Goal: Task Accomplishment & Management: Complete application form

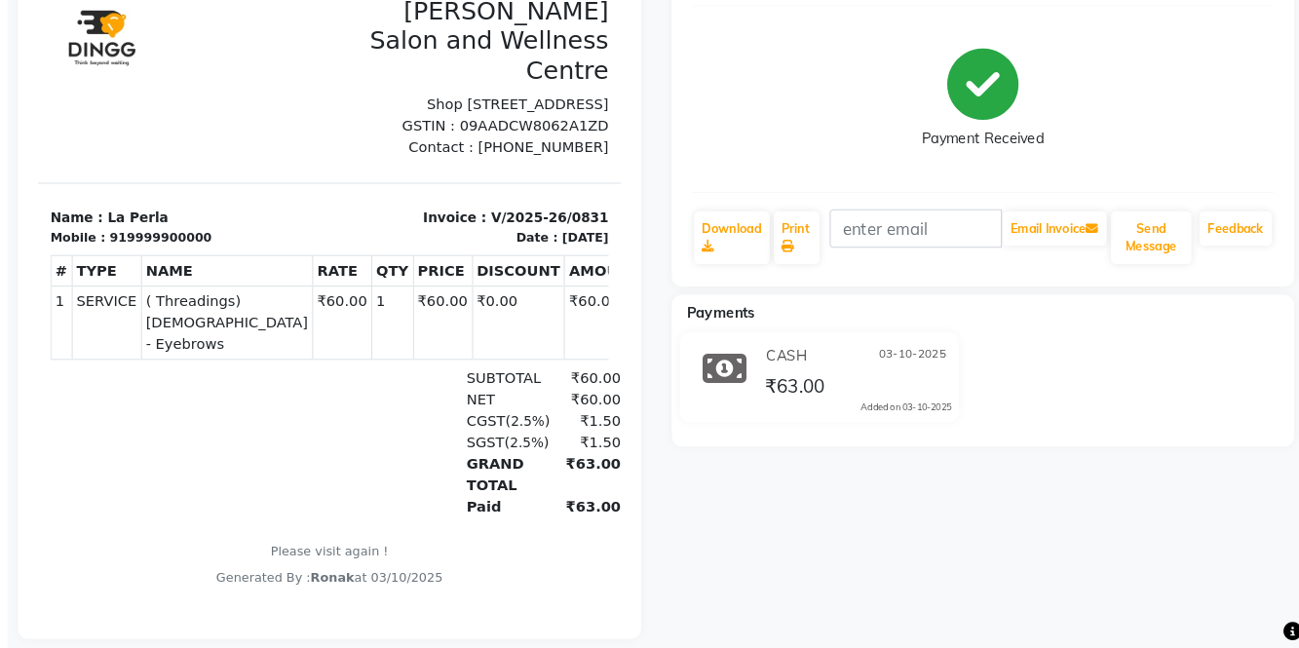
select select "service"
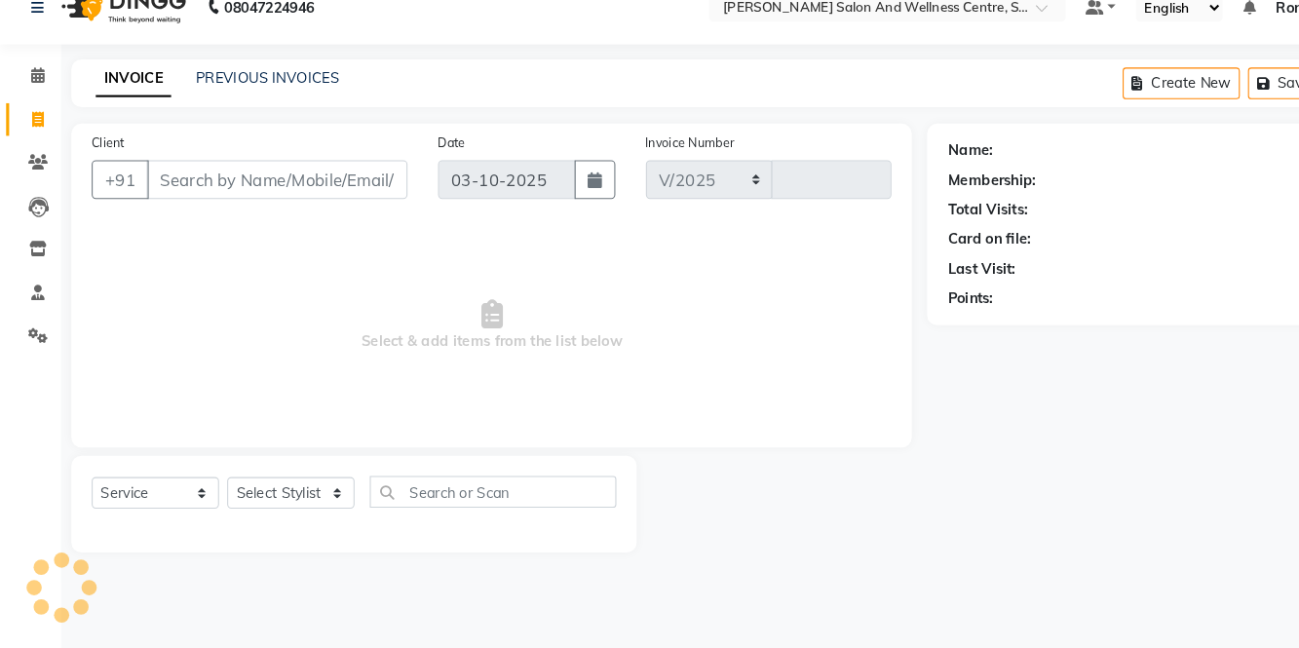
select select "8341"
type input "0832"
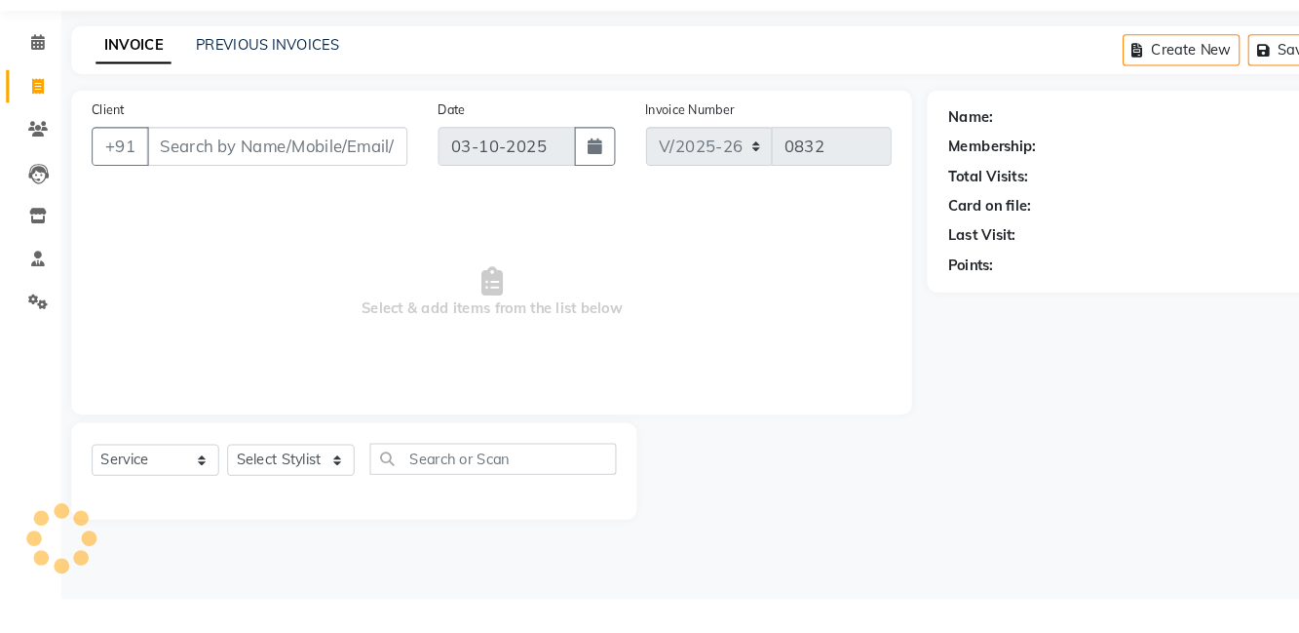
click at [226, 198] on input "Client" at bounding box center [265, 199] width 250 height 37
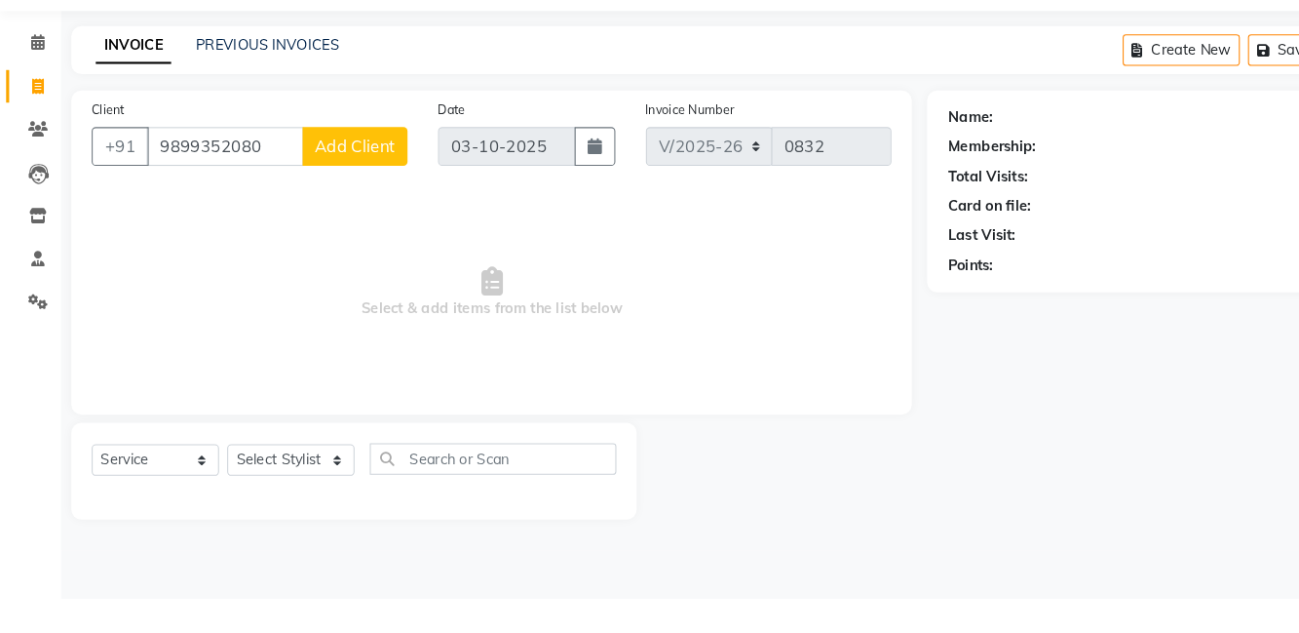
type input "9899352080"
click at [350, 197] on span "Add Client" at bounding box center [339, 199] width 77 height 19
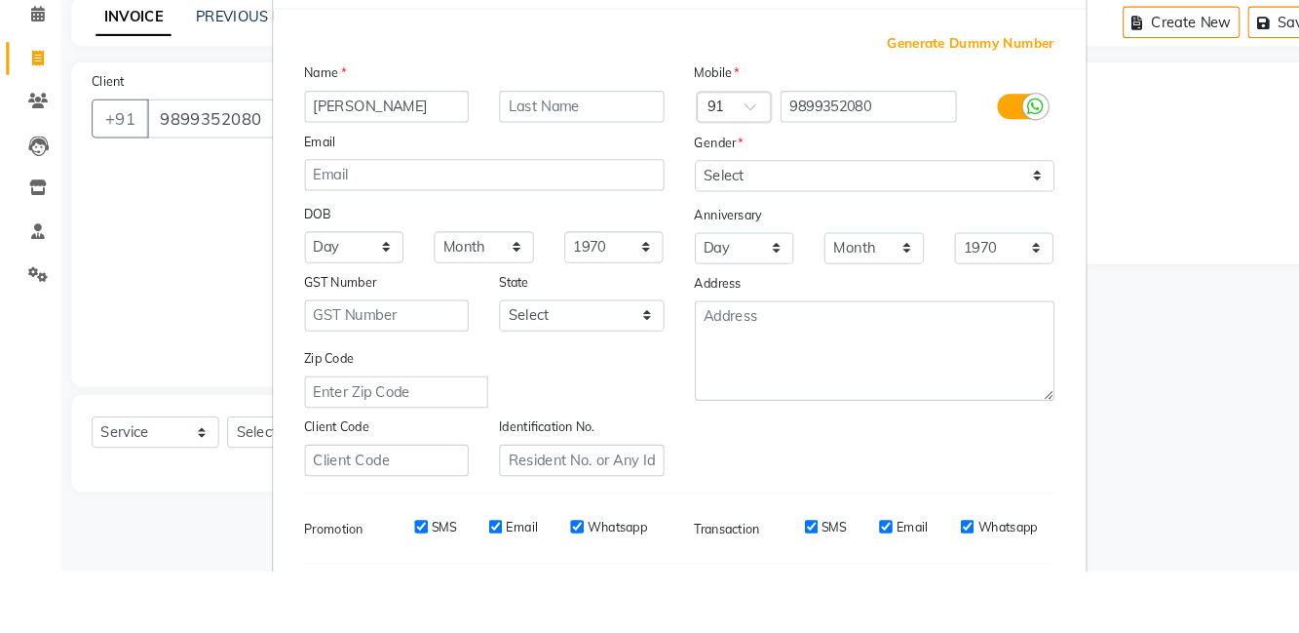
type input "[PERSON_NAME]"
click at [753, 255] on select "Select [DEMOGRAPHIC_DATA] [DEMOGRAPHIC_DATA] Other Prefer Not To Say" at bounding box center [837, 255] width 344 height 30
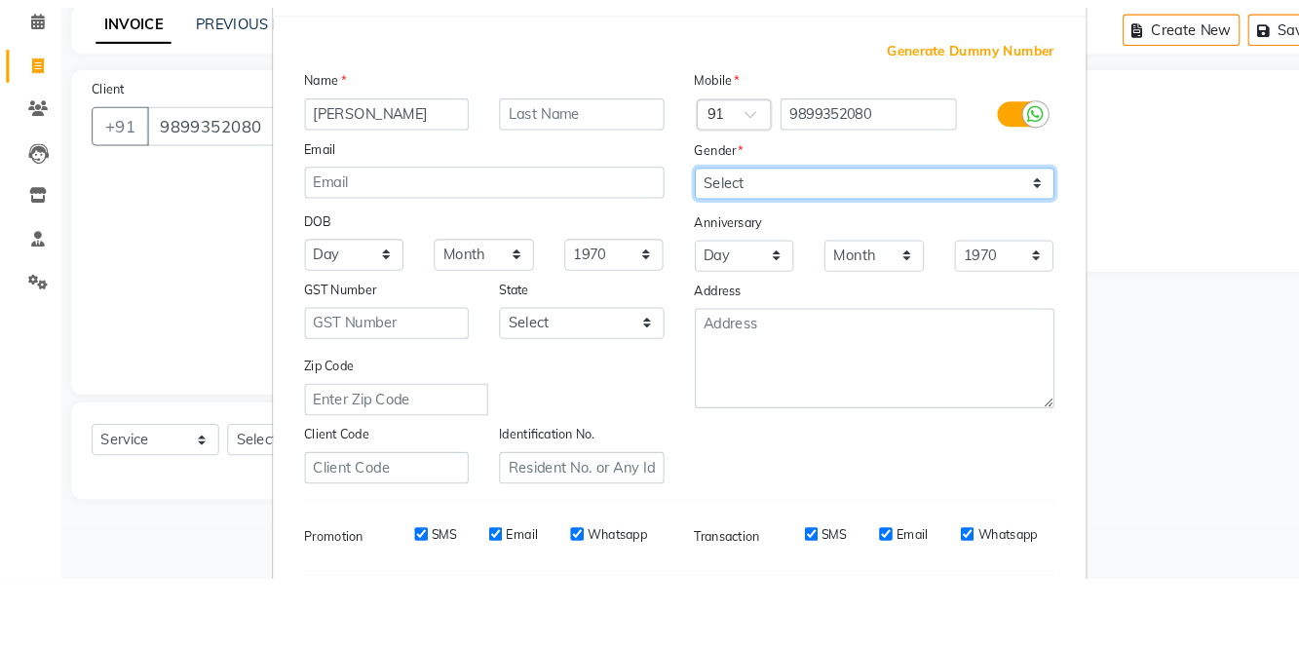
scroll to position [1, 0]
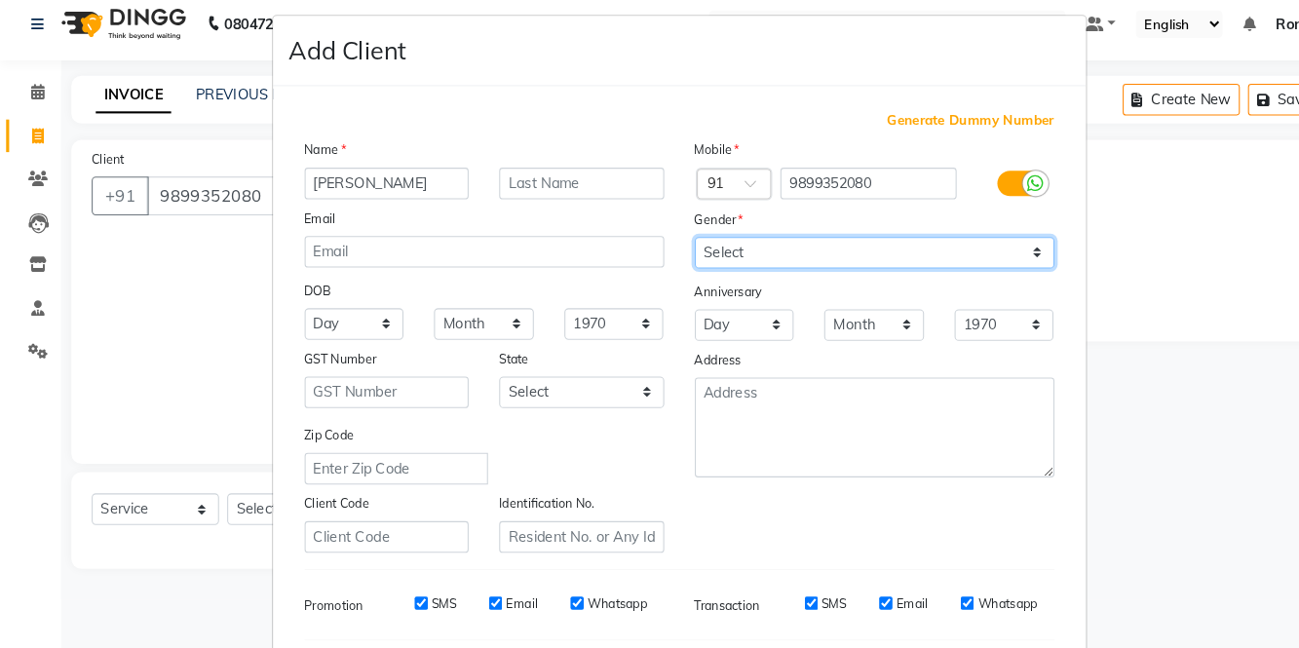
select select "[DEMOGRAPHIC_DATA]"
click at [665, 239] on select "Select [DEMOGRAPHIC_DATA] [DEMOGRAPHIC_DATA] Other Prefer Not To Say" at bounding box center [837, 254] width 344 height 30
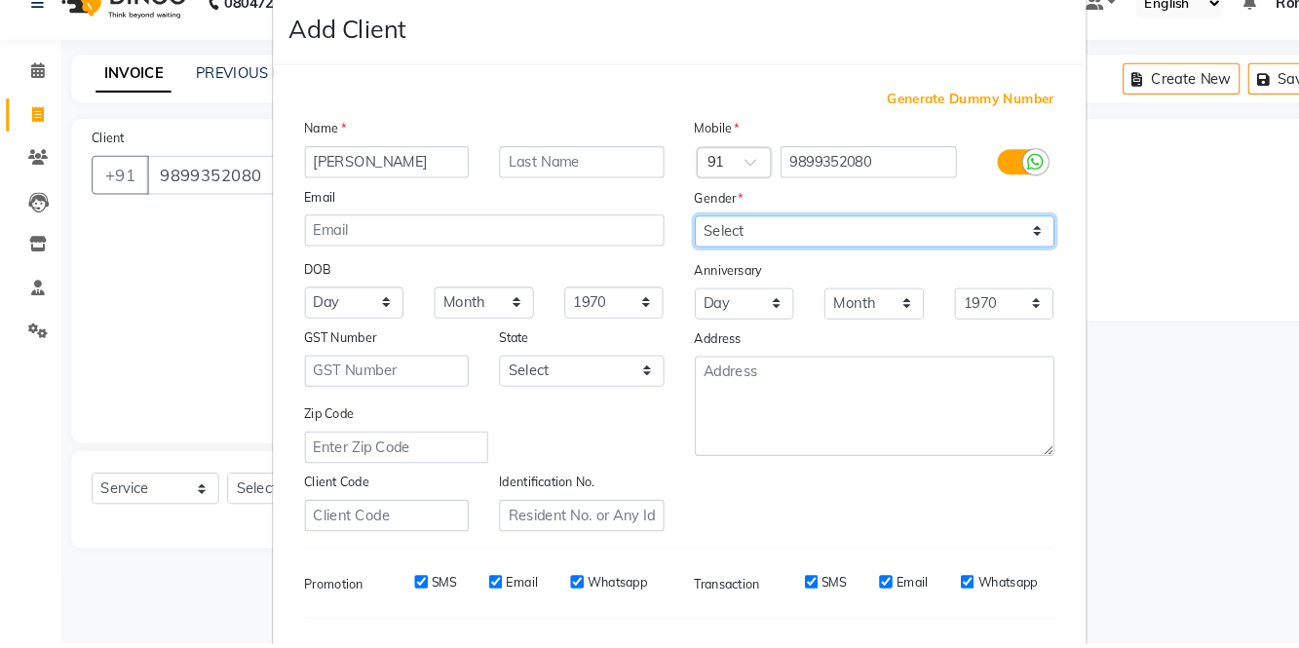
scroll to position [148, 0]
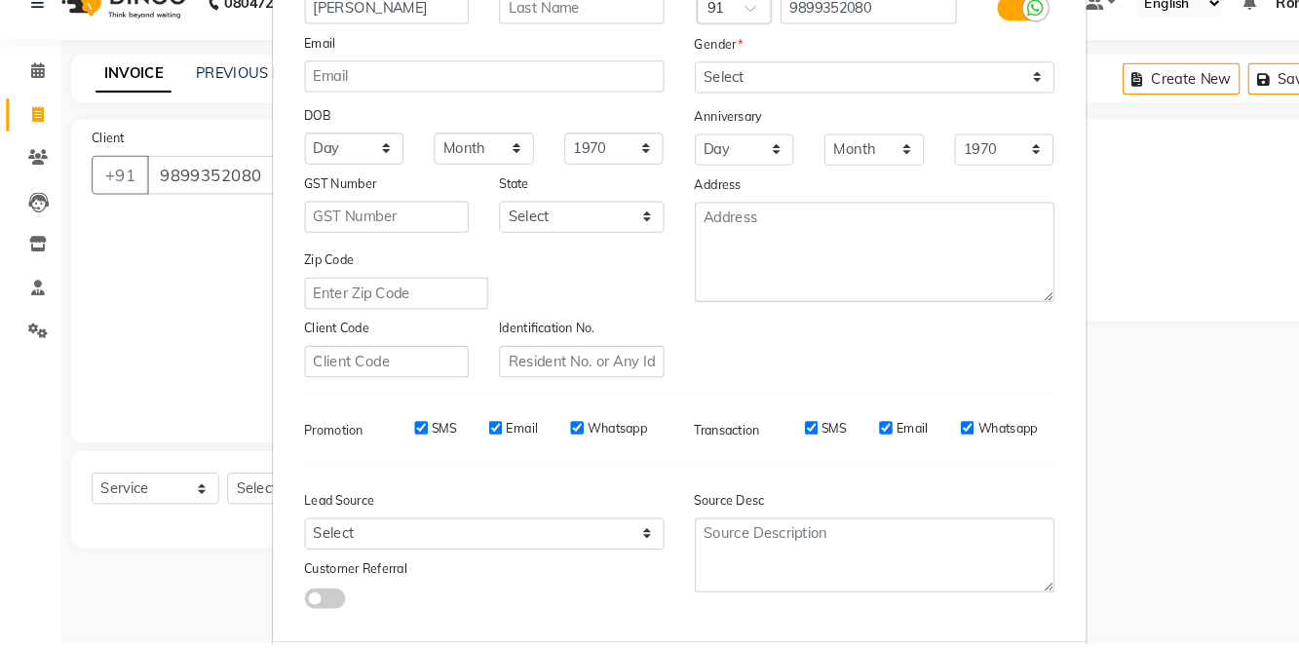
select select
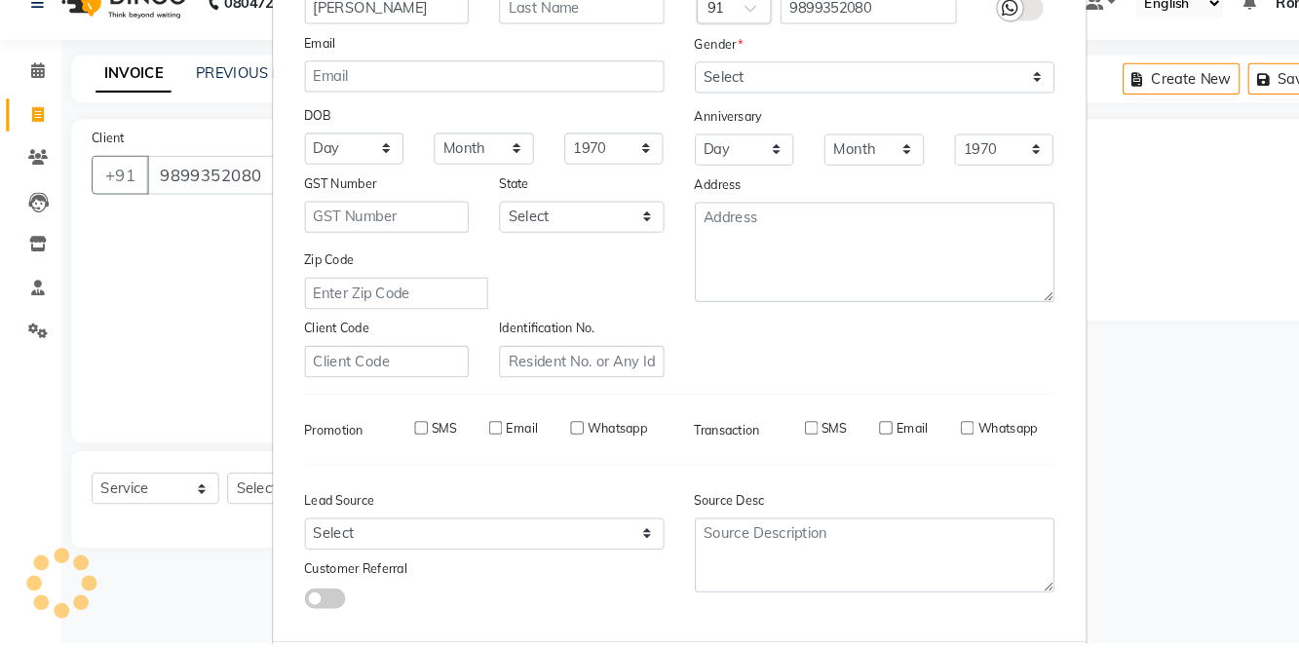
select select
checkbox input "false"
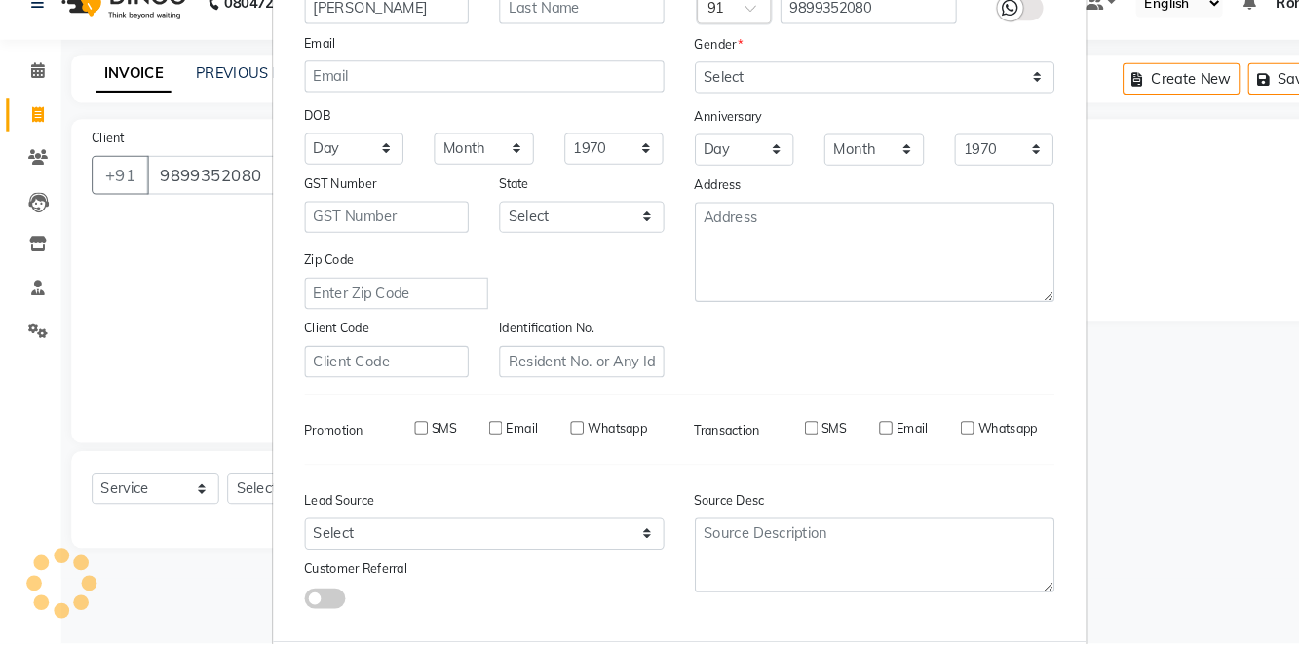
checkbox input "false"
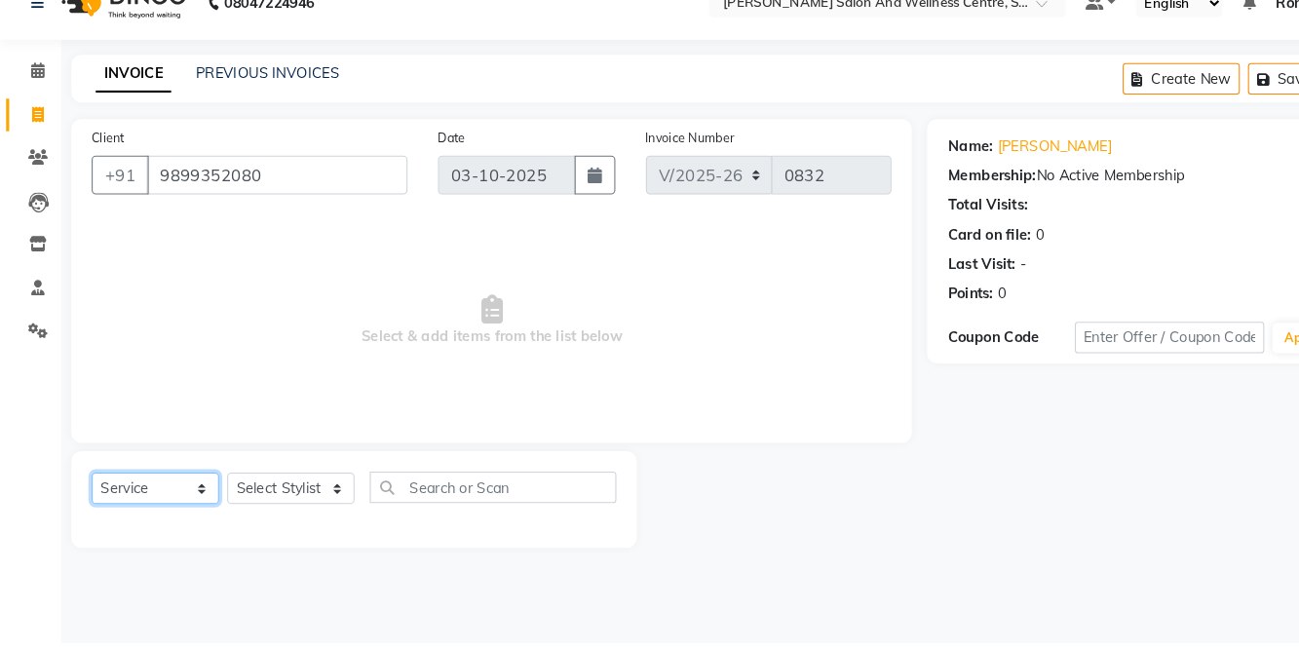
click at [150, 513] on select "Select Service Product Membership Package Voucher Prepaid Gift Card" at bounding box center [149, 499] width 122 height 30
click at [88, 484] on select "Select Service Product Membership Package Voucher Prepaid Gift Card" at bounding box center [149, 499] width 122 height 30
click at [298, 501] on select "Select Stylist [PERSON_NAME] [PERSON_NAME] [PERSON_NAME] [PERSON_NAME] La perle…" at bounding box center [278, 499] width 122 height 30
select select "84213"
click at [217, 484] on select "Select Stylist [PERSON_NAME] [PERSON_NAME] [PERSON_NAME] [PERSON_NAME] La perle…" at bounding box center [278, 499] width 122 height 30
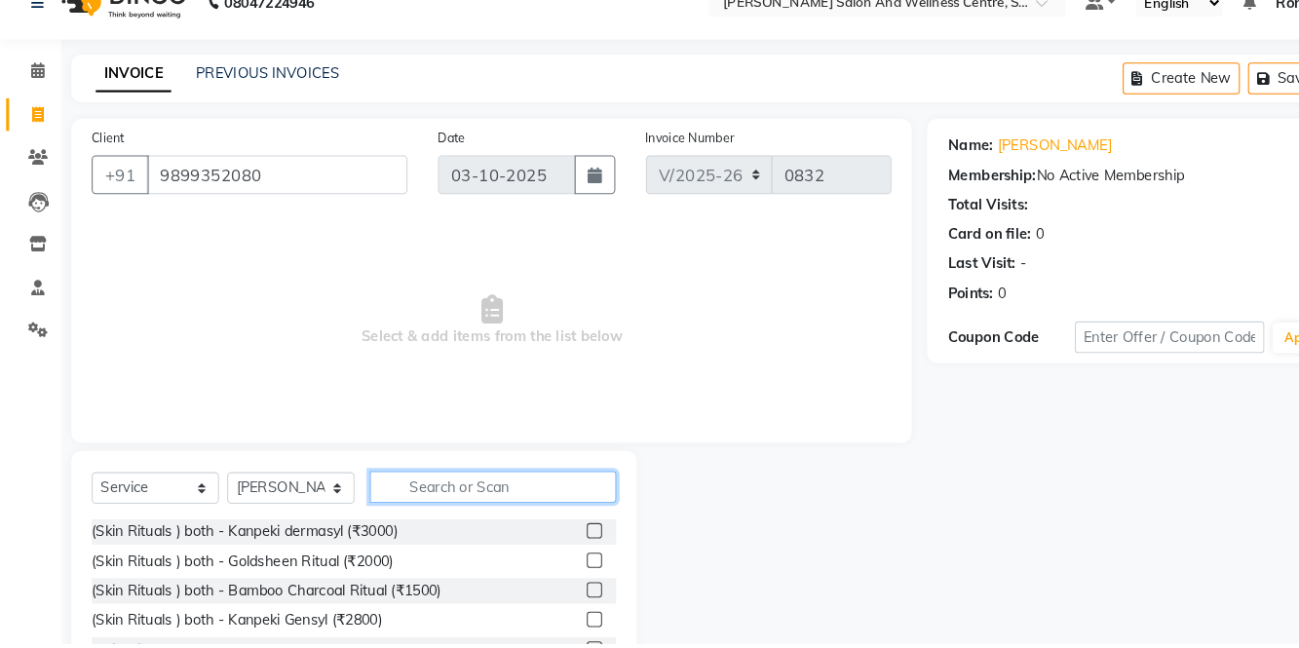
click at [485, 492] on input "text" at bounding box center [472, 499] width 236 height 30
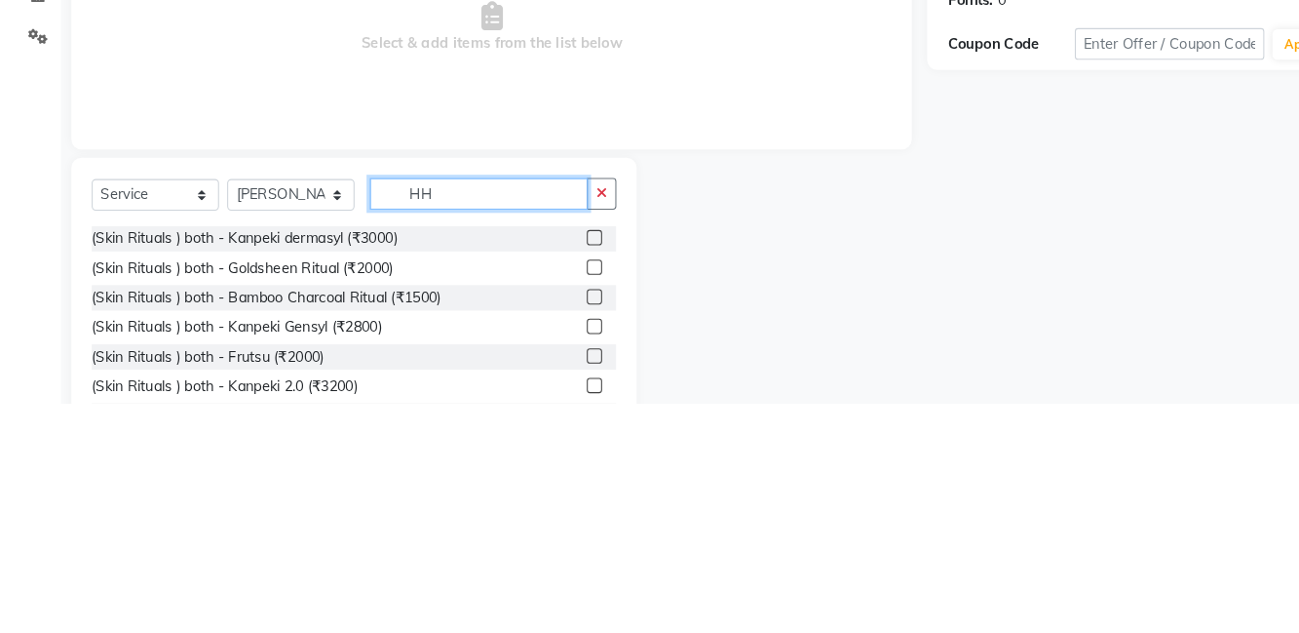
scroll to position [0, 0]
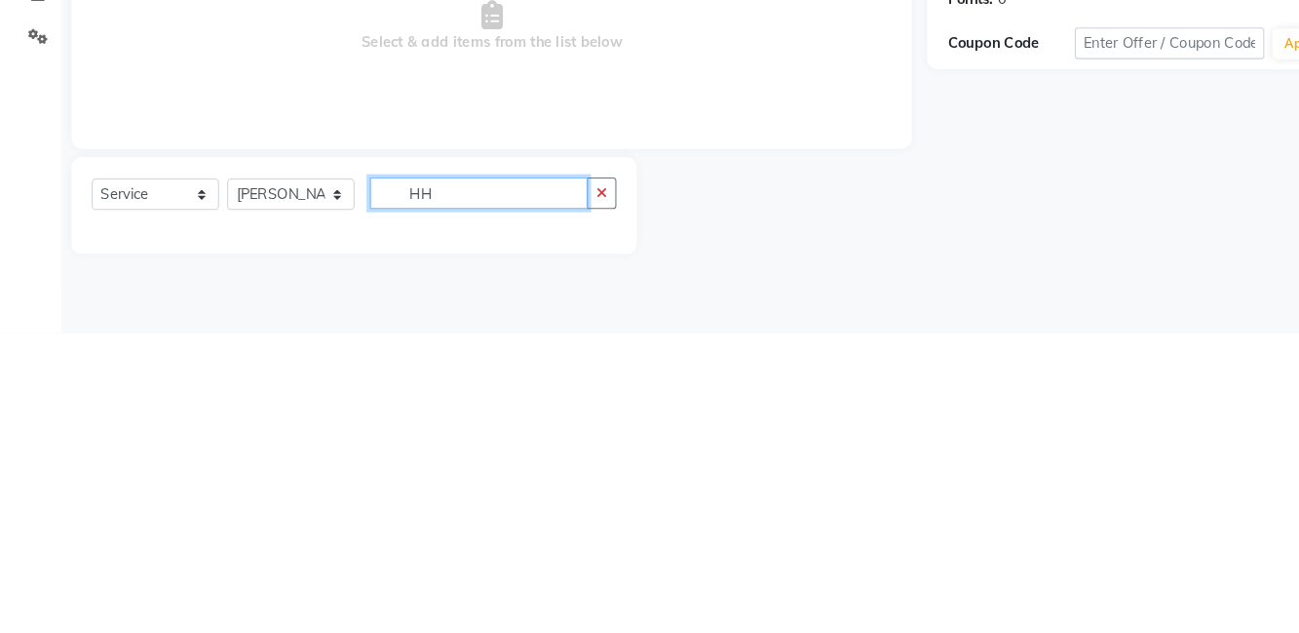
type input "H"
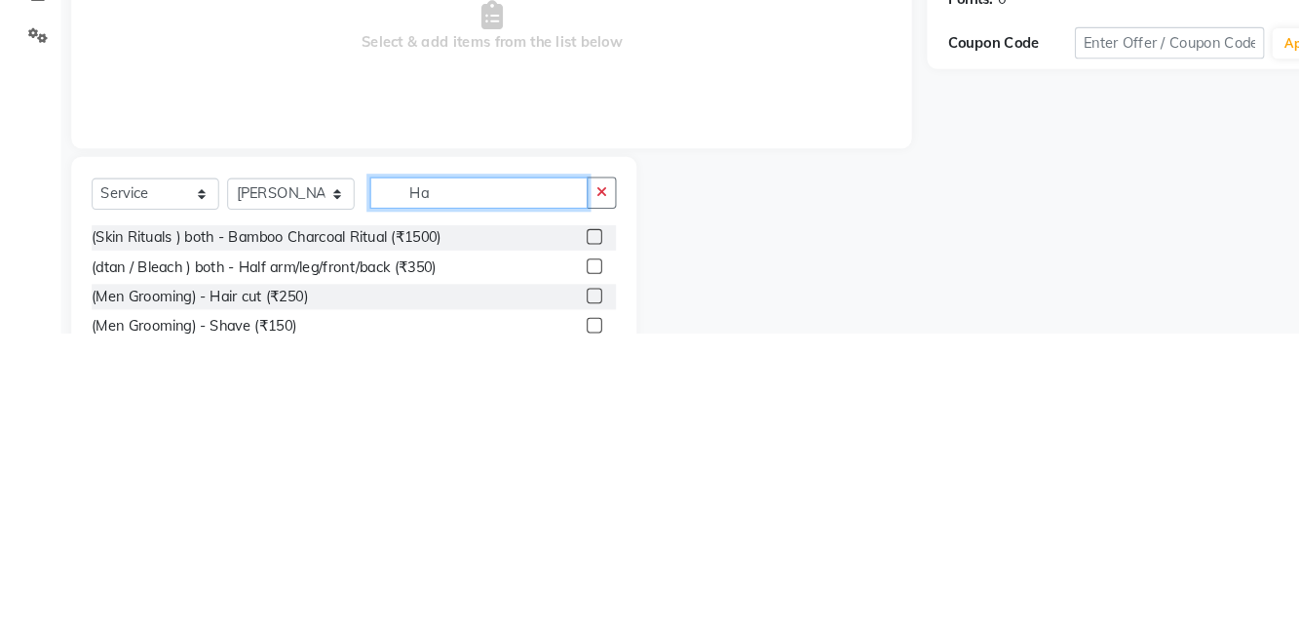
type input "H"
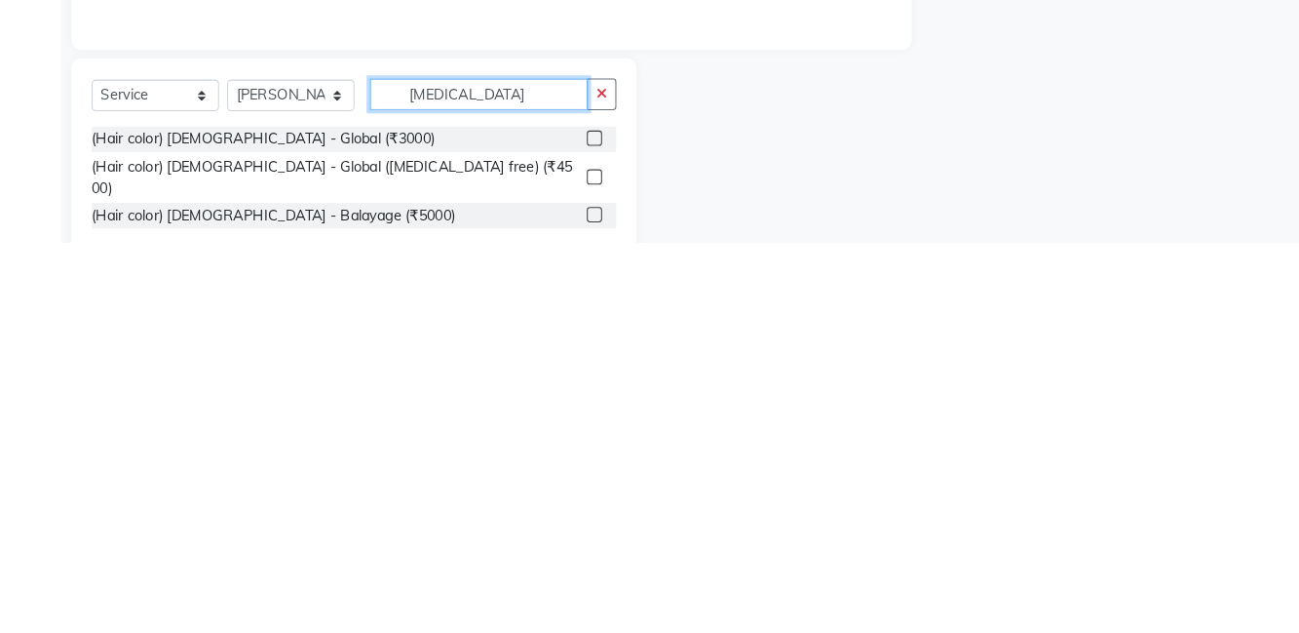
scroll to position [15, 0]
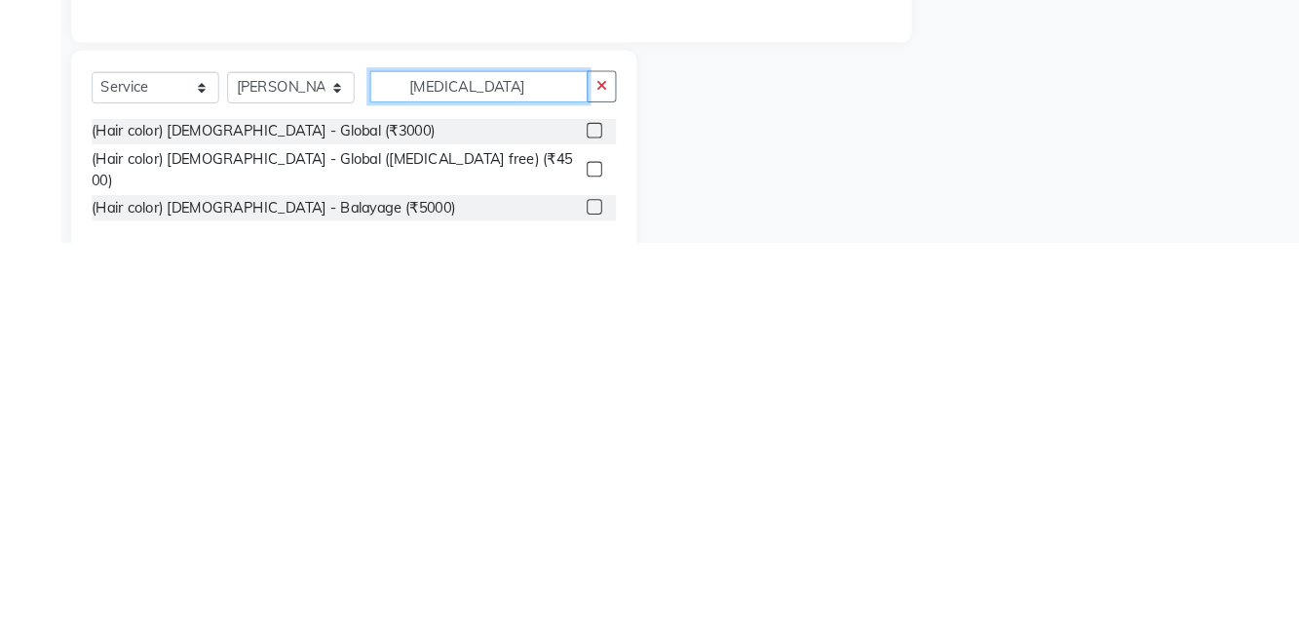
type input "[MEDICAL_DATA]"
click at [570, 592] on label at bounding box center [568, 599] width 15 height 15
click at [570, 594] on input "checkbox" at bounding box center [567, 600] width 13 height 13
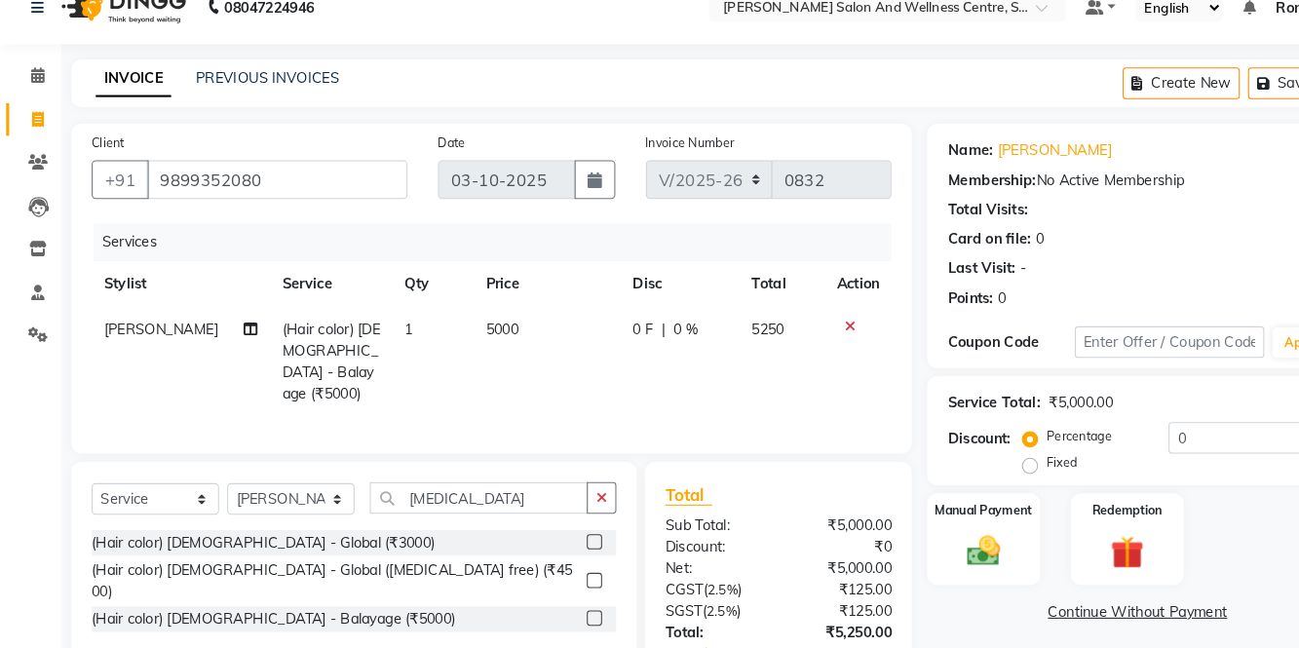
checkbox input "false"
click at [497, 326] on td "5000" at bounding box center [523, 358] width 140 height 105
select select "84213"
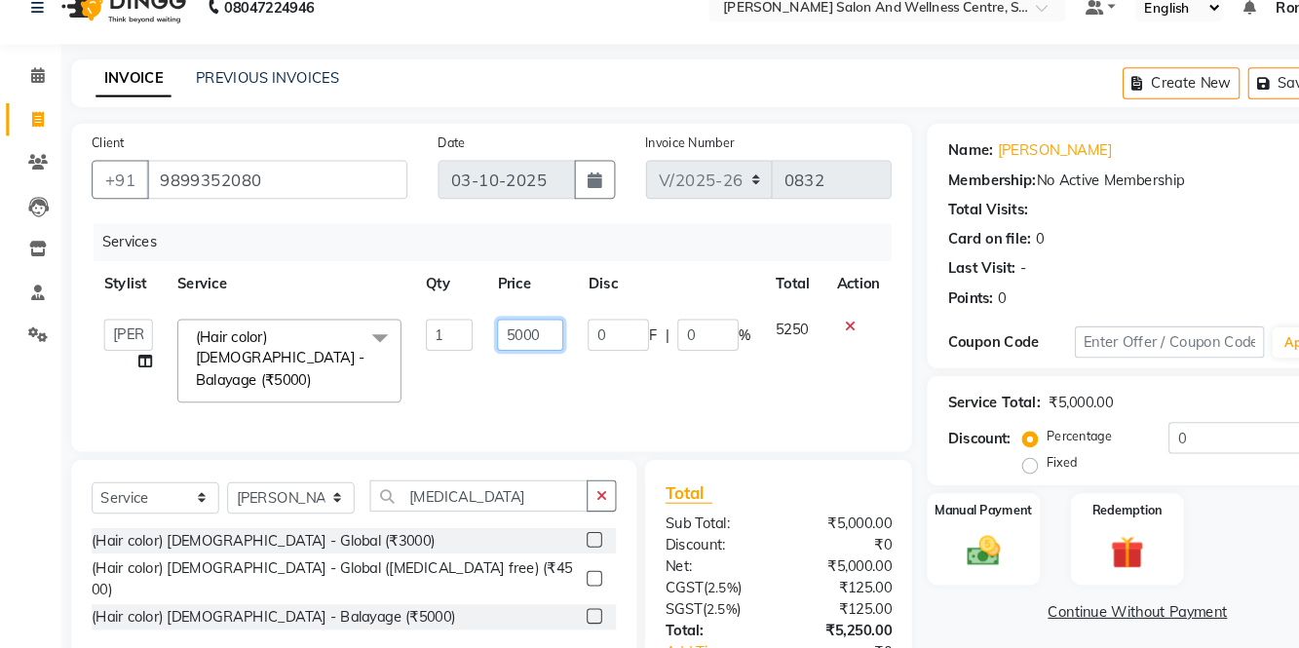
click at [529, 333] on input "5000" at bounding box center [507, 333] width 63 height 30
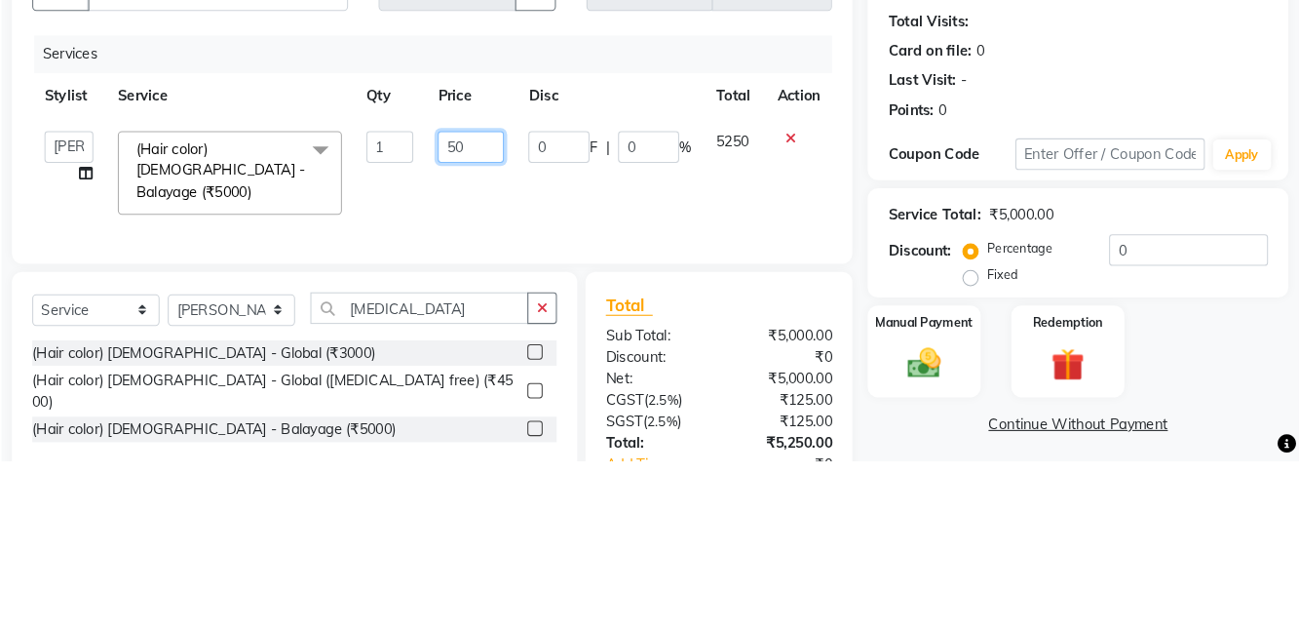
type input "5"
type input "7125"
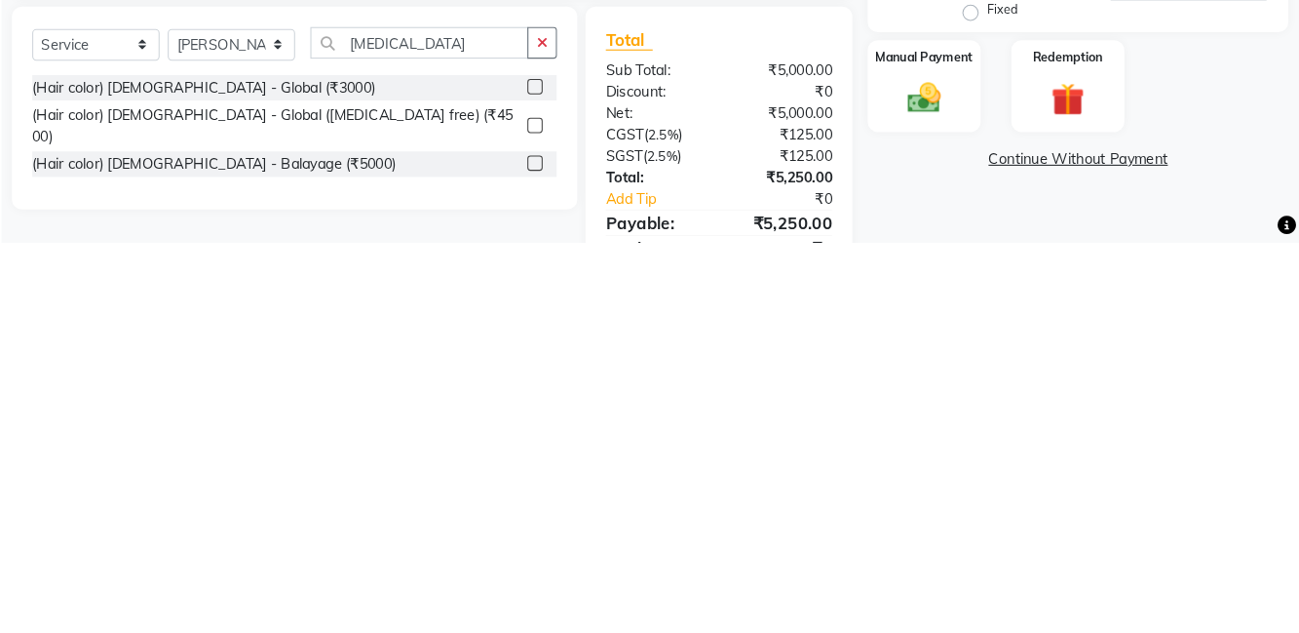
scroll to position [145, 0]
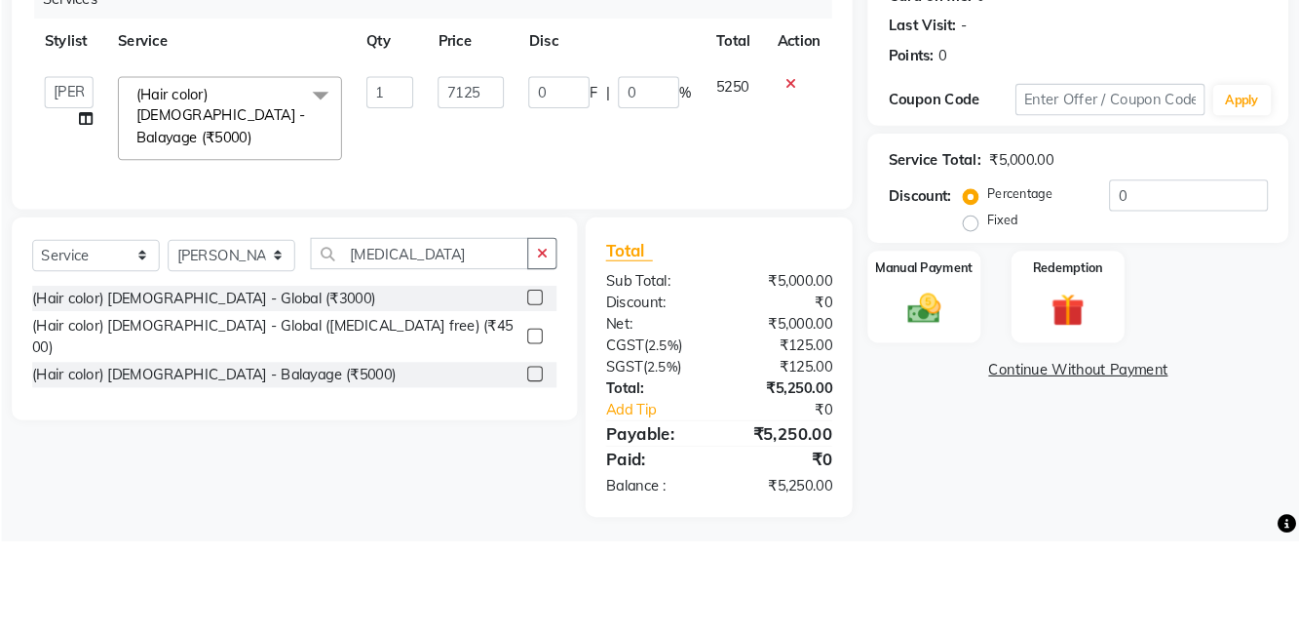
click at [886, 265] on div "Client [PHONE_NUMBER] Date [DATE] Invoice Number V/2025 V/[PHONE_NUMBER] Servic…" at bounding box center [470, 306] width 833 height 608
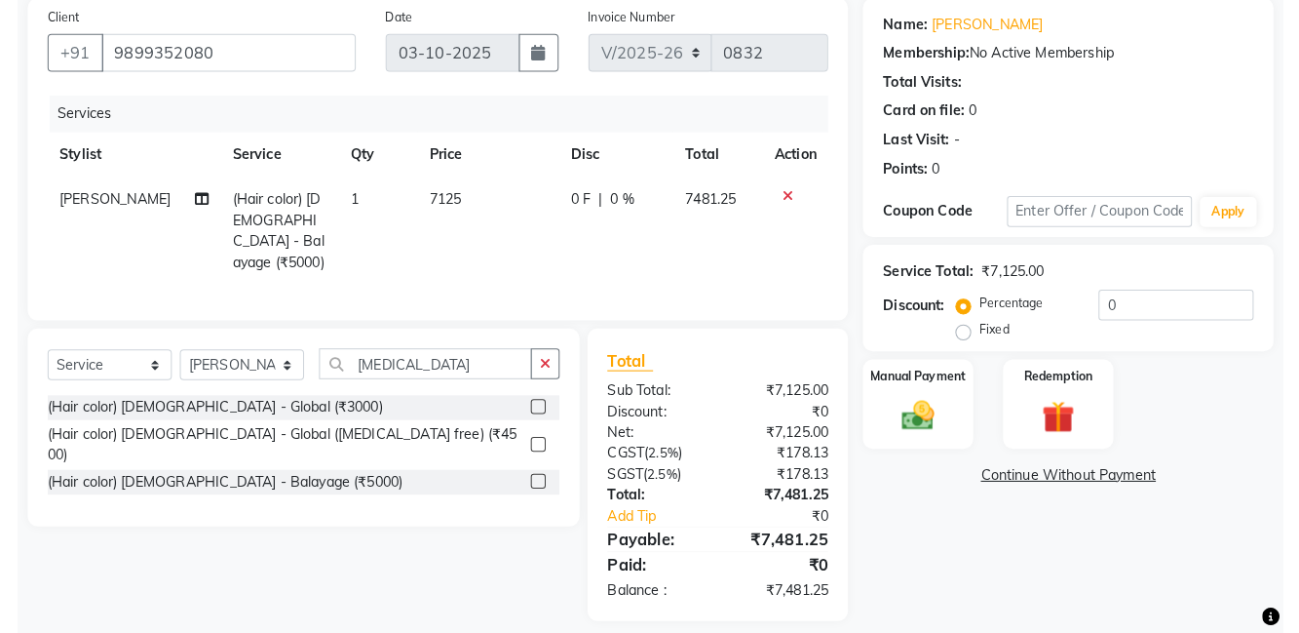
scroll to position [131, 0]
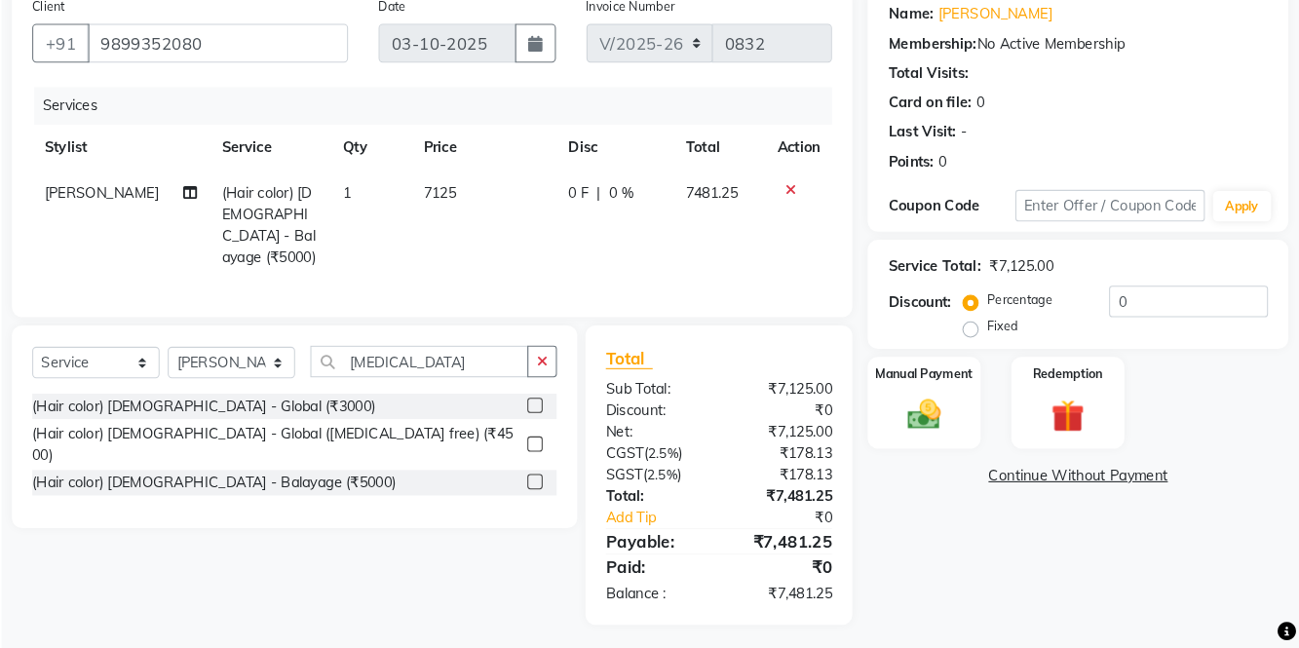
click at [472, 204] on span "7125" at bounding box center [477, 213] width 31 height 18
select select "84213"
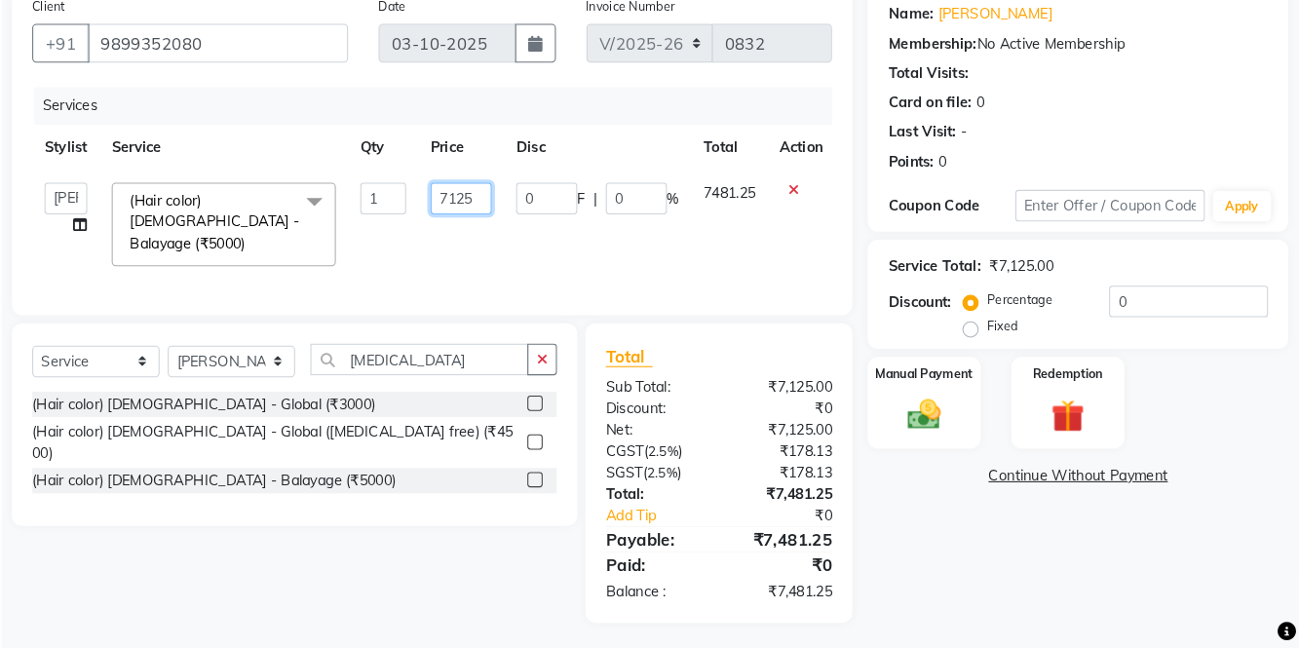
click at [517, 216] on input "7125" at bounding box center [498, 218] width 58 height 30
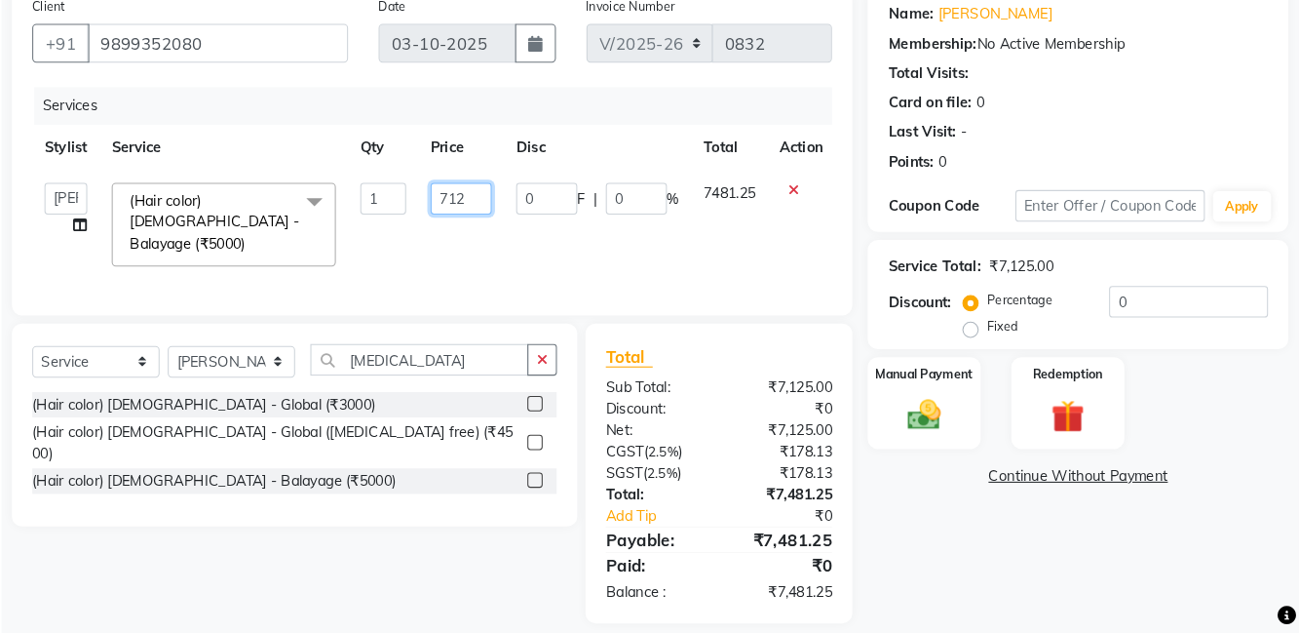
type input "7126"
click at [867, 246] on div "Client [PHONE_NUMBER] Date [DATE] Invoice Number V/2025 V/[PHONE_NUMBER] Servic…" at bounding box center [470, 173] width 804 height 314
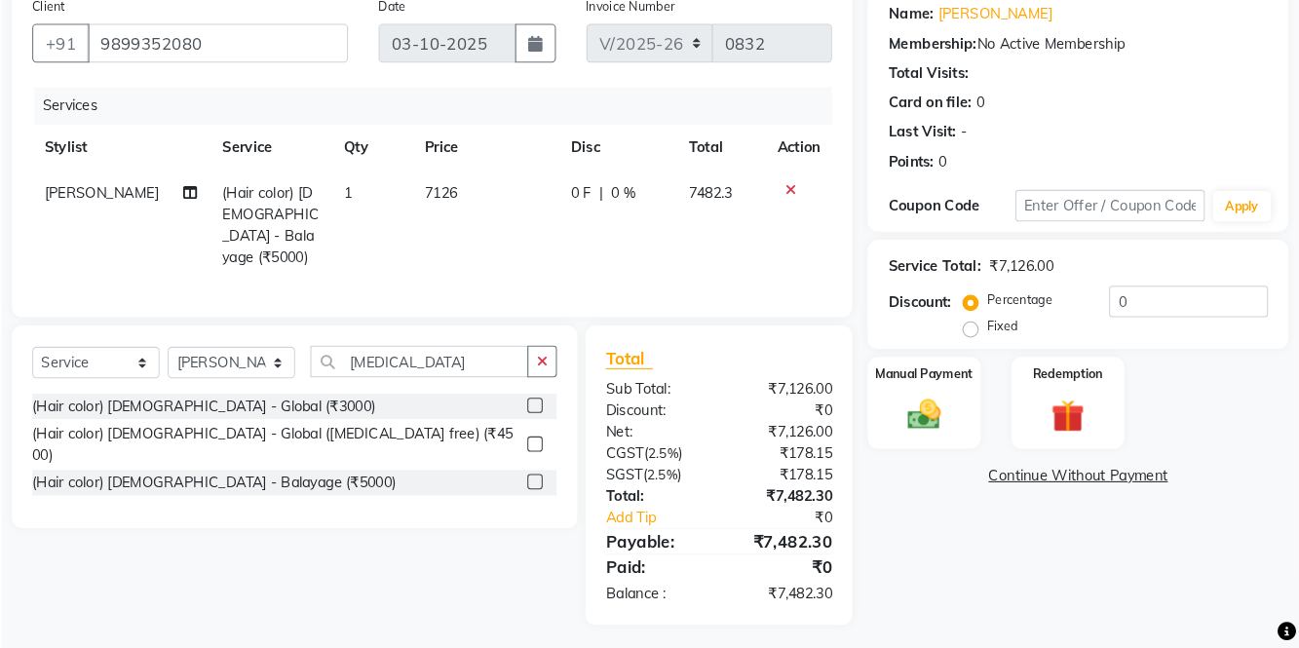
click at [514, 207] on td "7126" at bounding box center [520, 243] width 139 height 105
select select "84213"
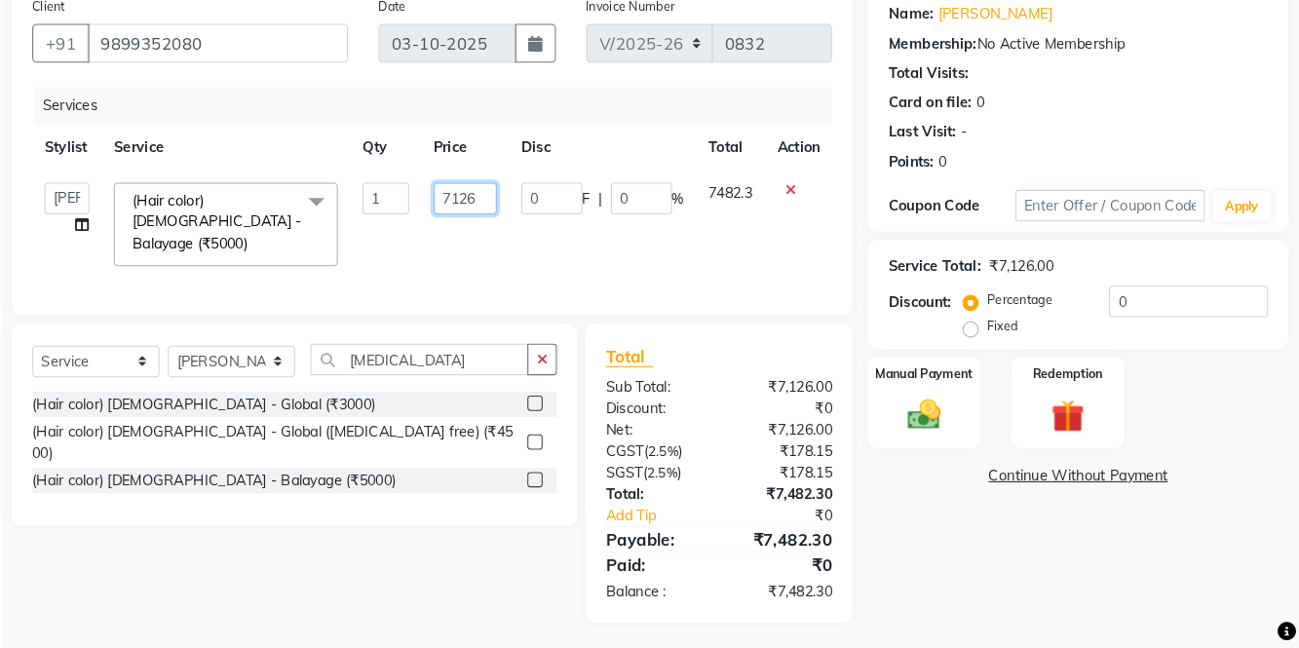
click at [518, 215] on input "7126" at bounding box center [502, 218] width 60 height 30
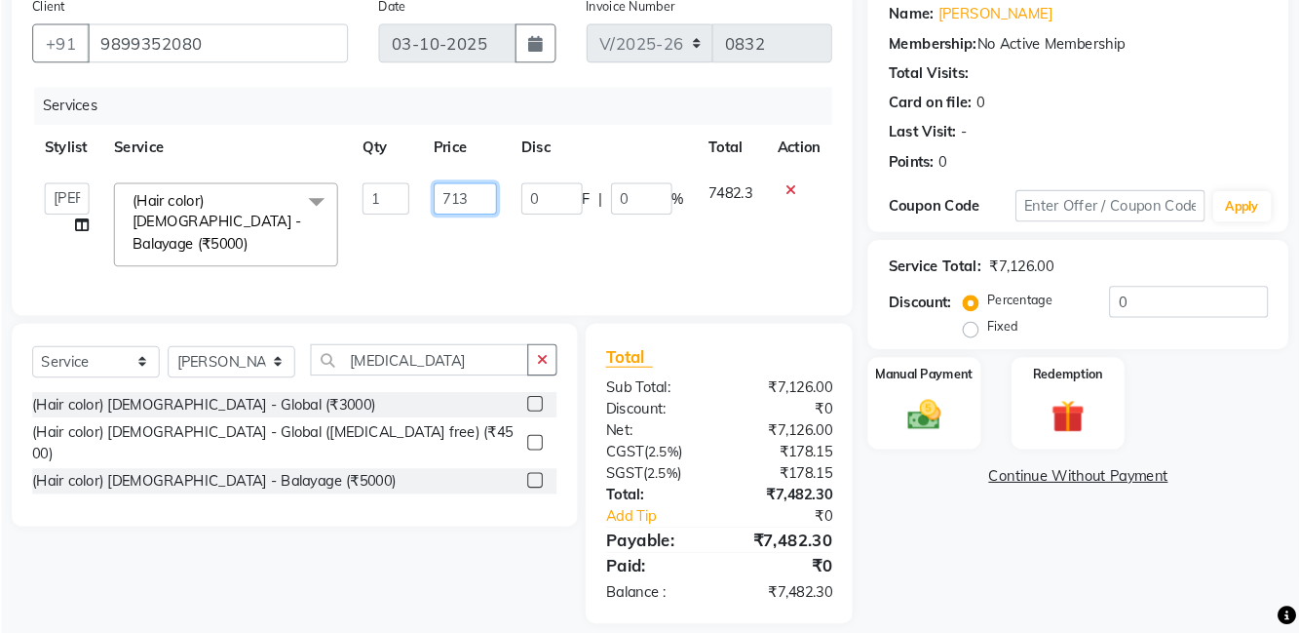
type input "7130"
click at [895, 241] on div "Name: [PERSON_NAME] Membership: No Active Membership Total Visits: Card on file…" at bounding box center [1088, 133] width 403 height 234
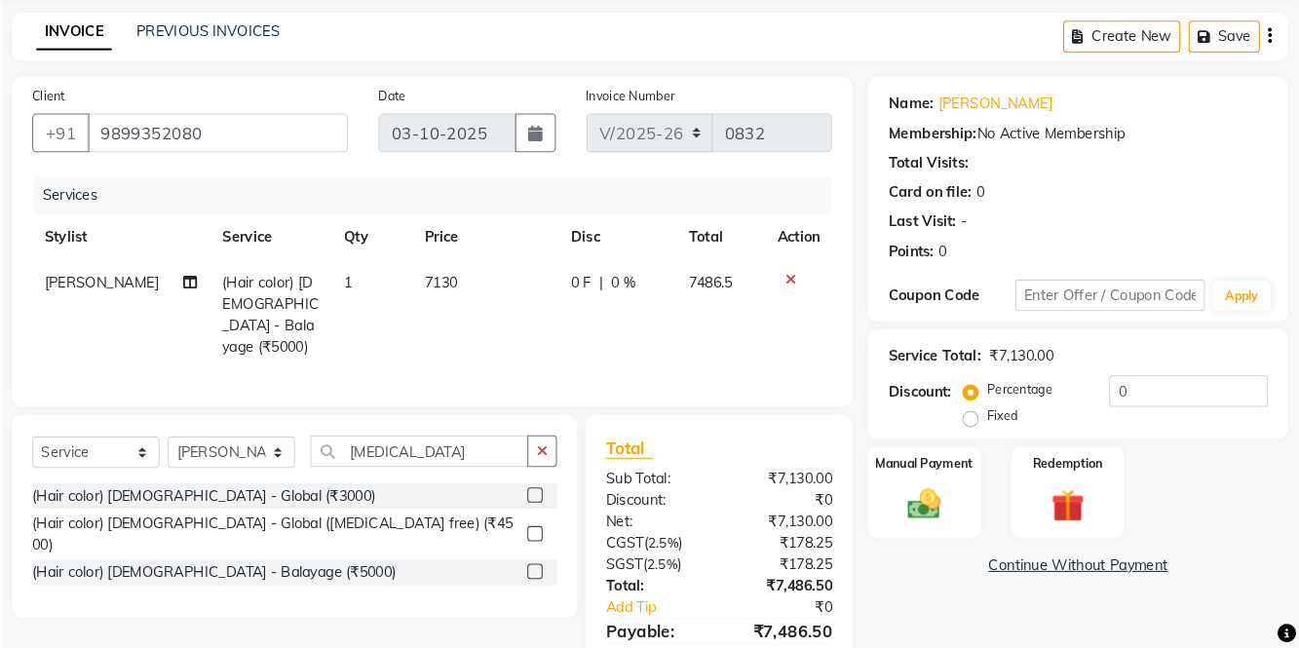
scroll to position [36, 0]
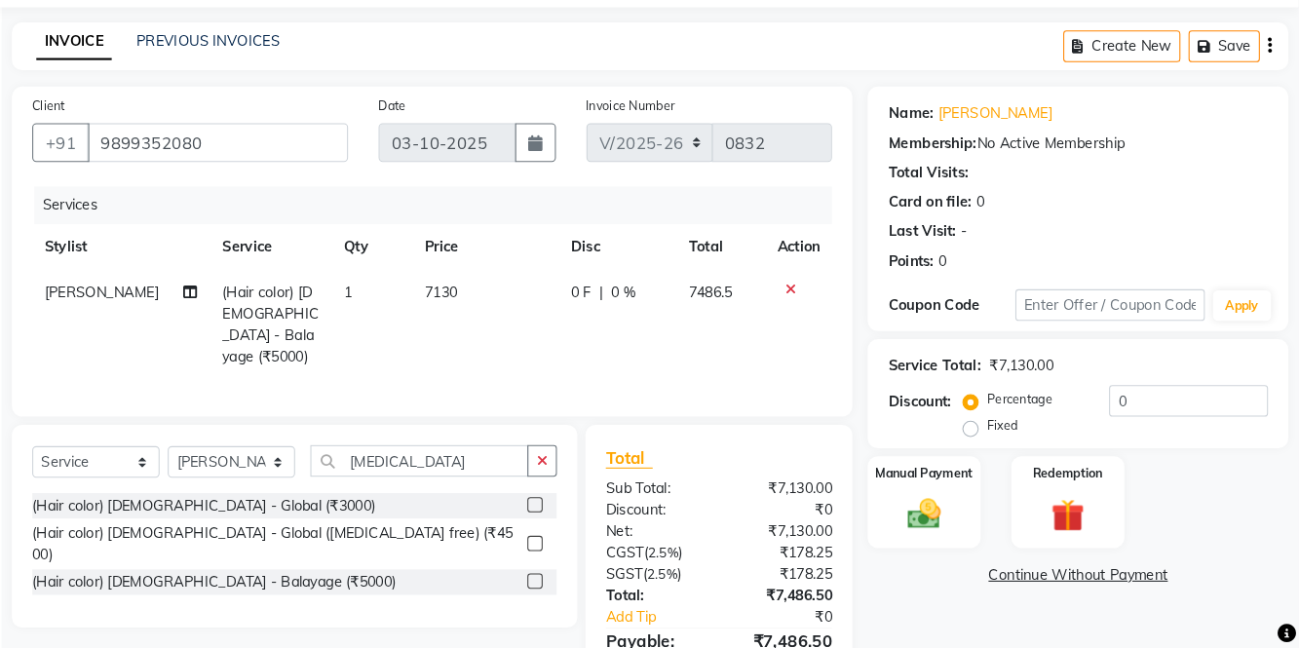
click at [524, 302] on td "7130" at bounding box center [520, 337] width 139 height 105
select select "84213"
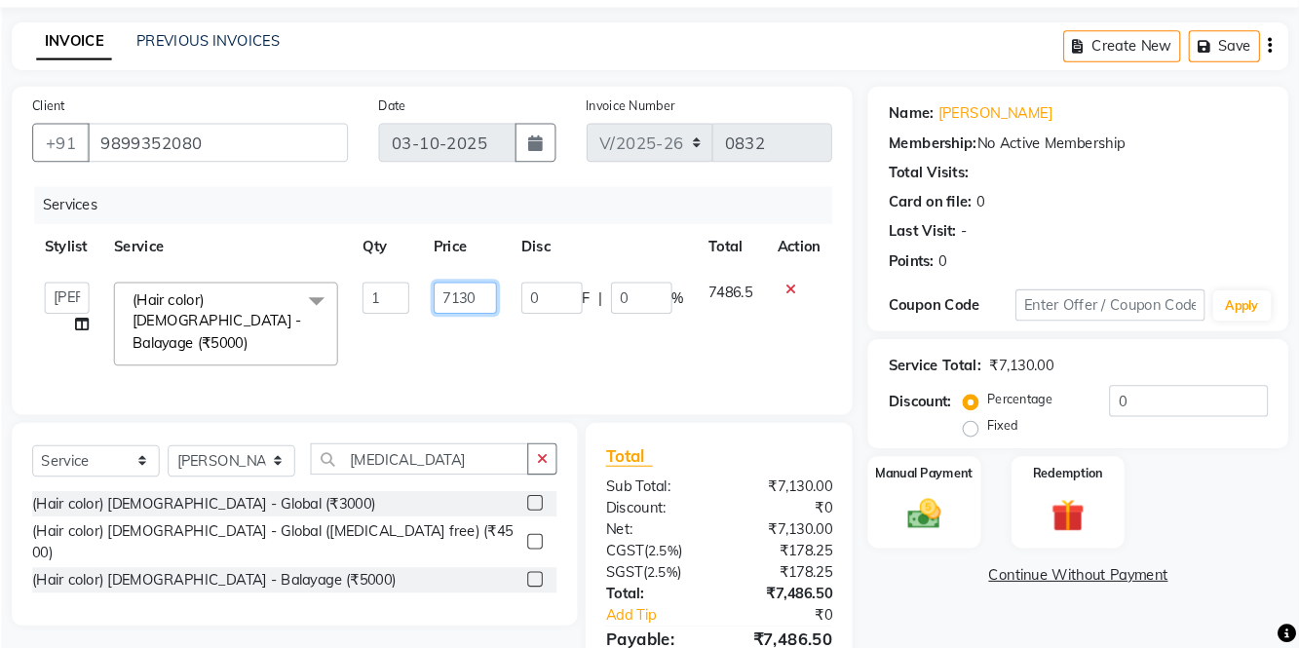
click at [518, 306] on input "7130" at bounding box center [502, 311] width 60 height 30
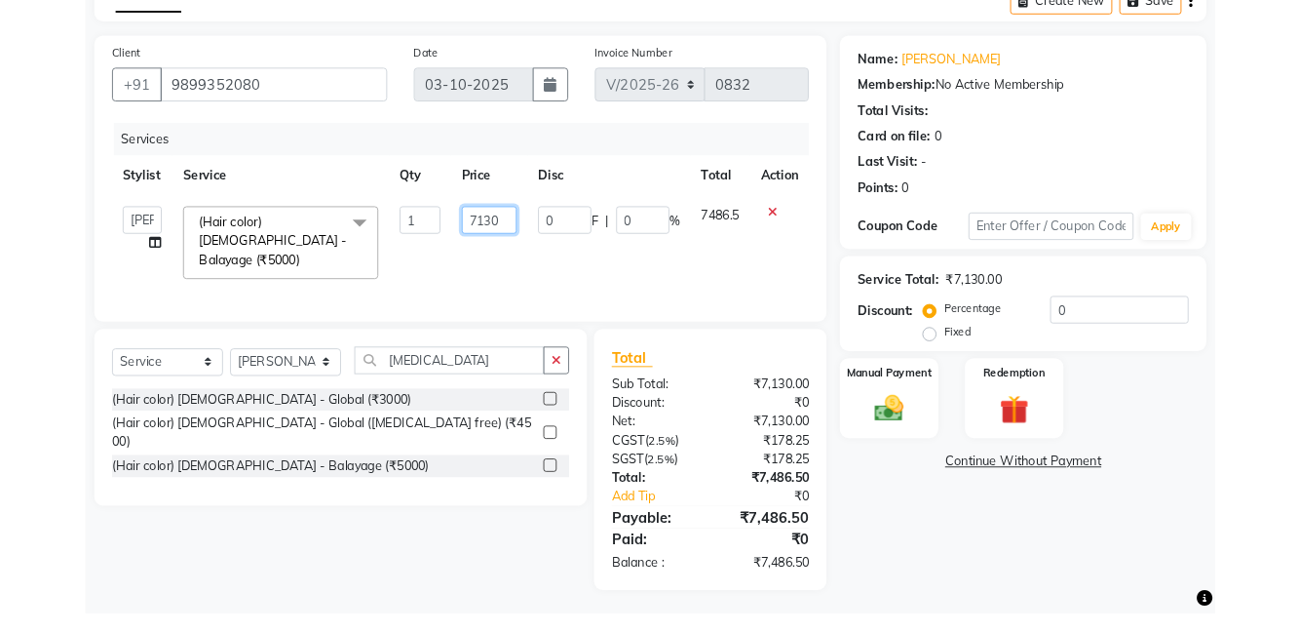
scroll to position [52, 0]
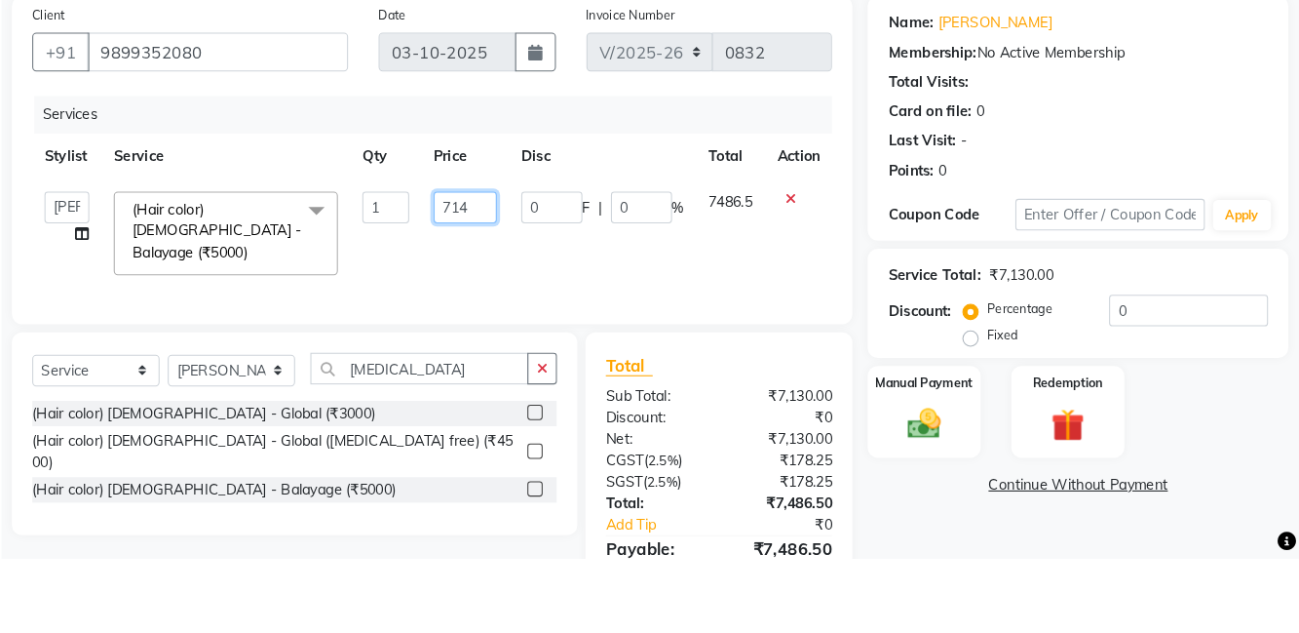
type input "7140"
click at [882, 310] on div "Client [PHONE_NUMBER] Date [DATE] Invoice Number V/2025 V/[PHONE_NUMBER] Servic…" at bounding box center [470, 399] width 833 height 608
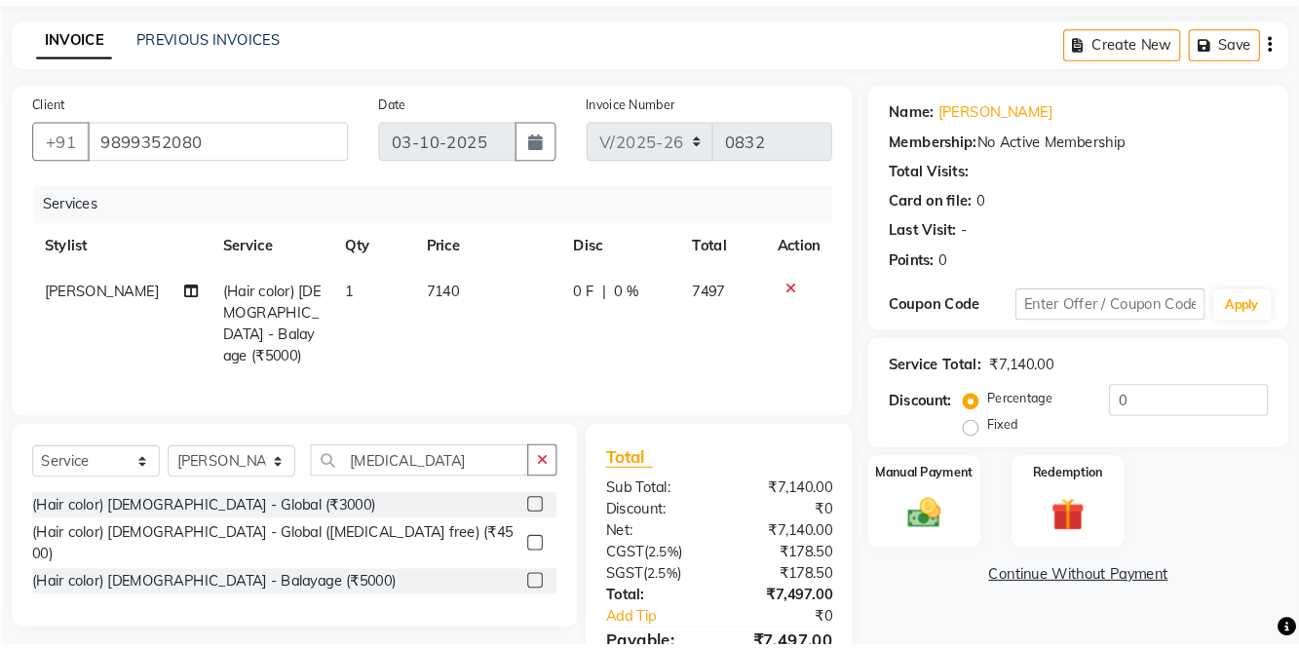
scroll to position [31, 0]
click at [485, 304] on span "7140" at bounding box center [480, 312] width 31 height 18
select select "84213"
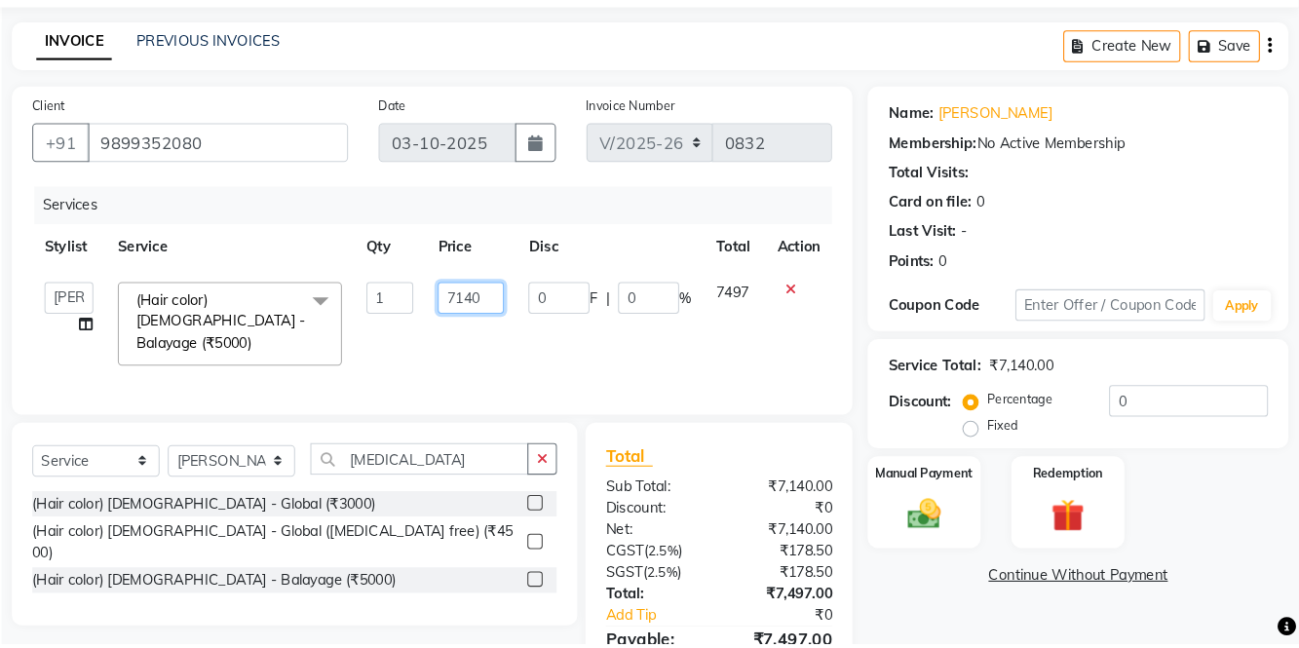
click at [528, 314] on input "7140" at bounding box center [507, 317] width 63 height 30
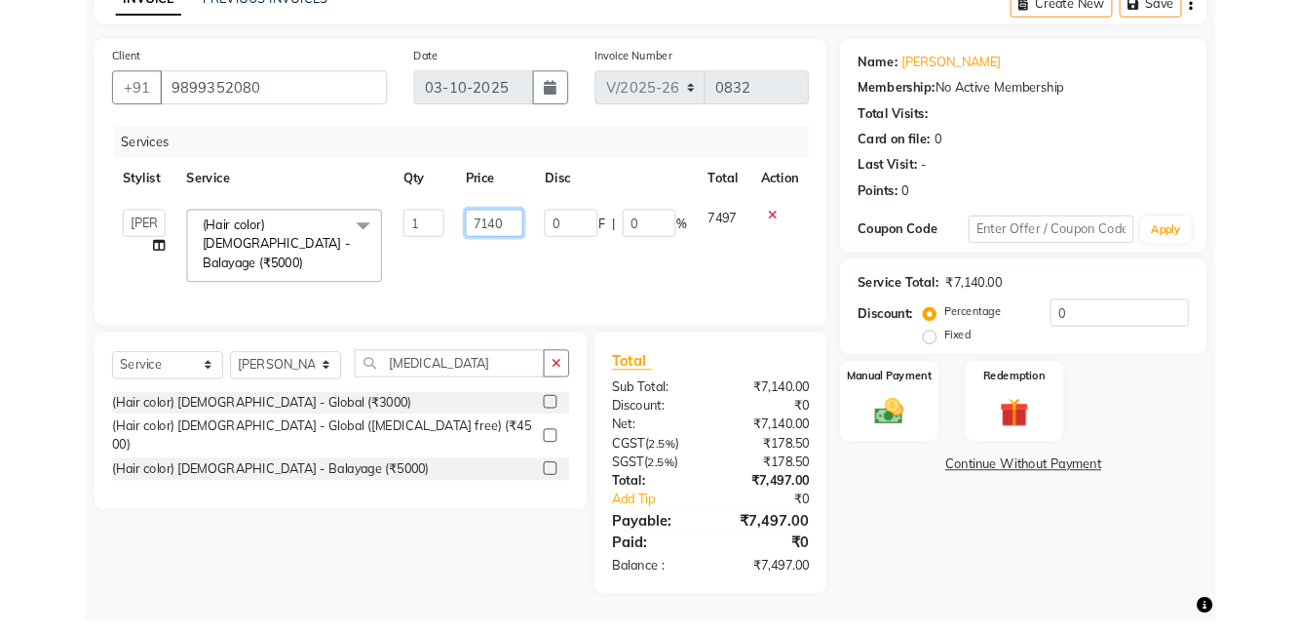
scroll to position [58, 0]
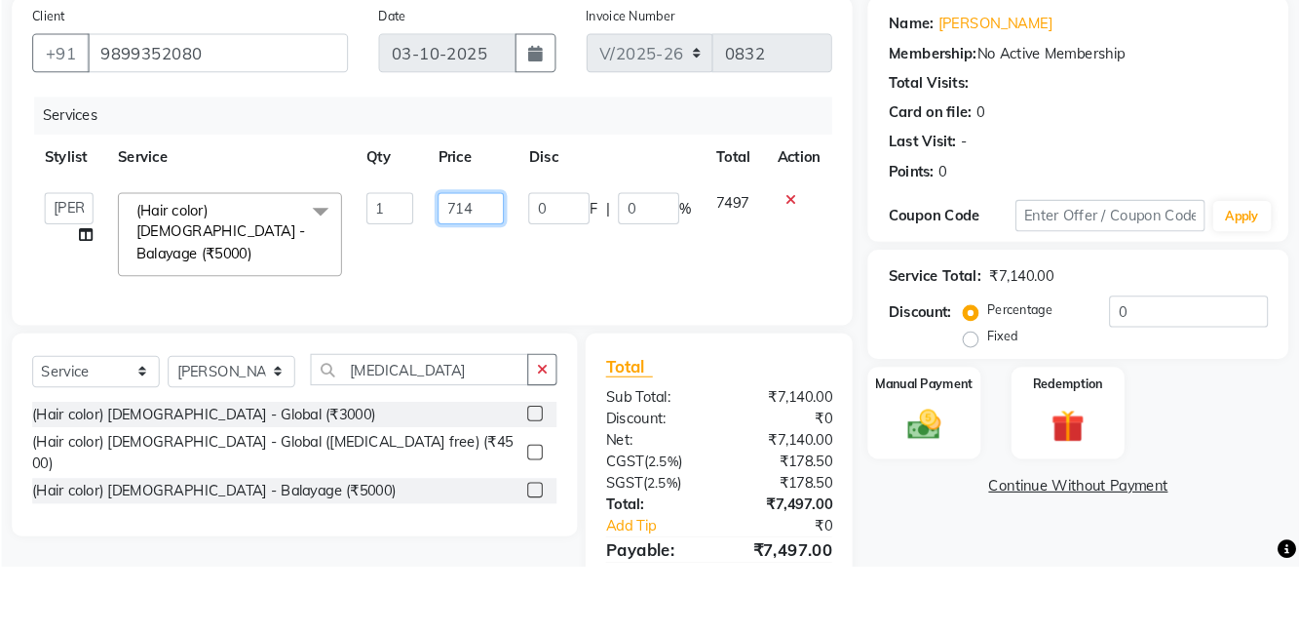
type input "7142"
click at [887, 283] on div "Name: [PERSON_NAME] Membership: No Active Membership Total Visits: Card on file…" at bounding box center [1088, 205] width 403 height 234
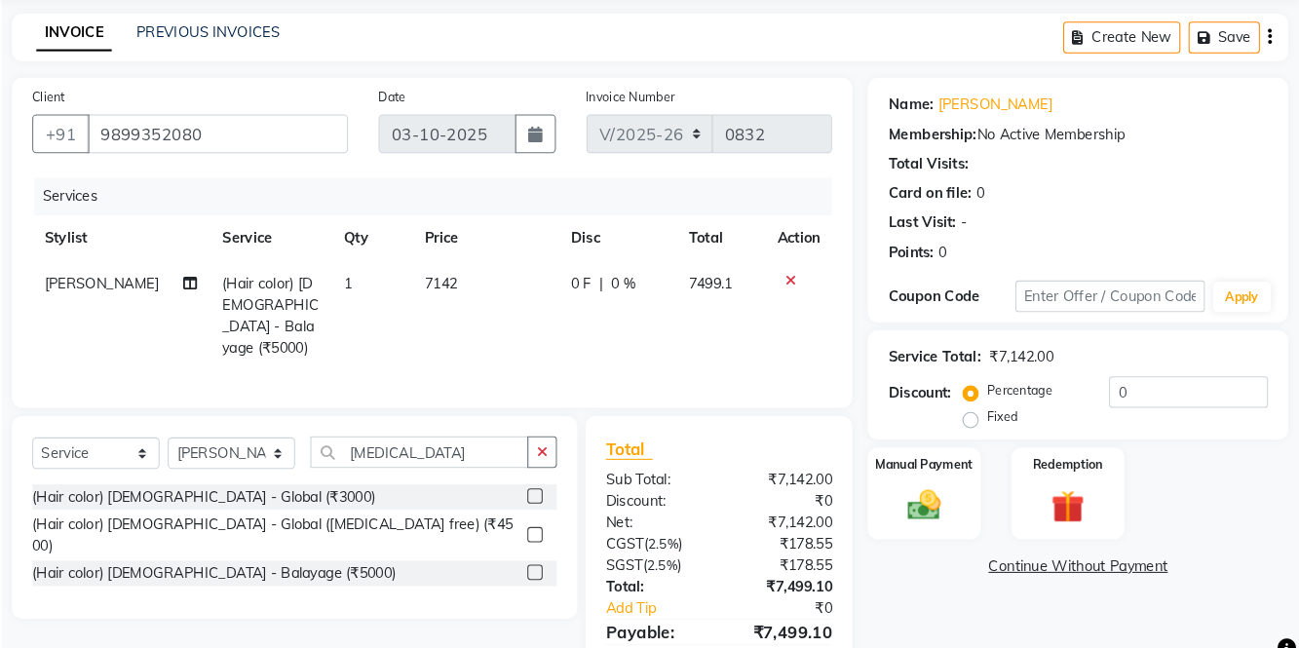
scroll to position [37, 0]
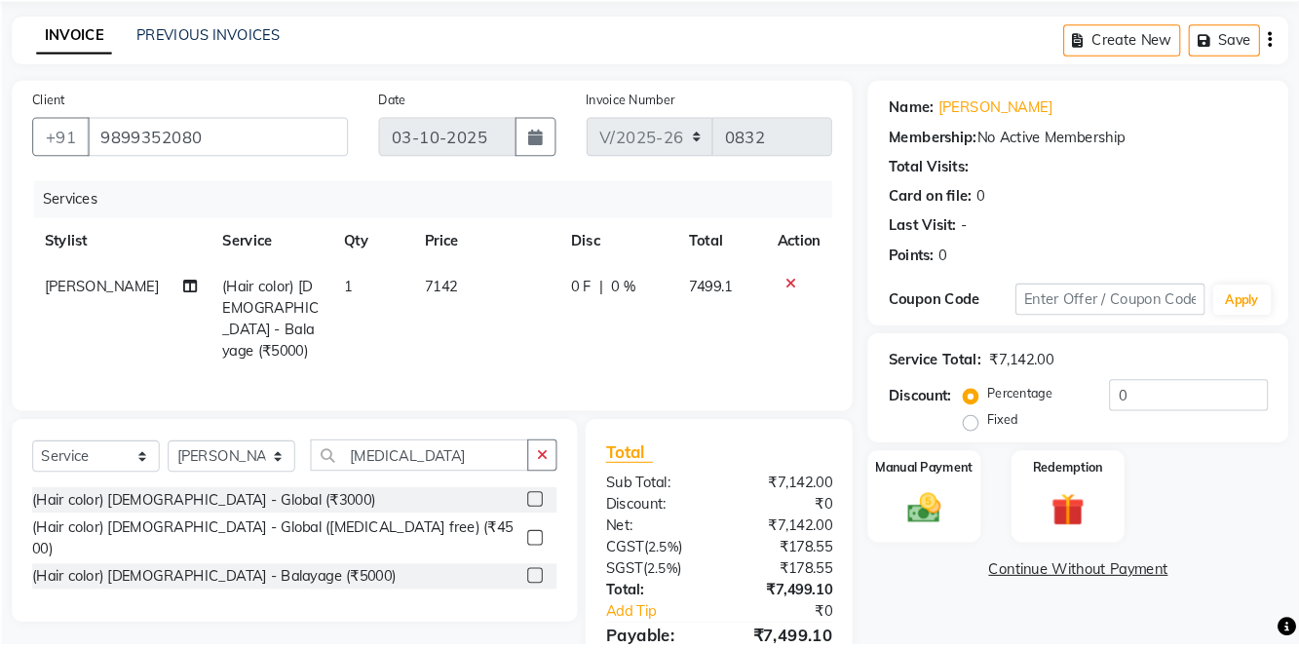
click at [507, 300] on td "7142" at bounding box center [520, 337] width 139 height 105
select select "84213"
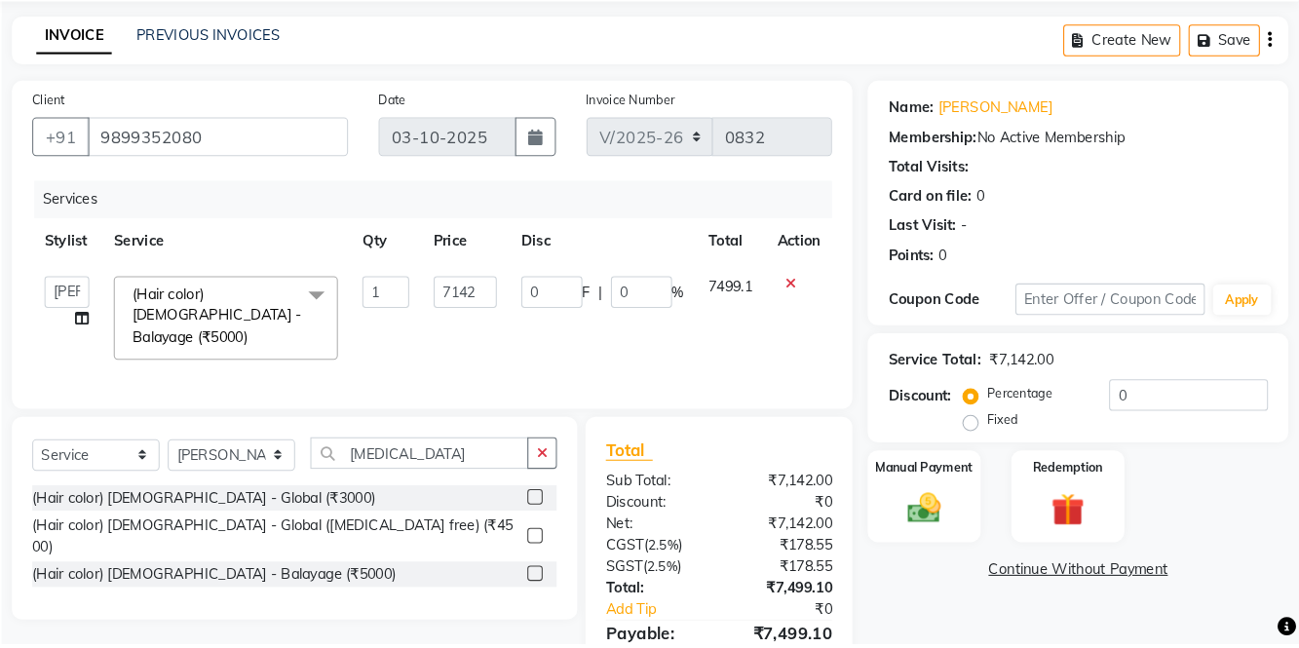
click at [544, 308] on td "0 F | 0 %" at bounding box center [633, 336] width 179 height 103
click at [521, 302] on input "7142" at bounding box center [502, 311] width 60 height 30
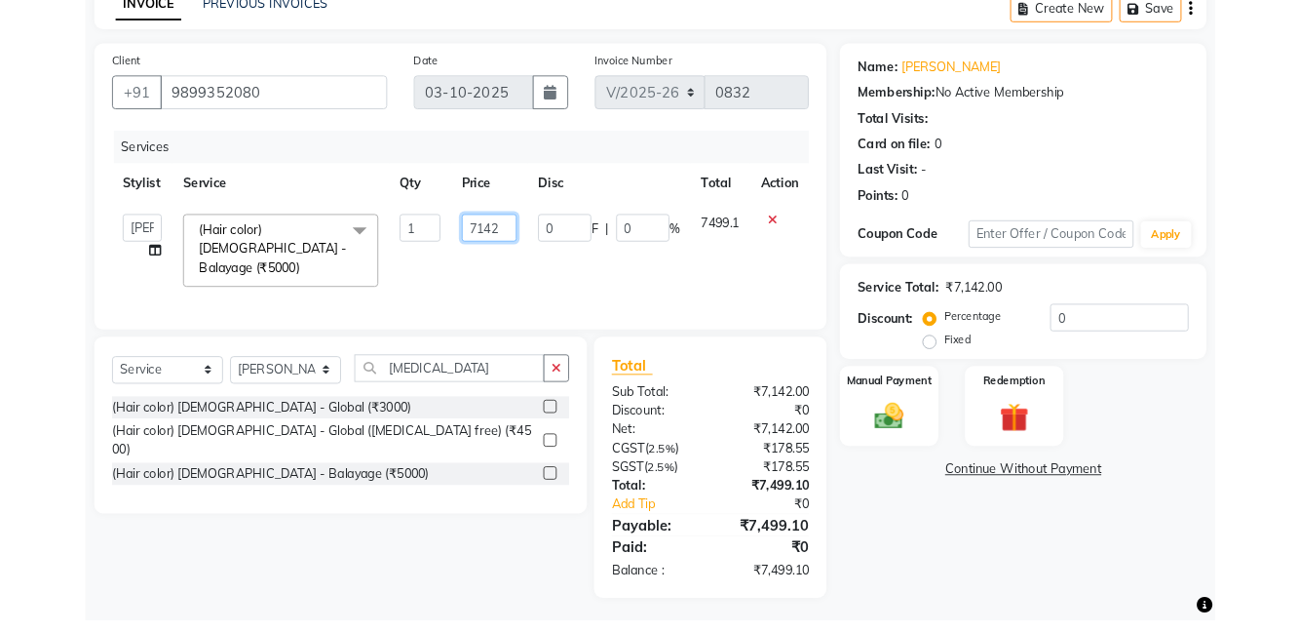
scroll to position [53, 0]
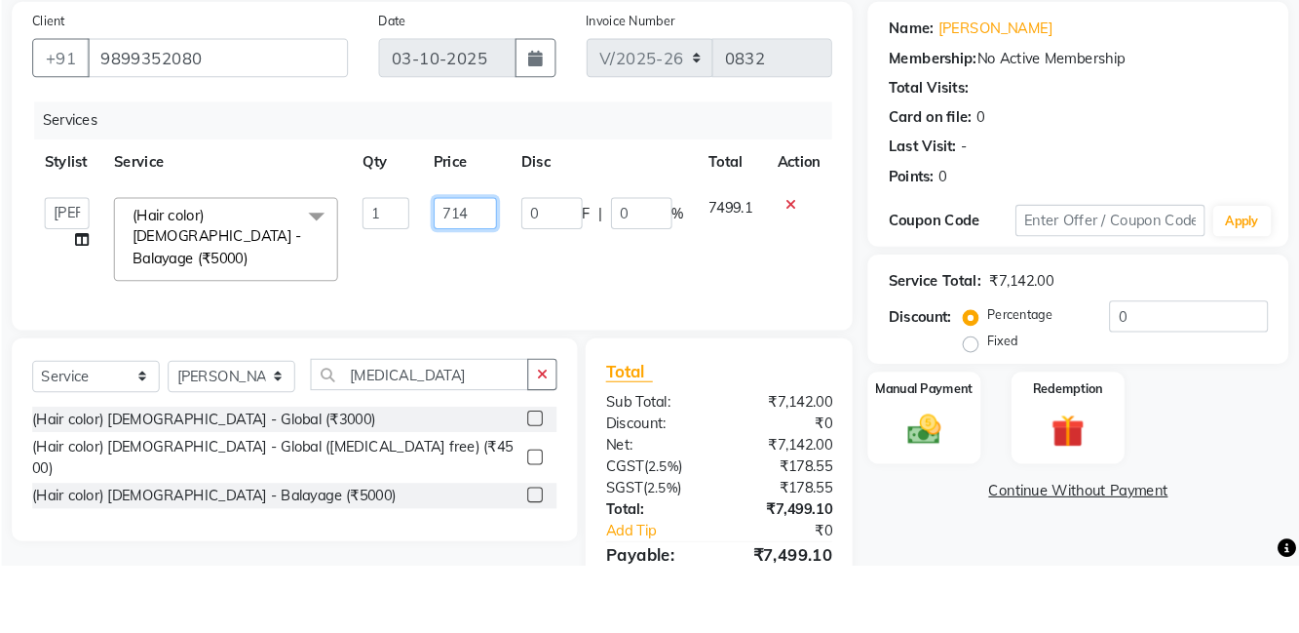
type input "7143"
click at [890, 308] on div "Name: [PERSON_NAME] Membership: No Active Membership Total Visits: Card on file…" at bounding box center [1088, 211] width 403 height 234
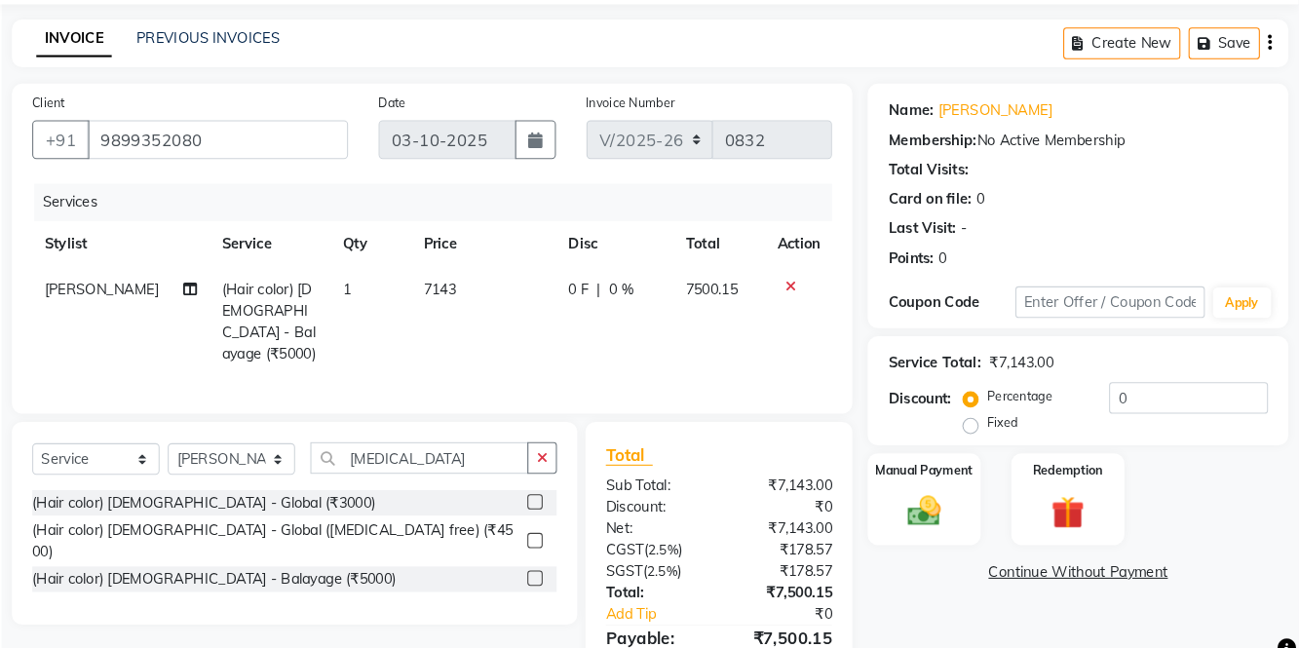
scroll to position [37, 0]
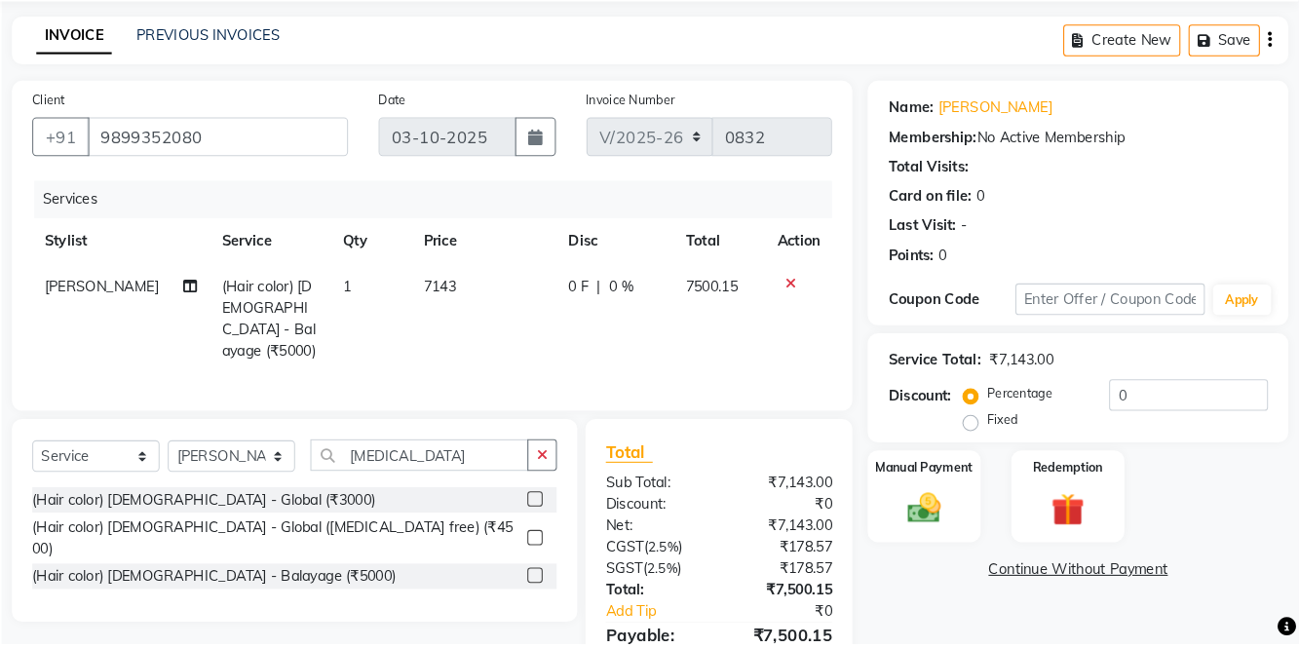
click at [971, 505] on div "Manual Payment" at bounding box center [941, 507] width 108 height 89
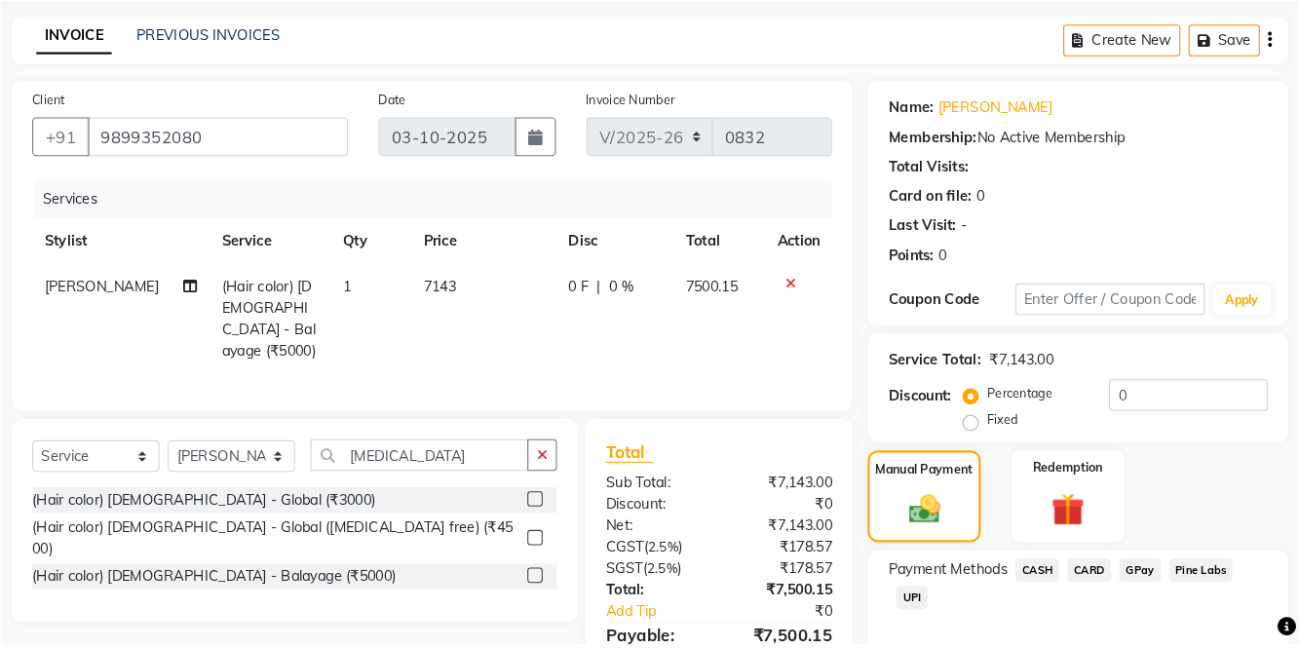
click at [1066, 579] on span "CASH" at bounding box center [1049, 577] width 42 height 22
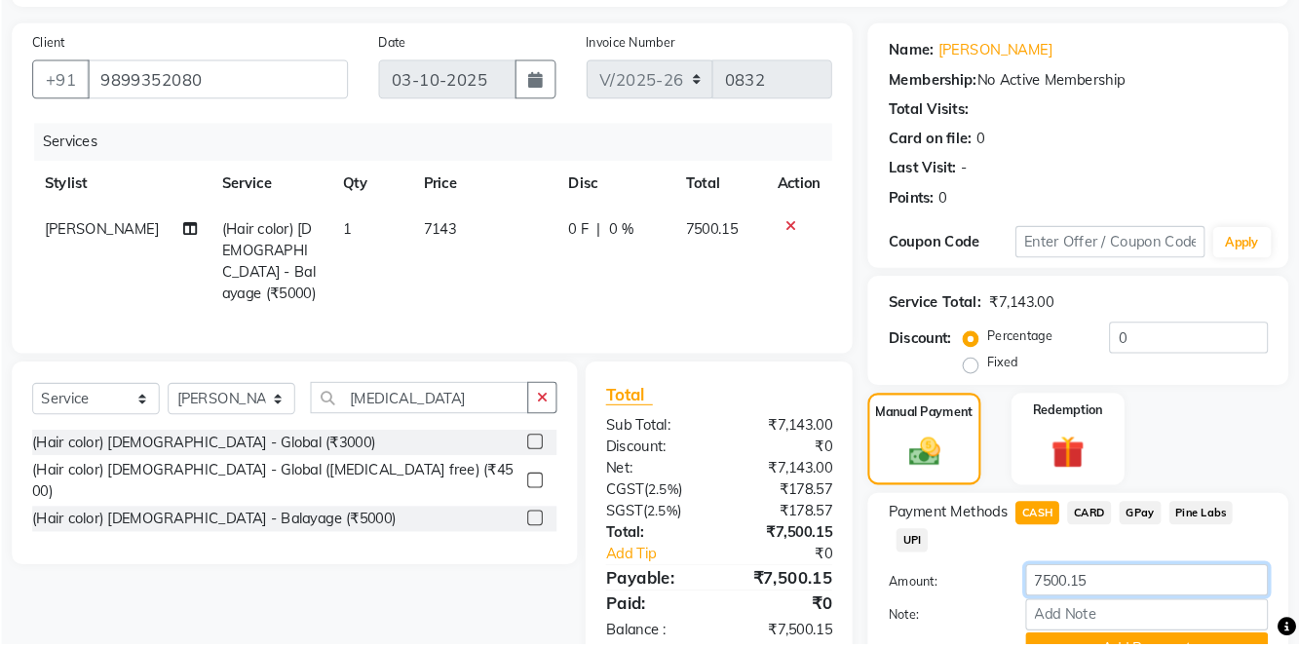
click at [1142, 587] on input "7500.15" at bounding box center [1154, 587] width 232 height 30
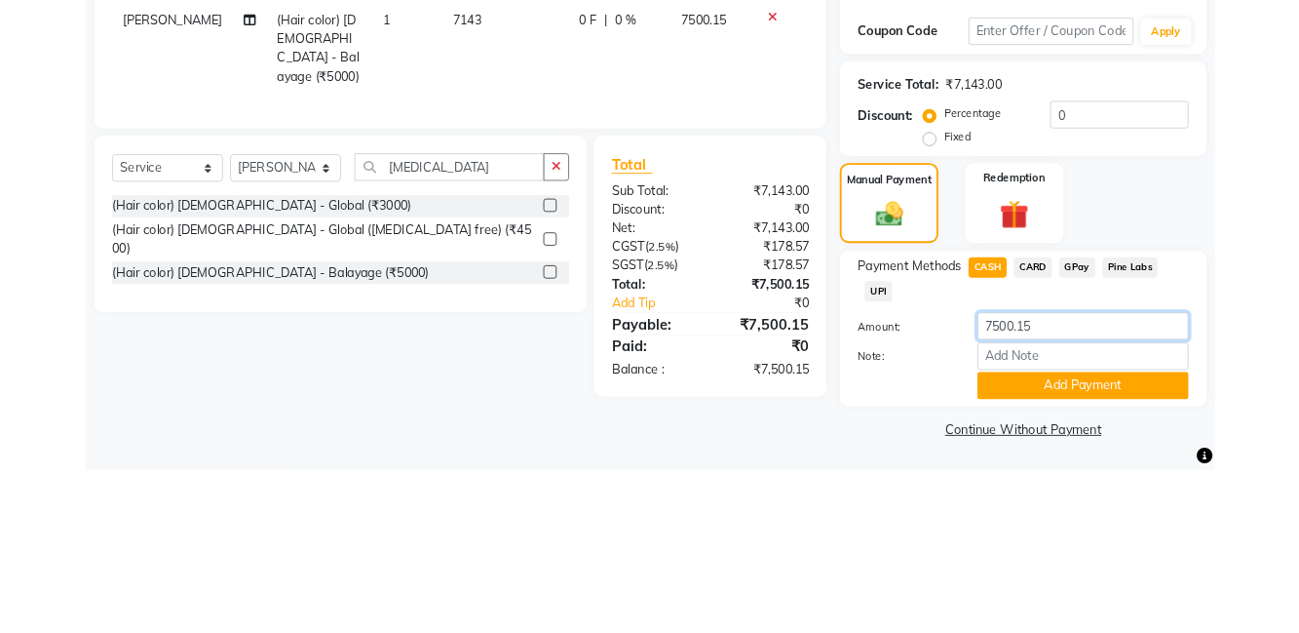
scroll to position [111, 0]
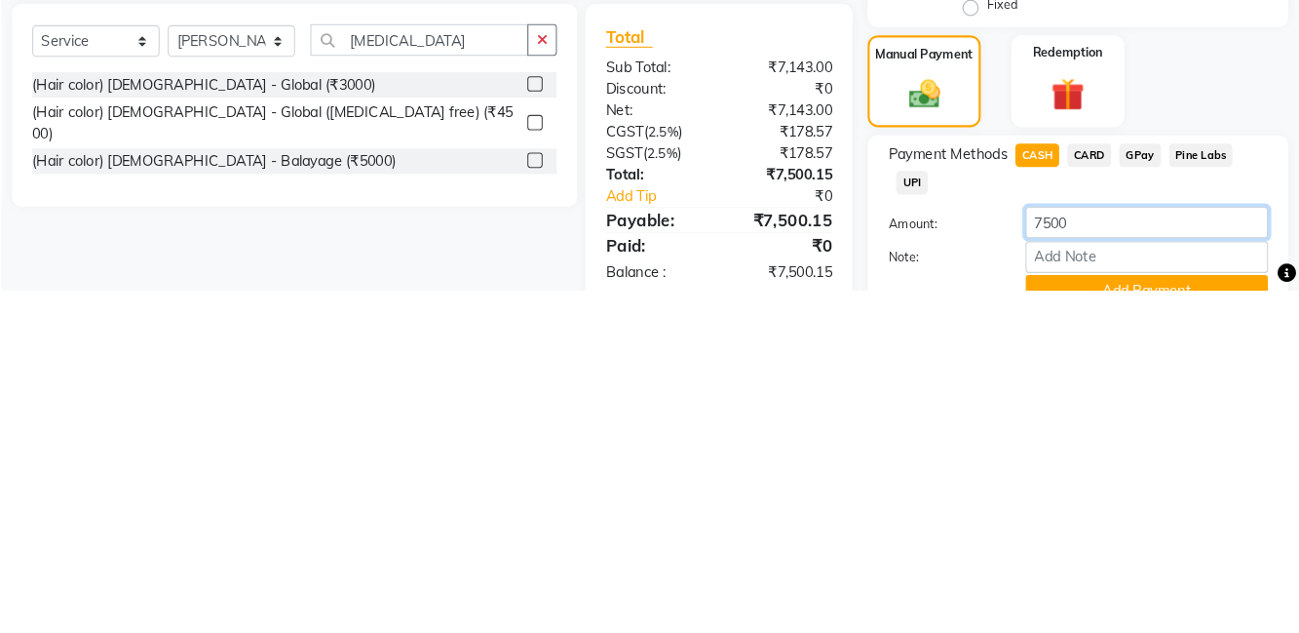
type input "7500"
click at [1295, 487] on div "Name: [PERSON_NAME] Membership: No Active Membership Total Visits: Card on file…" at bounding box center [1095, 365] width 417 height 661
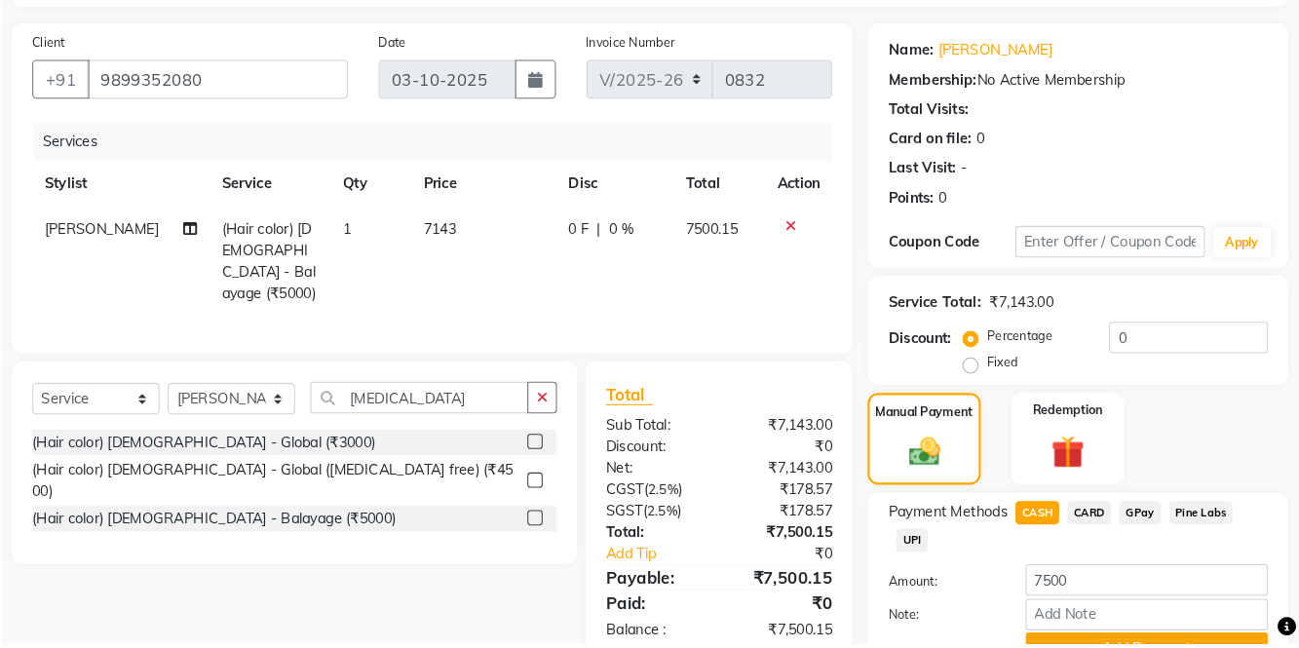
click at [1180, 647] on button "Add Payment" at bounding box center [1154, 653] width 232 height 30
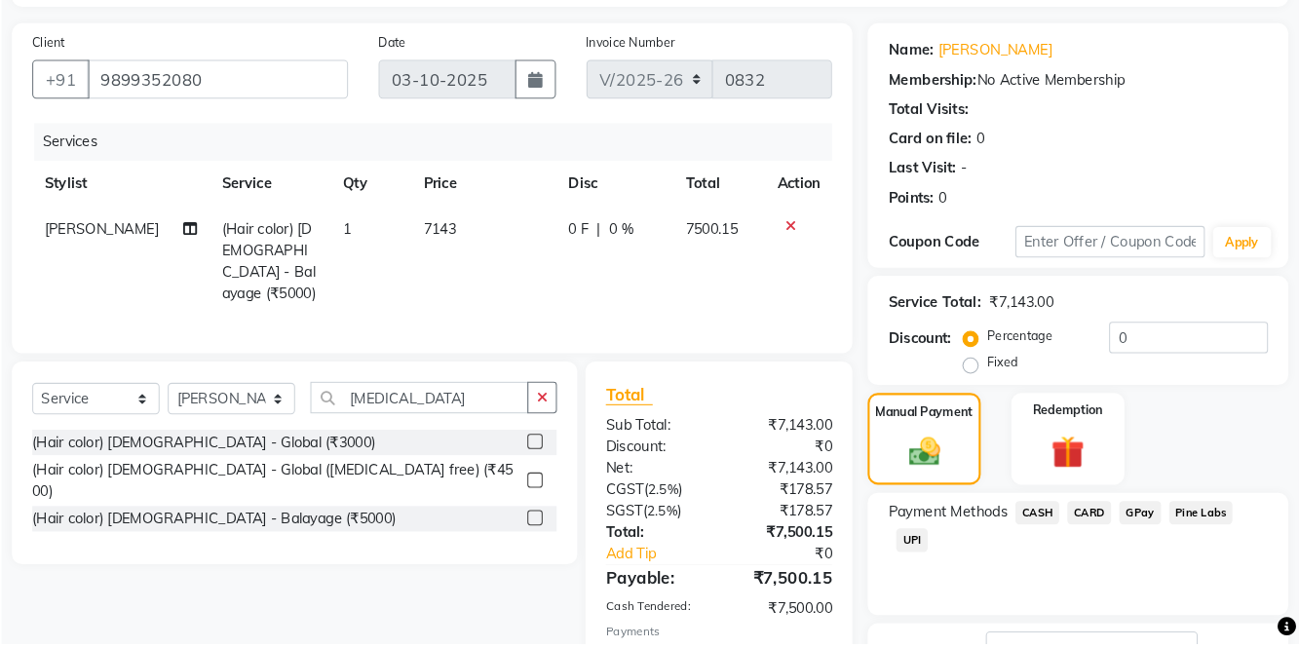
scroll to position [149, 0]
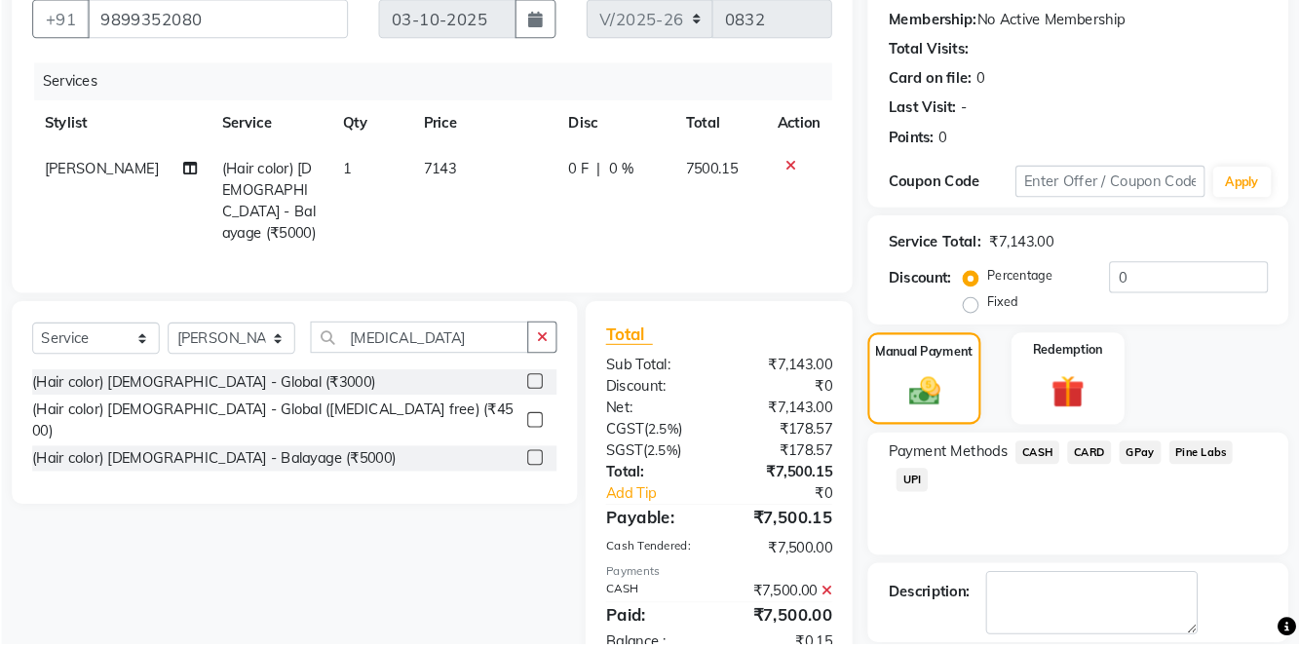
click at [1127, 647] on main "INVOICE PREVIOUS INVOICES Create New Save Client [PHONE_NUMBER] Date [DATE] Inv…" at bounding box center [678, 339] width 1241 height 807
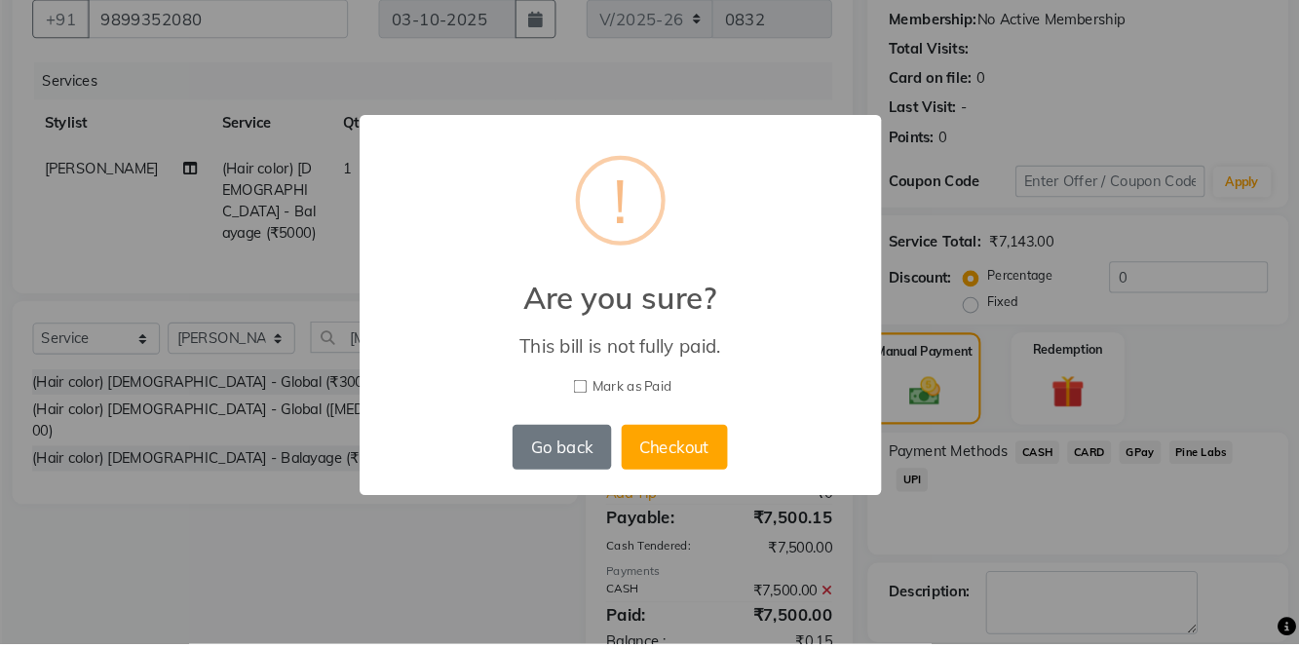
click at [710, 482] on button "Checkout" at bounding box center [701, 460] width 101 height 43
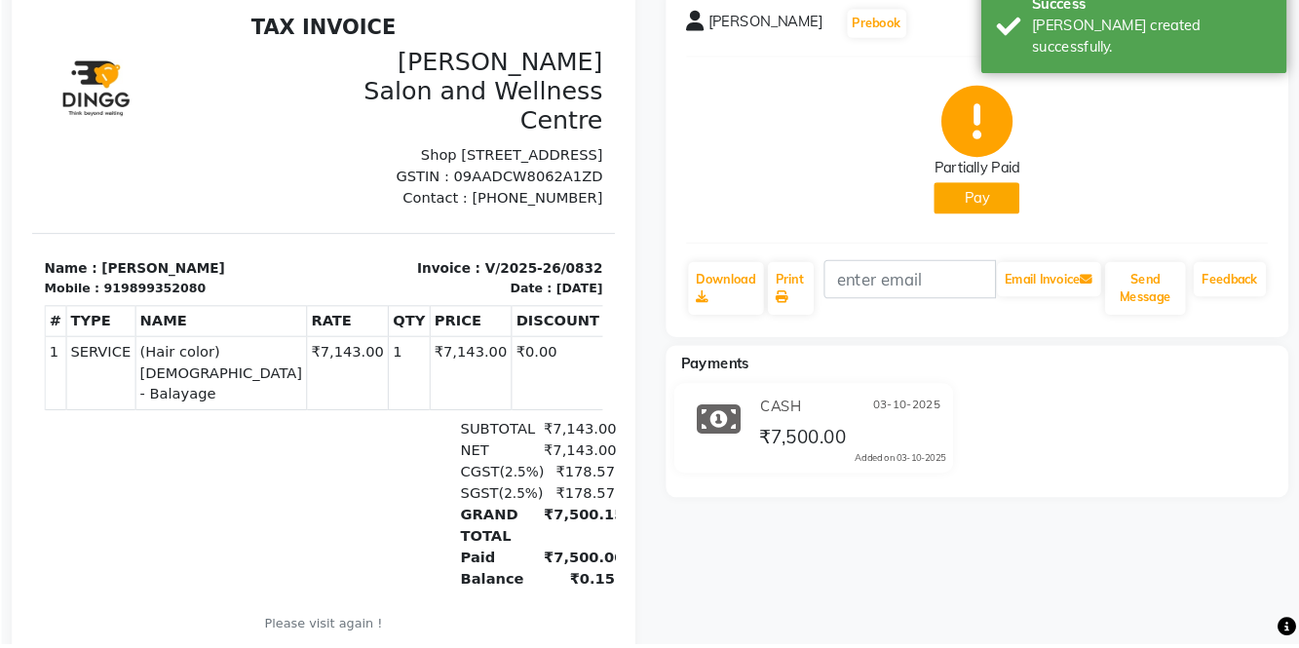
select select "8341"
select select "service"
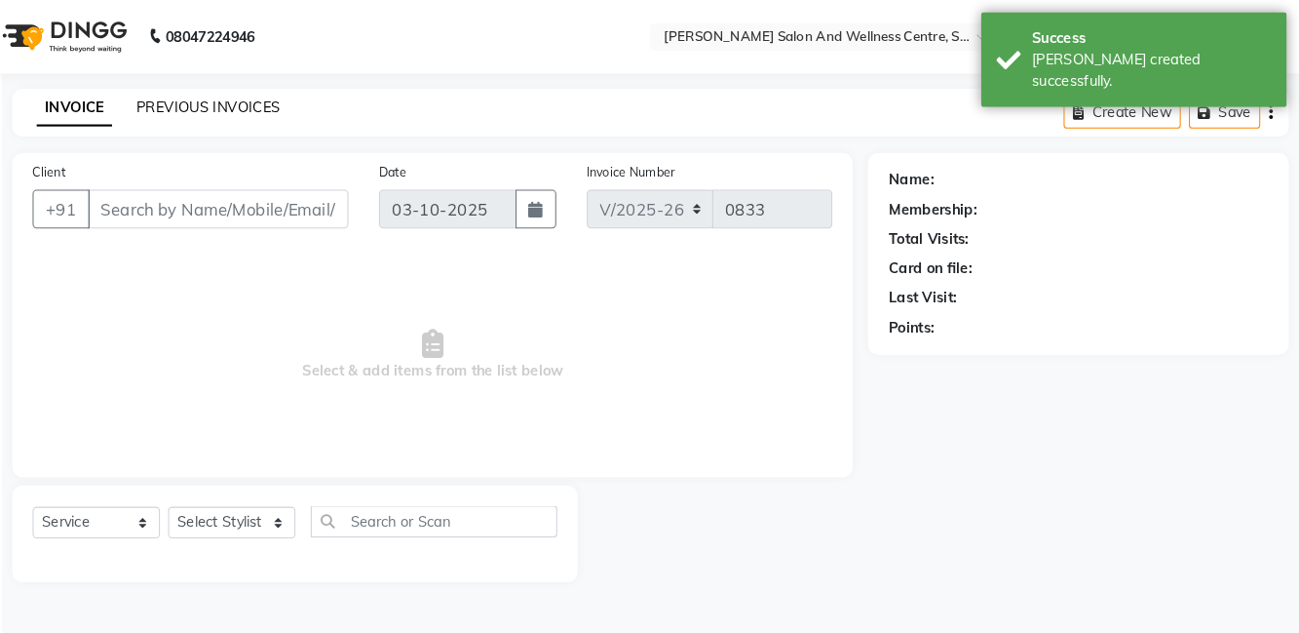
click at [267, 107] on link "PREVIOUS INVOICES" at bounding box center [255, 103] width 137 height 18
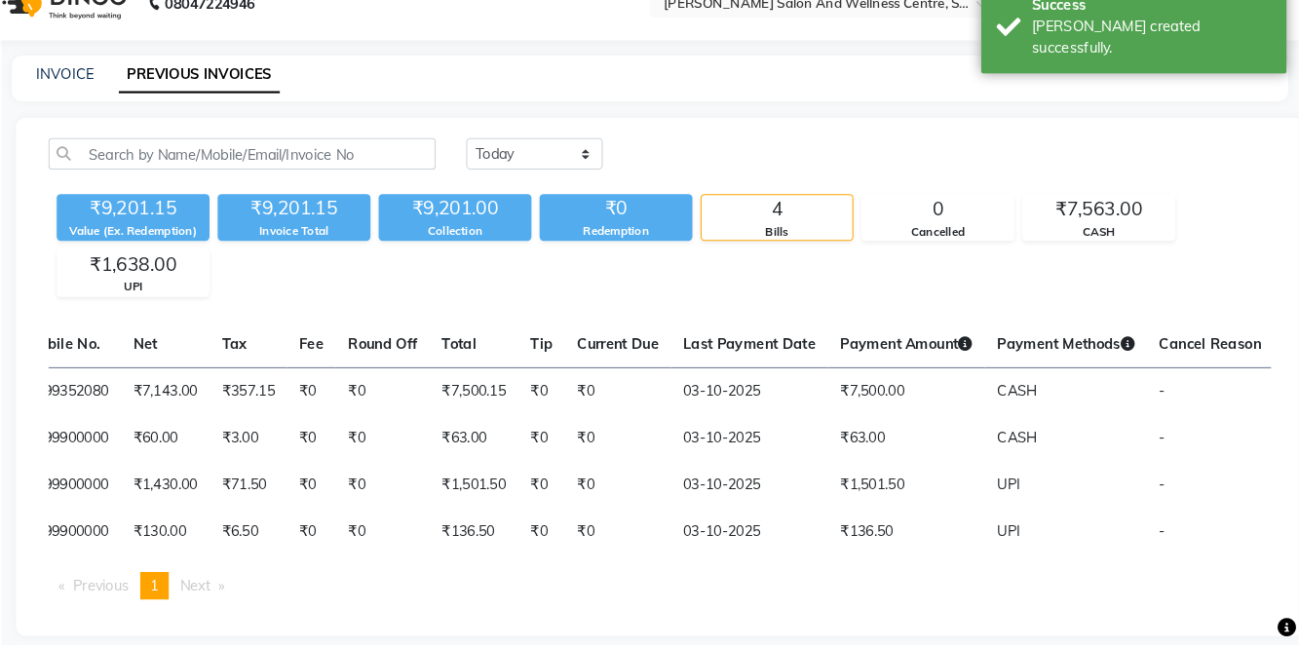
scroll to position [0, 467]
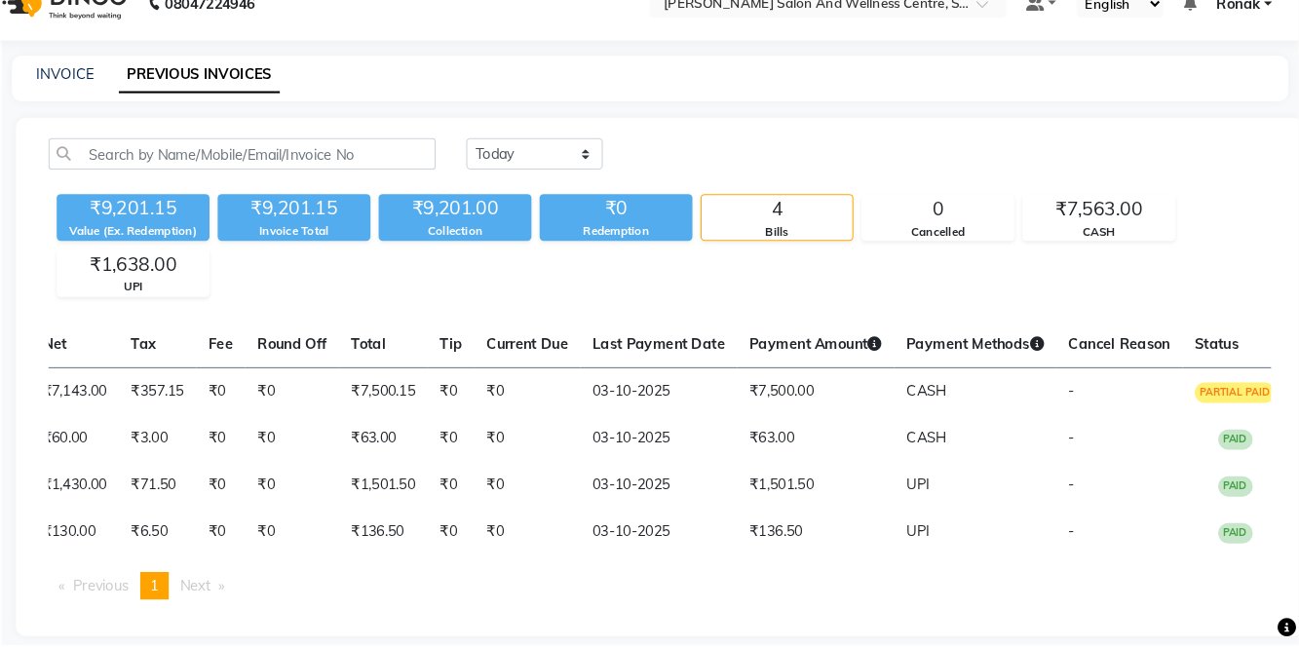
select select "service"
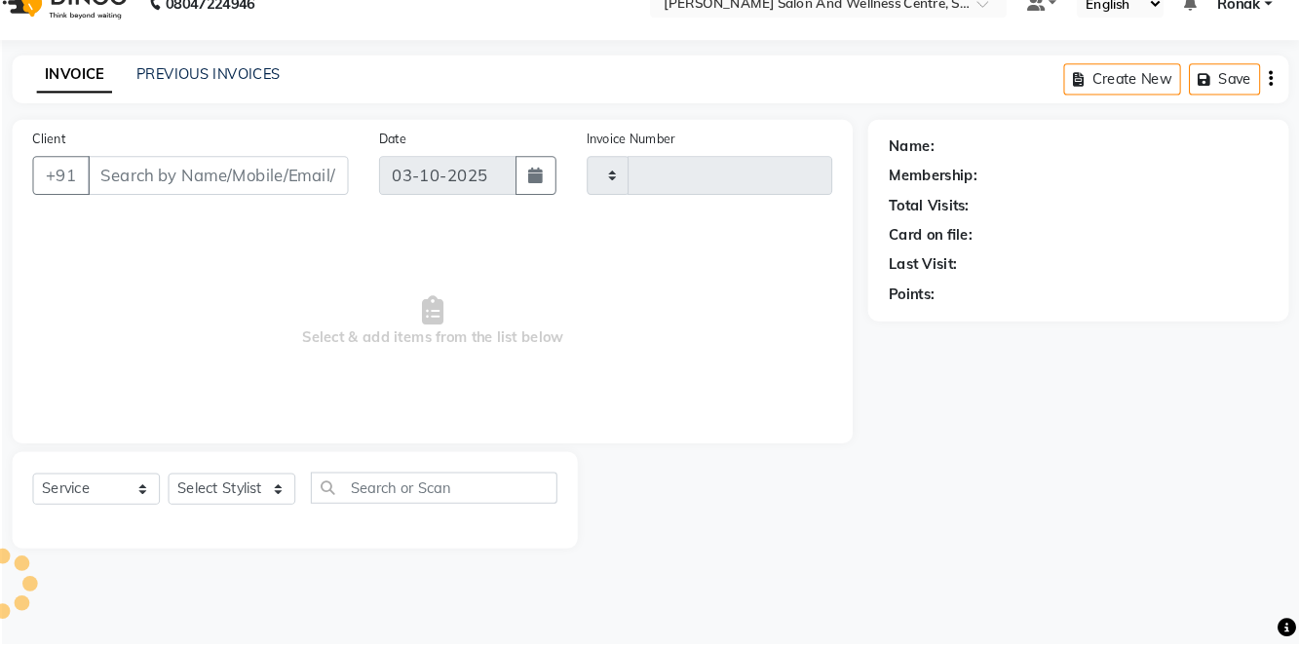
type input "0833"
select select "8341"
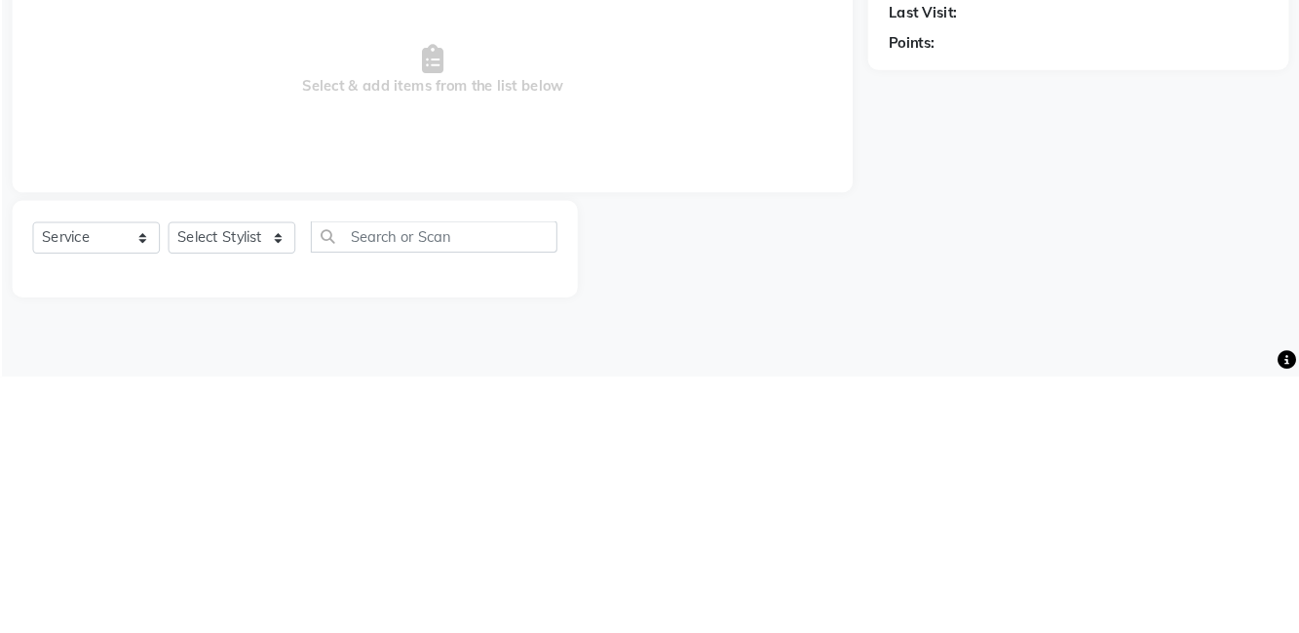
click at [1261, 424] on div "Name: Membership: Total Visits: Card on file: Last Visit: Points:" at bounding box center [1095, 351] width 417 height 410
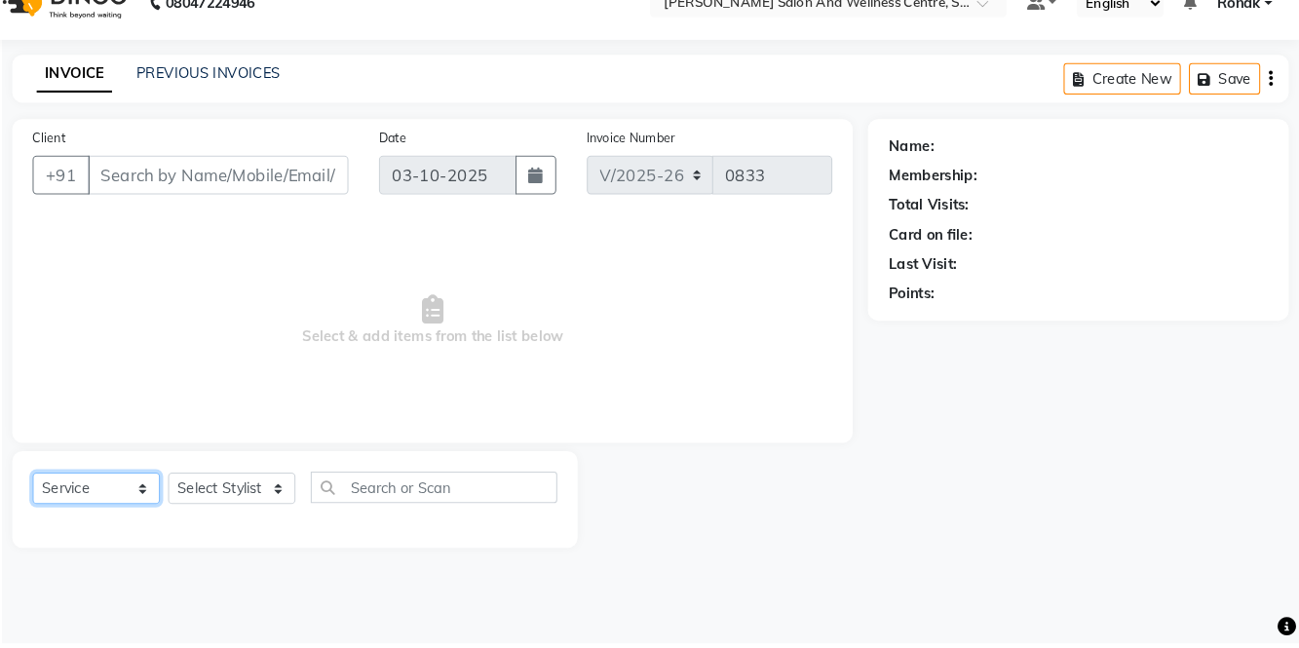
click at [133, 499] on select "Select Service Product Membership Package Voucher Prepaid Gift Card" at bounding box center [149, 499] width 122 height 30
click at [88, 484] on select "Select Service Product Membership Package Voucher Prepaid Gift Card" at bounding box center [149, 499] width 122 height 30
click at [329, 509] on select "Select Stylist [PERSON_NAME] [PERSON_NAME] [PERSON_NAME] [PERSON_NAME] La perle…" at bounding box center [278, 499] width 122 height 30
select select "81950"
click at [217, 484] on select "Select Stylist [PERSON_NAME] [PERSON_NAME] [PERSON_NAME] [PERSON_NAME] La perle…" at bounding box center [278, 499] width 122 height 30
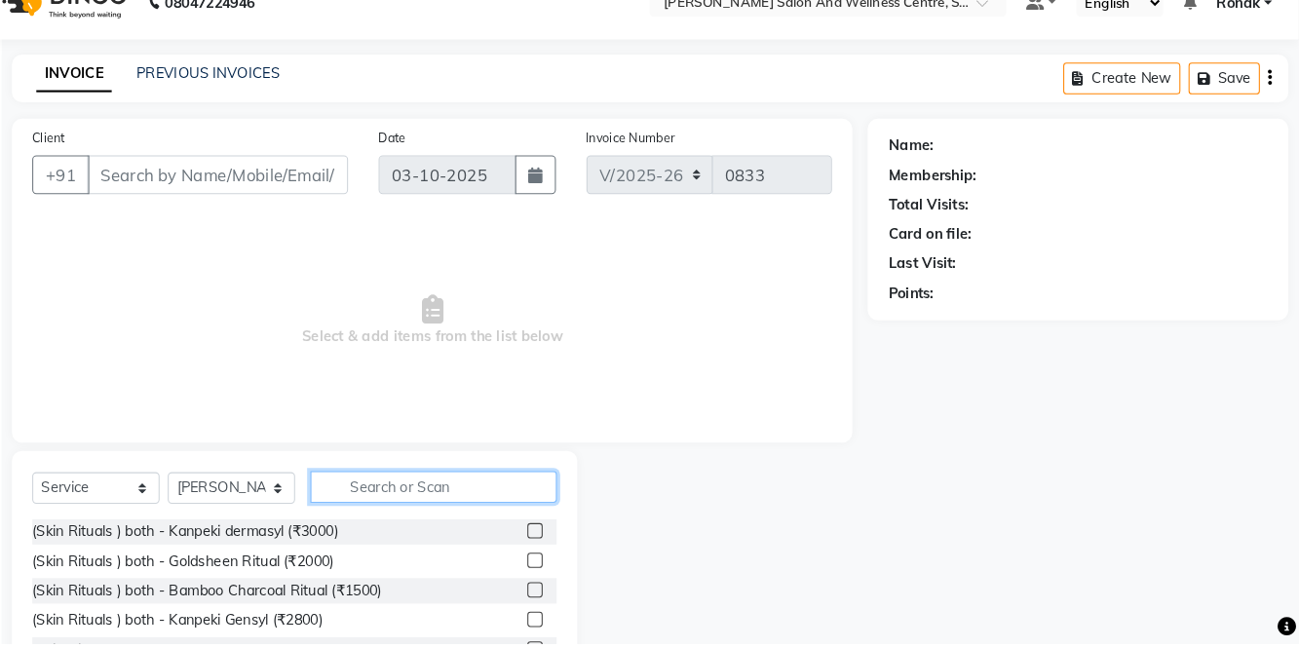
click at [505, 488] on input "text" at bounding box center [472, 499] width 236 height 30
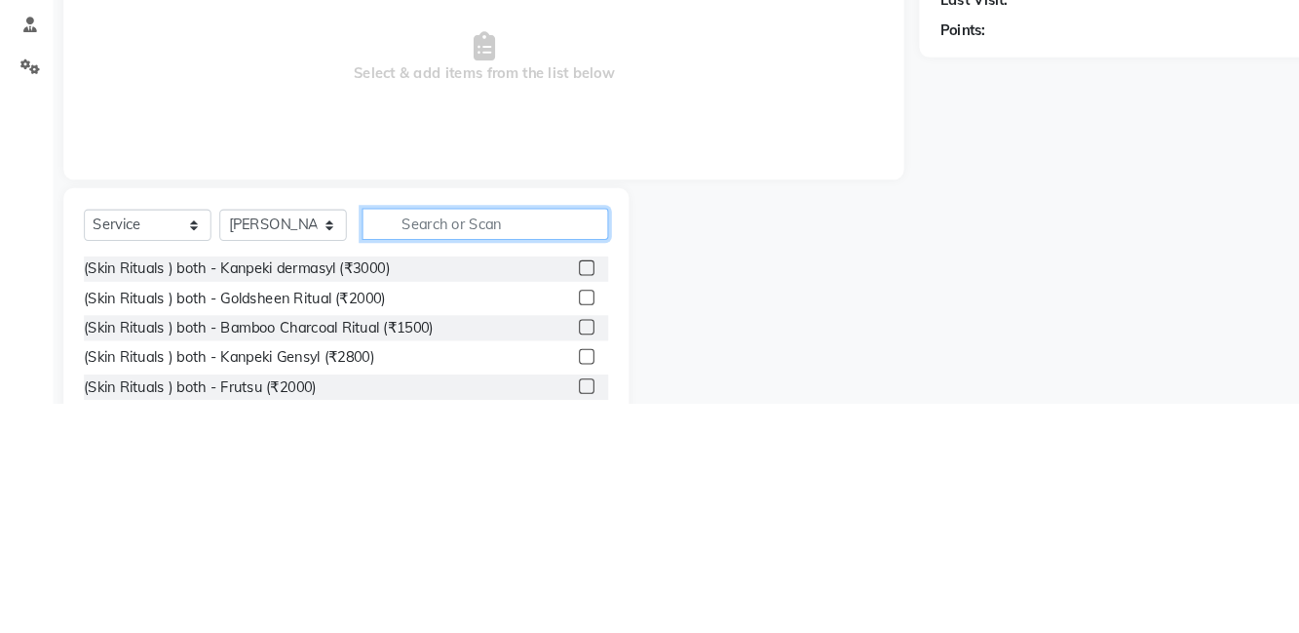
scroll to position [37, 0]
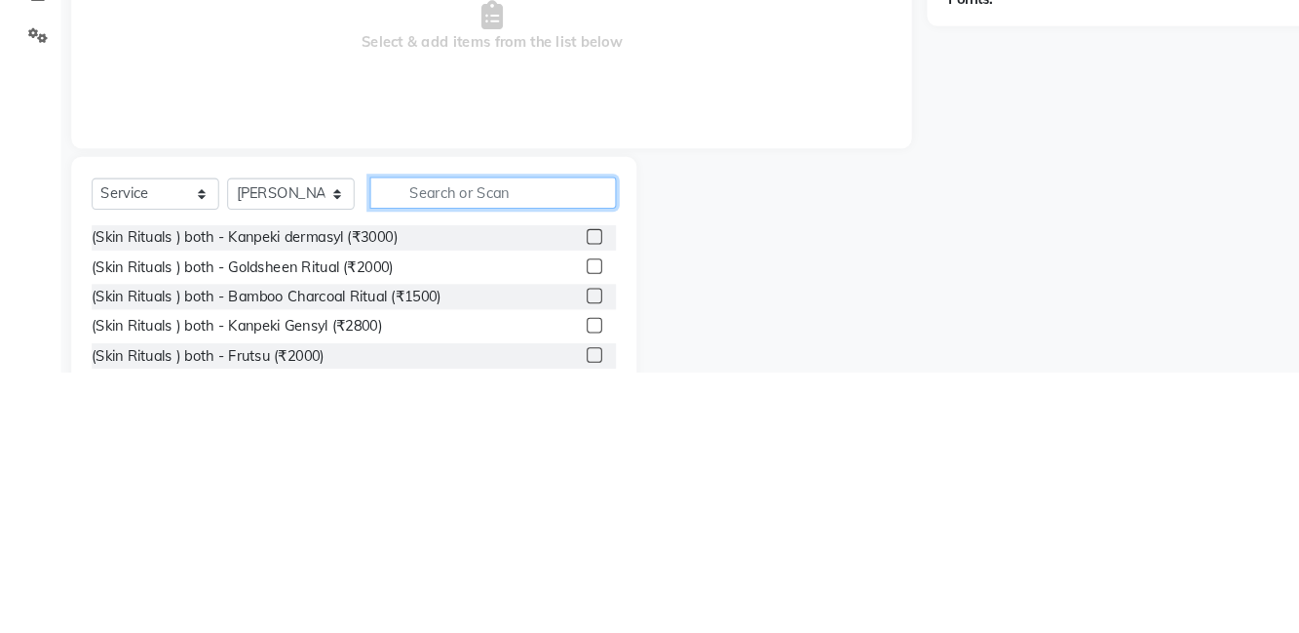
type input "N"
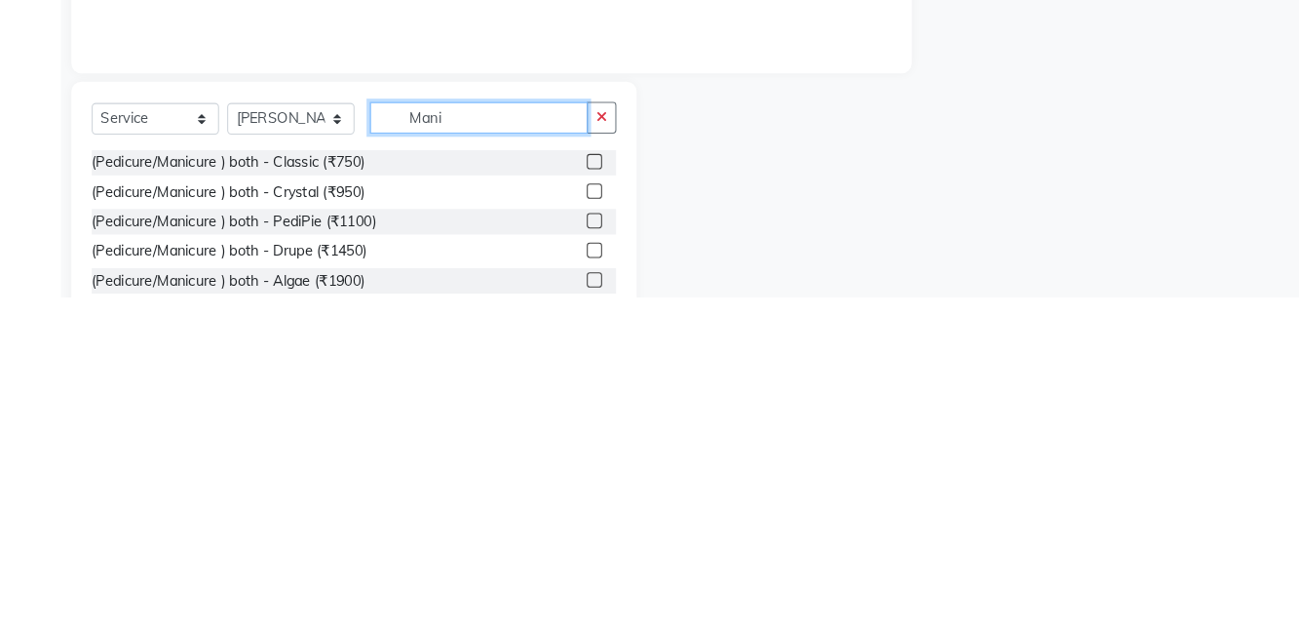
type input "Mani"
click at [569, 501] on label at bounding box center [568, 503] width 15 height 15
click at [569, 501] on input "checkbox" at bounding box center [567, 504] width 13 height 13
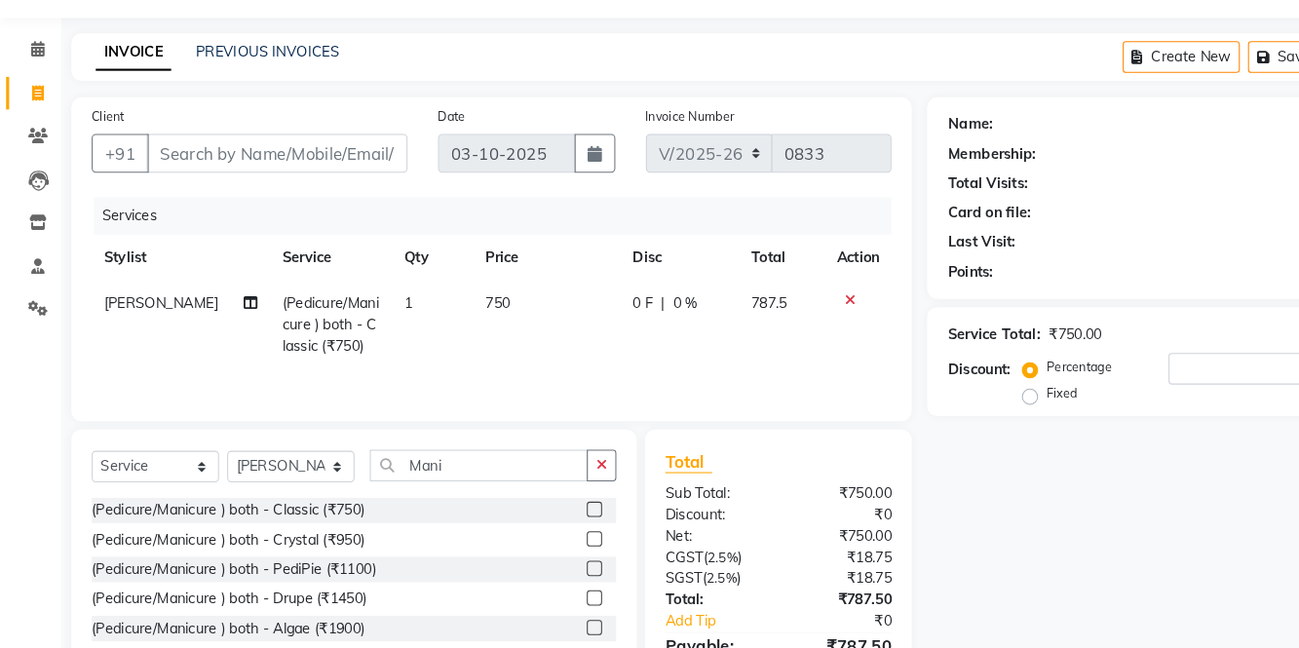
scroll to position [38, 0]
click at [566, 500] on label at bounding box center [568, 502] width 15 height 15
click at [566, 500] on input "checkbox" at bounding box center [567, 503] width 13 height 13
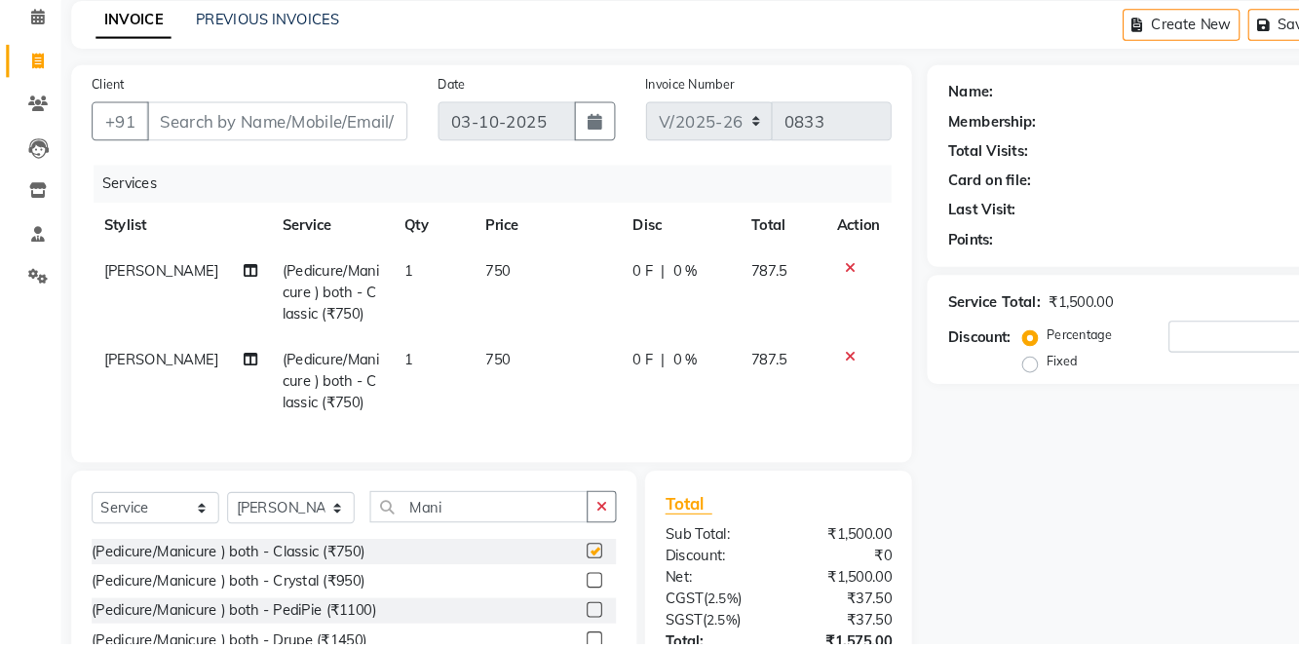
checkbox input "false"
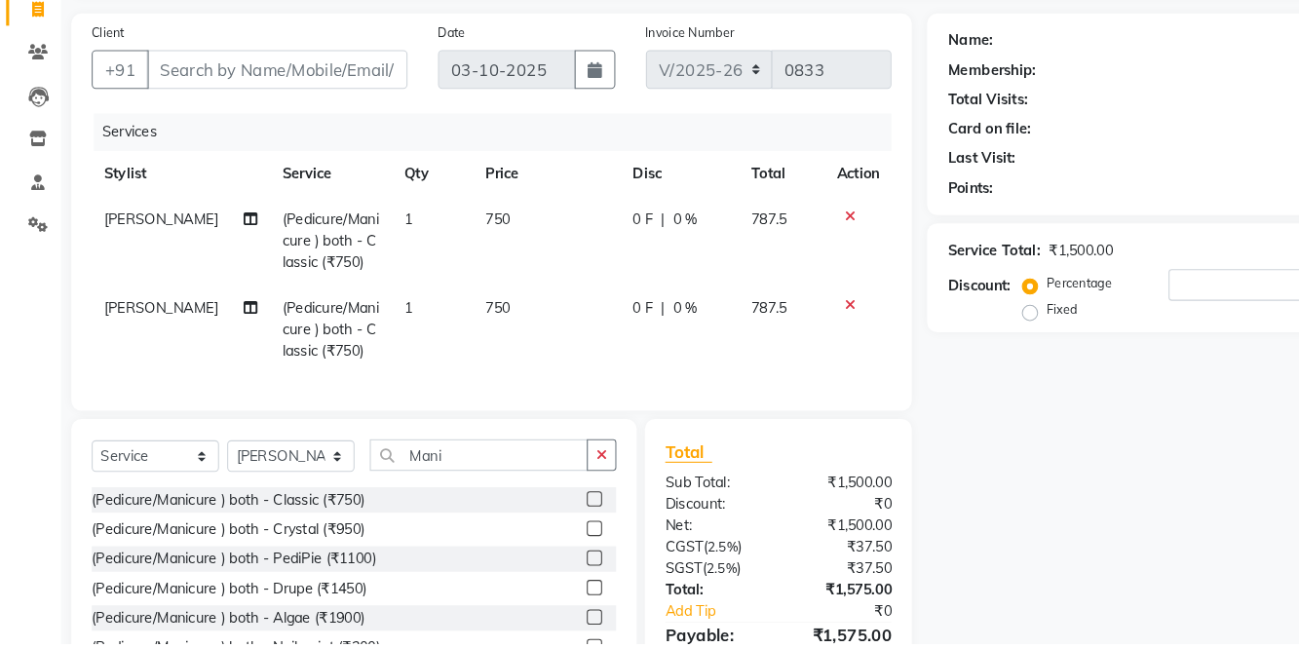
scroll to position [107, 0]
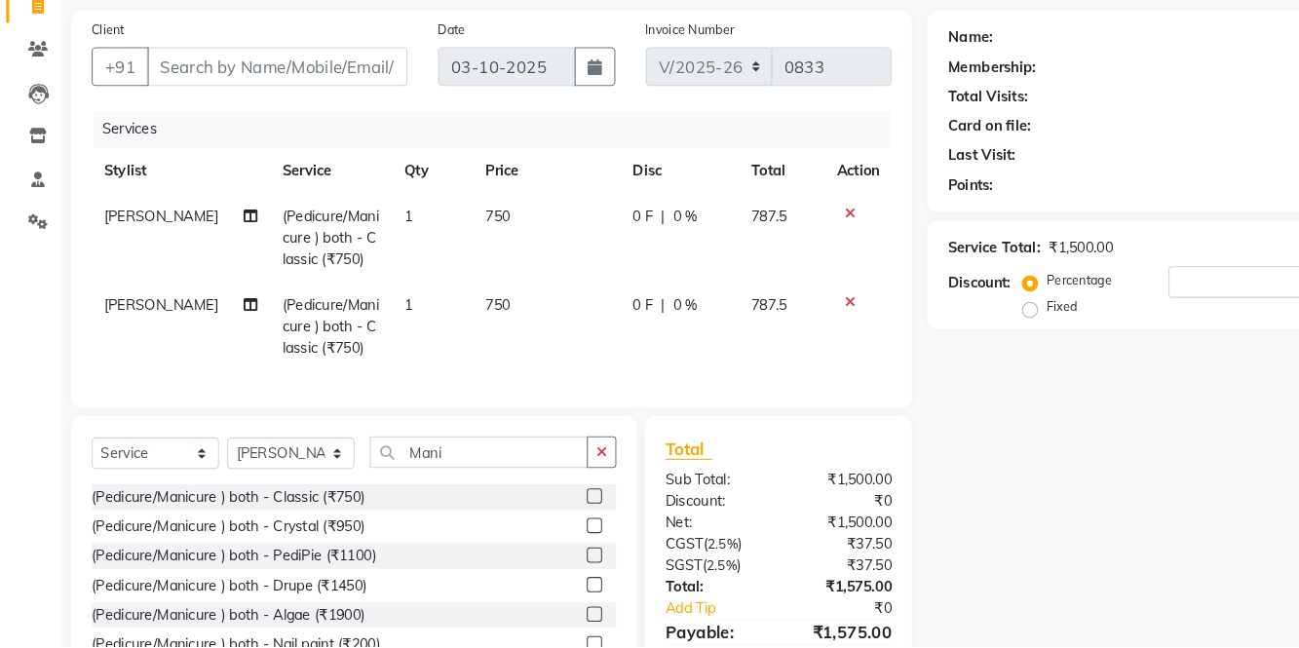
click at [500, 244] on td "750" at bounding box center [523, 256] width 140 height 85
select select "81950"
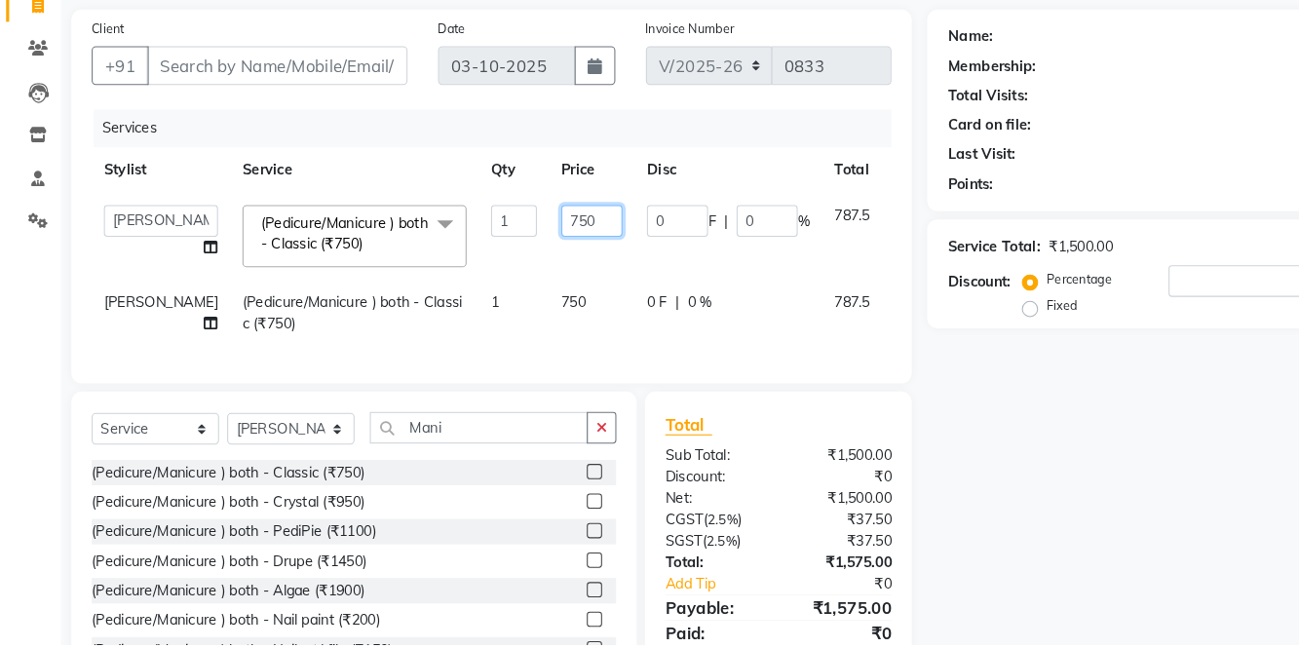
click at [537, 246] on input "750" at bounding box center [566, 243] width 58 height 30
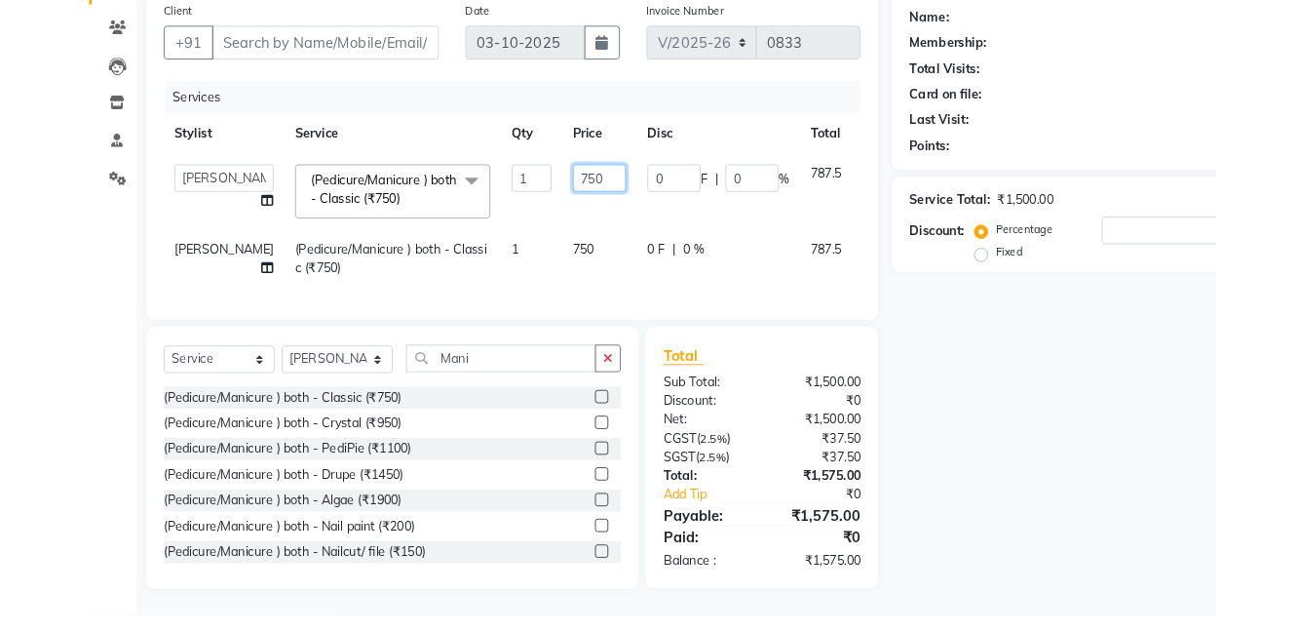
scroll to position [130, 0]
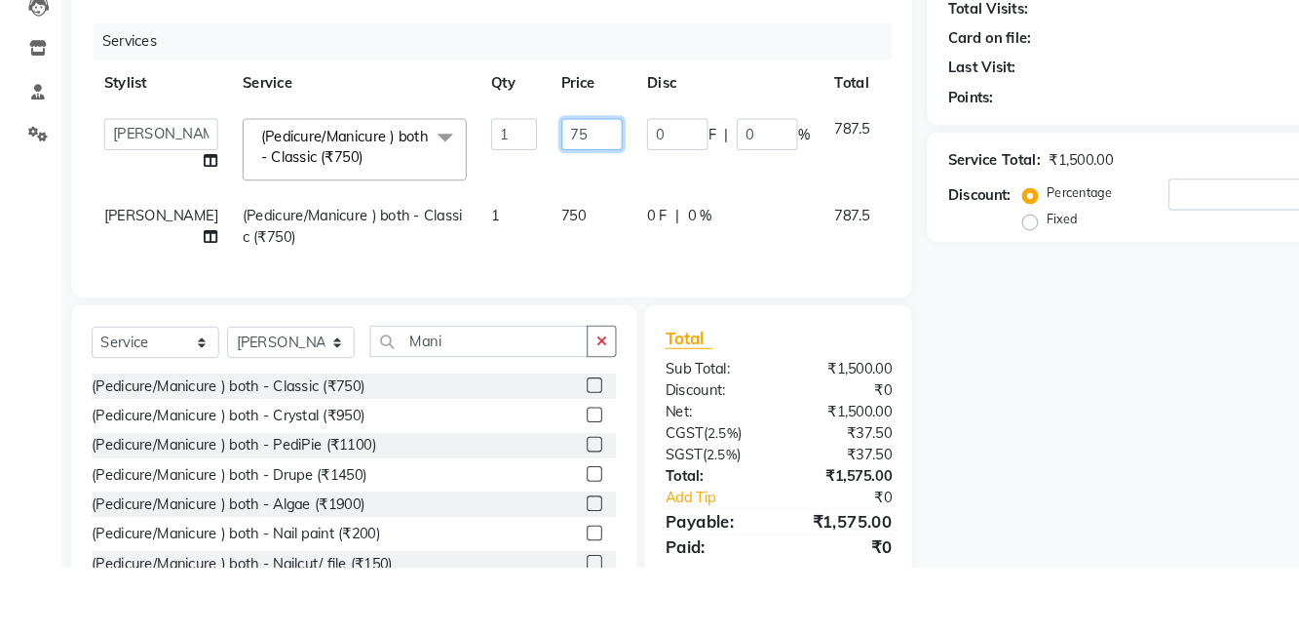
type input "7"
type input "500"
click at [525, 290] on td "750" at bounding box center [566, 307] width 82 height 64
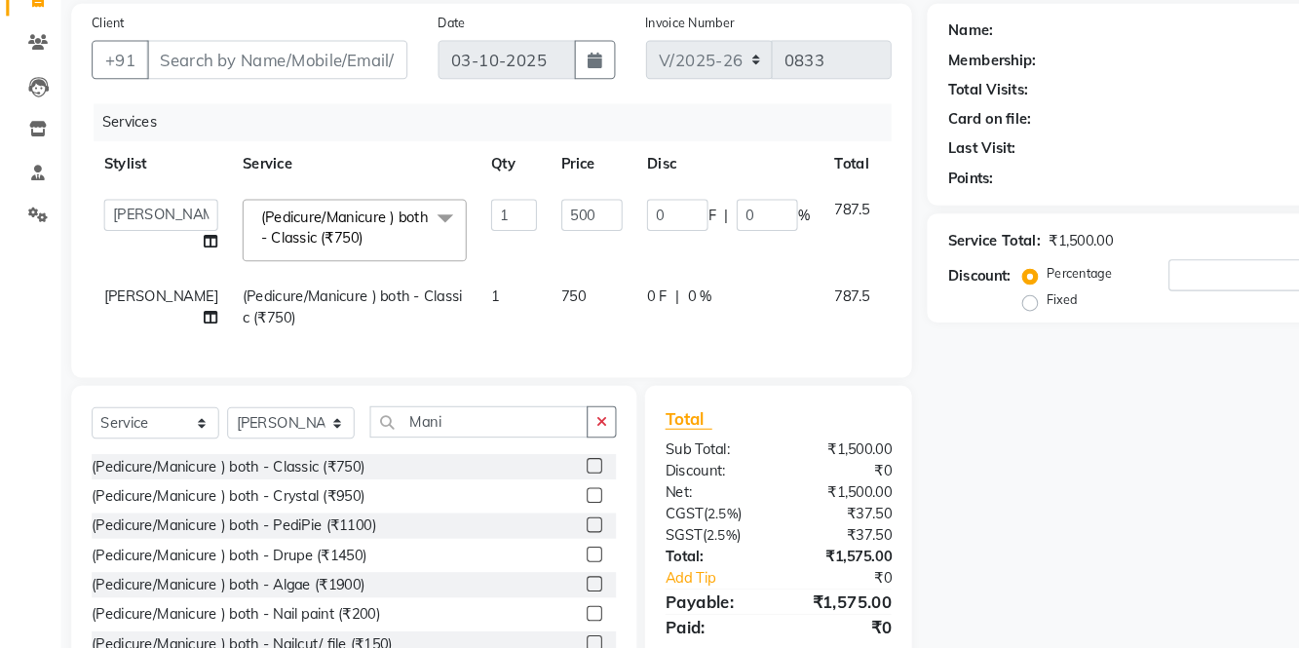
select select "81950"
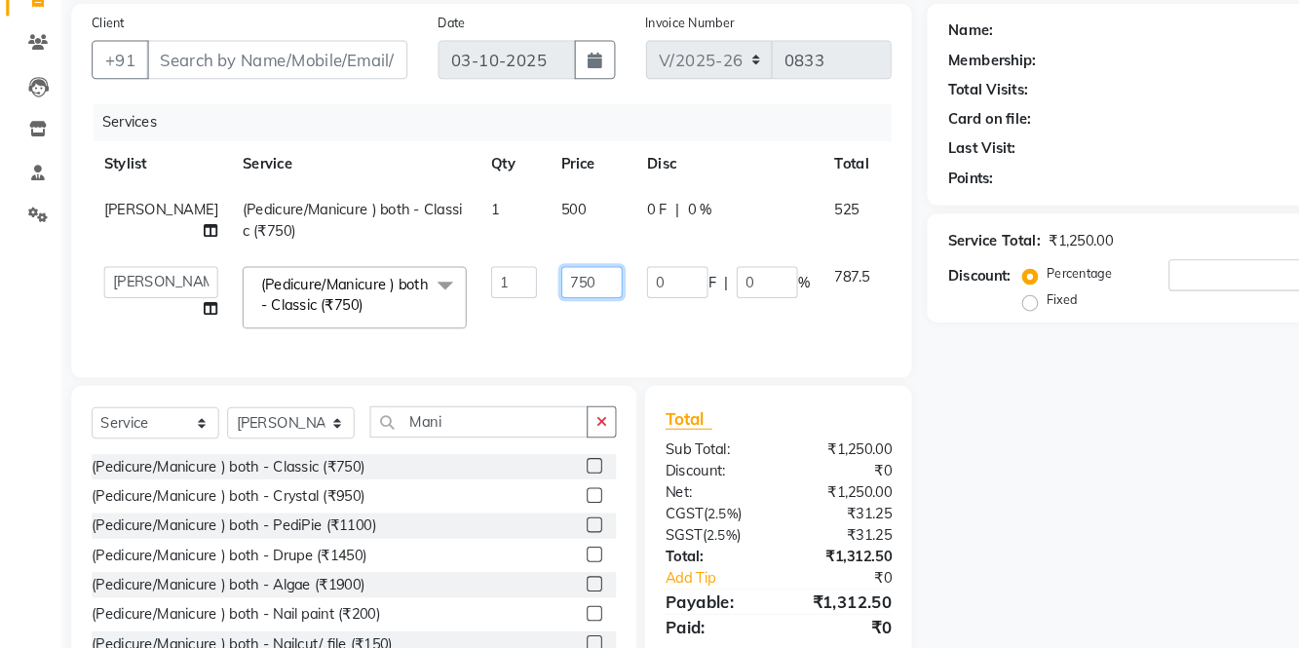
click at [537, 291] on input "750" at bounding box center [566, 282] width 58 height 30
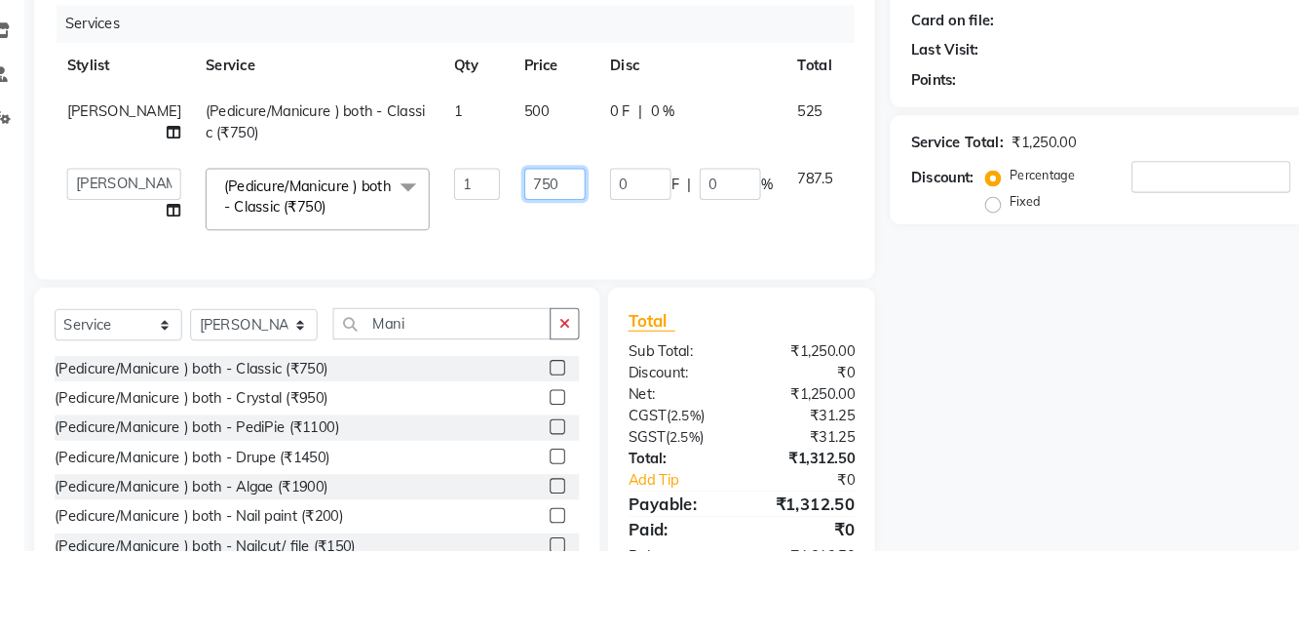
scroll to position [131, 0]
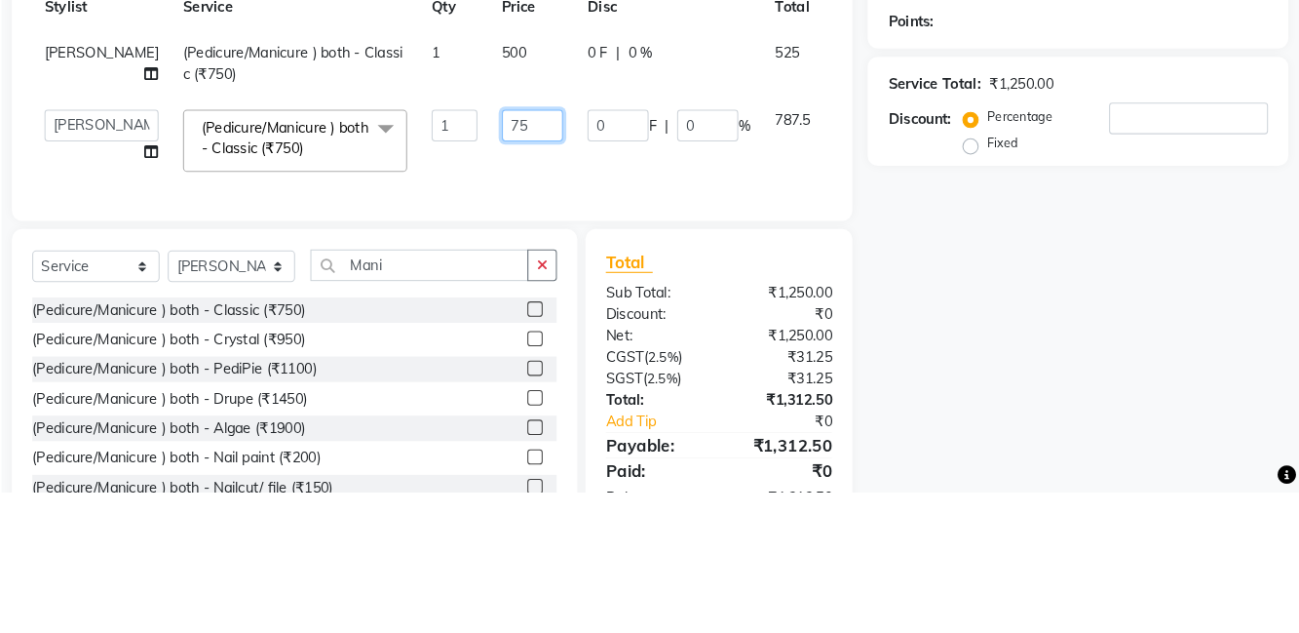
type input "7"
type input "500"
click at [854, 316] on div "Client +91 Date [DATE] Invoice Number V/2025 V/[PHONE_NUMBER] Services Stylist …" at bounding box center [470, 195] width 804 height 358
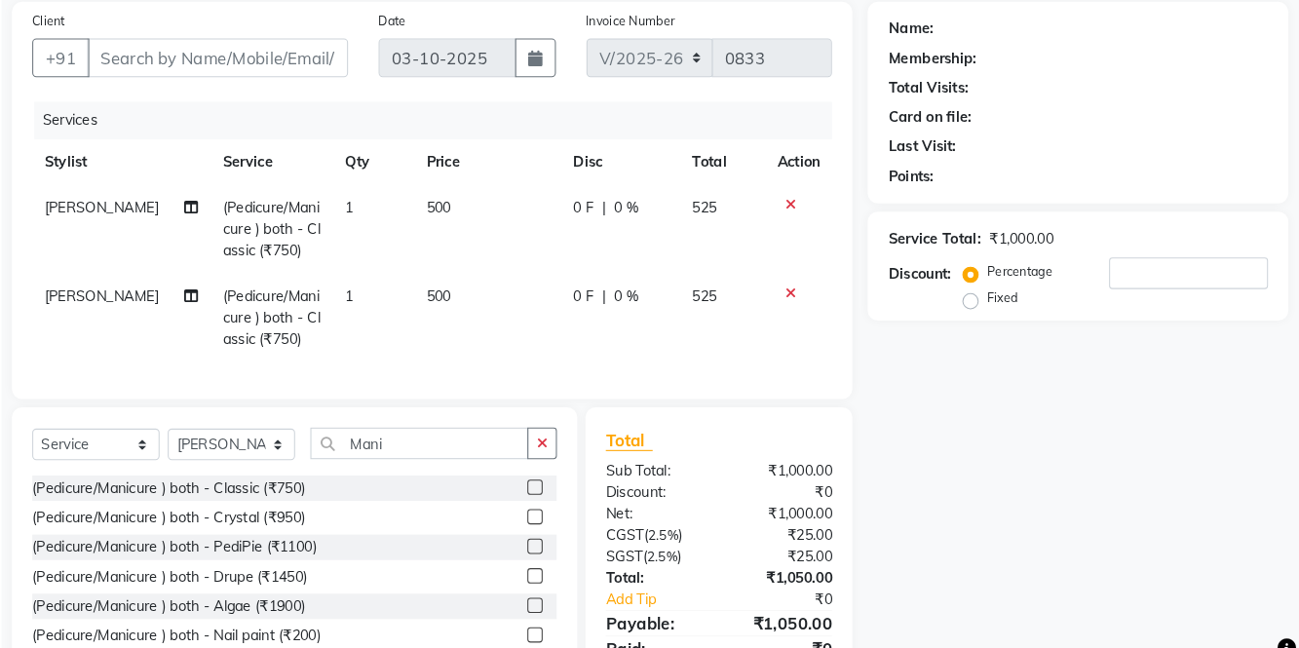
scroll to position [108, 0]
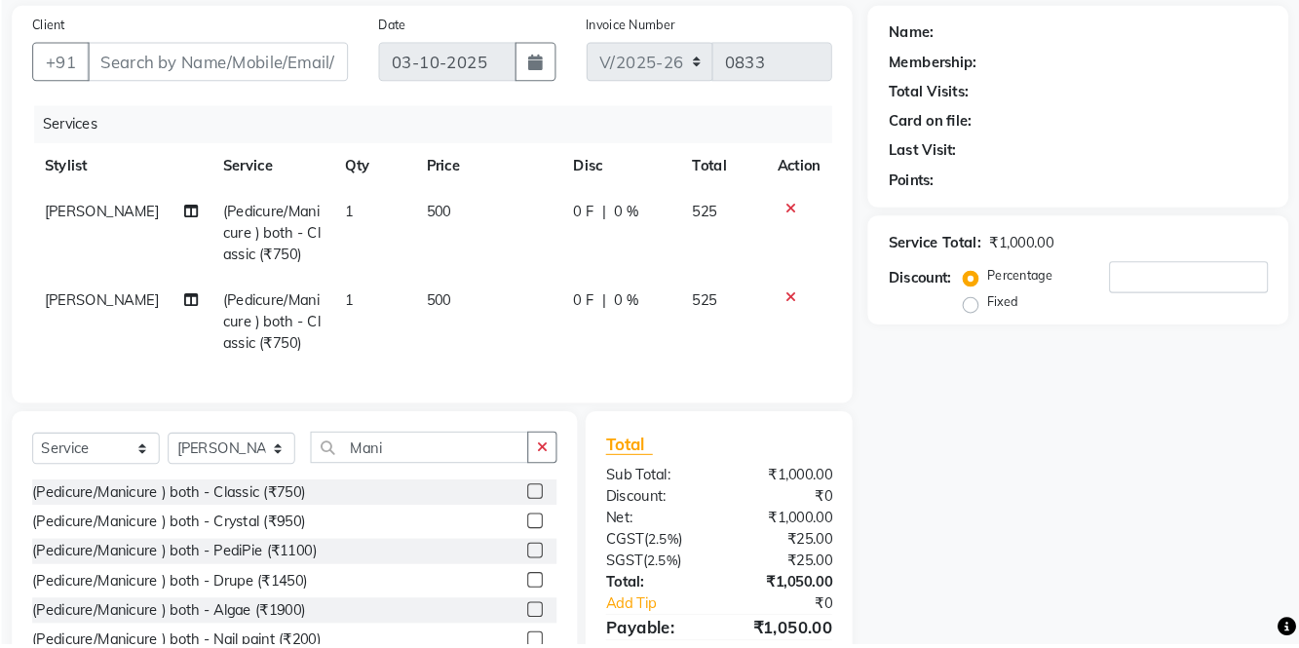
click at [808, 320] on icon at bounding box center [813, 317] width 11 height 14
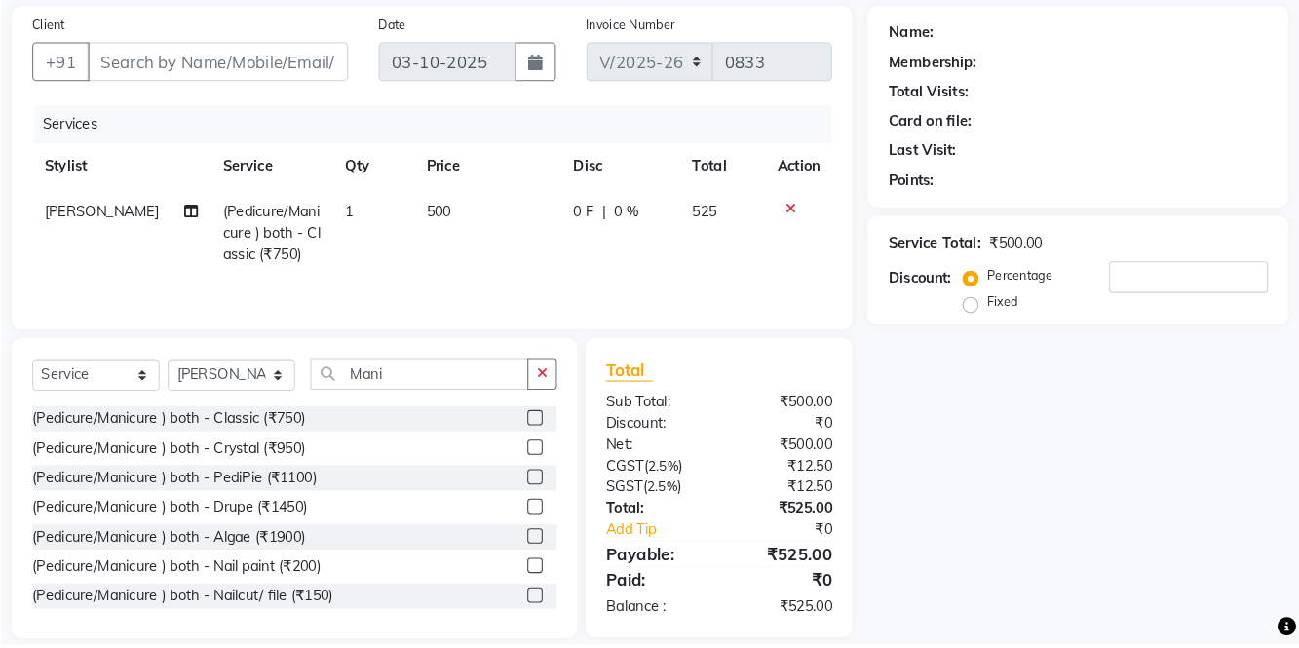
scroll to position [38, 0]
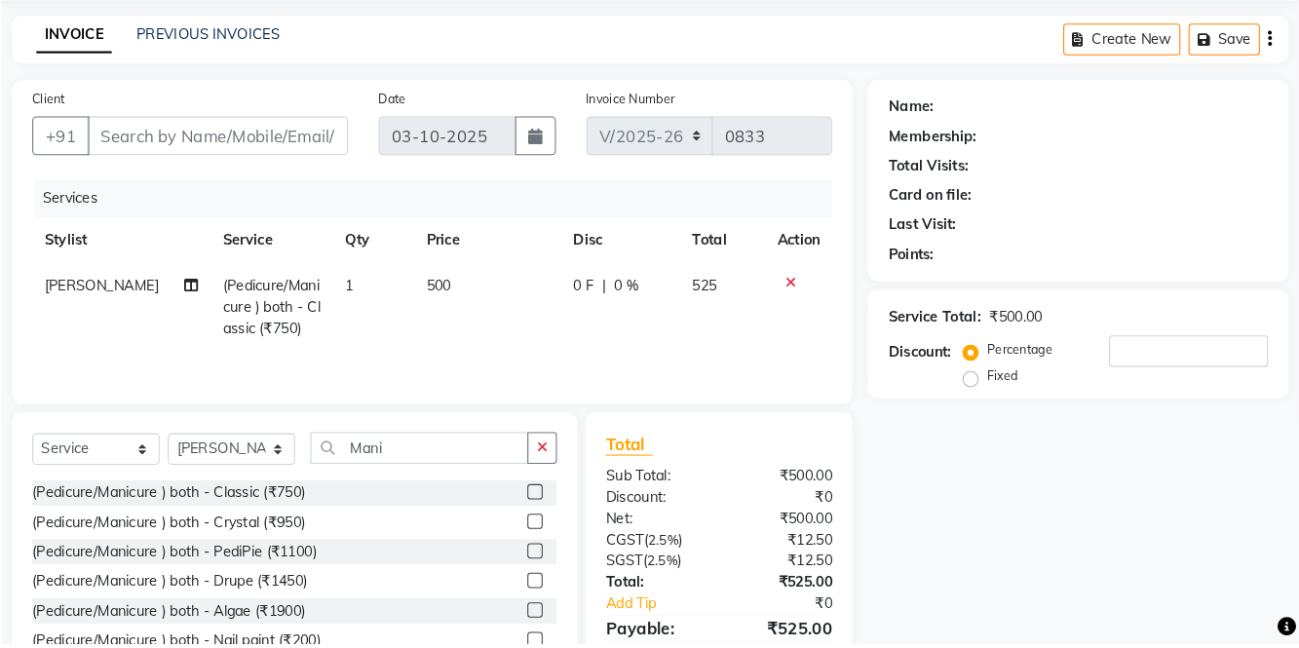
click at [566, 500] on label at bounding box center [568, 502] width 15 height 15
click at [566, 500] on input "checkbox" at bounding box center [567, 503] width 13 height 13
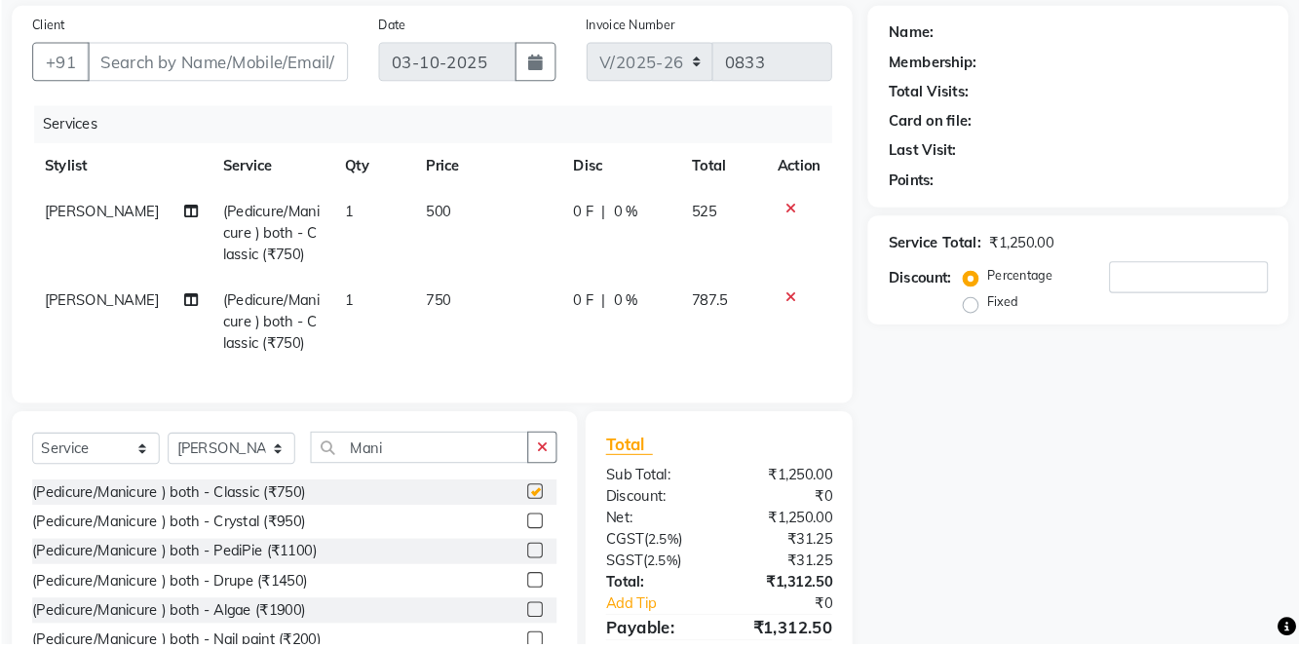
checkbox input "false"
click at [128, 318] on span "[PERSON_NAME]" at bounding box center [153, 320] width 109 height 18
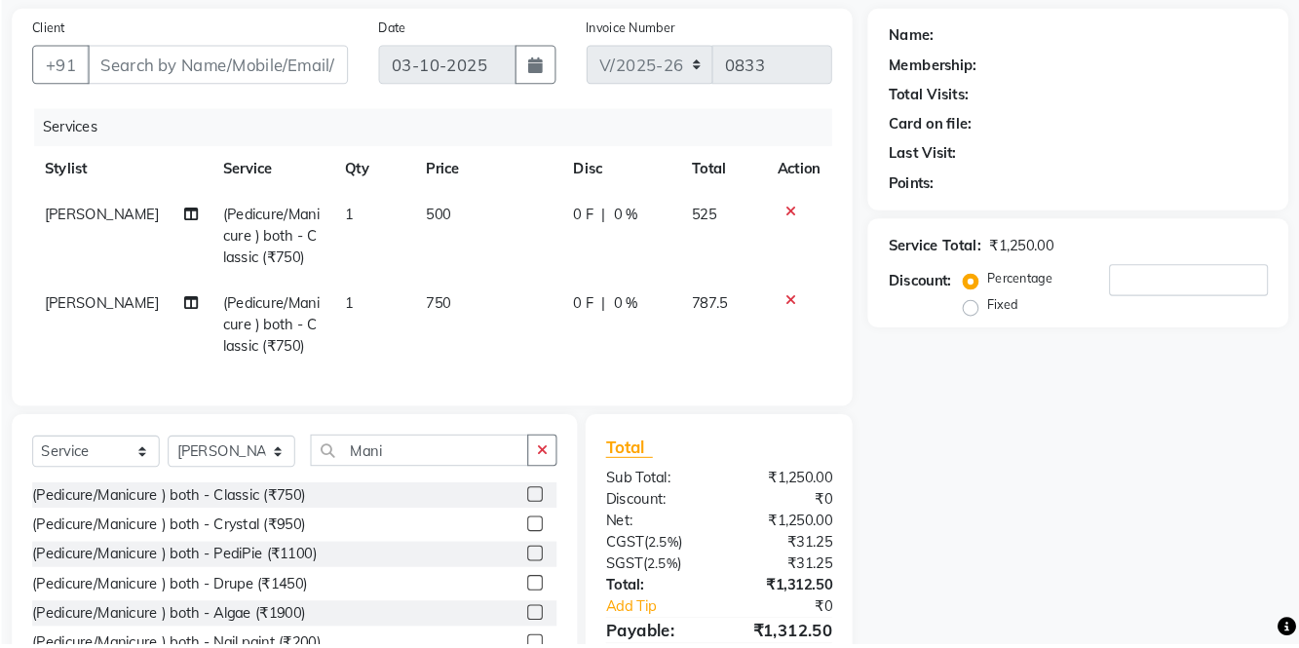
select select "81950"
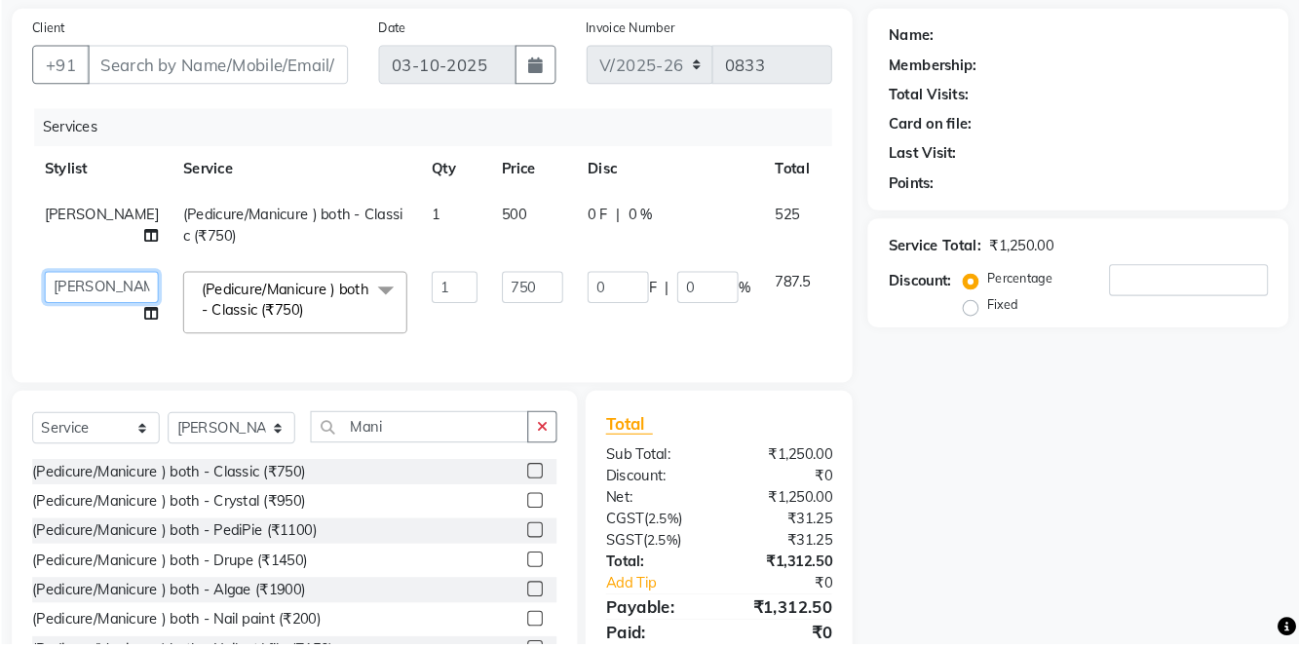
click at [113, 319] on select "[PERSON_NAME] [PERSON_NAME] [PERSON_NAME] [PERSON_NAME] La perle [PERSON_NAME] …" at bounding box center [153, 307] width 109 height 30
select select "82805"
click at [537, 323] on input "750" at bounding box center [566, 307] width 58 height 30
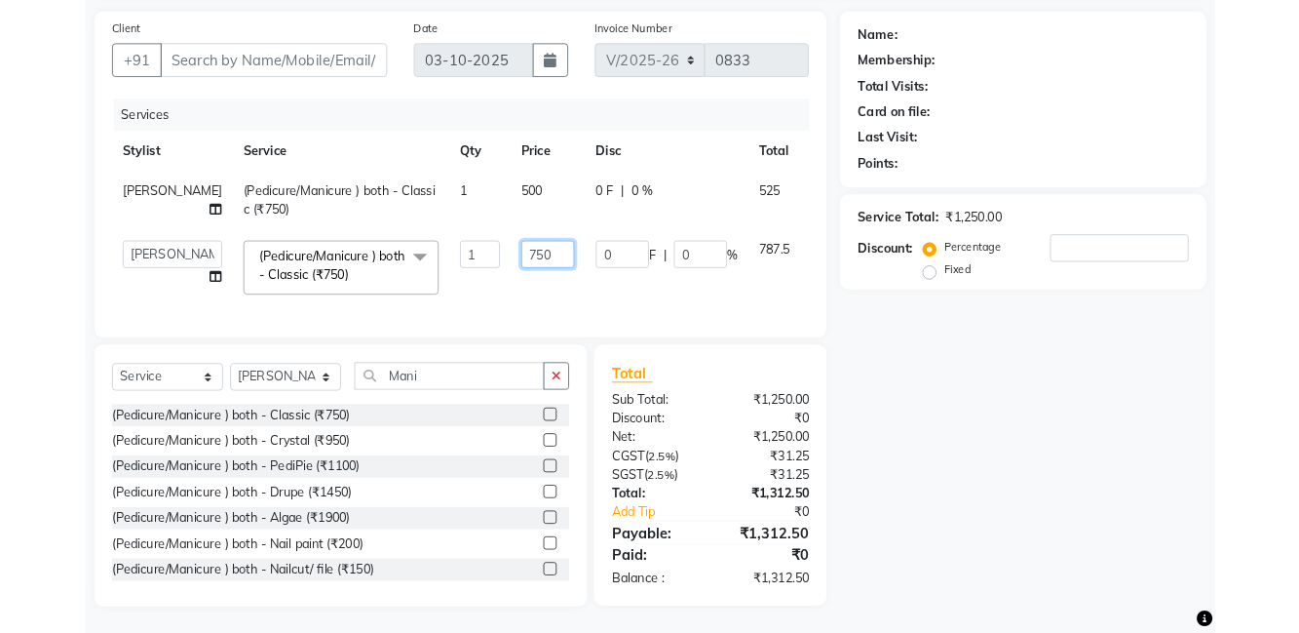
scroll to position [135, 0]
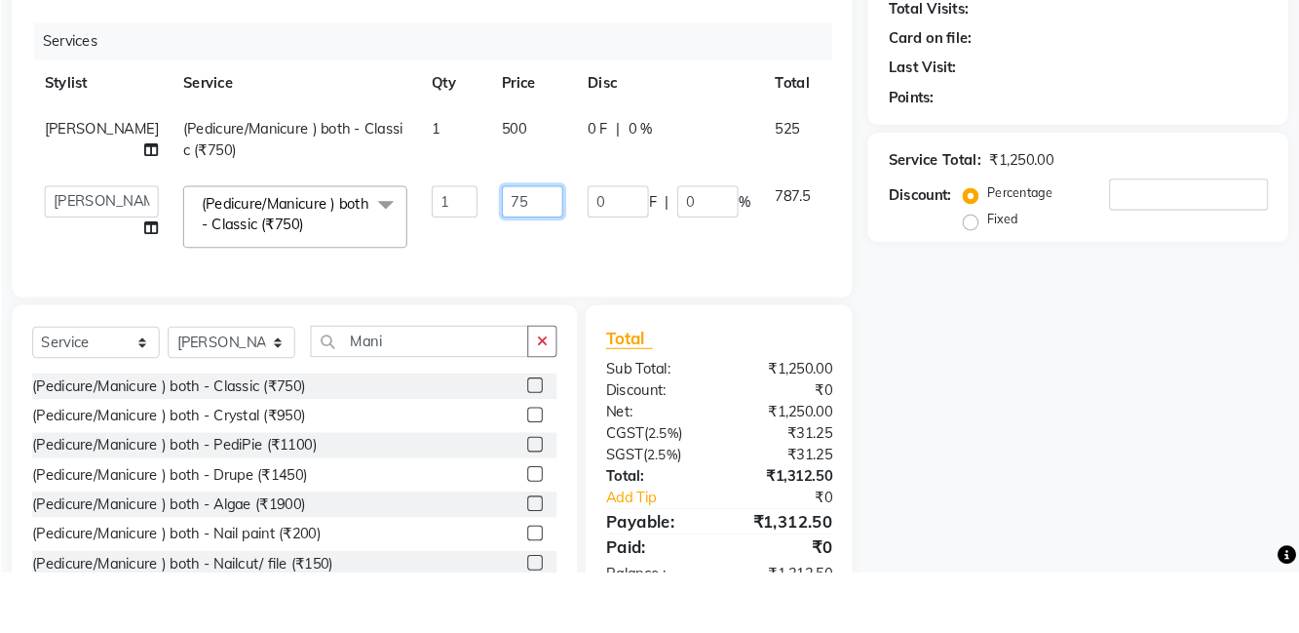
type input "7"
type input "500"
click at [870, 236] on div "Client +91 Date [DATE] Invoice Number V/2025 V/[PHONE_NUMBER] Services Stylist …" at bounding box center [470, 191] width 804 height 358
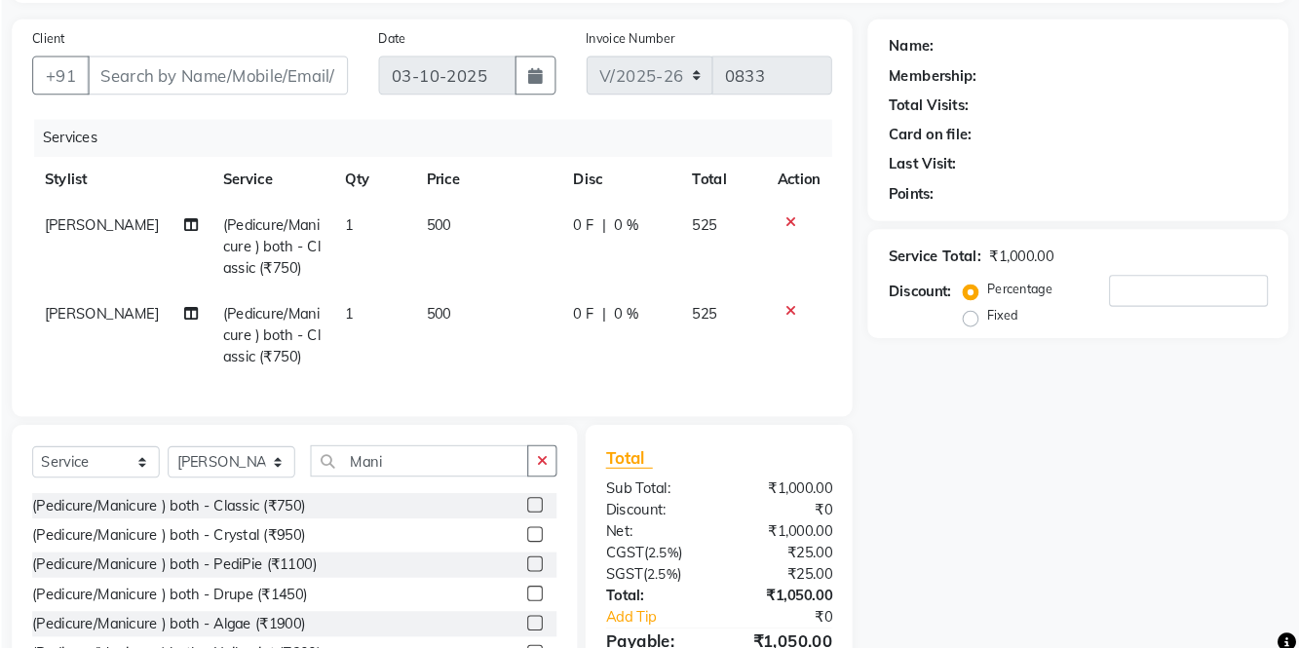
scroll to position [108, 0]
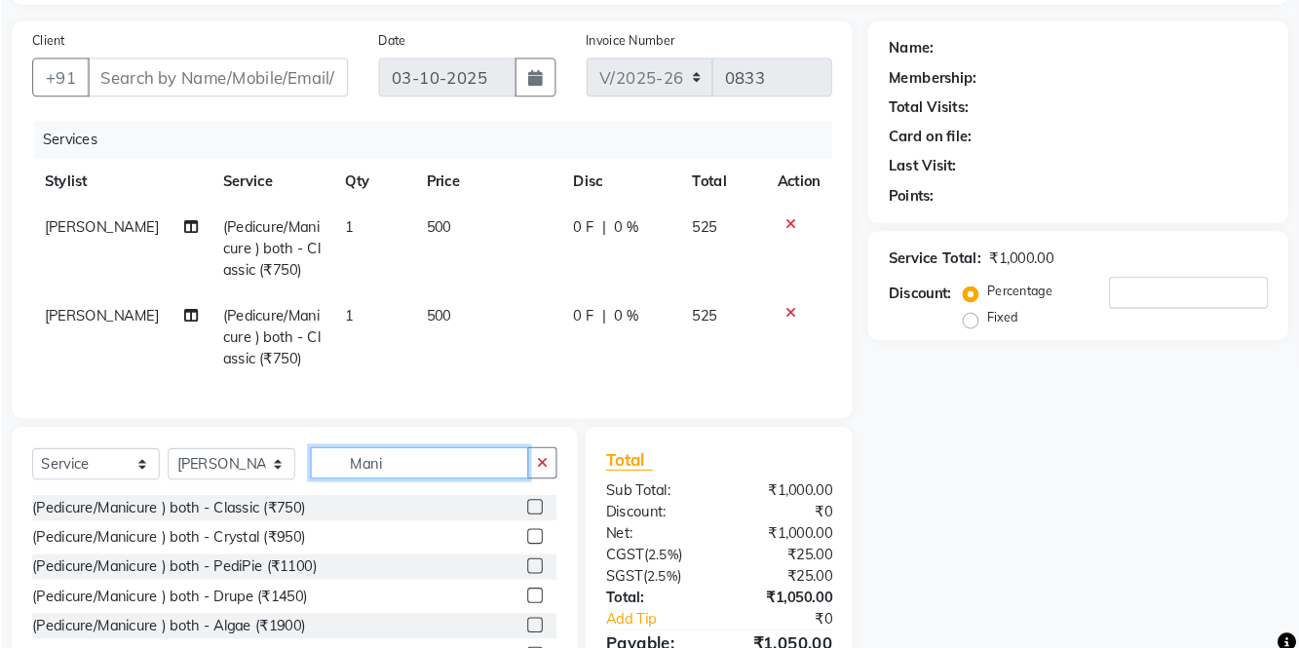
click at [517, 460] on input "Mani" at bounding box center [458, 460] width 209 height 30
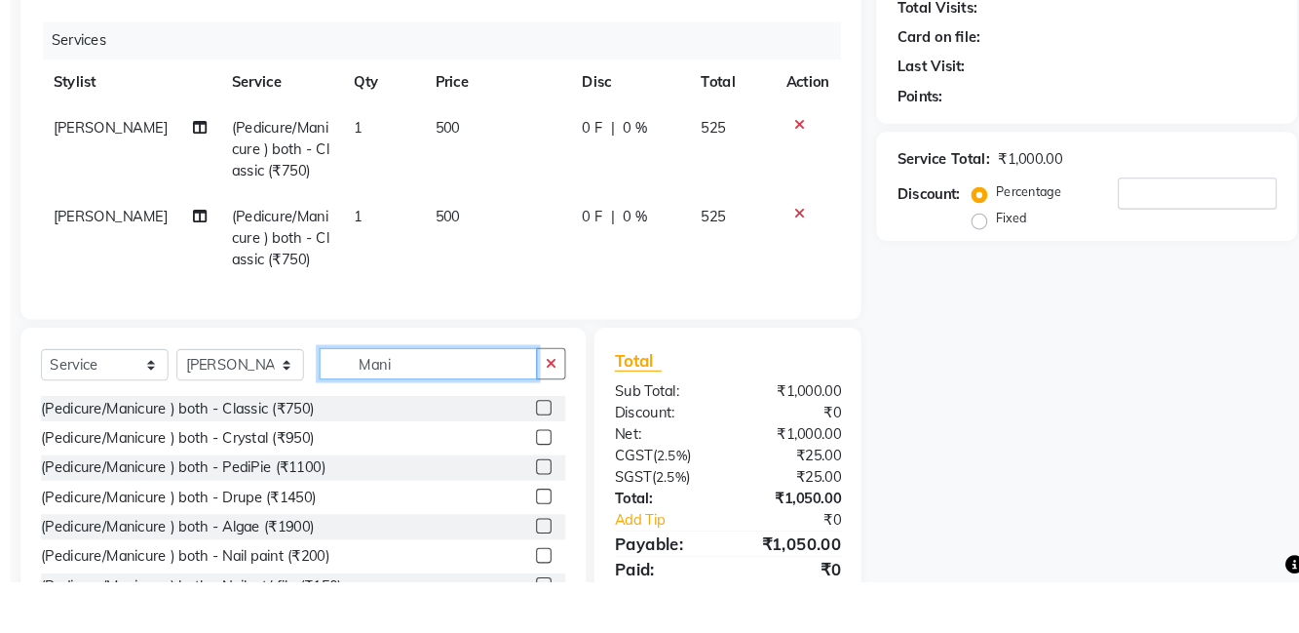
scroll to position [145, 0]
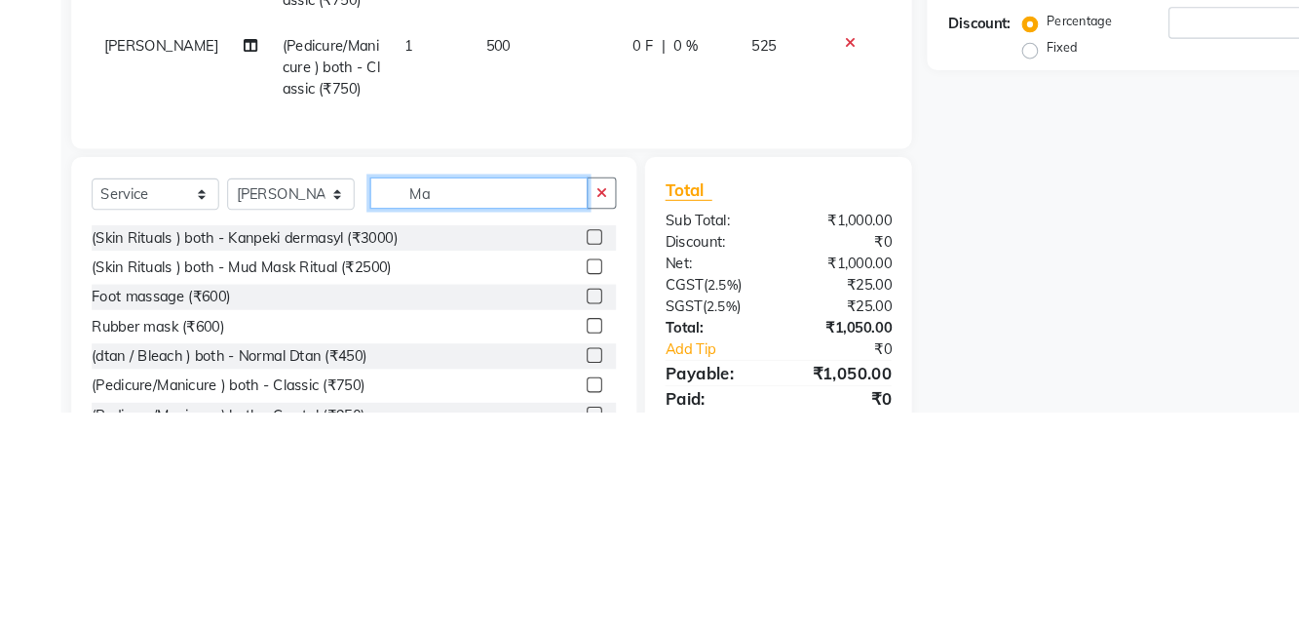
type input "M"
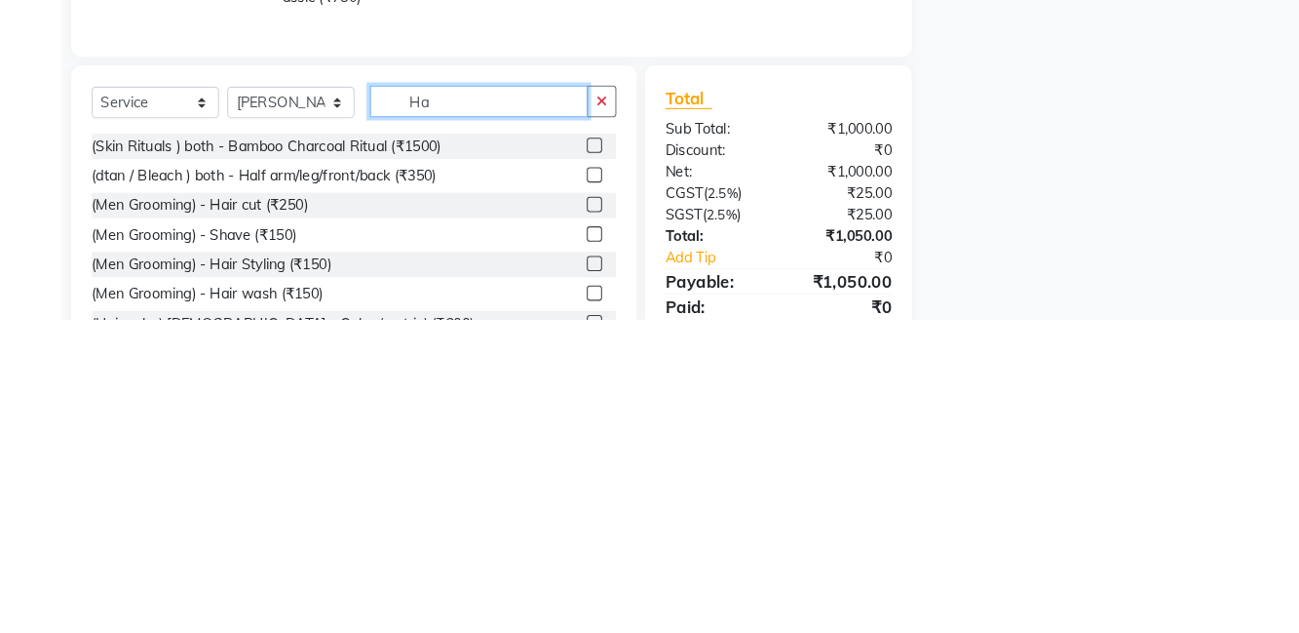
type input "H"
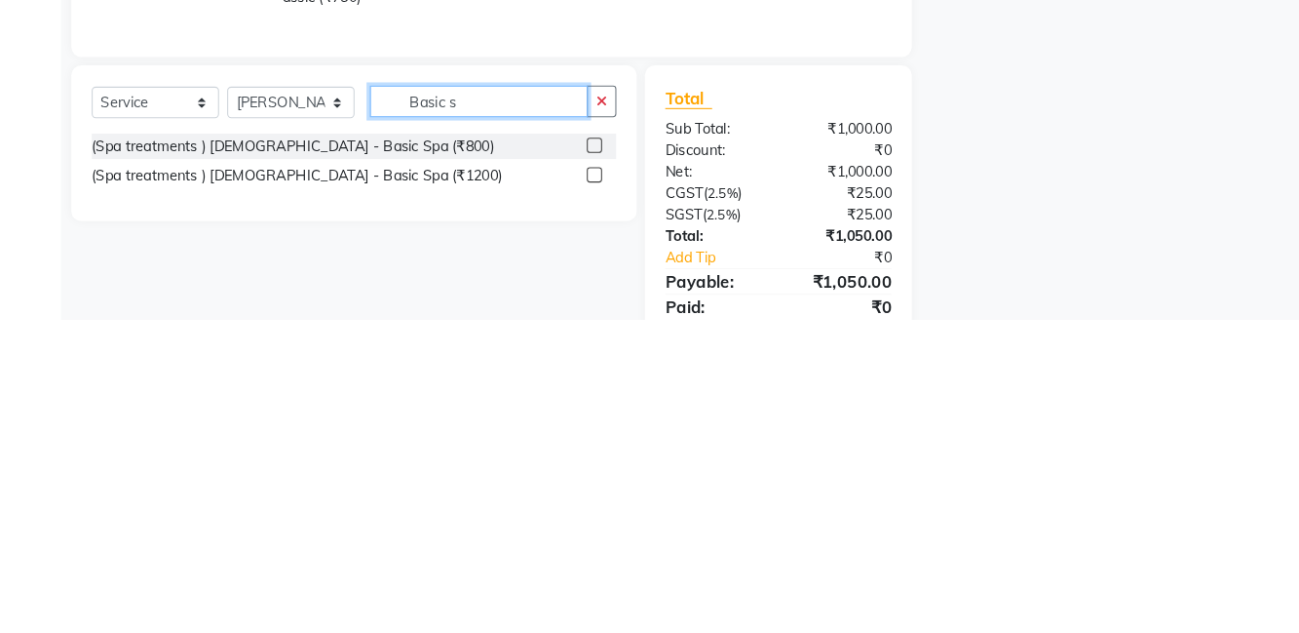
type input "Basic s"
click at [566, 493] on label at bounding box center [568, 493] width 15 height 15
click at [566, 493] on input "checkbox" at bounding box center [567, 494] width 13 height 13
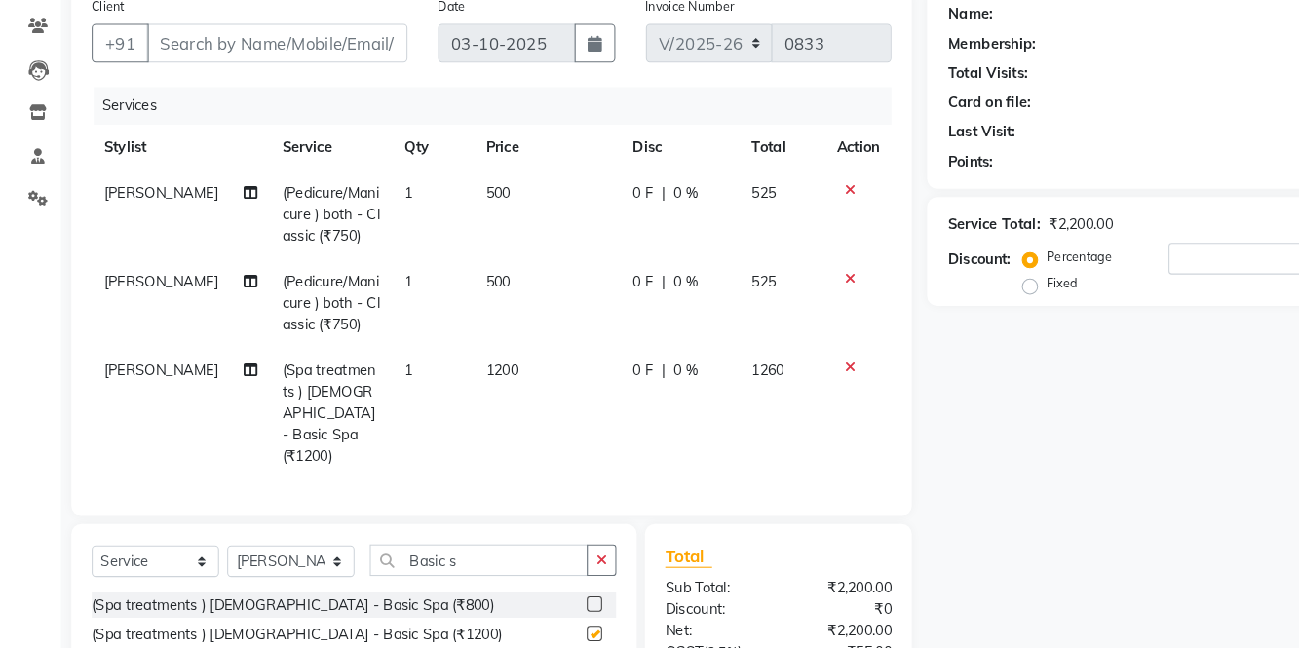
checkbox input "false"
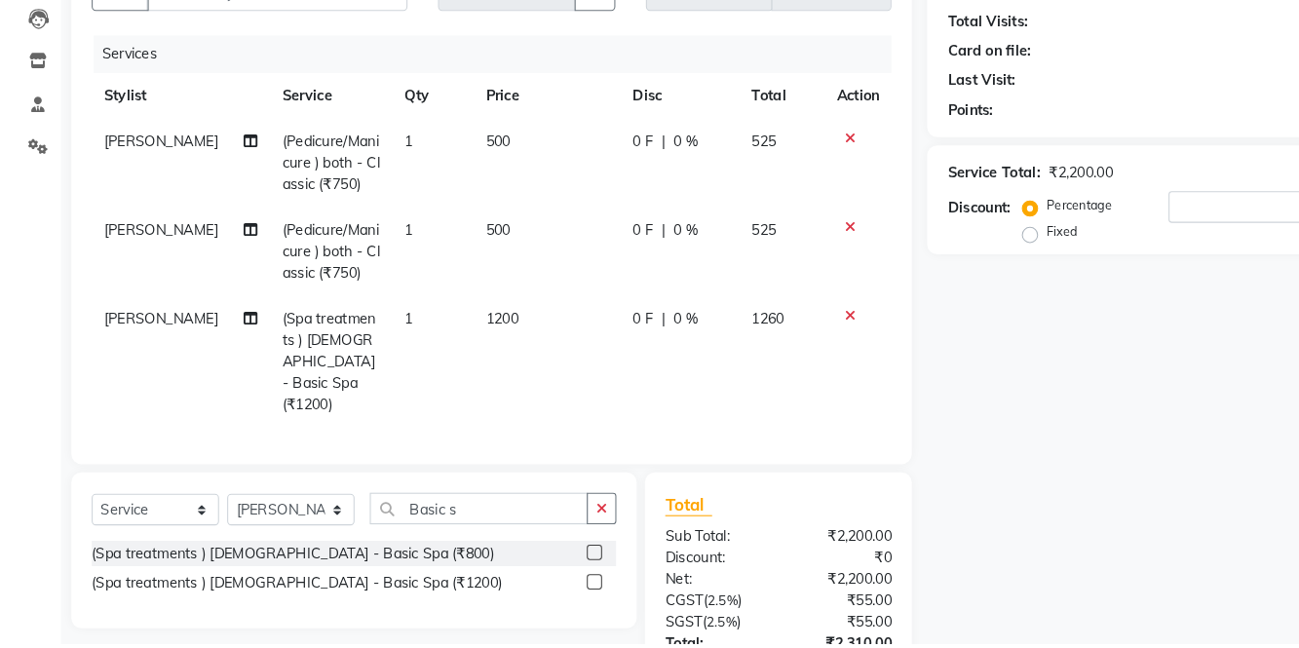
scroll to position [179, 0]
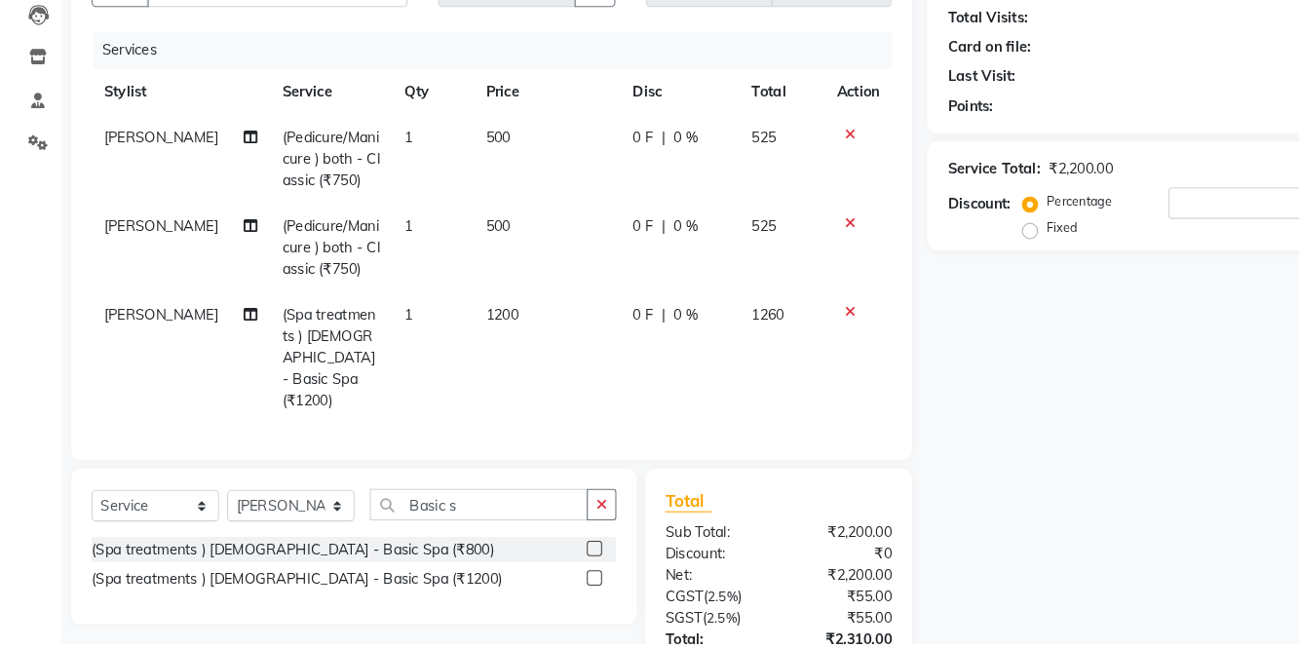
click at [655, 327] on span "0 %" at bounding box center [655, 334] width 23 height 20
select select "81950"
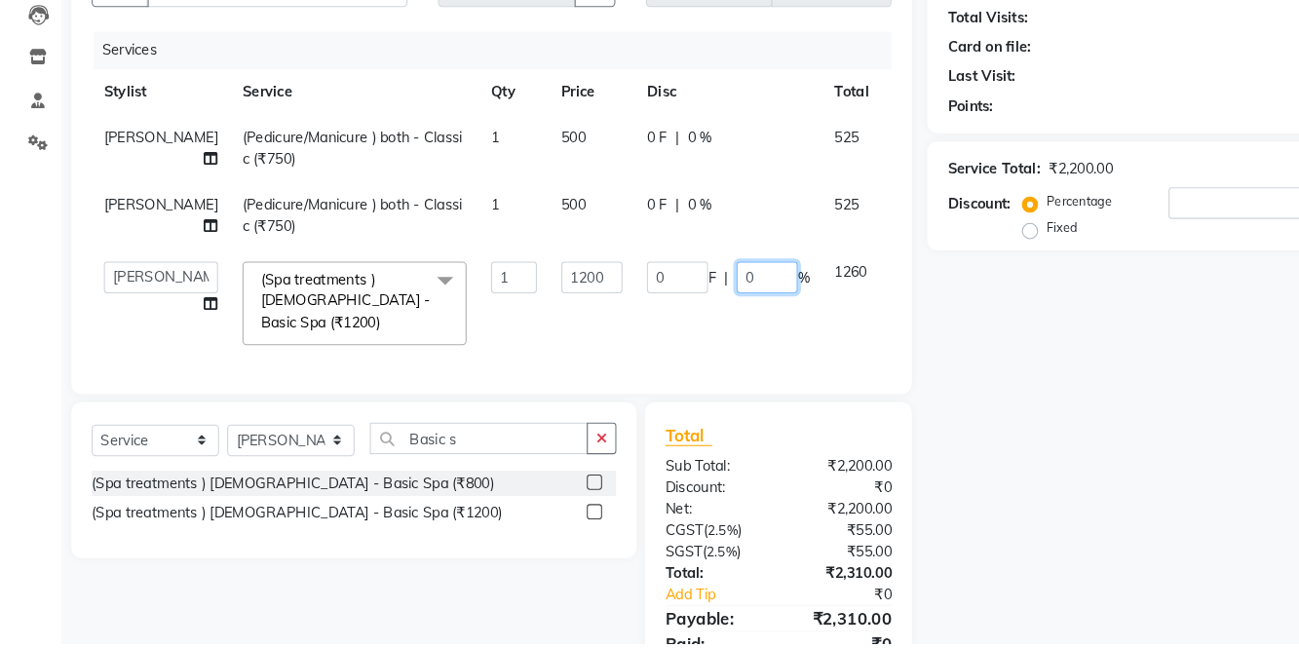
click at [705, 313] on input "0" at bounding box center [734, 298] width 58 height 30
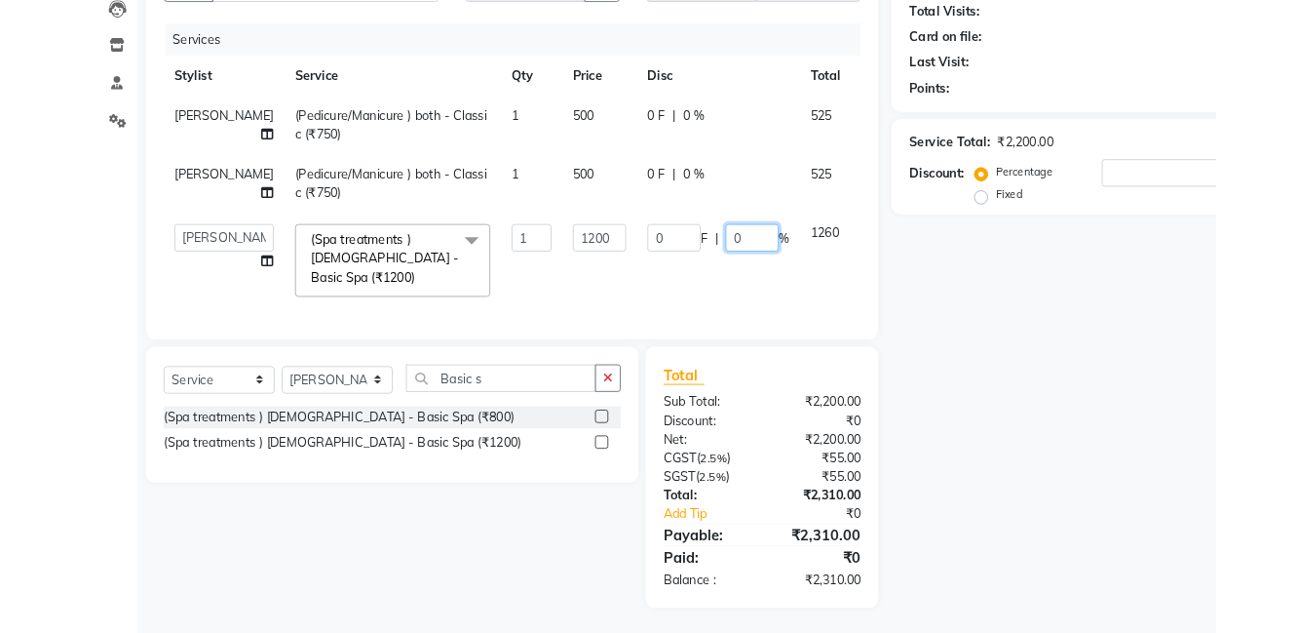
scroll to position [221, 0]
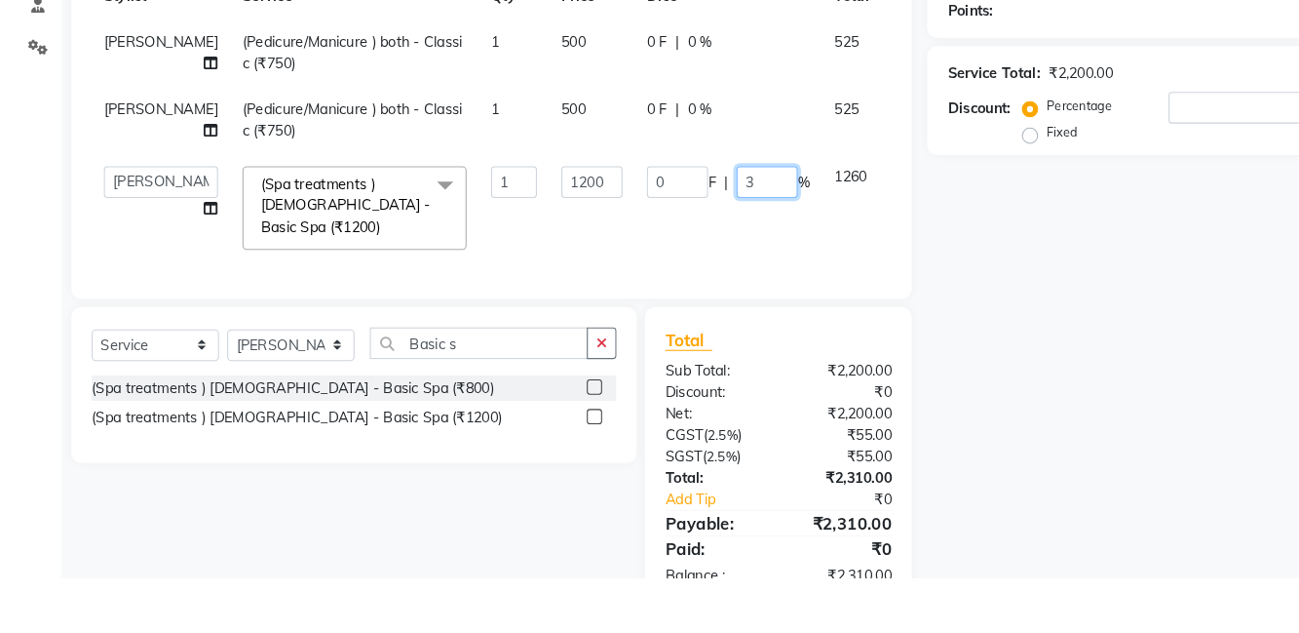
type input "30"
click at [936, 277] on div "Name: Membership: Total Visits: Card on file: Last Visit: Points: Service Total…" at bounding box center [1095, 292] width 417 height 737
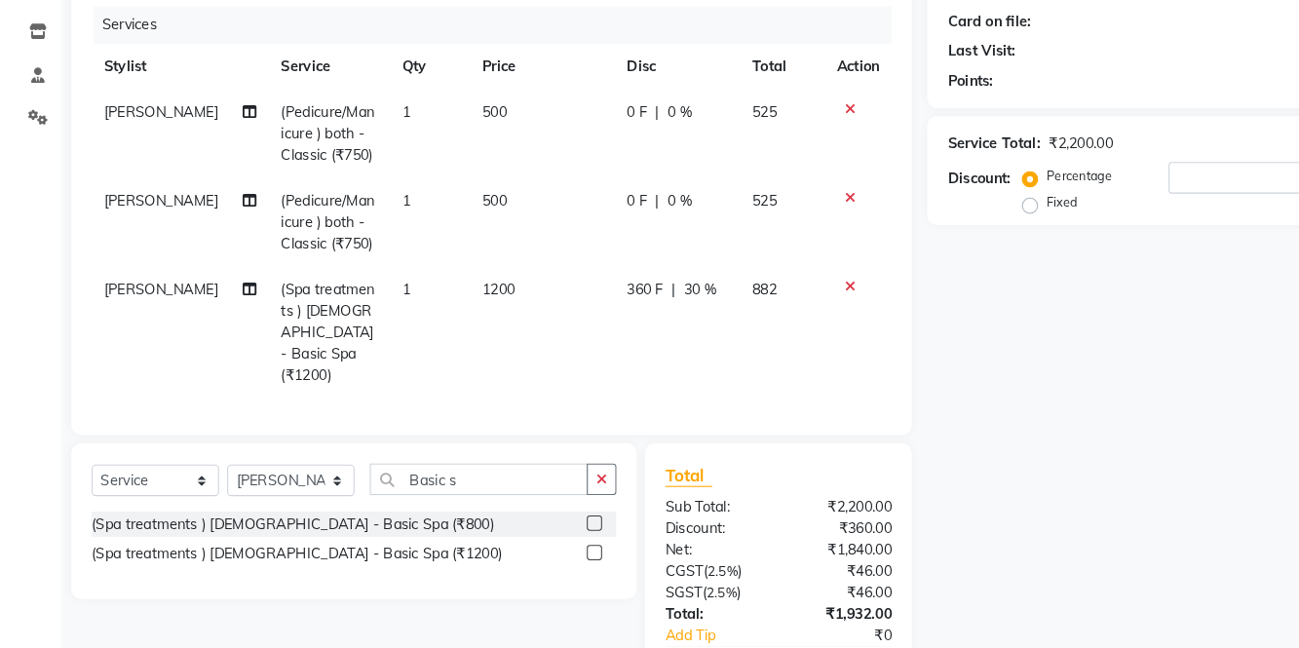
scroll to position [213, 0]
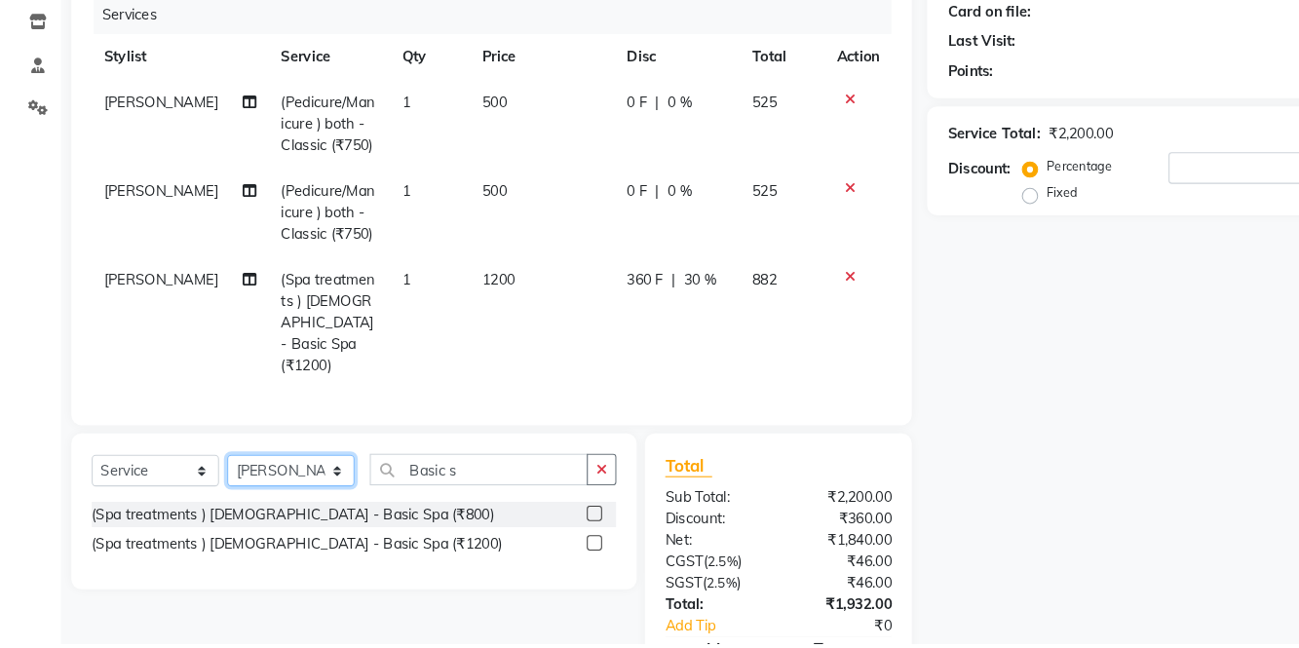
click at [274, 468] on select "Select Stylist [PERSON_NAME] [PERSON_NAME] [PERSON_NAME] [PERSON_NAME] La perle…" at bounding box center [278, 483] width 122 height 30
select select "86437"
click at [217, 468] on select "Select Stylist [PERSON_NAME] [PERSON_NAME] [PERSON_NAME] [PERSON_NAME] La perle…" at bounding box center [278, 483] width 122 height 30
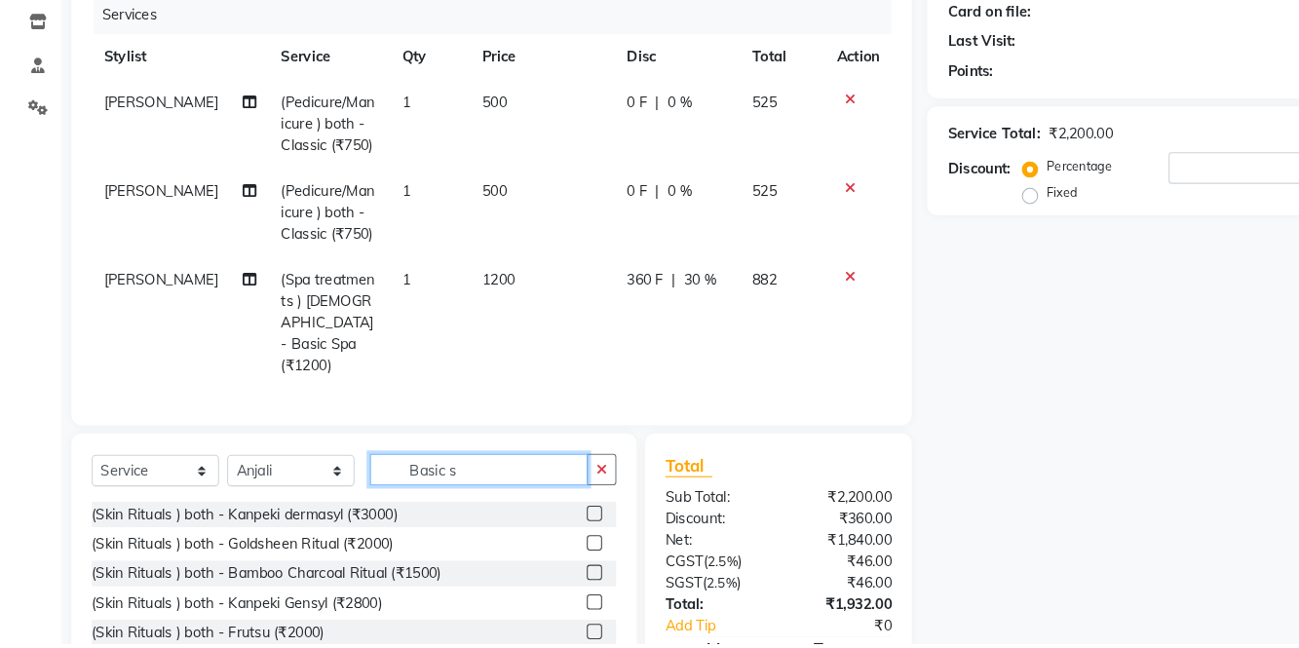
click at [521, 467] on input "Basic s" at bounding box center [458, 482] width 209 height 30
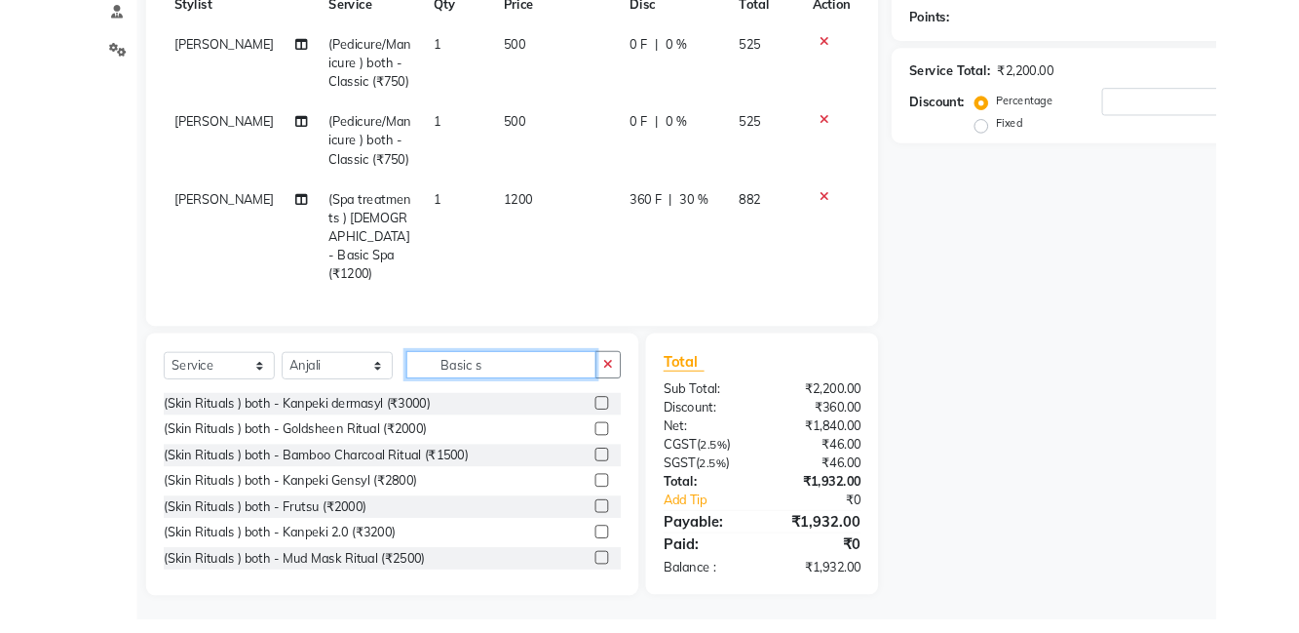
scroll to position [248, 0]
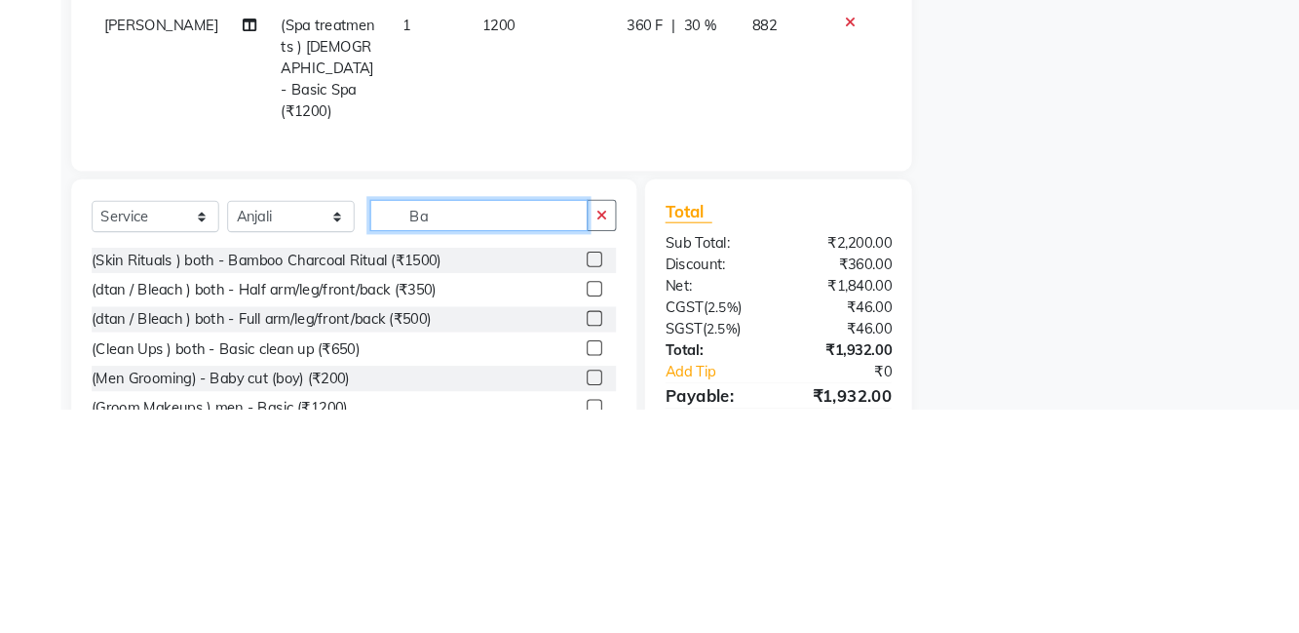
type input "B"
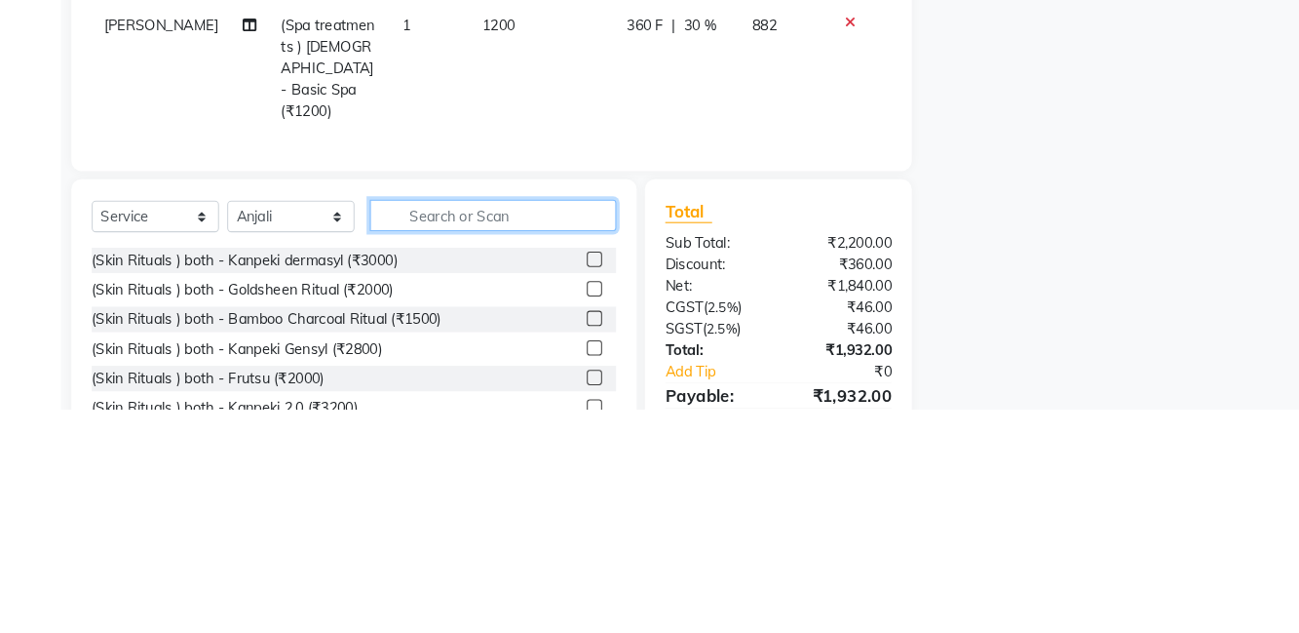
type input "M"
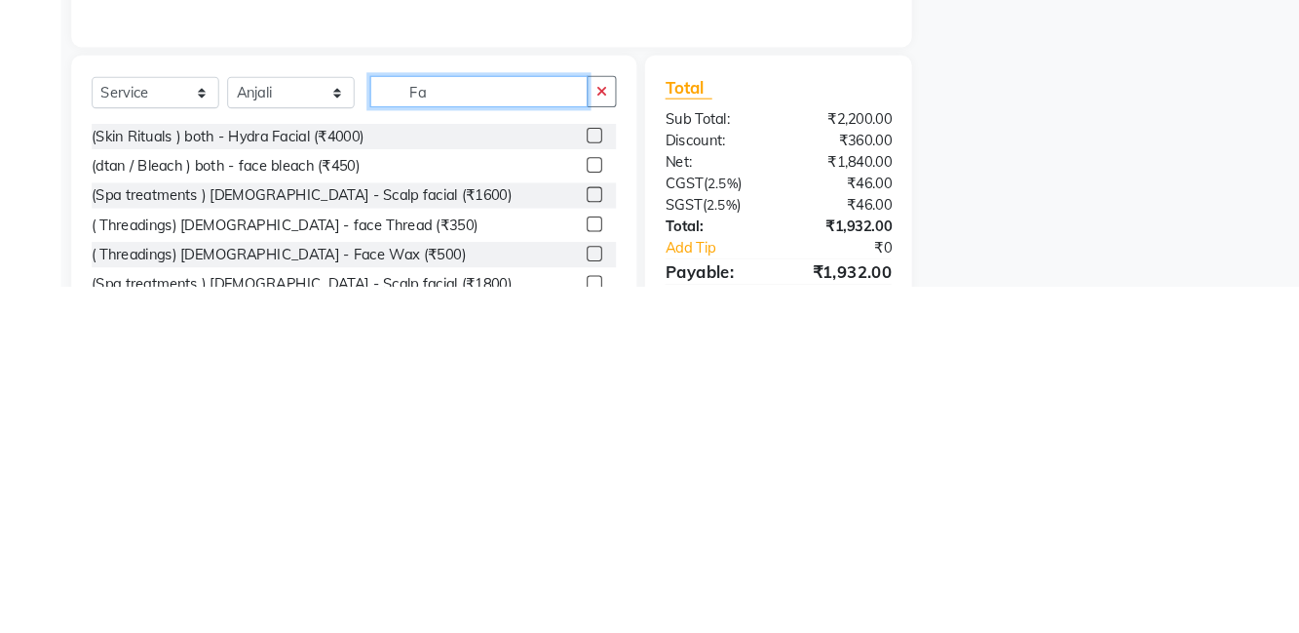
type input "F"
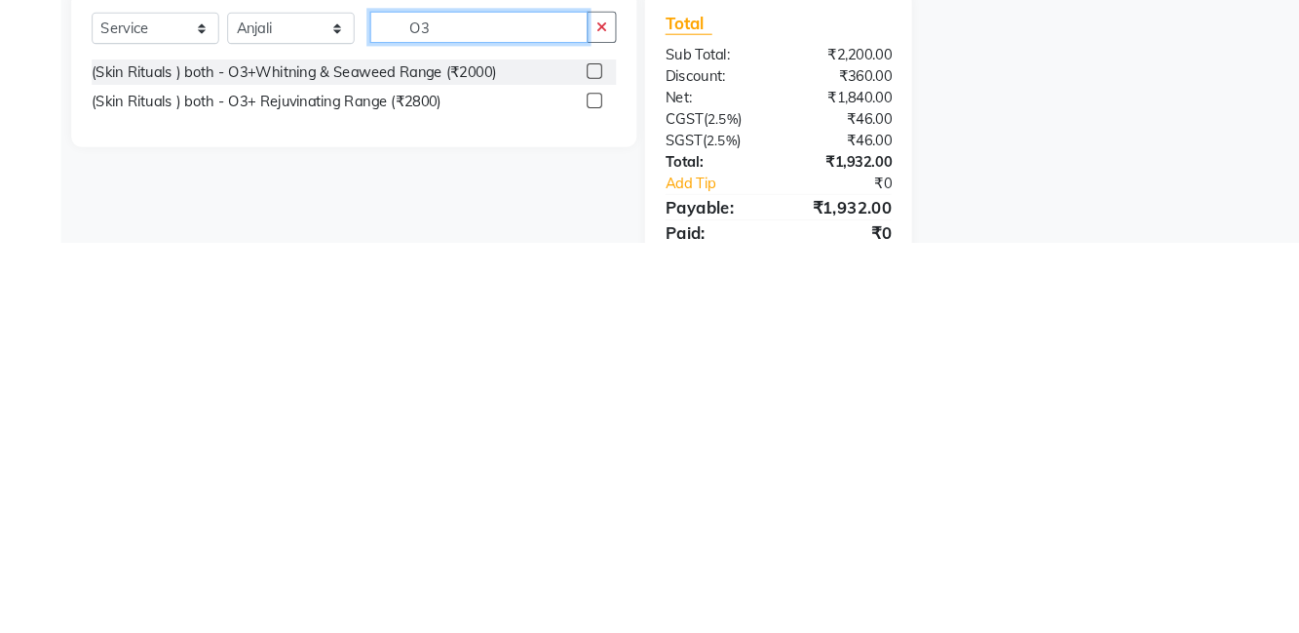
type input "O3"
click at [566, 461] on label at bounding box center [568, 468] width 15 height 15
click at [566, 463] on input "checkbox" at bounding box center [567, 469] width 13 height 13
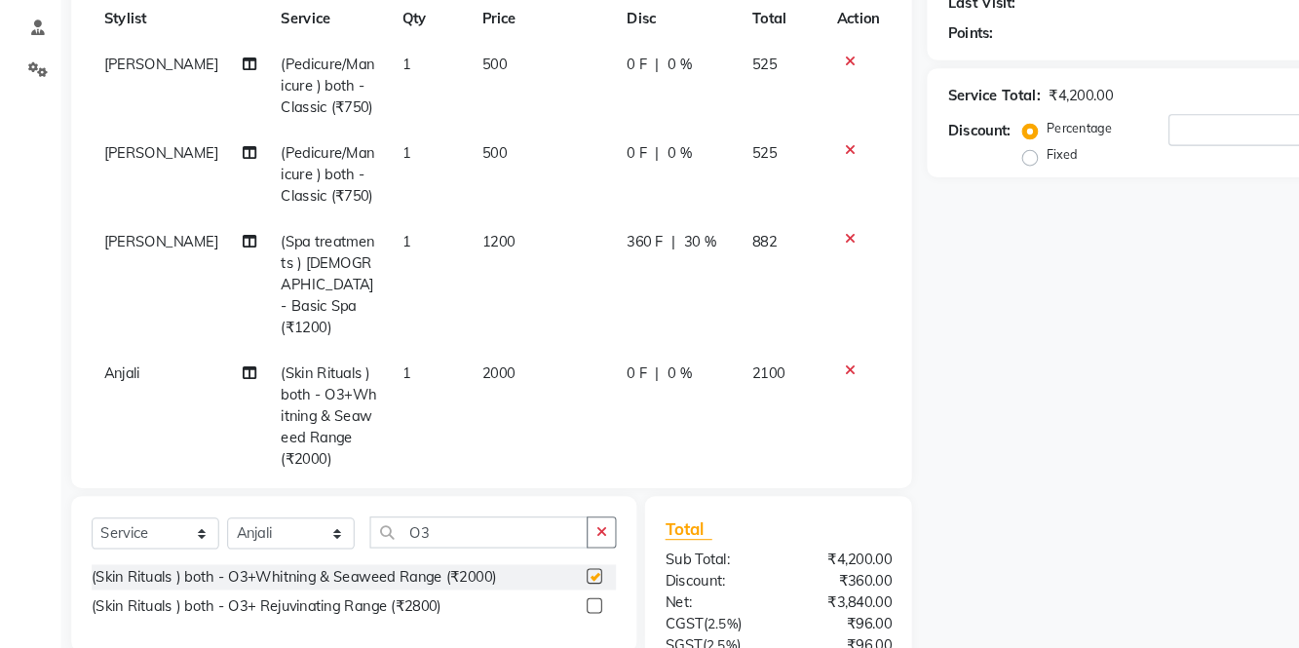
checkbox input "false"
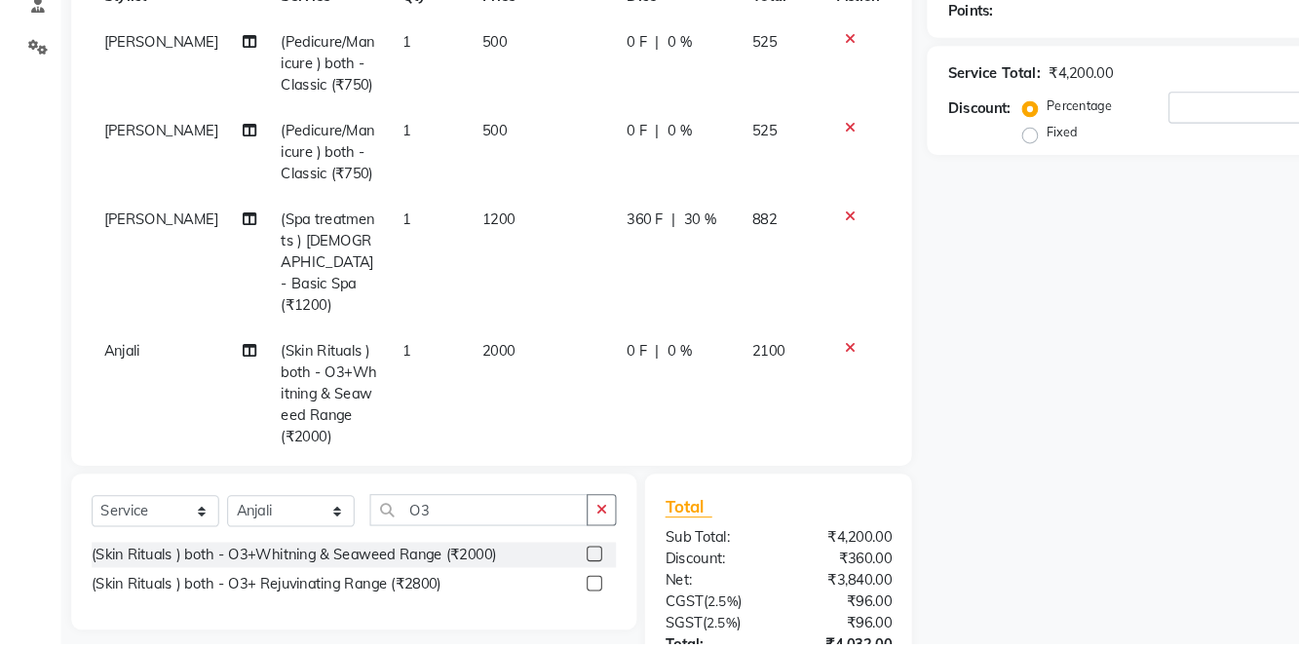
scroll to position [277, 0]
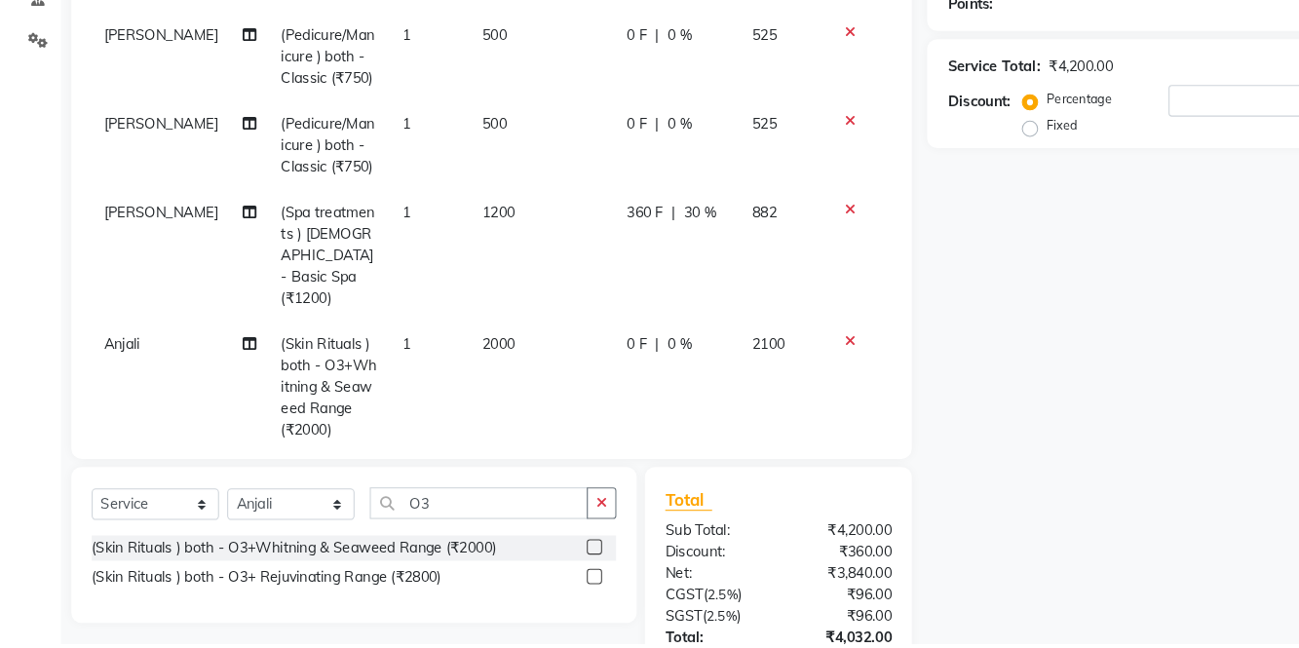
click at [660, 352] on div "0 F | 0 %" at bounding box center [648, 362] width 97 height 20
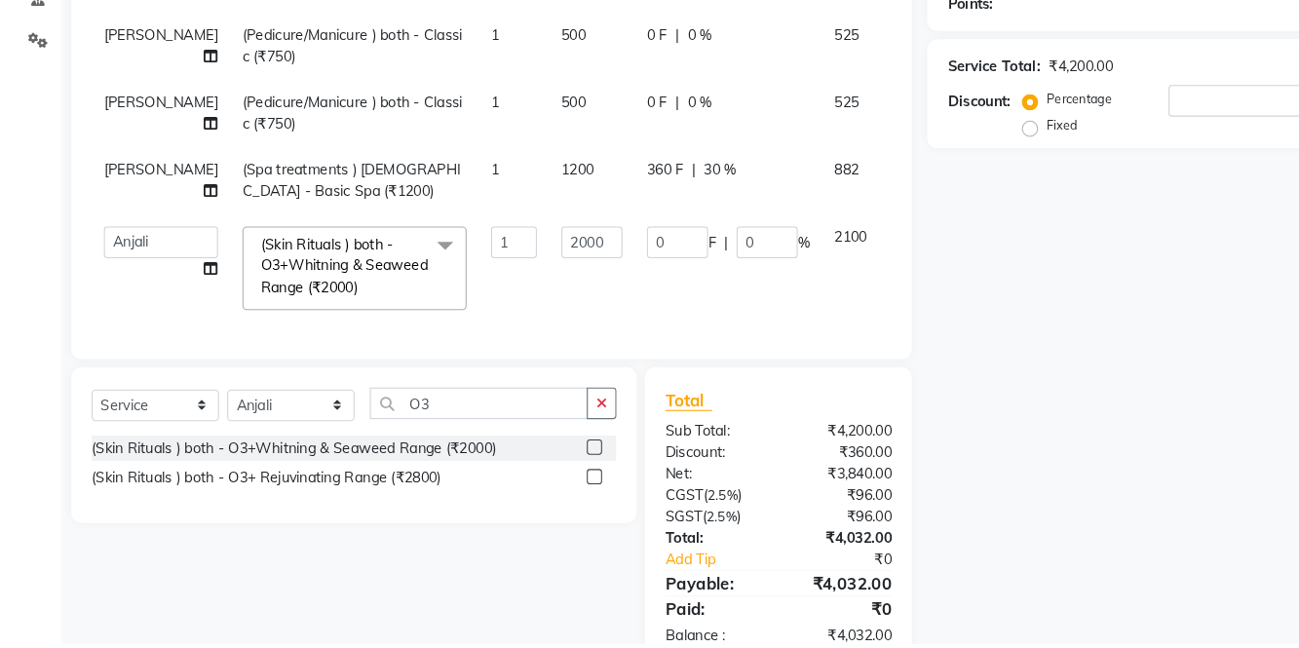
click at [677, 341] on td "0 F | 0 %" at bounding box center [696, 289] width 179 height 103
click at [705, 280] on input "0" at bounding box center [734, 265] width 58 height 30
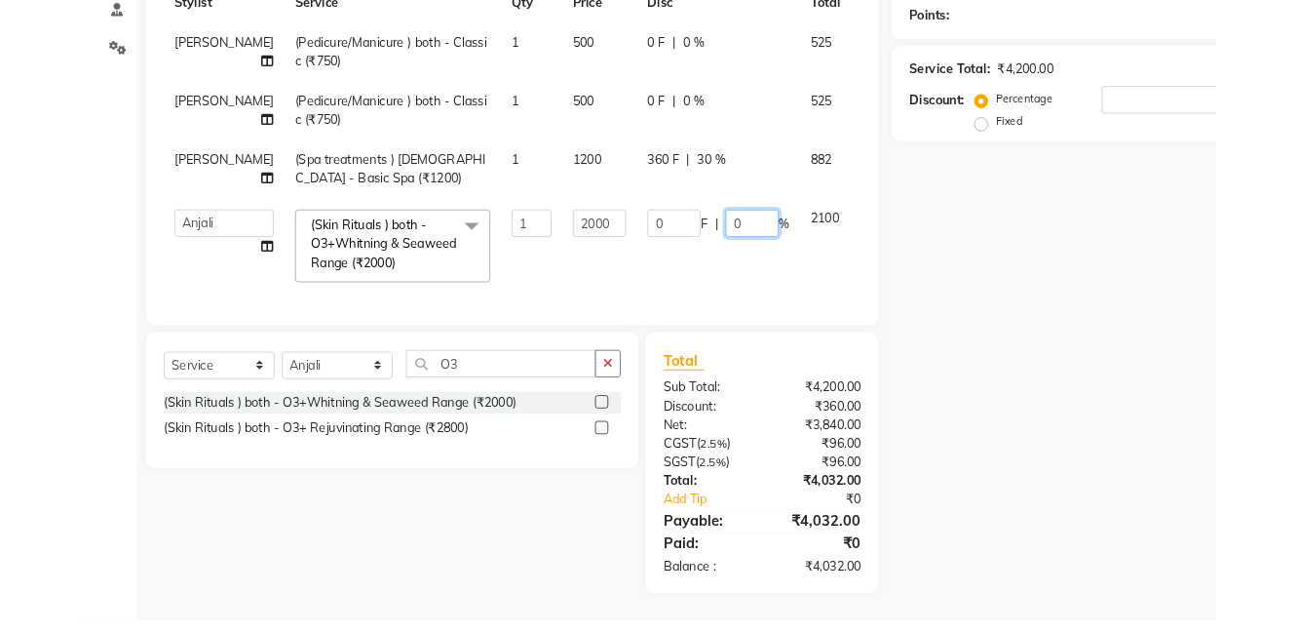
scroll to position [316, 0]
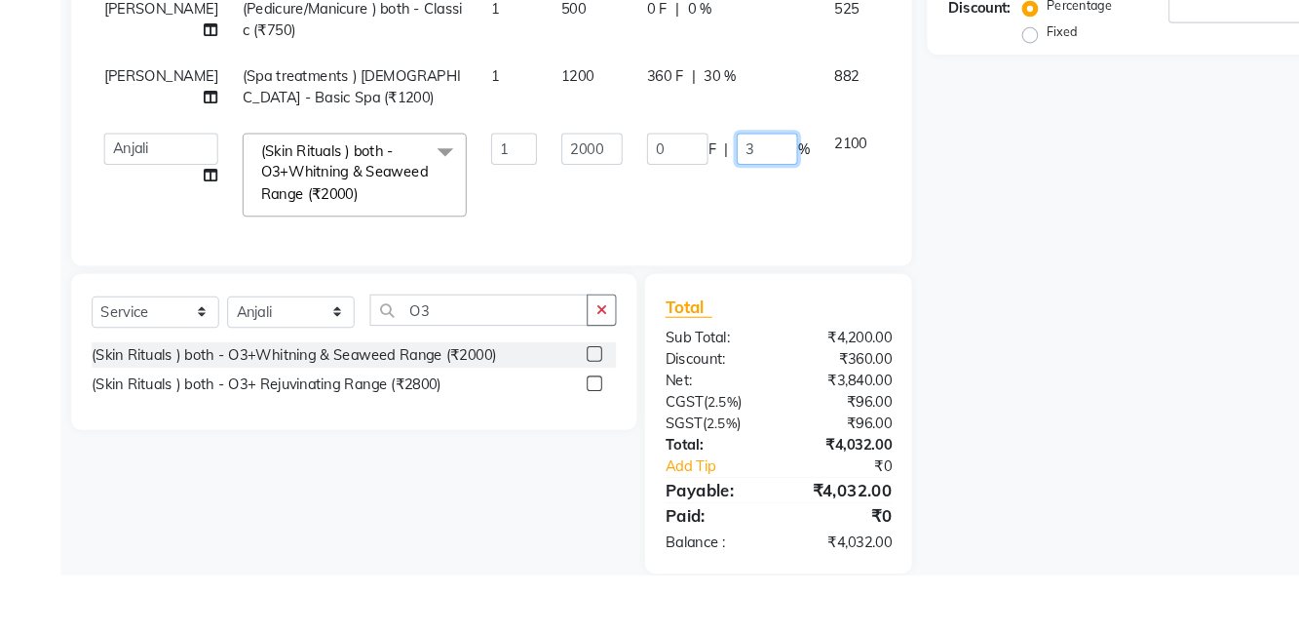
type input "30"
click at [949, 248] on div "Name: Membership: Total Visits: Card on file: Last Visit: Points: Service Total…" at bounding box center [1095, 230] width 417 height 801
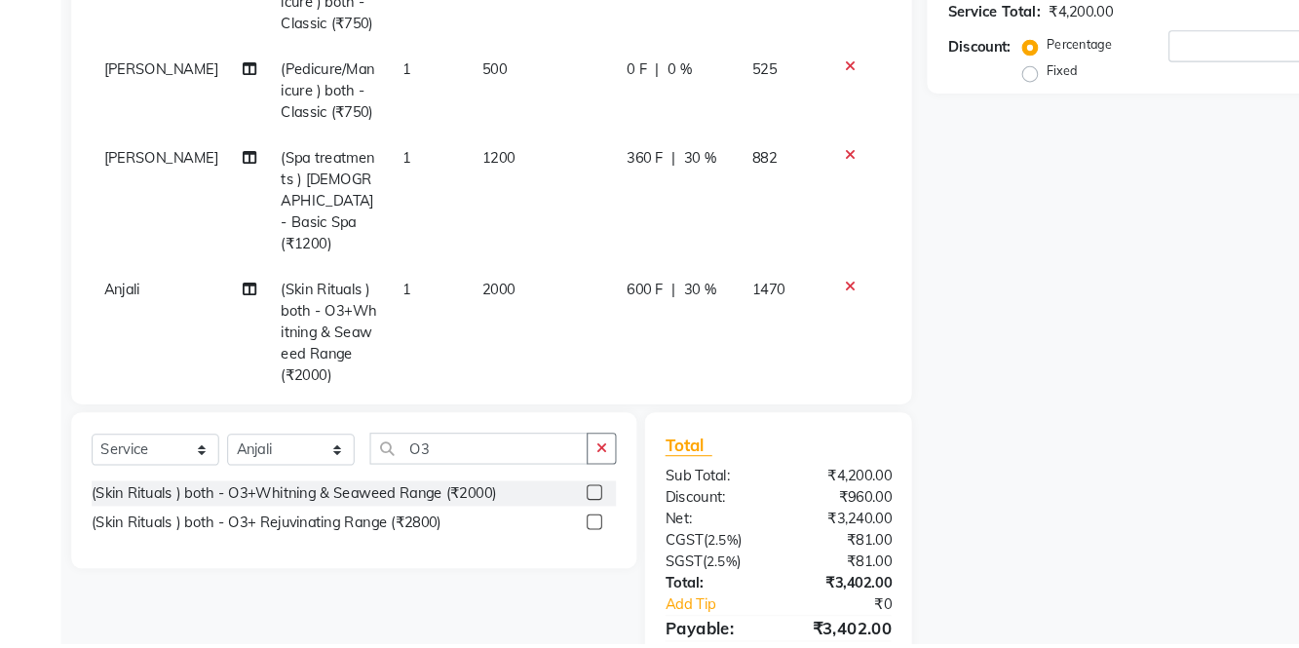
scroll to position [9, 0]
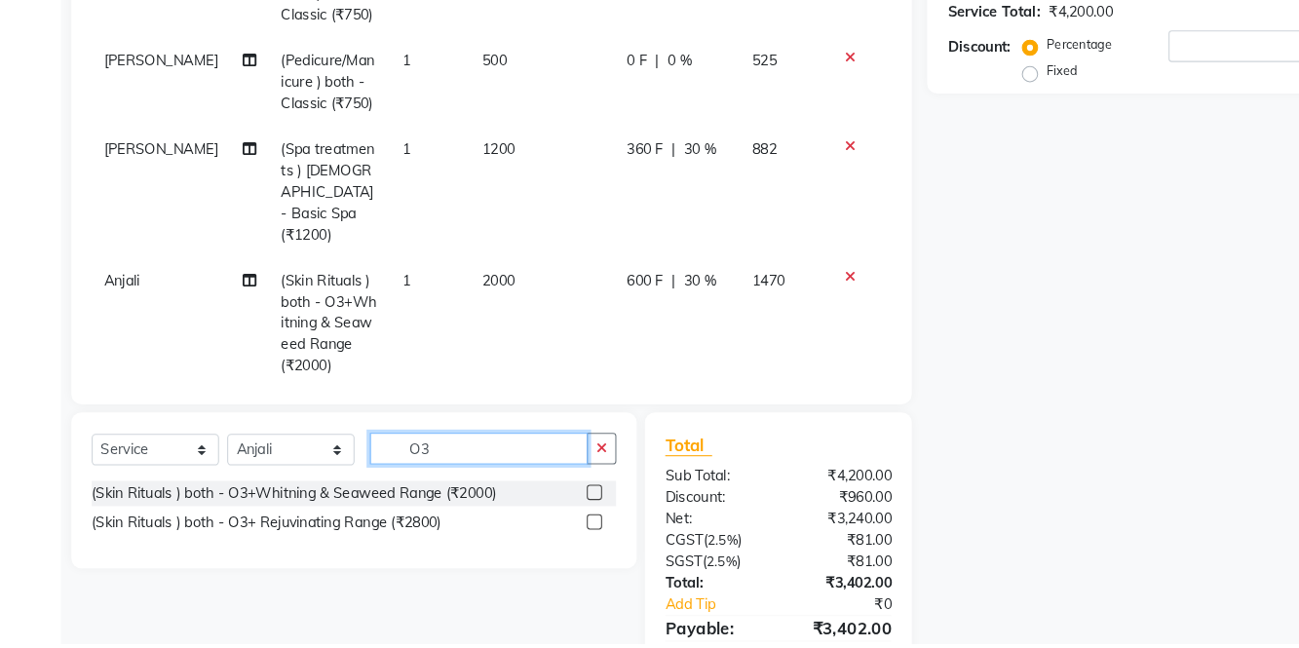
click at [491, 464] on input "O3" at bounding box center [458, 461] width 209 height 30
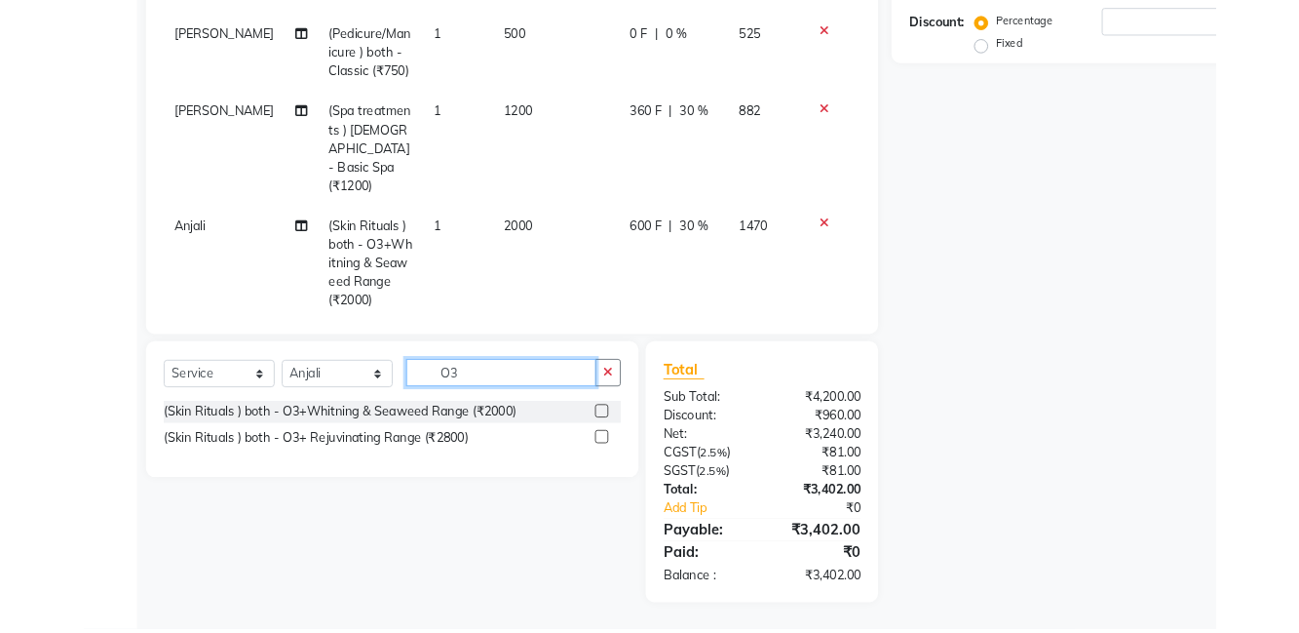
scroll to position [360, 0]
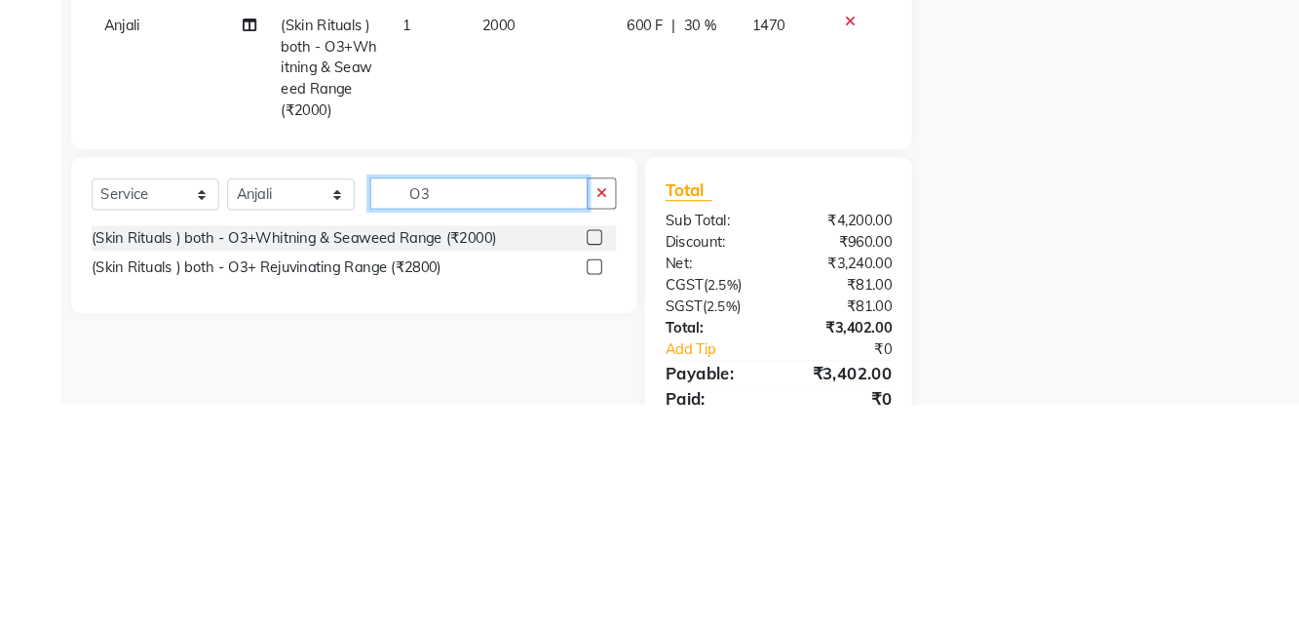
type input "O"
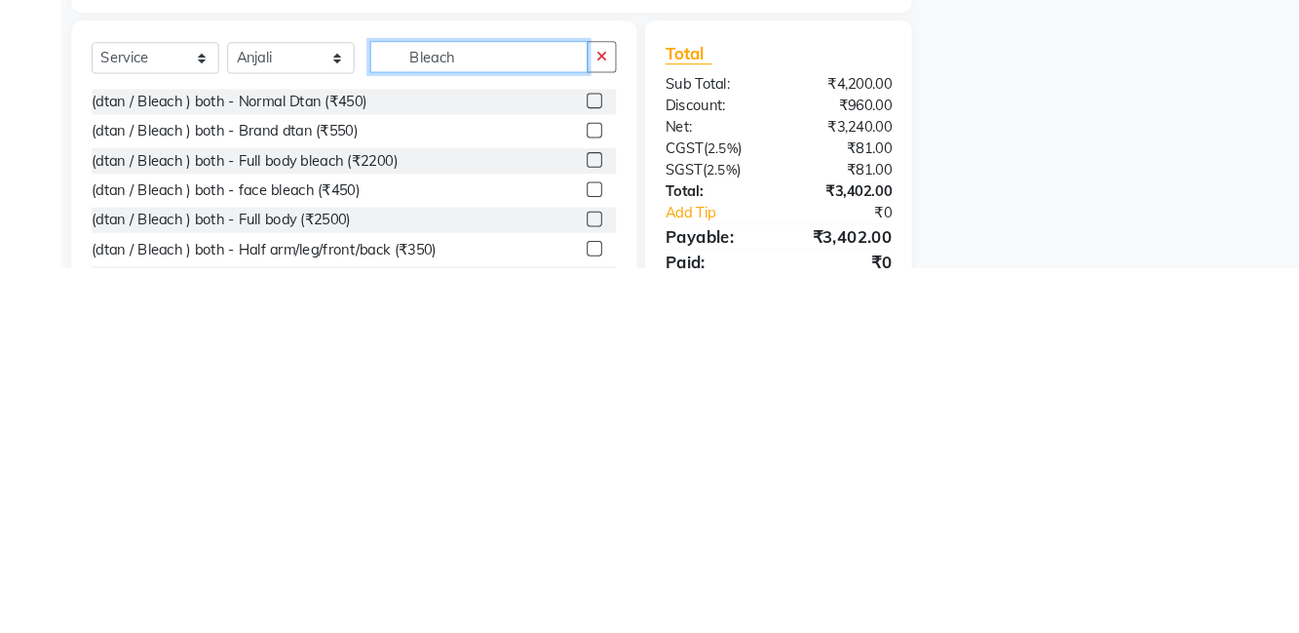
type input "Bleach"
click at [561, 502] on label at bounding box center [568, 501] width 15 height 15
click at [561, 502] on input "checkbox" at bounding box center [567, 502] width 13 height 13
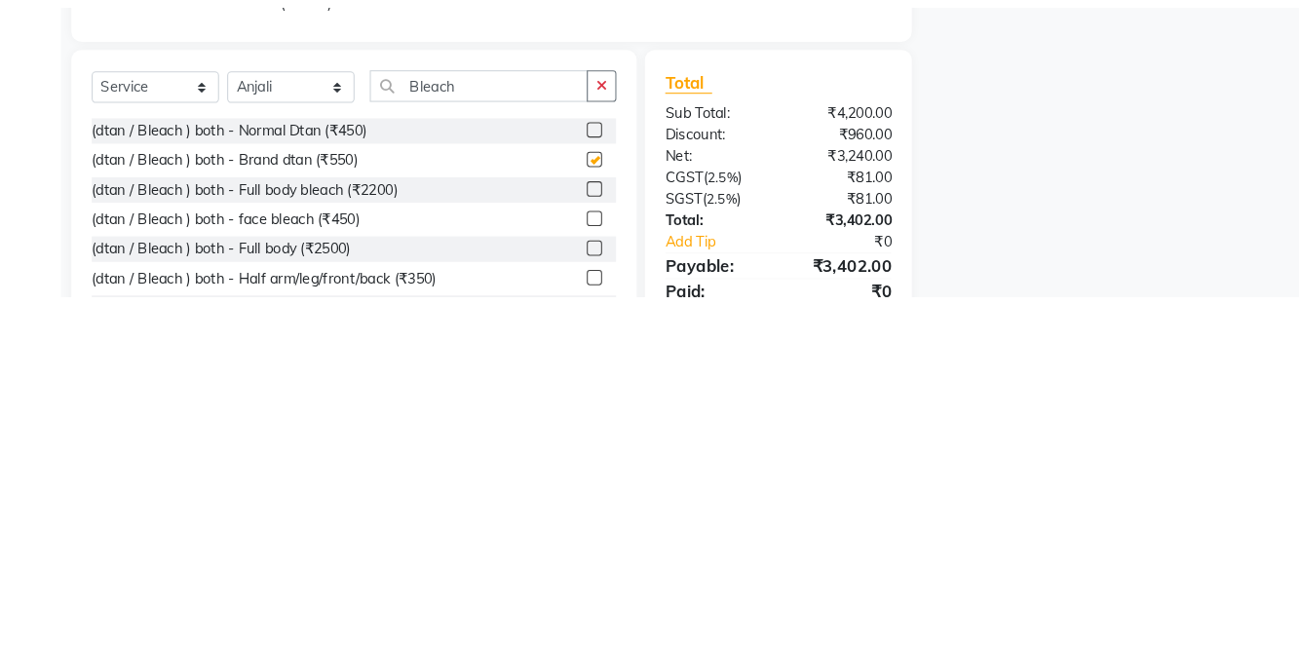
scroll to position [361, 0]
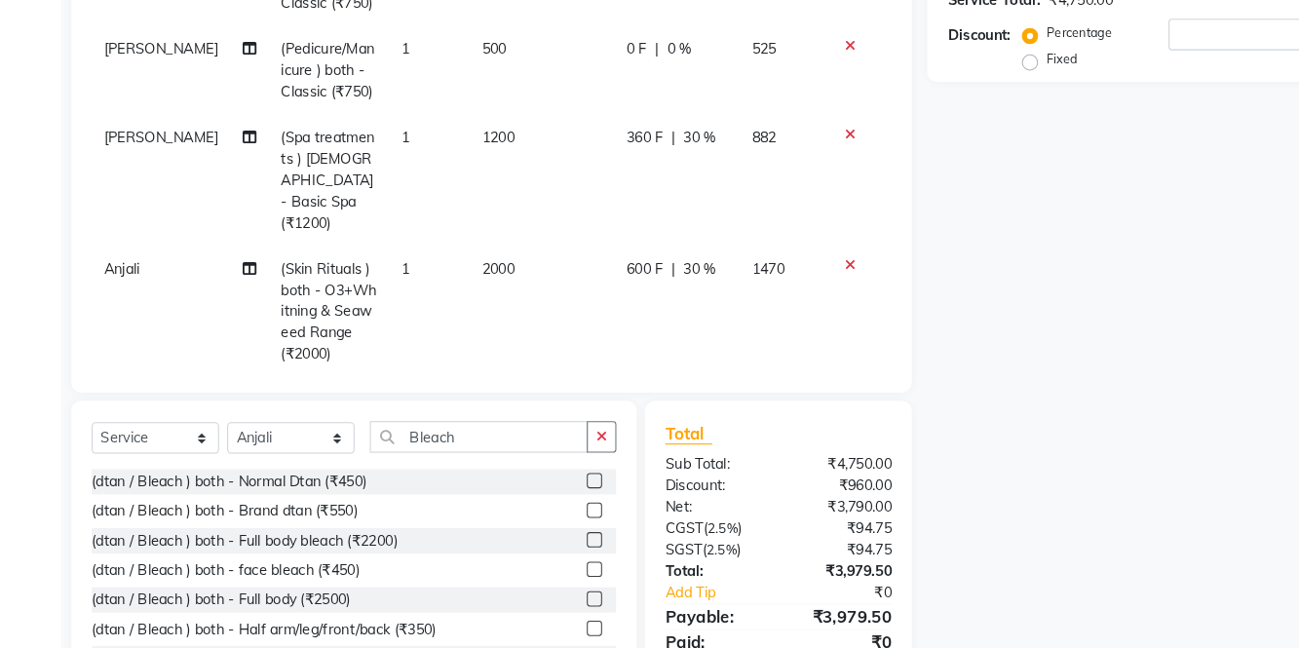
checkbox input "false"
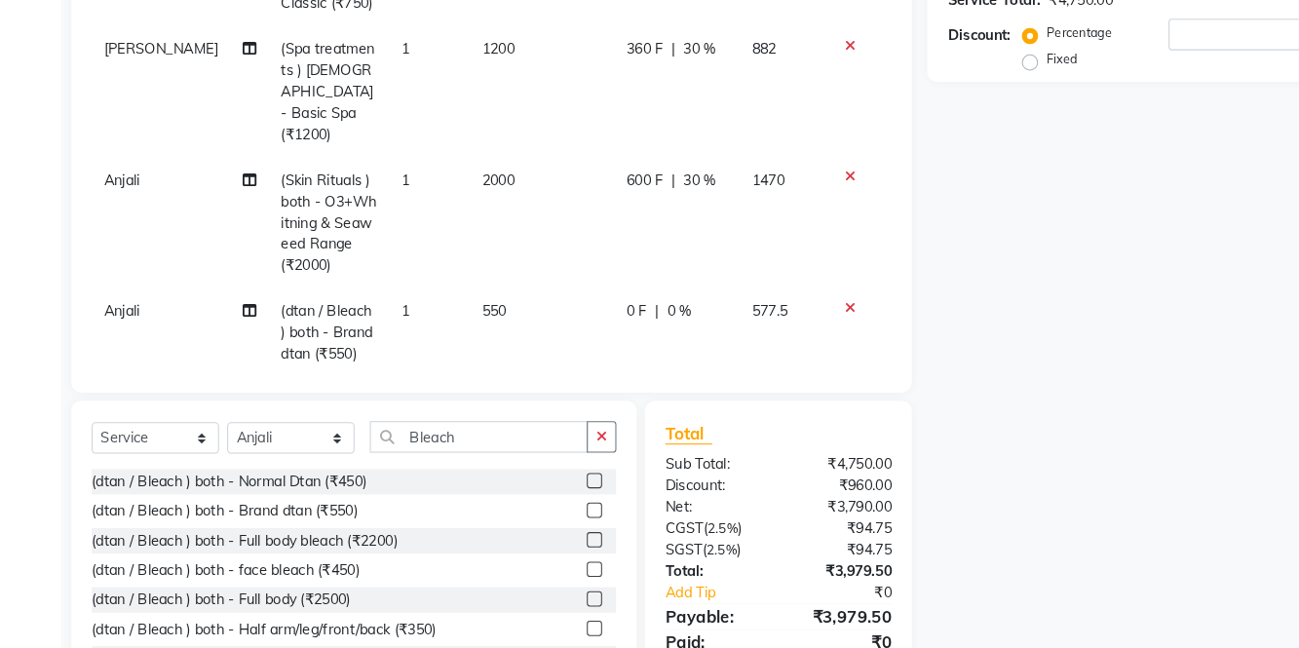
click at [678, 300] on div "0 F | 0 %" at bounding box center [648, 310] width 97 height 20
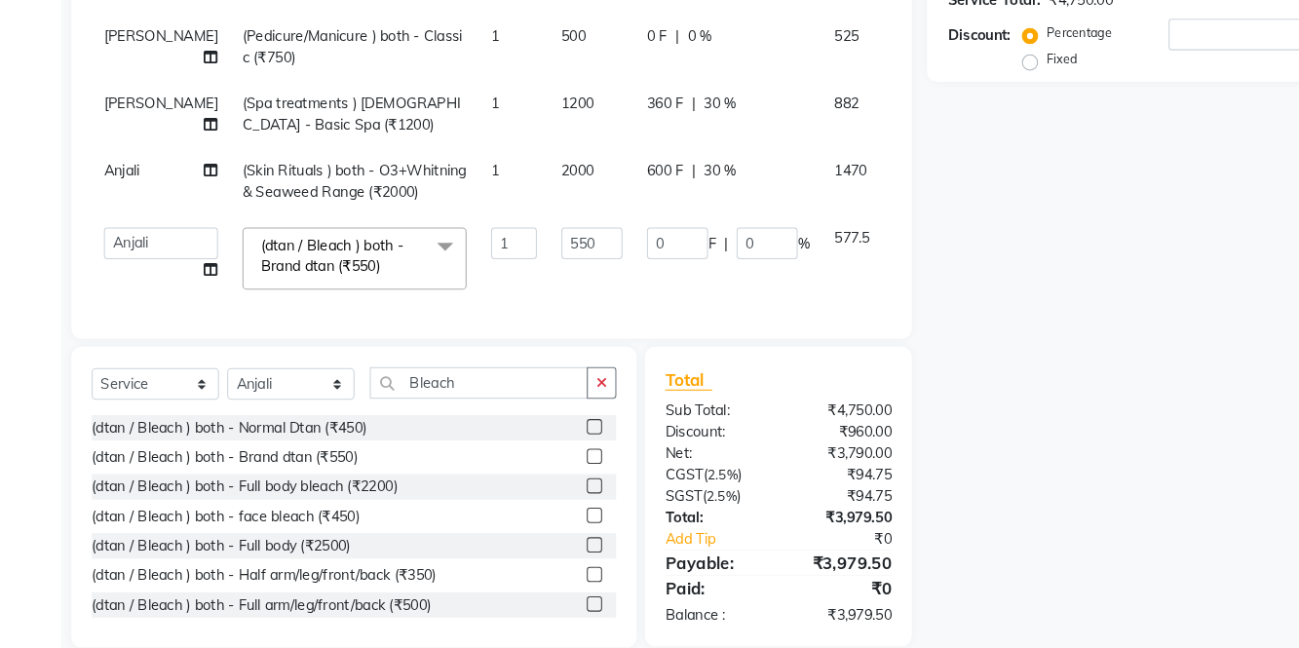
scroll to position [9, 0]
click at [705, 260] on input "0" at bounding box center [734, 245] width 58 height 30
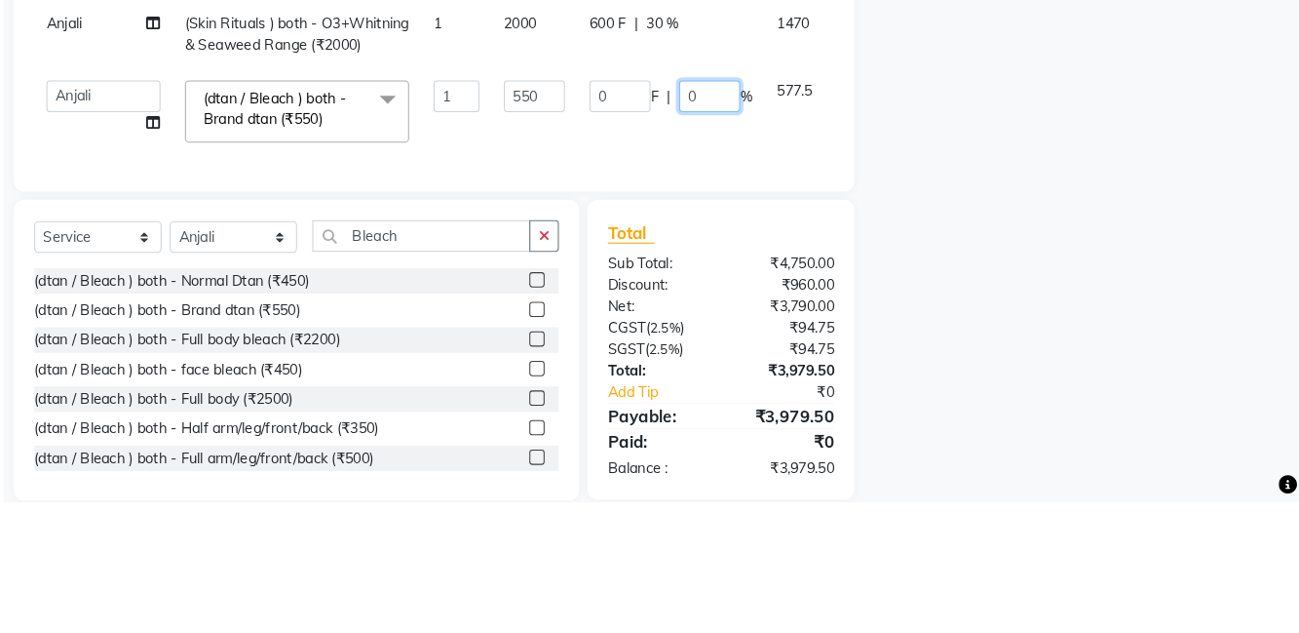
scroll to position [361, 0]
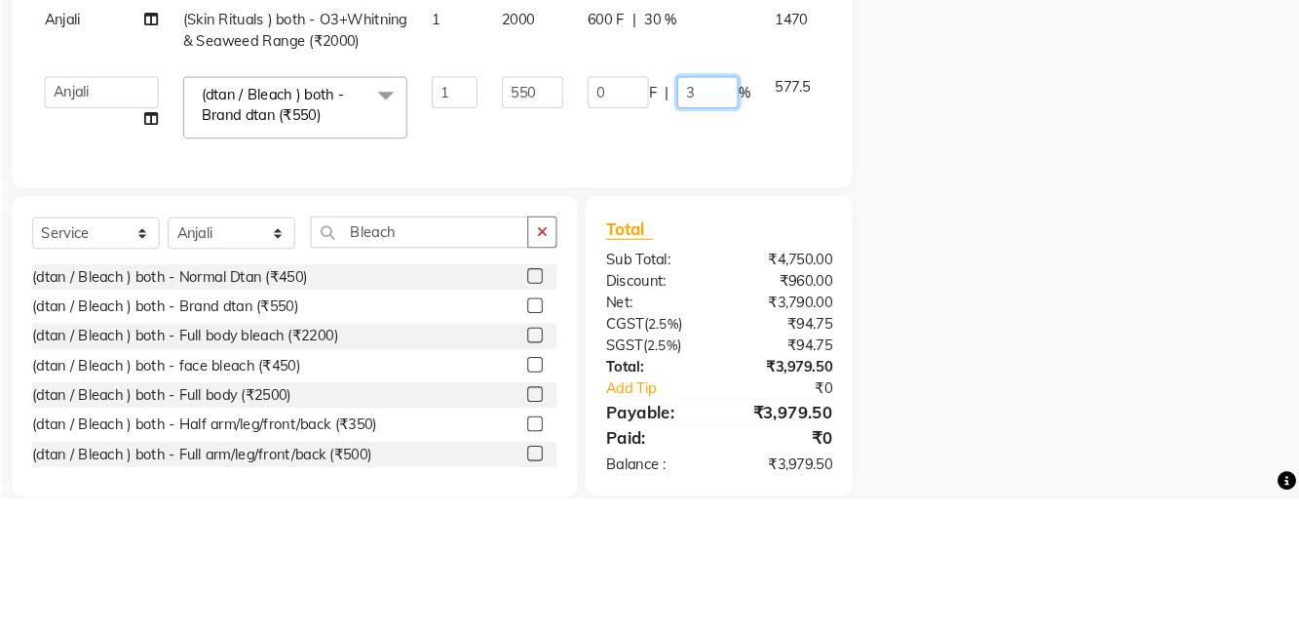
type input "30"
click at [1057, 303] on div "Name: Membership: Total Visits: Card on file: Last Visit: Points: Service Total…" at bounding box center [1095, 209] width 417 height 846
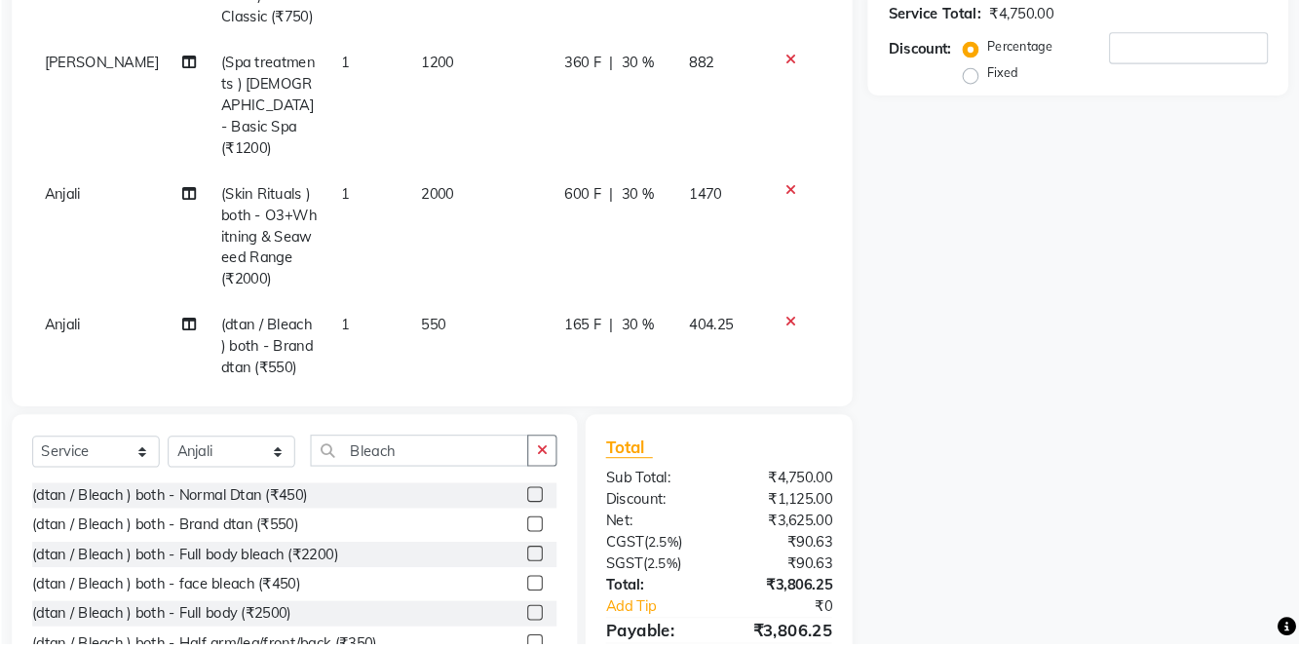
scroll to position [330, 0]
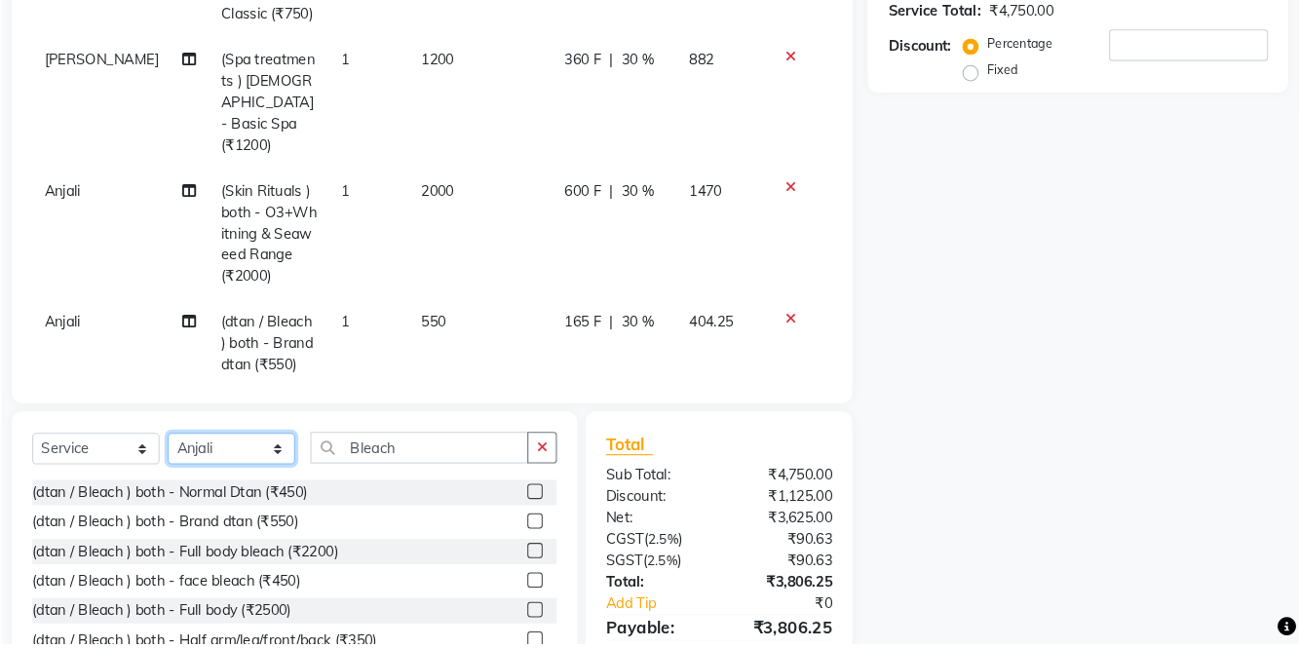
click at [271, 453] on select "Select Stylist [PERSON_NAME] [PERSON_NAME] [PERSON_NAME] [PERSON_NAME] La perle…" at bounding box center [278, 461] width 122 height 30
select select "83266"
click at [217, 446] on select "Select Stylist [PERSON_NAME] [PERSON_NAME] [PERSON_NAME] [PERSON_NAME] La perle…" at bounding box center [278, 461] width 122 height 30
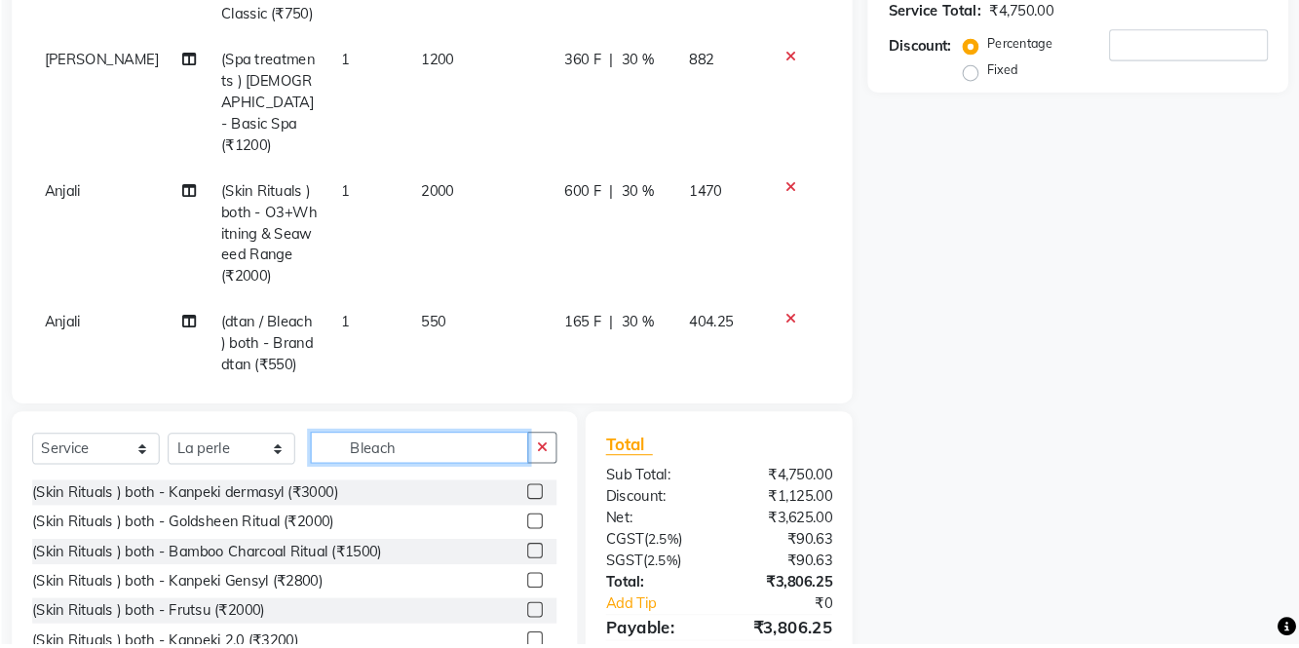
click at [521, 453] on input "Bleach" at bounding box center [458, 460] width 209 height 30
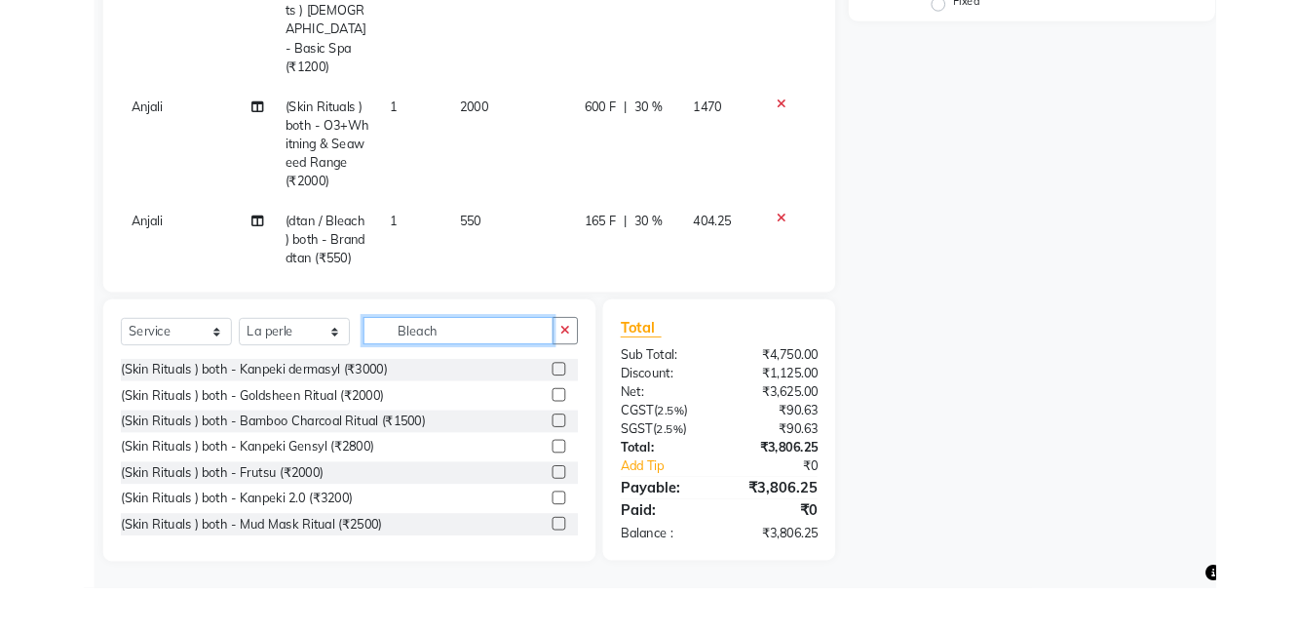
scroll to position [360, 0]
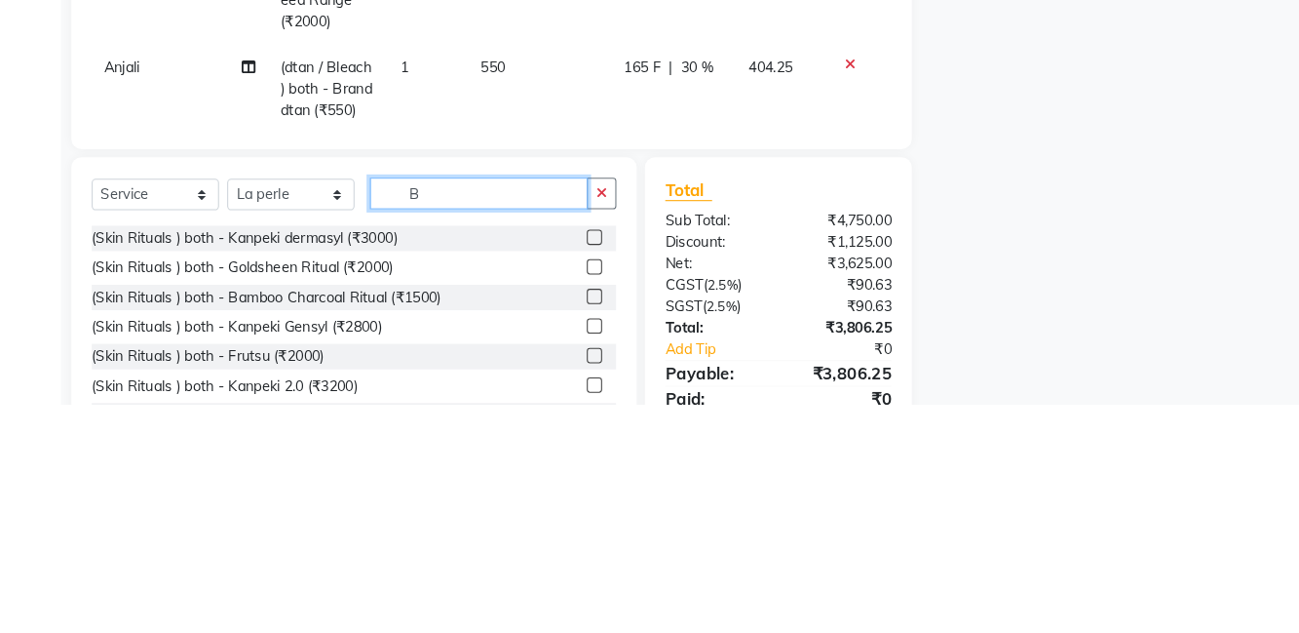
type input "B"
click at [257, 435] on select "Select Stylist [PERSON_NAME] [PERSON_NAME] [PERSON_NAME] [PERSON_NAME] La perle…" at bounding box center [278, 432] width 122 height 30
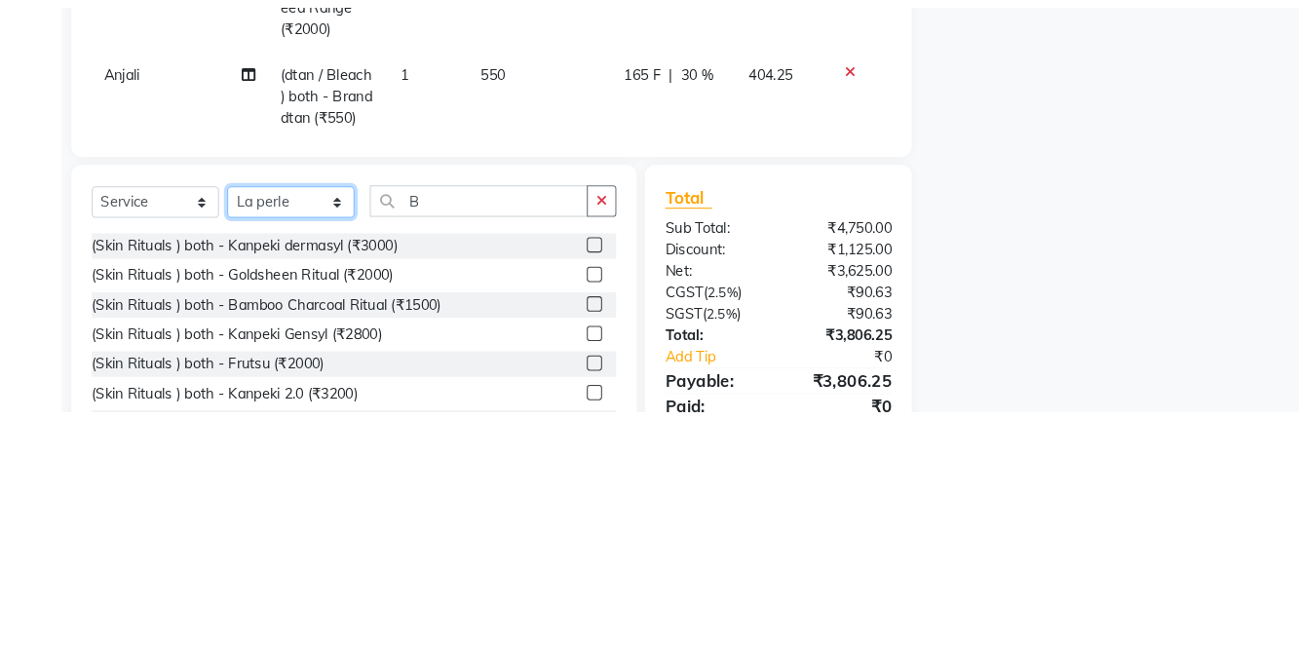
scroll to position [361, 0]
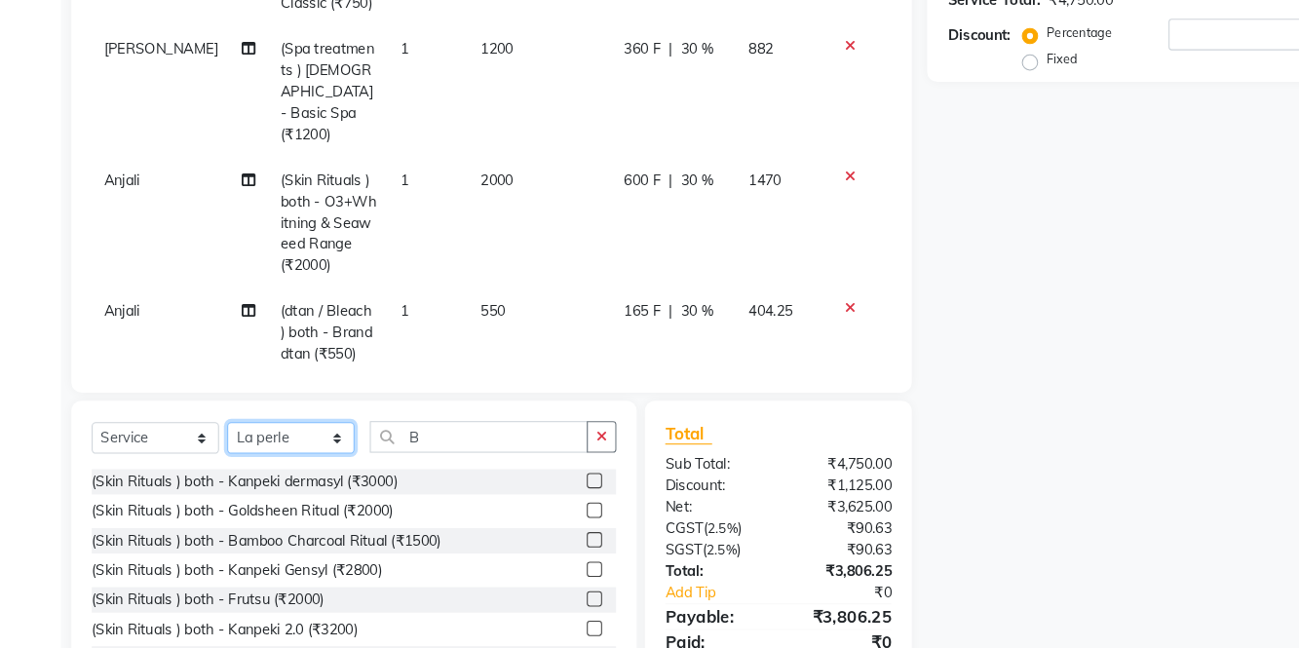
select select "86437"
click at [217, 416] on select "Select Stylist [PERSON_NAME] [PERSON_NAME] [PERSON_NAME] [PERSON_NAME] La perle…" at bounding box center [278, 431] width 122 height 30
click at [466, 433] on input "B" at bounding box center [458, 430] width 209 height 30
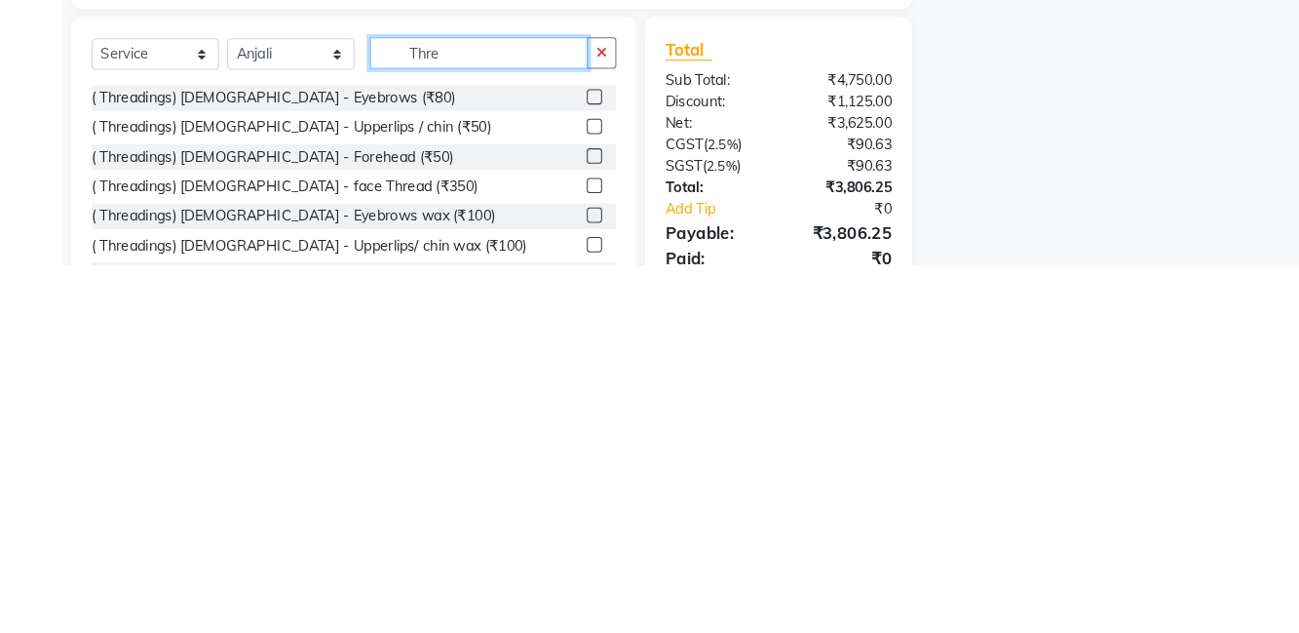
type input "Thre"
click at [566, 499] on label at bounding box center [568, 500] width 15 height 15
click at [566, 499] on input "checkbox" at bounding box center [567, 501] width 13 height 13
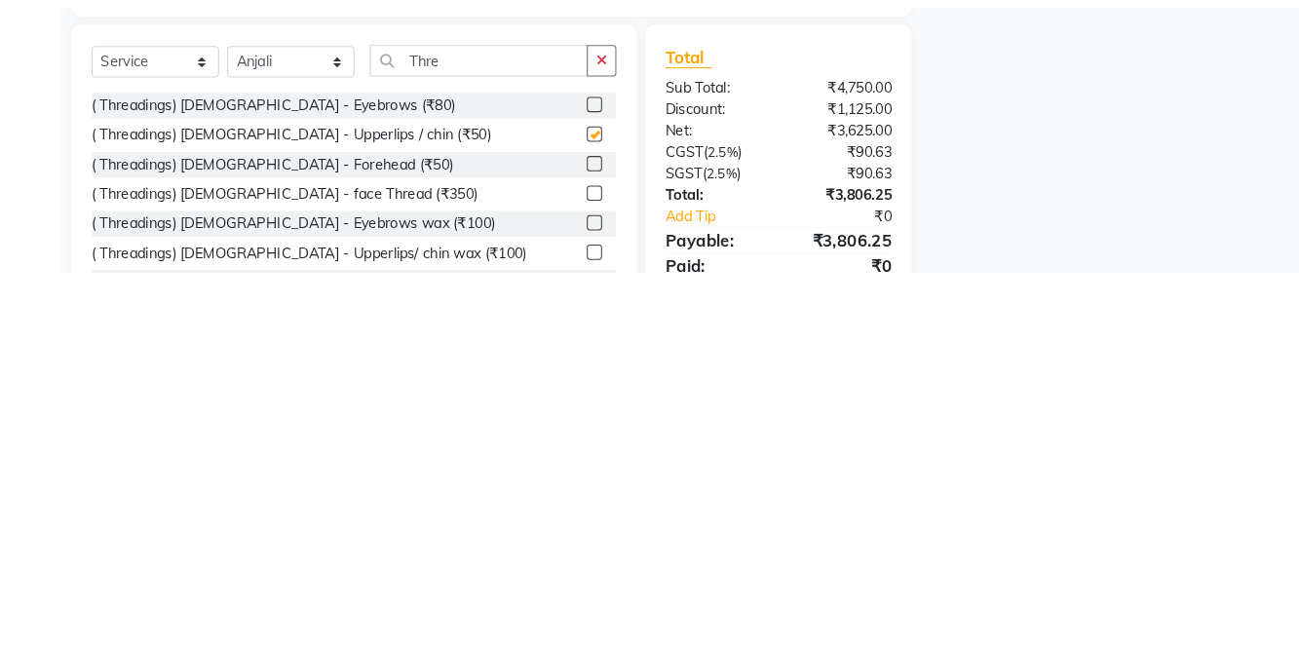
scroll to position [362, 0]
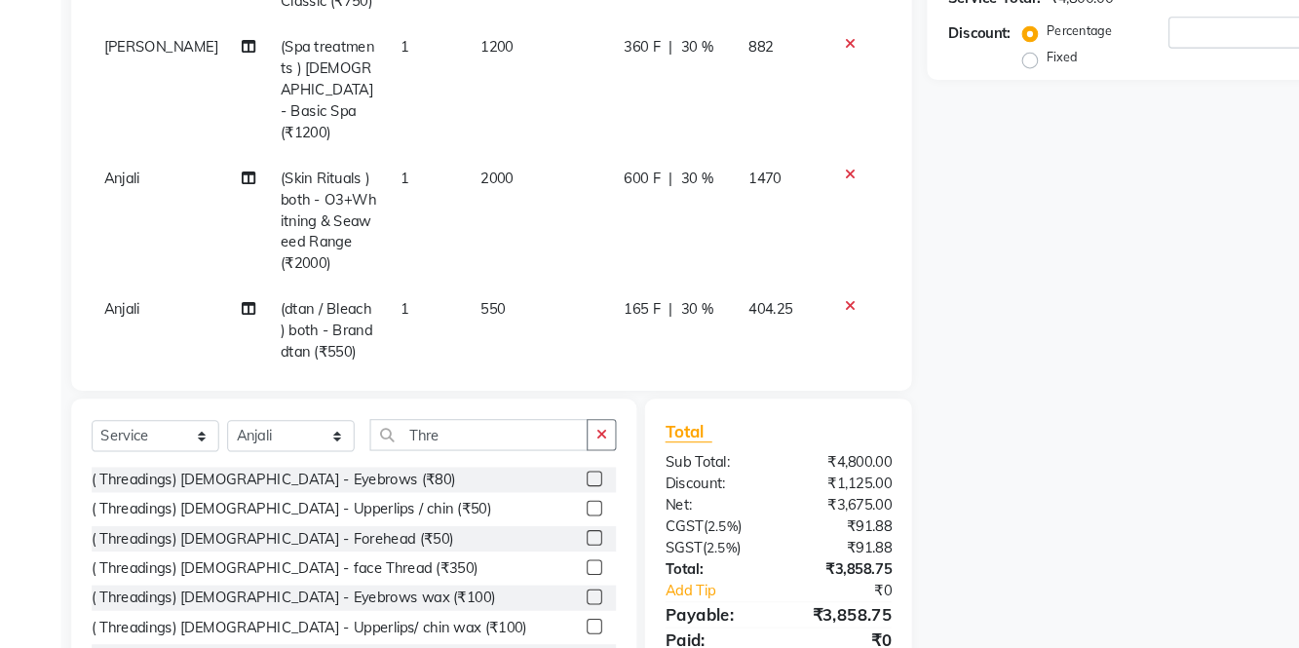
checkbox input "false"
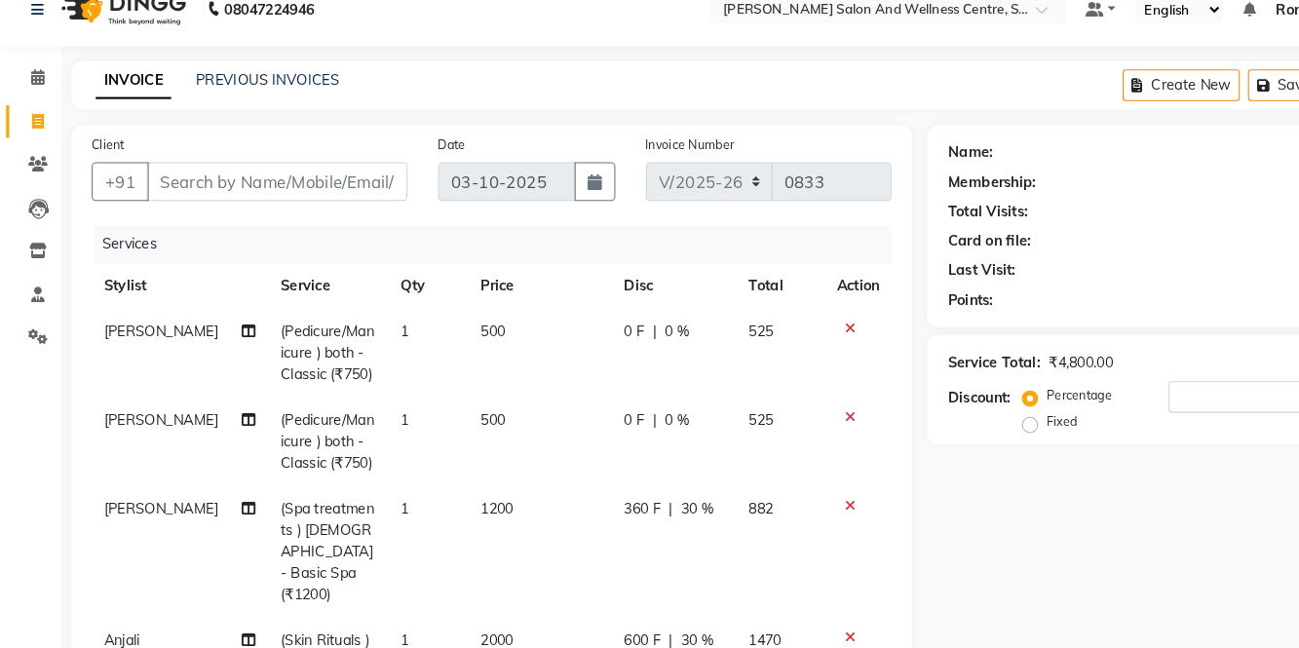
scroll to position [0, 0]
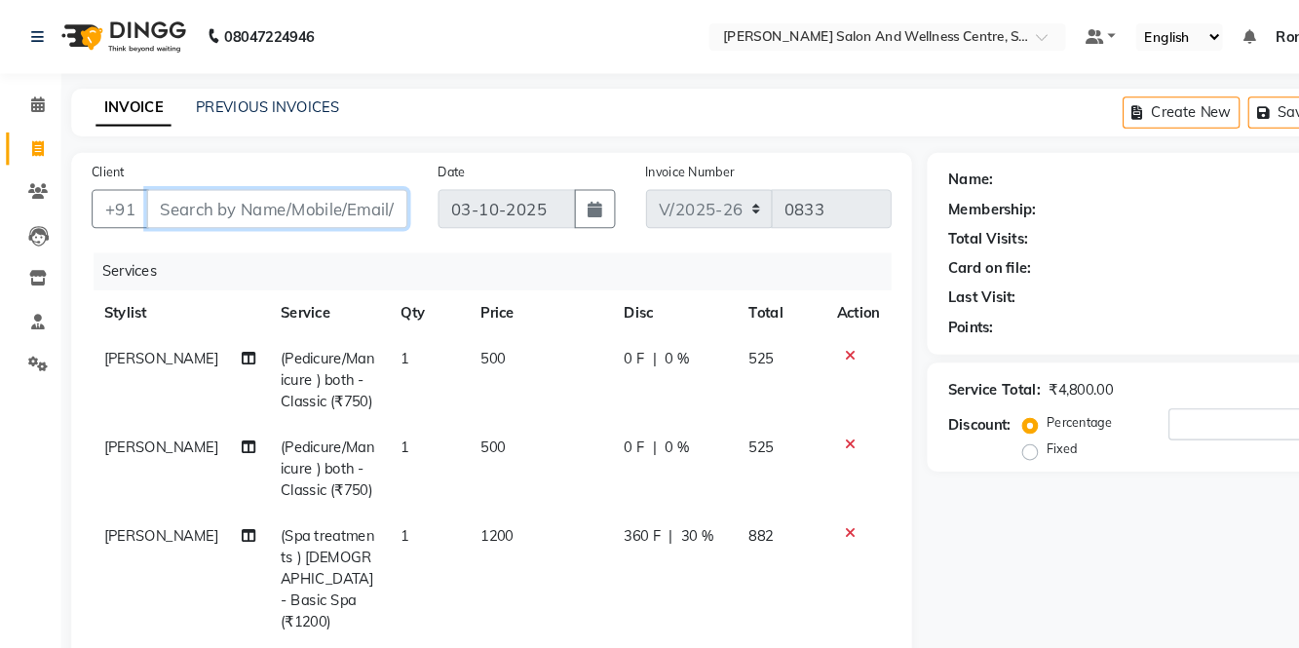
click at [299, 198] on input "Client" at bounding box center [265, 199] width 250 height 37
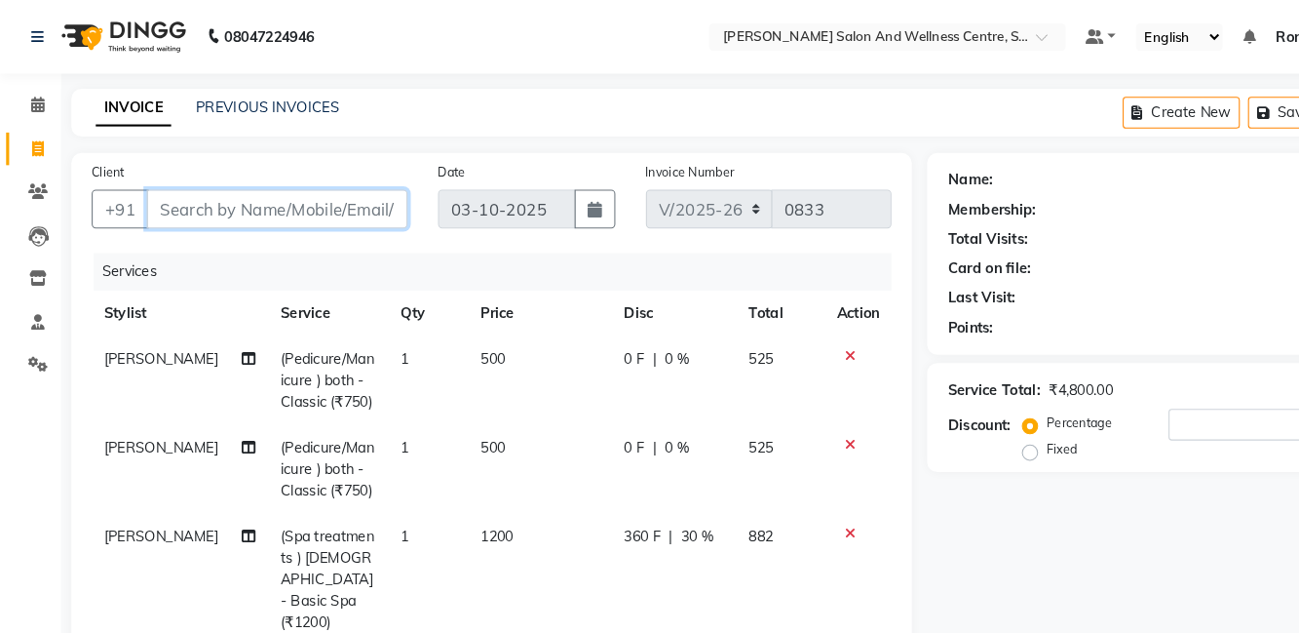
type input "6"
type input "0"
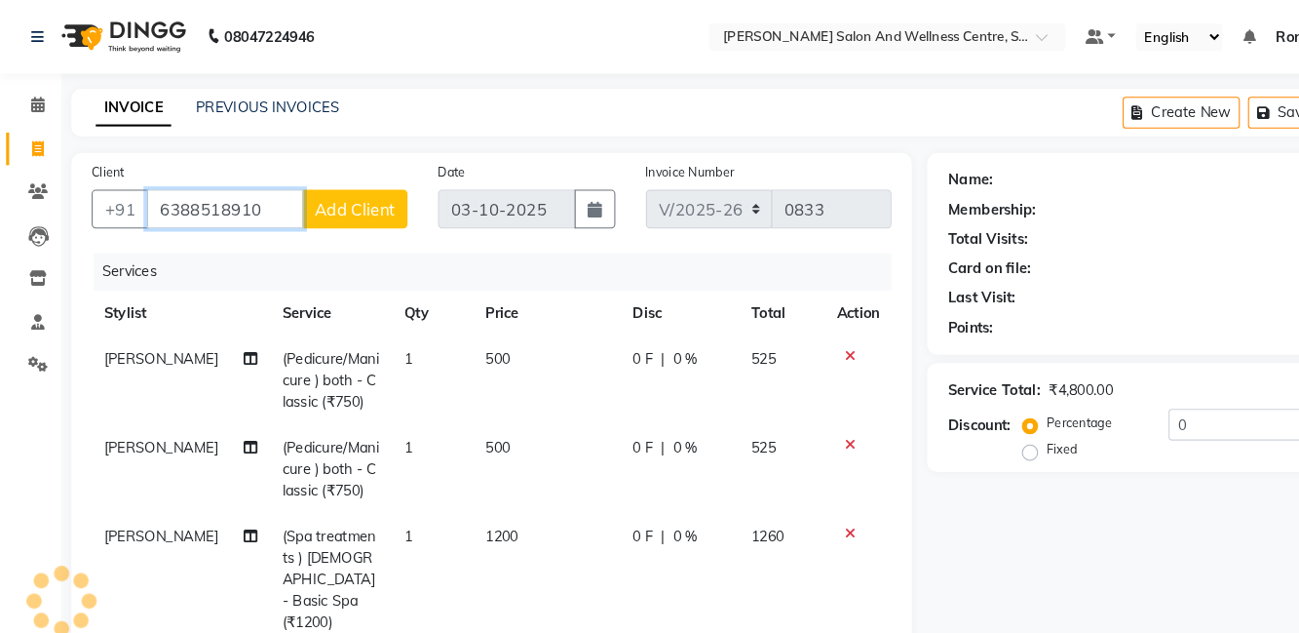
type input "6388518910"
click at [351, 199] on span "Add Client" at bounding box center [339, 199] width 77 height 19
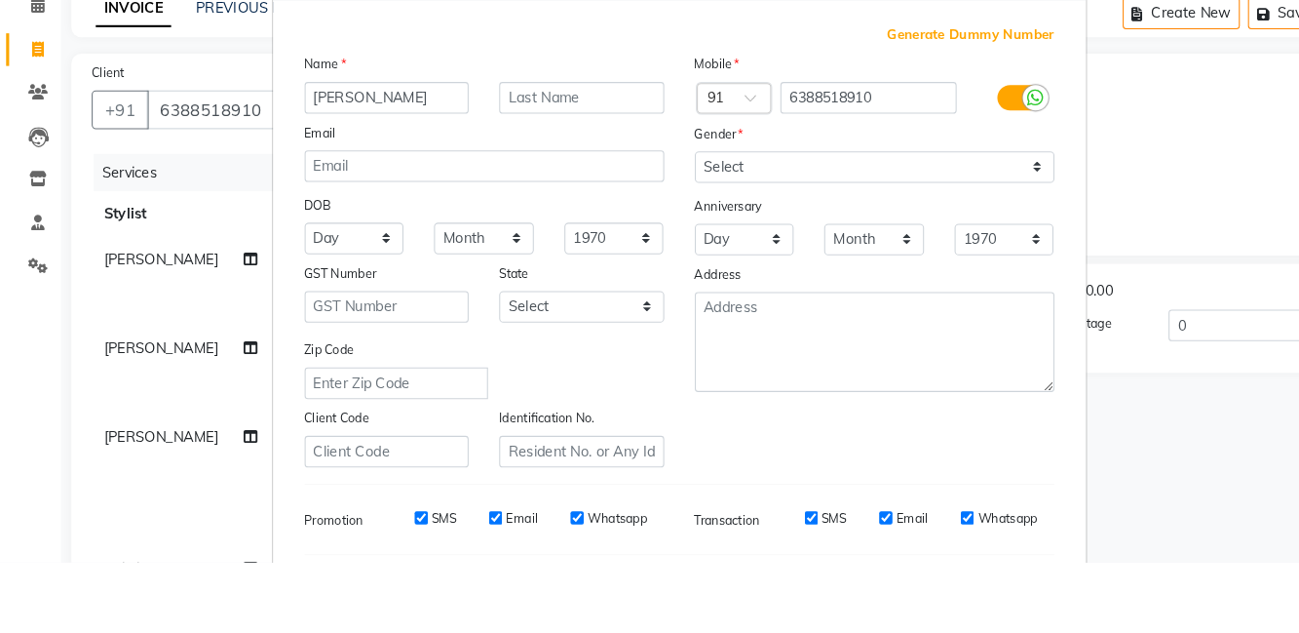
type input "[PERSON_NAME]"
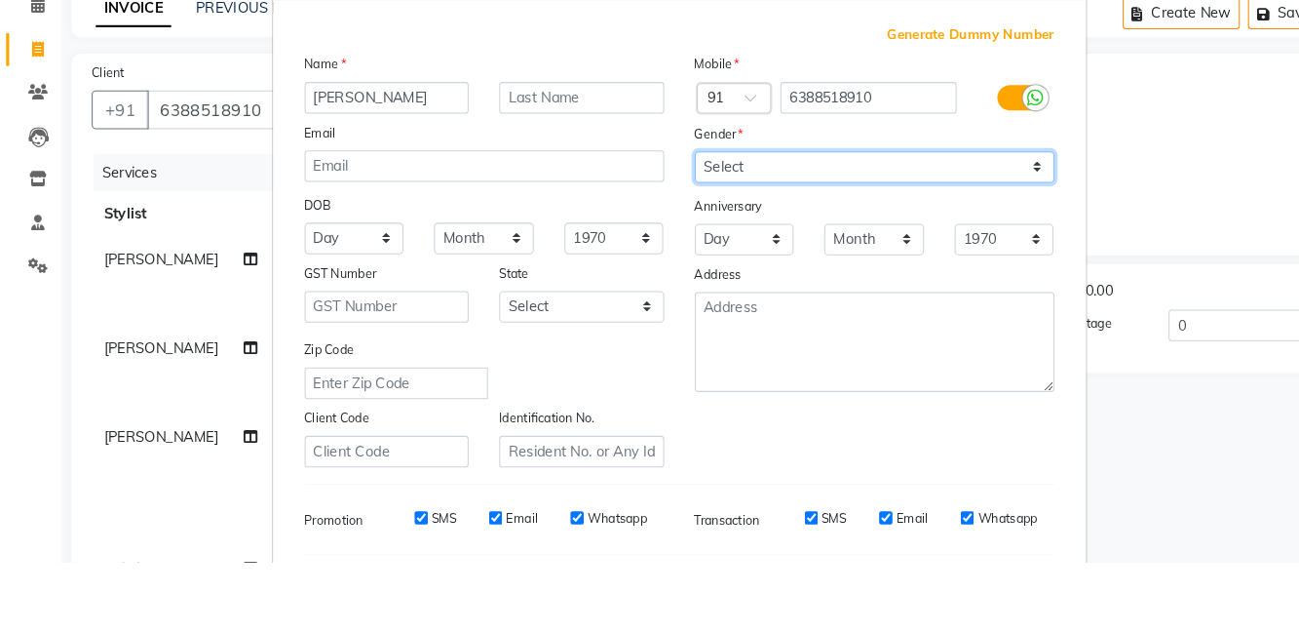
click at [752, 260] on select "Select [DEMOGRAPHIC_DATA] [DEMOGRAPHIC_DATA] Other Prefer Not To Say" at bounding box center [837, 255] width 344 height 30
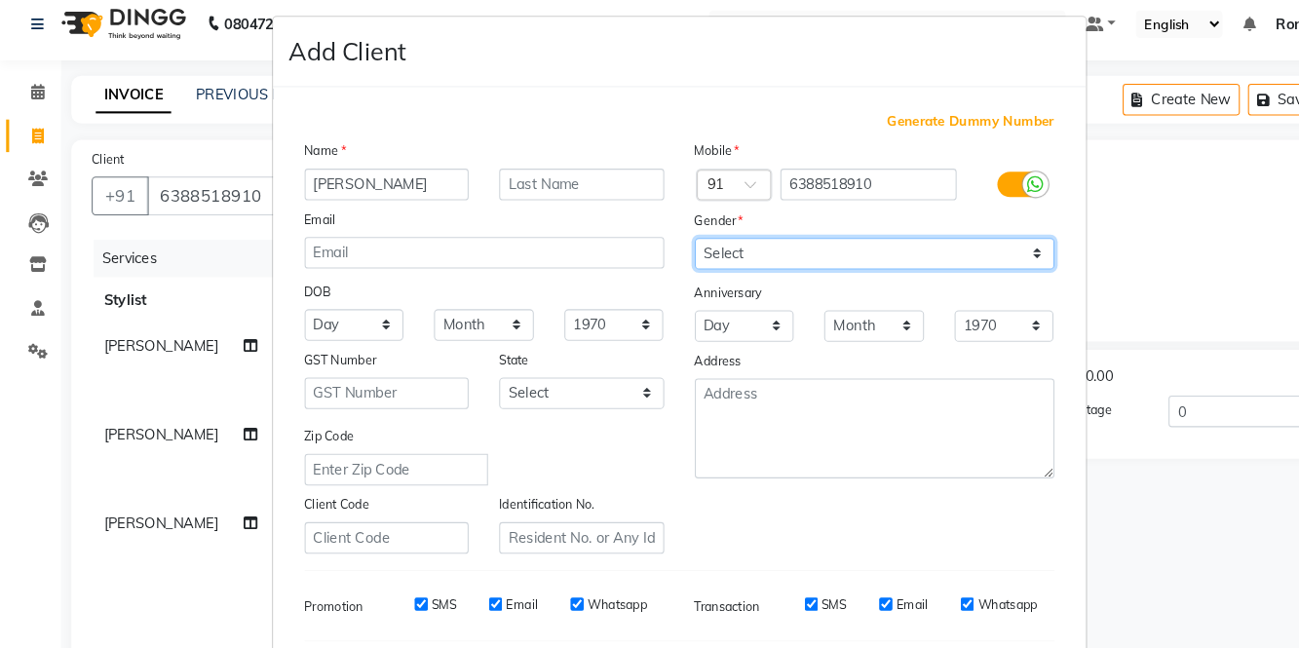
scroll to position [1, 0]
select select "[DEMOGRAPHIC_DATA]"
click at [665, 239] on select "Select [DEMOGRAPHIC_DATA] [DEMOGRAPHIC_DATA] Other Prefer Not To Say" at bounding box center [837, 254] width 344 height 30
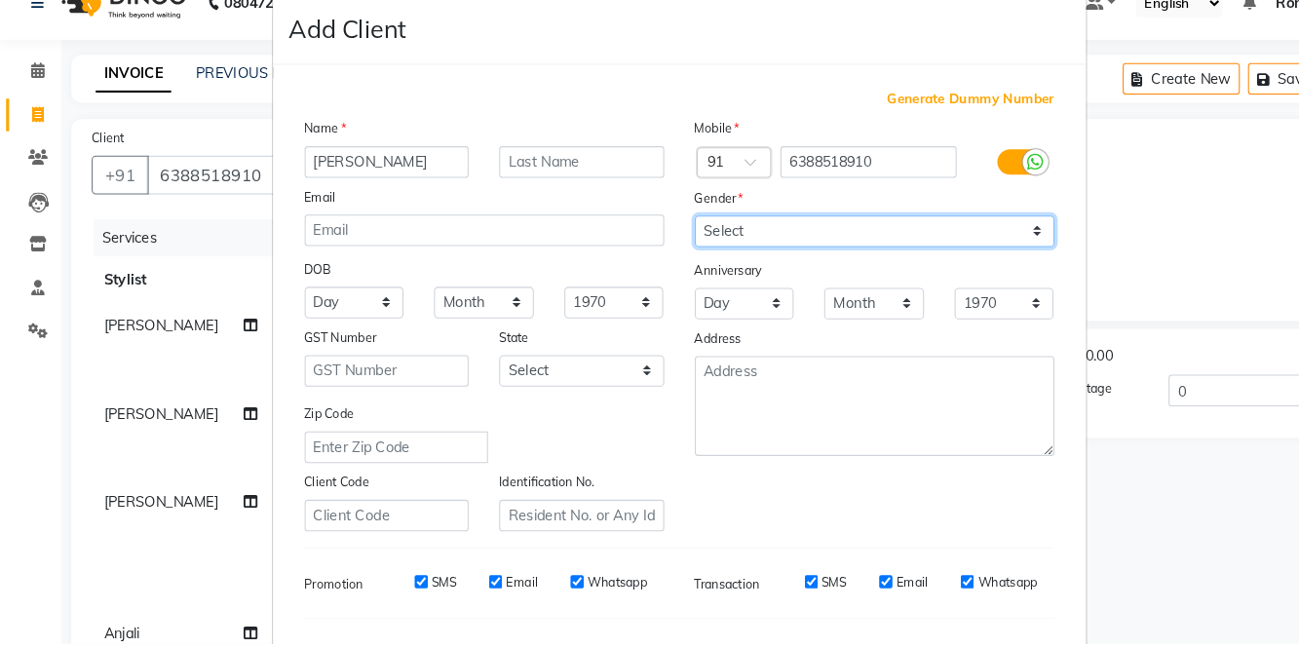
scroll to position [148, 0]
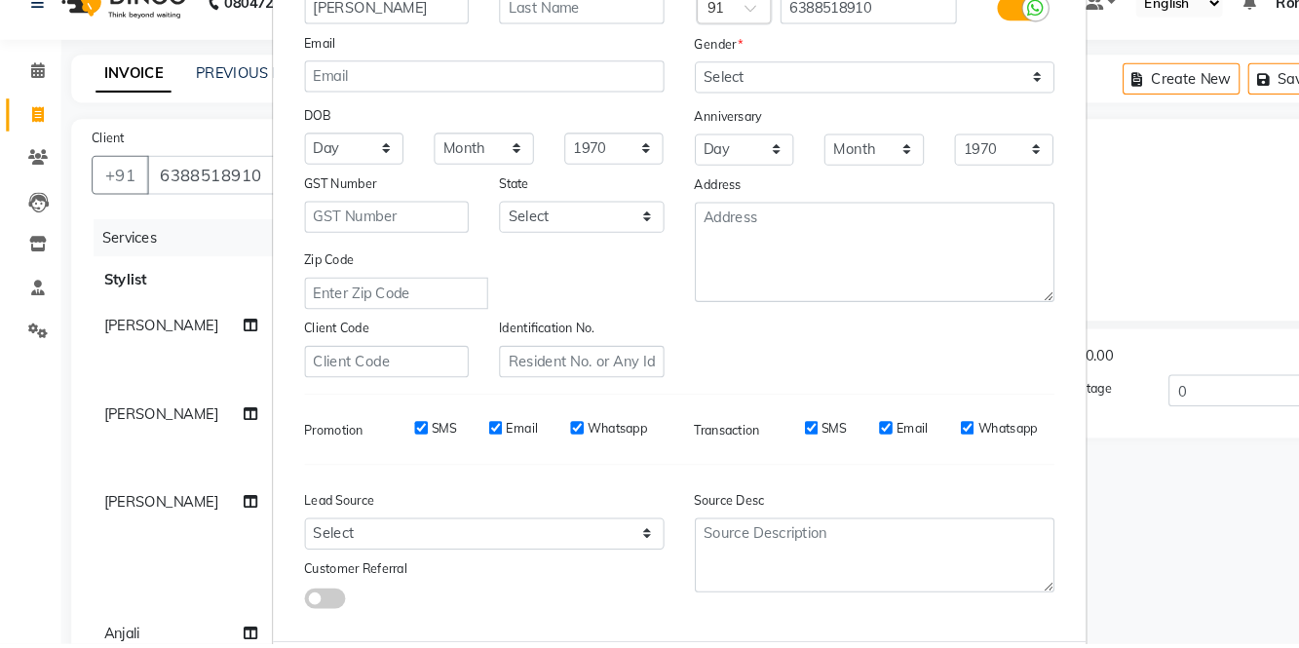
select select
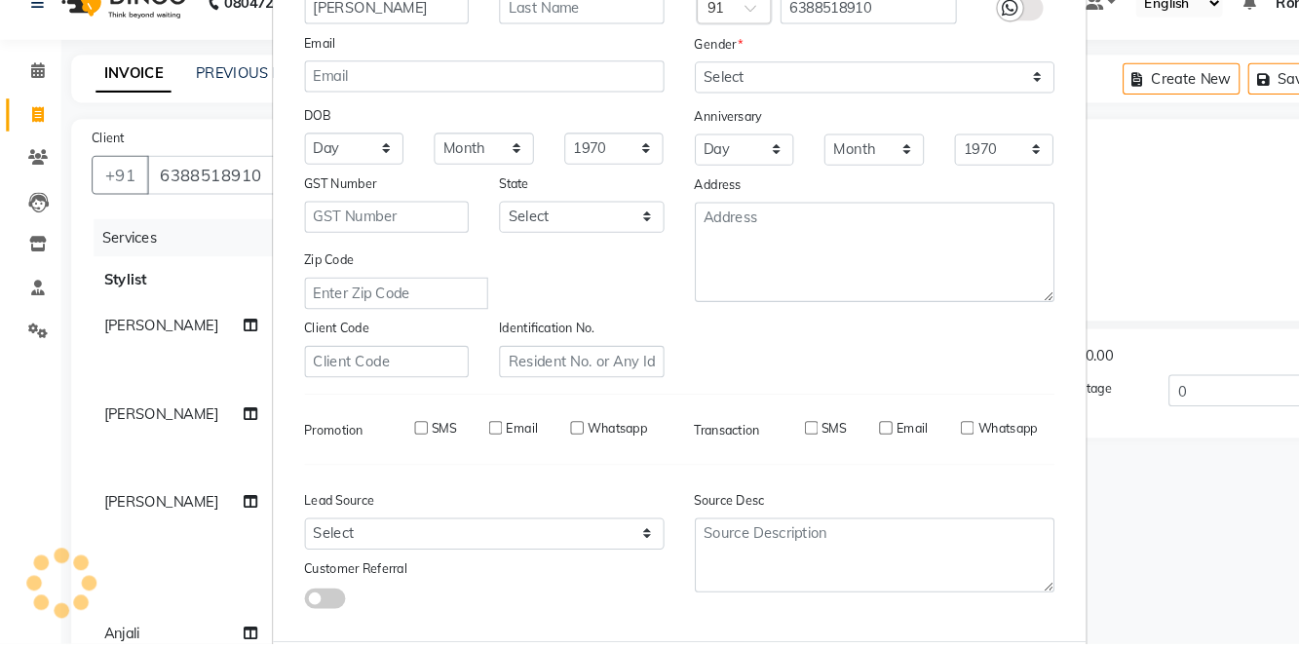
select select
checkbox input "false"
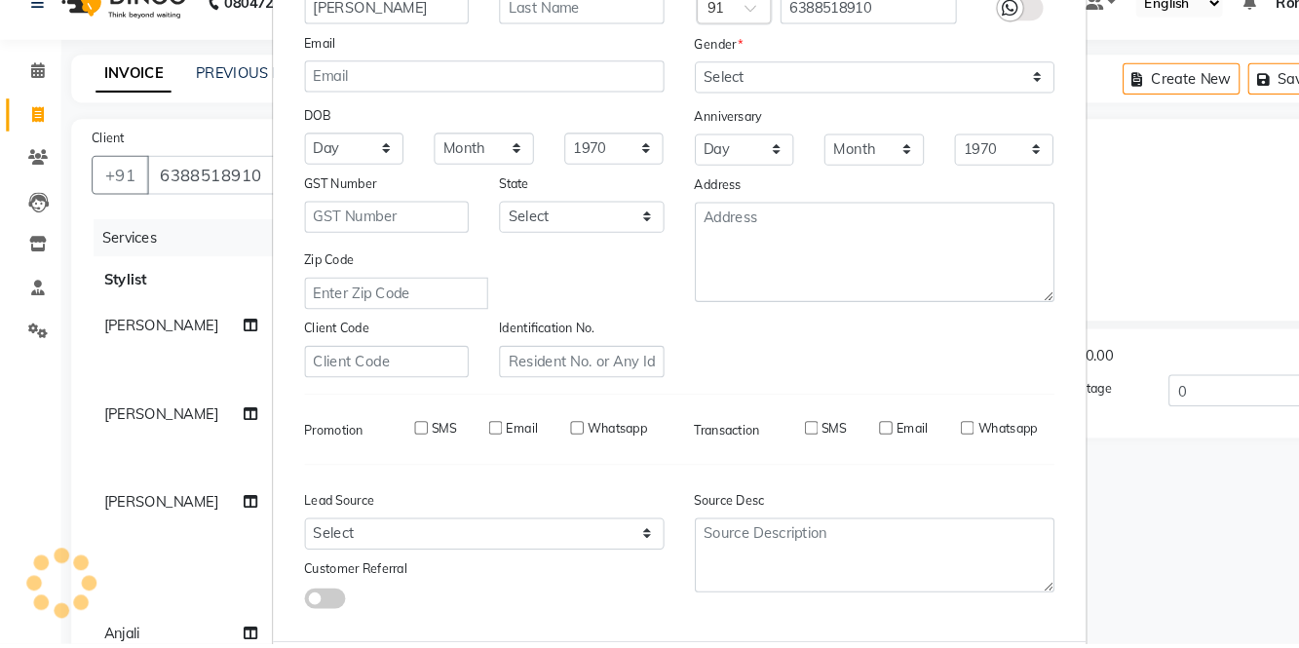
checkbox input "false"
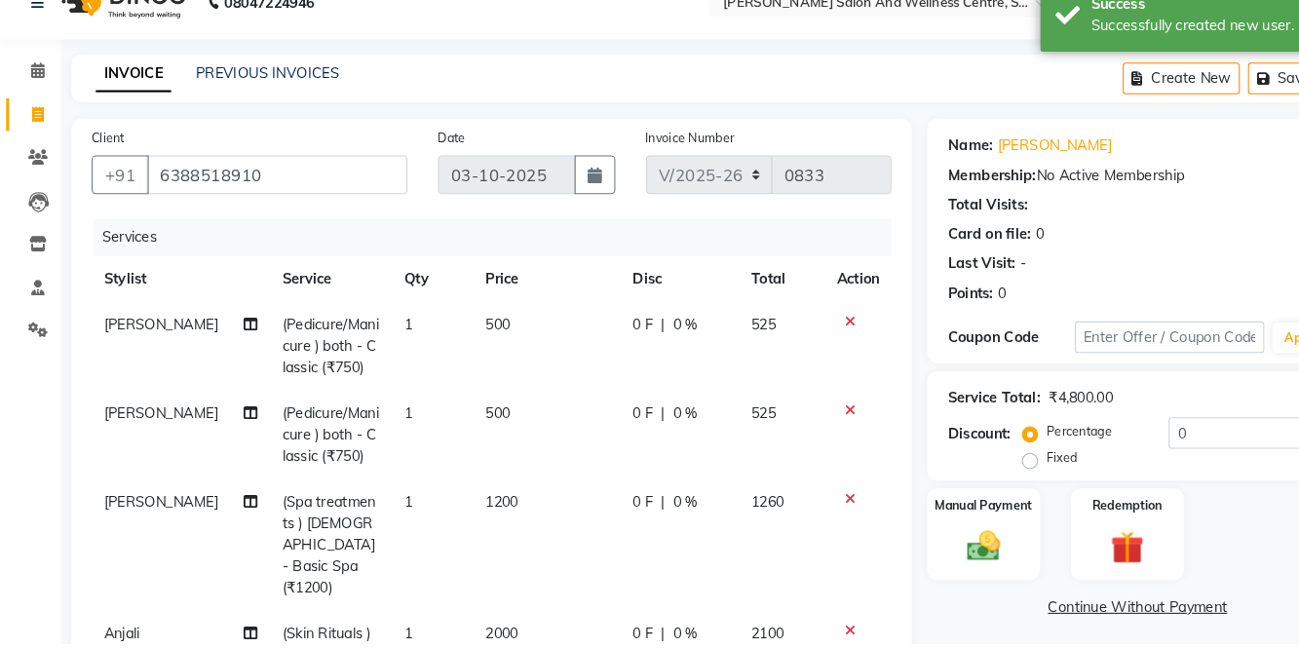
click at [986, 169] on link "[PERSON_NAME]" at bounding box center [1008, 172] width 109 height 20
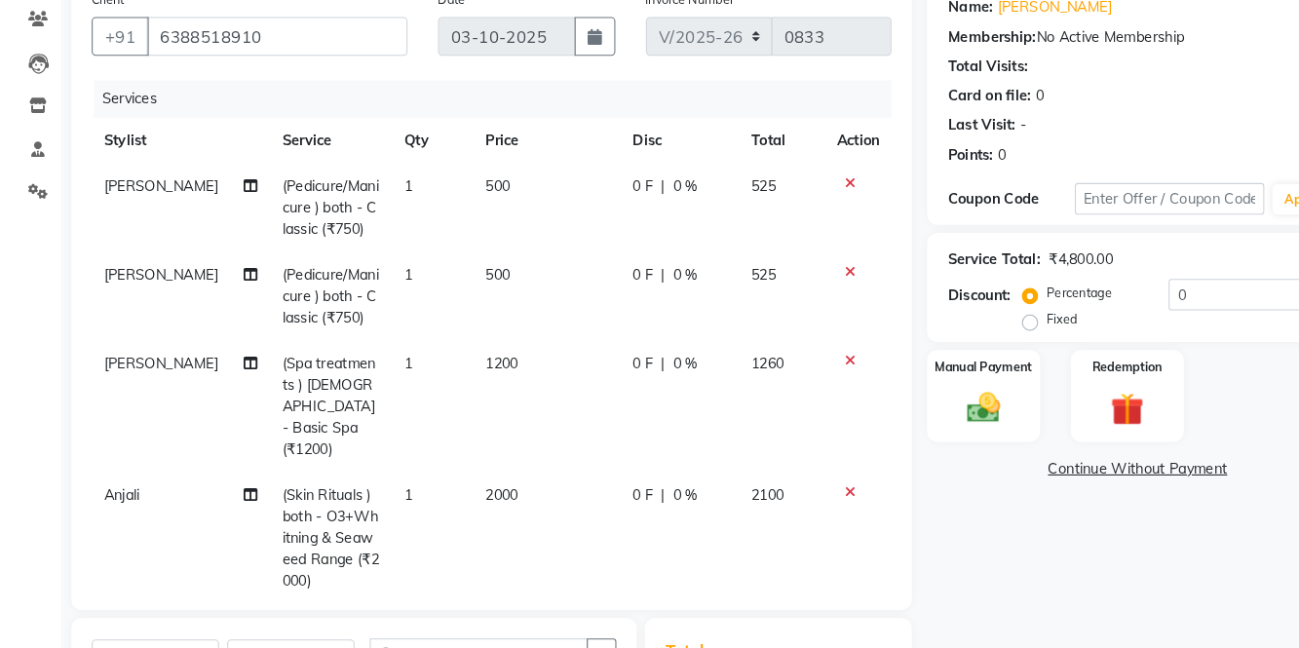
scroll to position [156, 0]
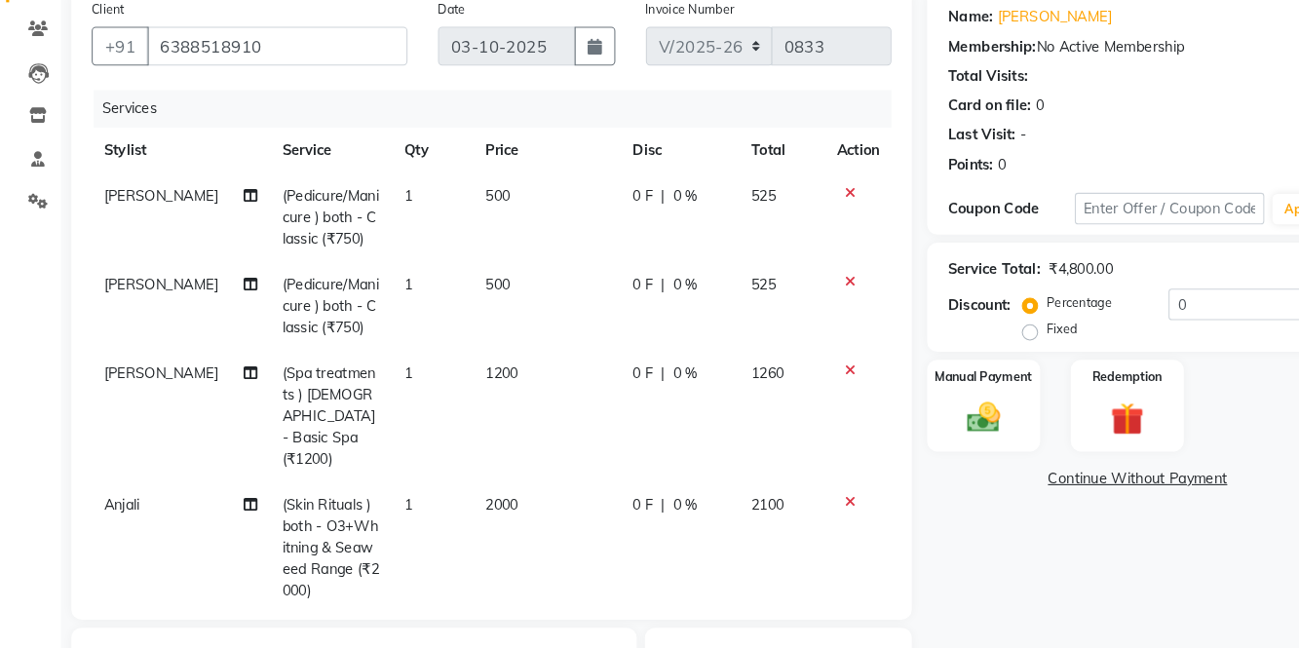
click at [656, 355] on span "0 %" at bounding box center [655, 357] width 23 height 20
select select "81950"
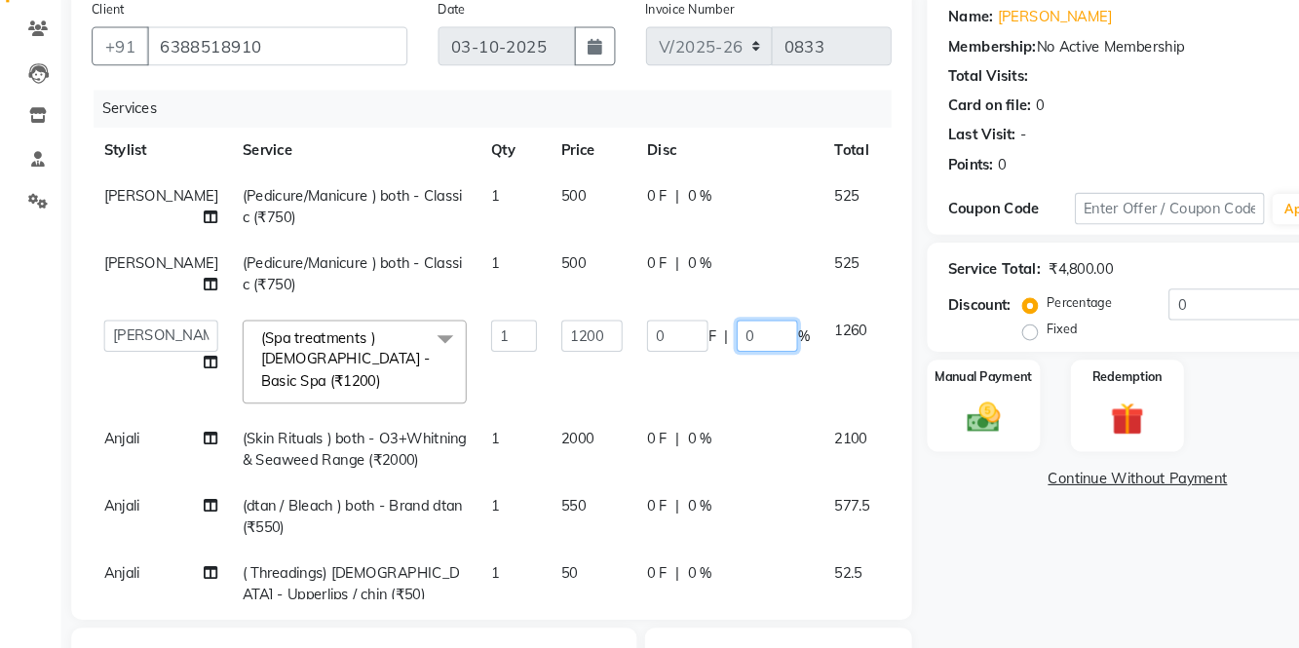
click at [705, 336] on input "0" at bounding box center [734, 321] width 58 height 30
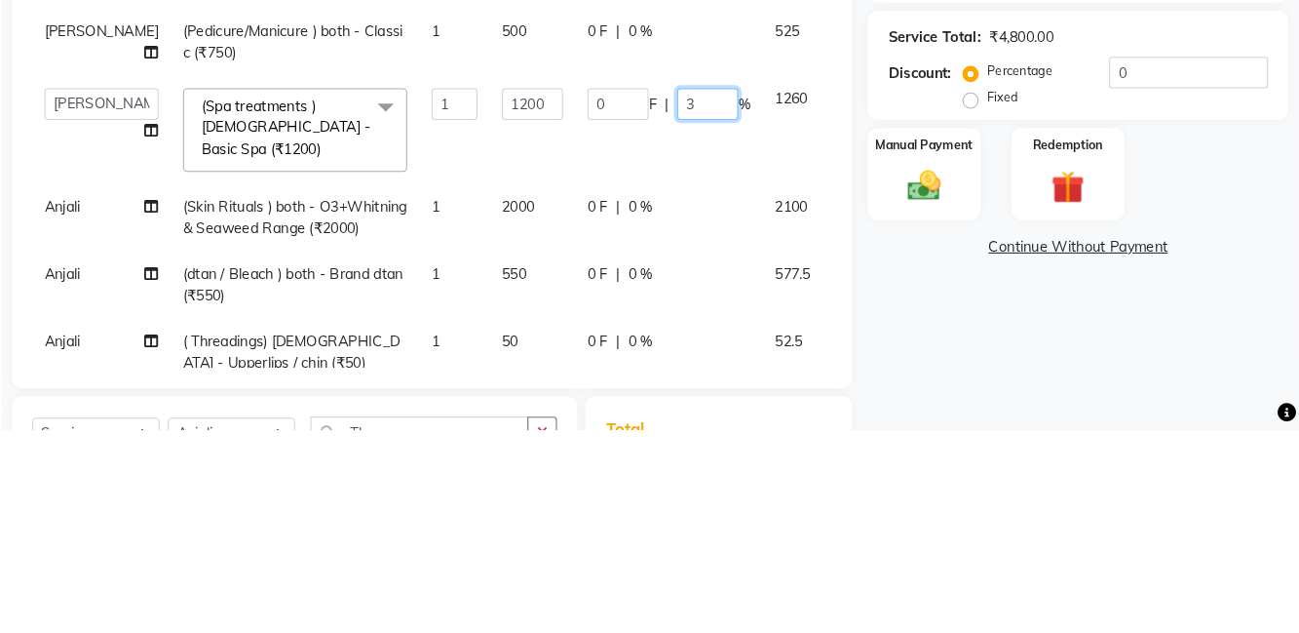
type input "30"
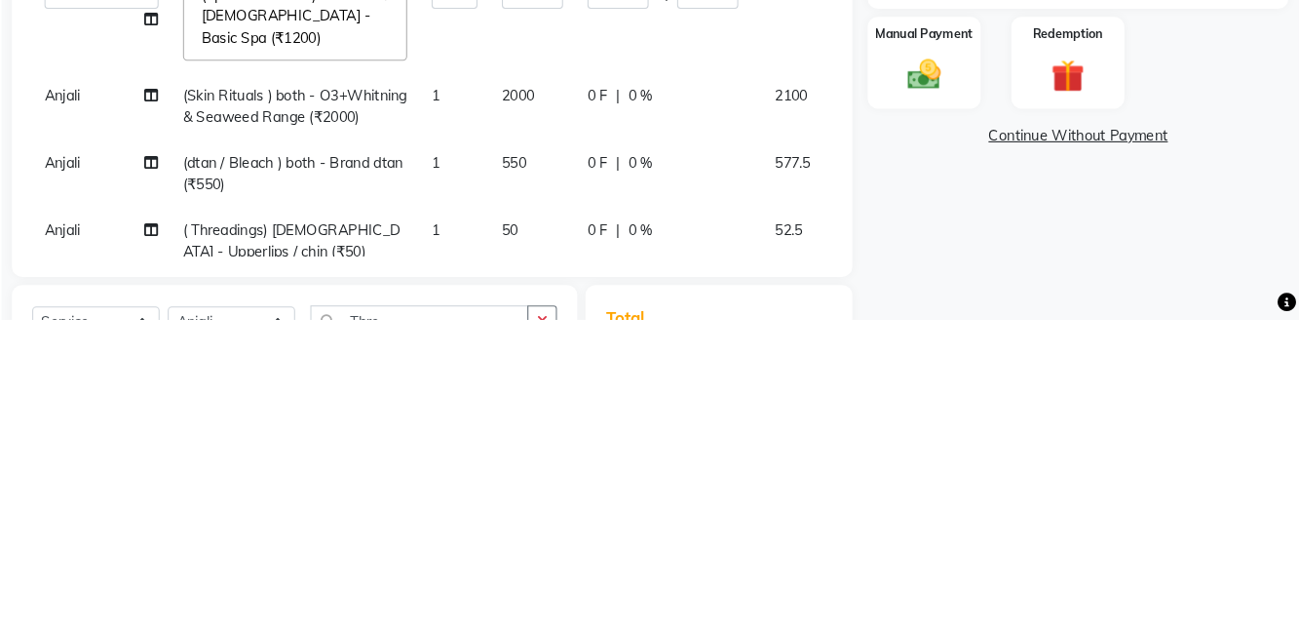
click at [635, 450] on td "0 F | 0 %" at bounding box center [696, 430] width 179 height 64
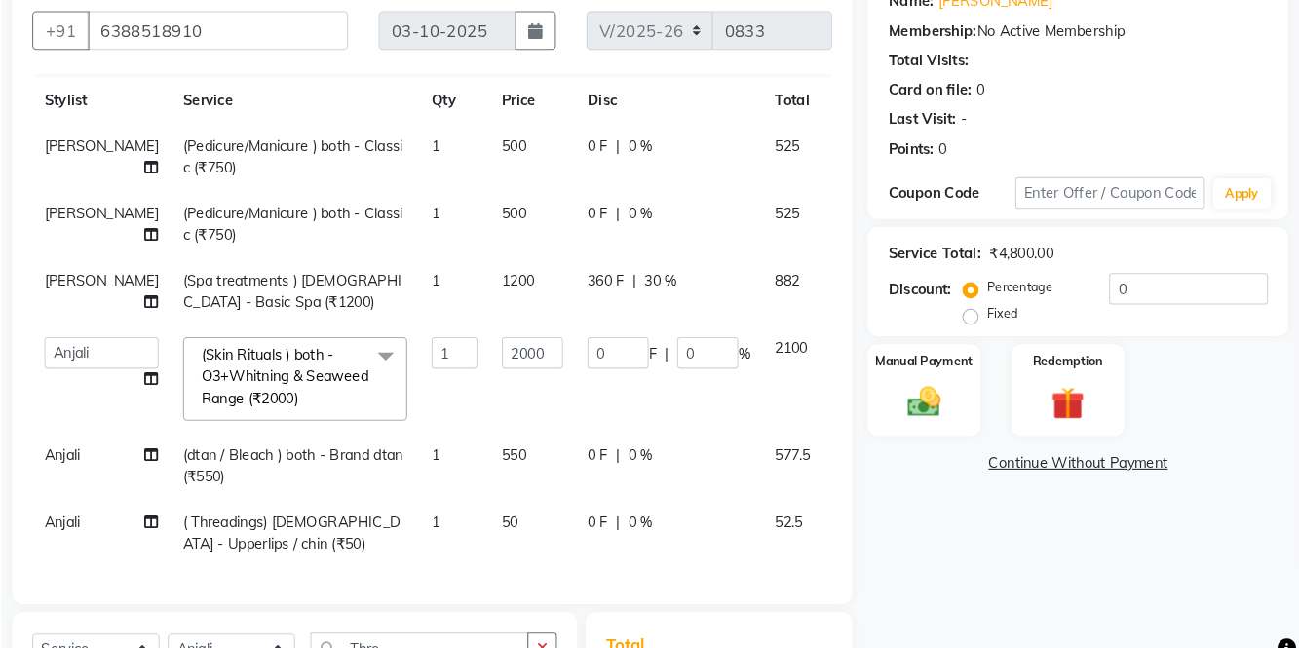
scroll to position [94, 0]
click at [705, 347] on input "0" at bounding box center [734, 350] width 58 height 30
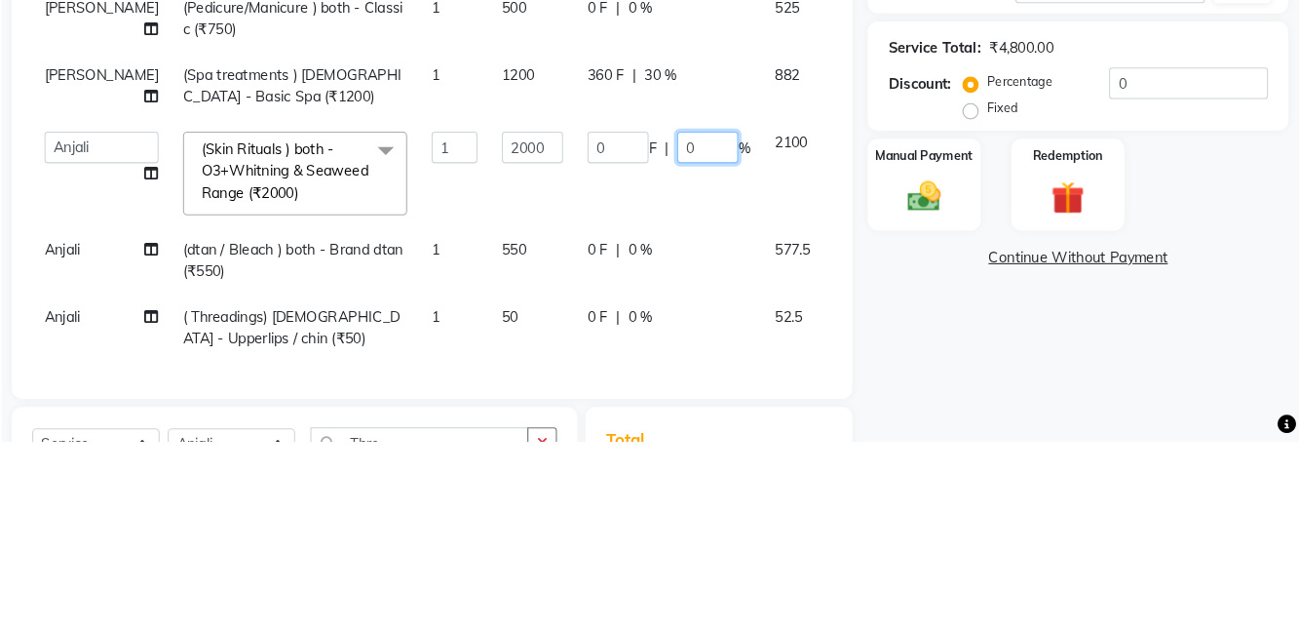
scroll to position [158, 0]
type input "30"
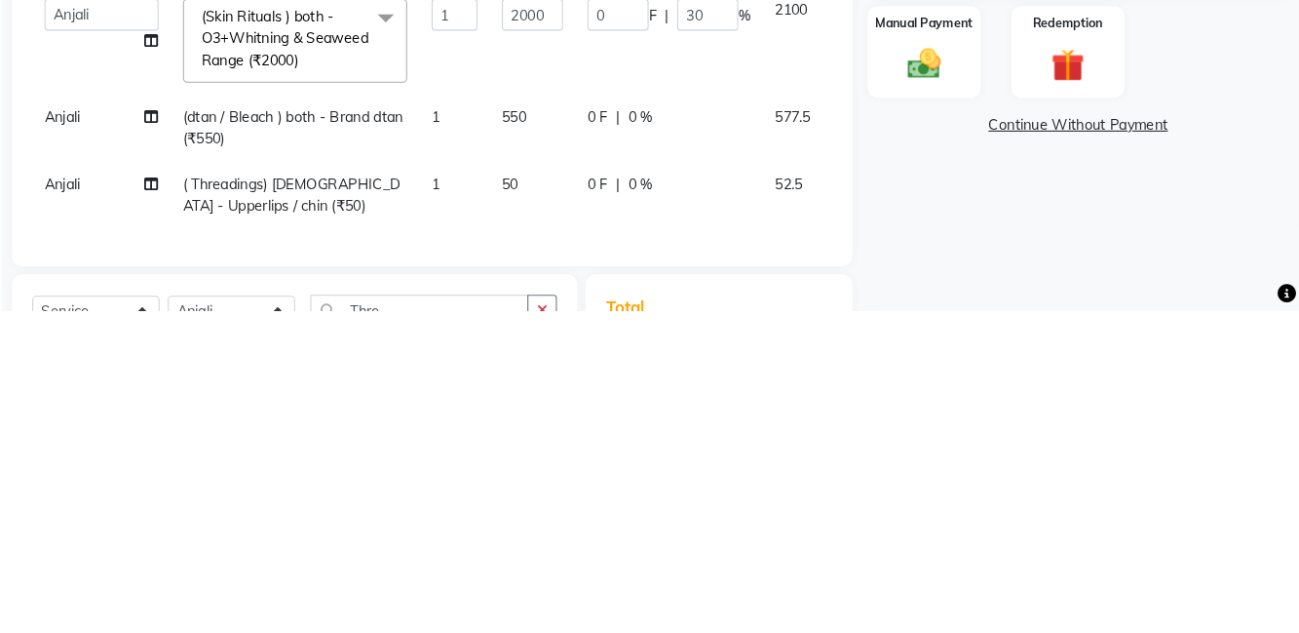
click at [616, 441] on tbody "[PERSON_NAME] (Pedicure/Manicure ) both - Classic (₹750) 1 500 0 F | 0 % 525 Sa…" at bounding box center [498, 343] width 821 height 425
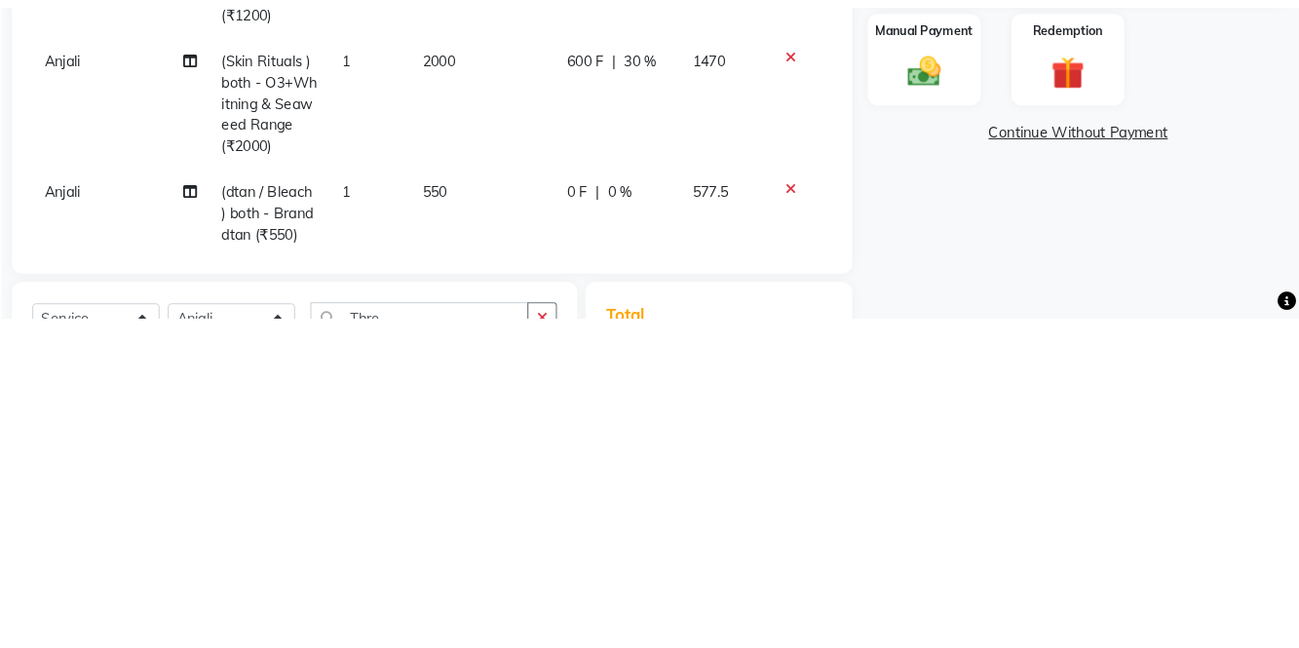
scroll to position [160, 0]
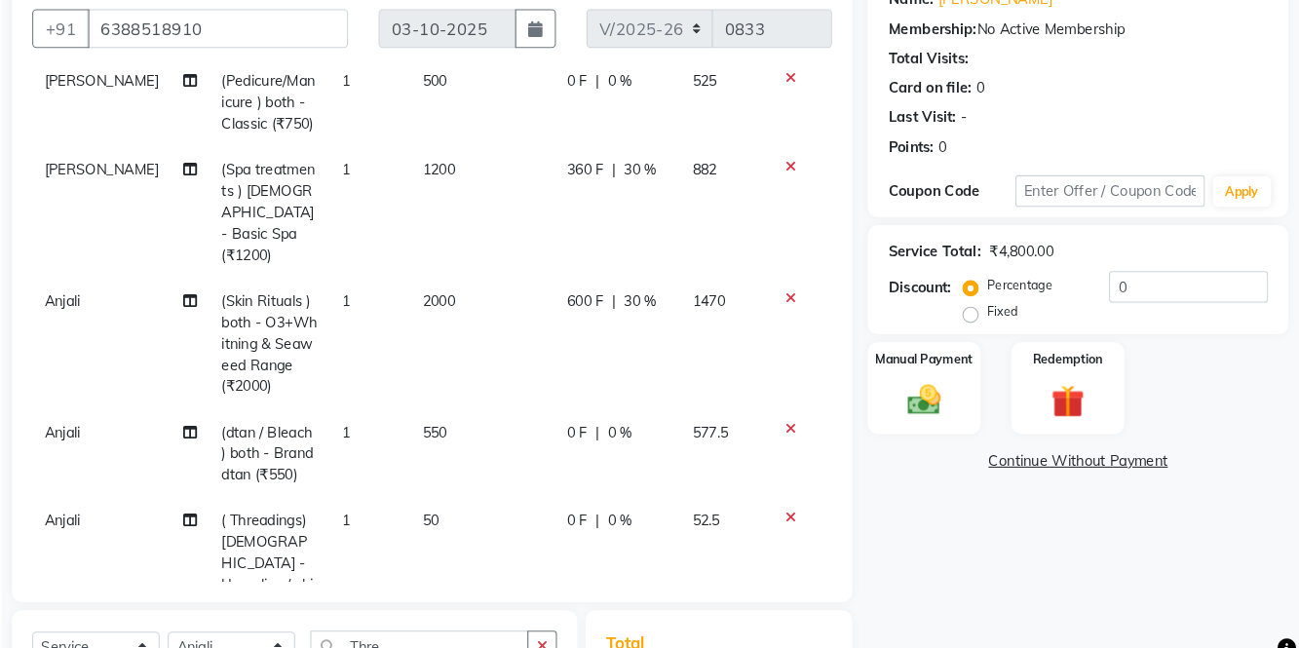
click at [661, 416] on div "0 F | 0 %" at bounding box center [648, 426] width 97 height 20
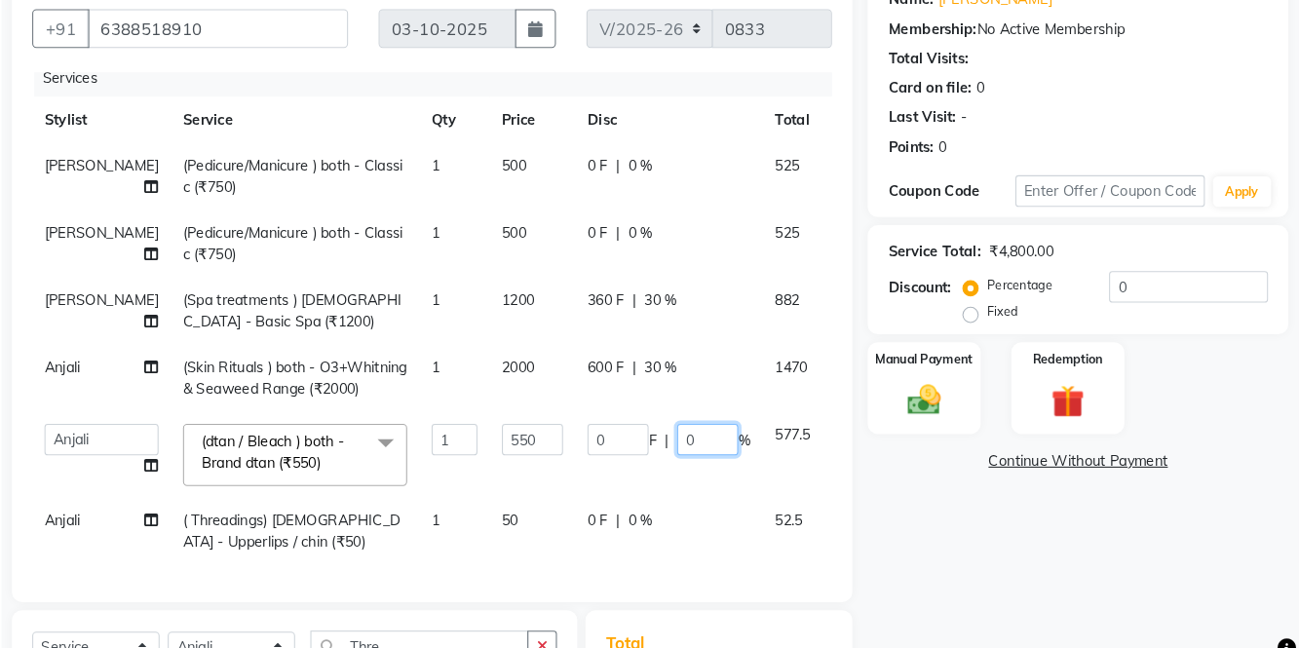
click at [705, 439] on input "0" at bounding box center [734, 433] width 58 height 30
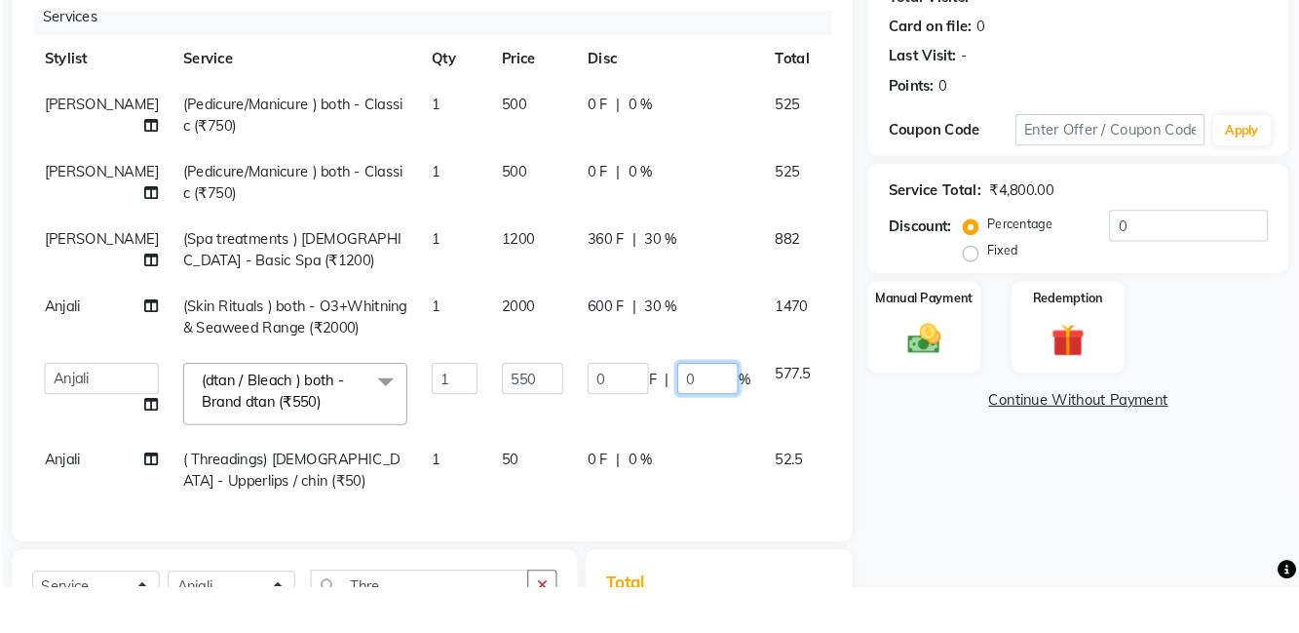
scroll to position [160, 0]
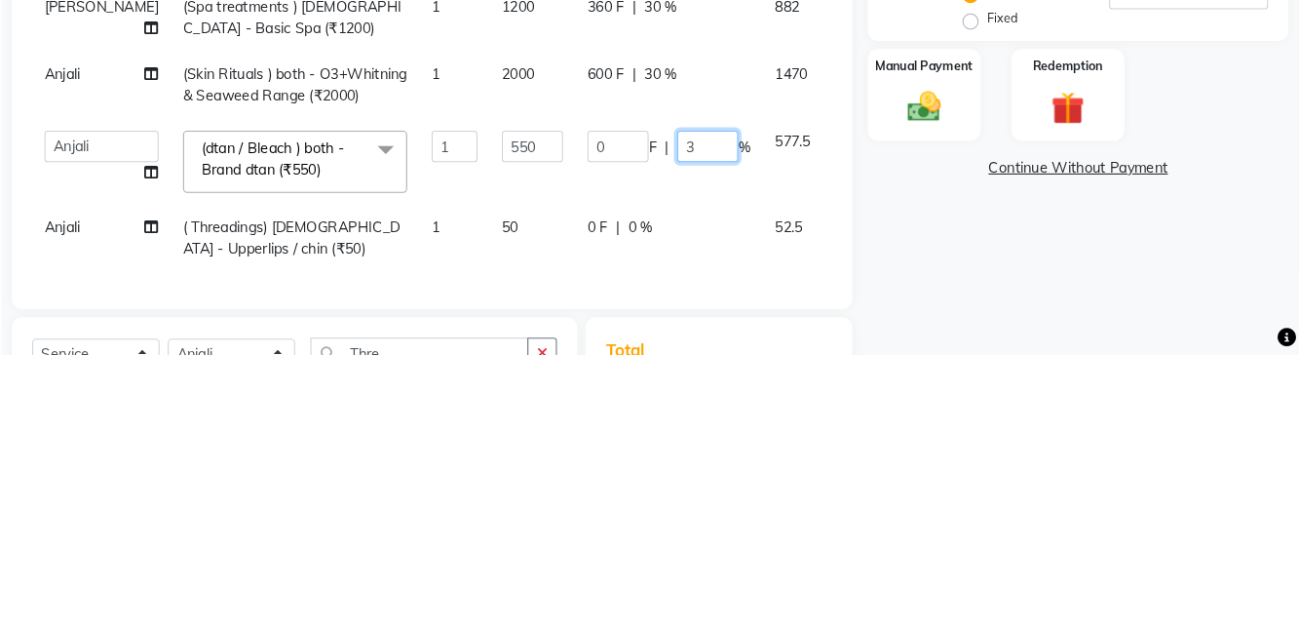
type input "30"
click at [948, 455] on link "Continue Without Payment" at bounding box center [1088, 454] width 395 height 20
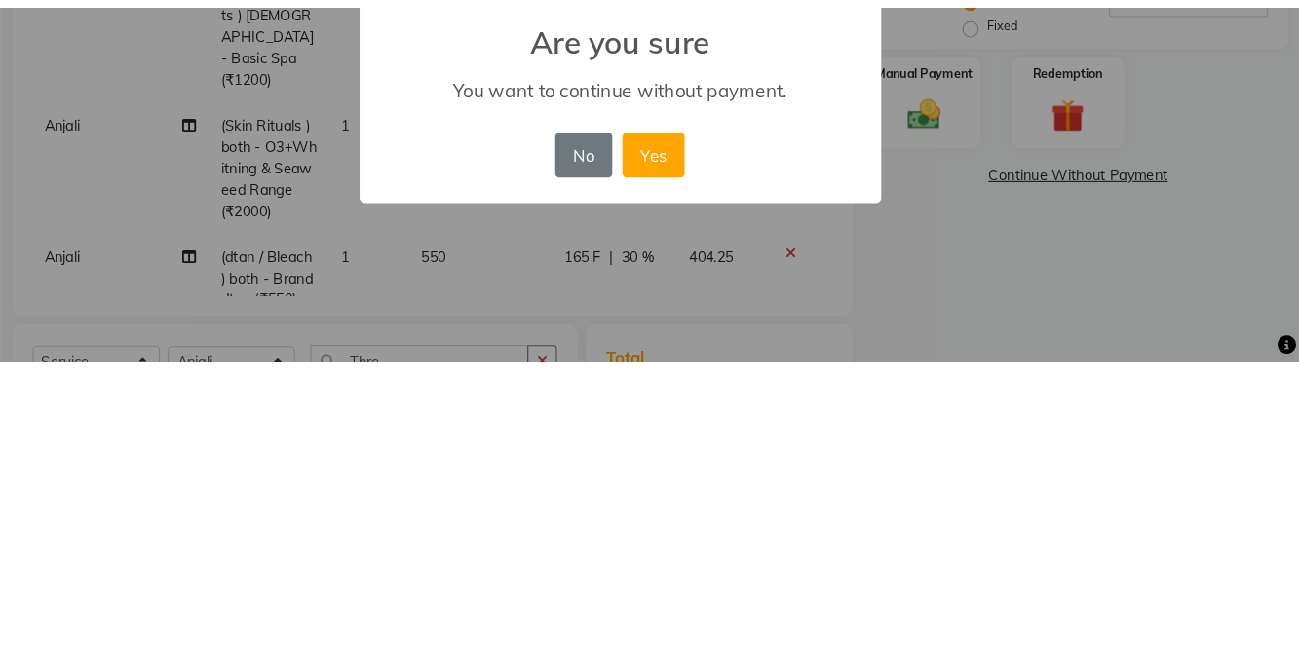
scroll to position [162, 0]
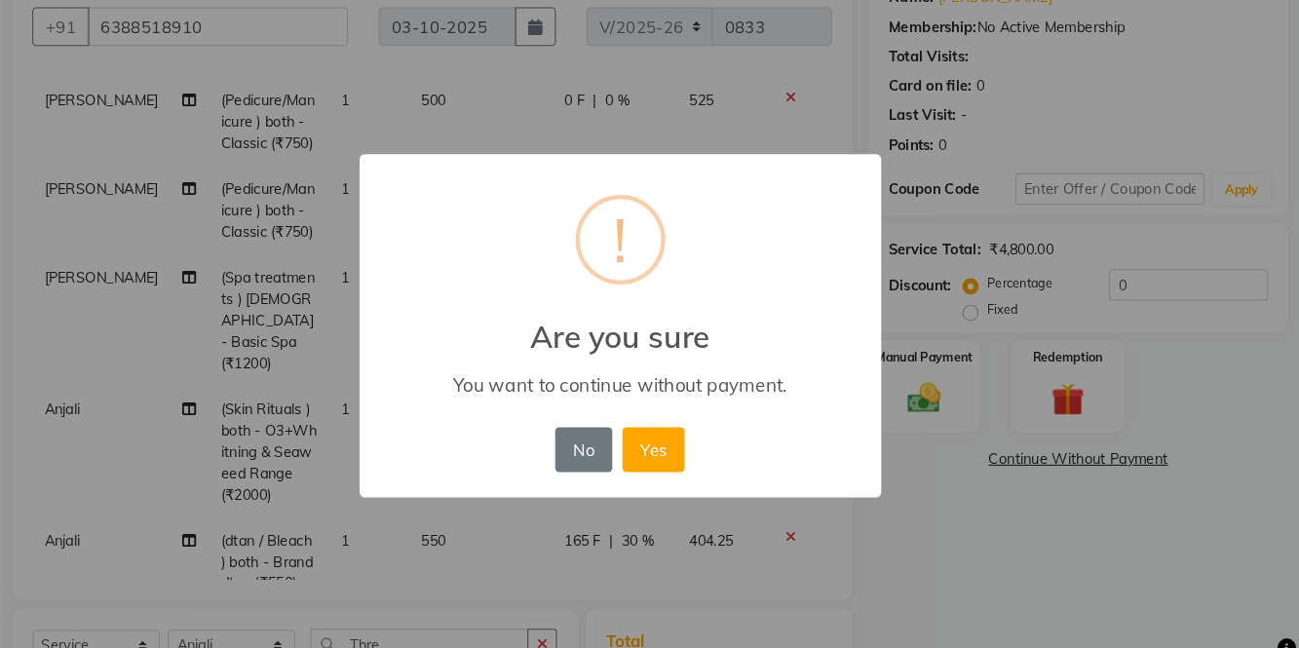
click at [606, 443] on button "No" at bounding box center [615, 442] width 55 height 43
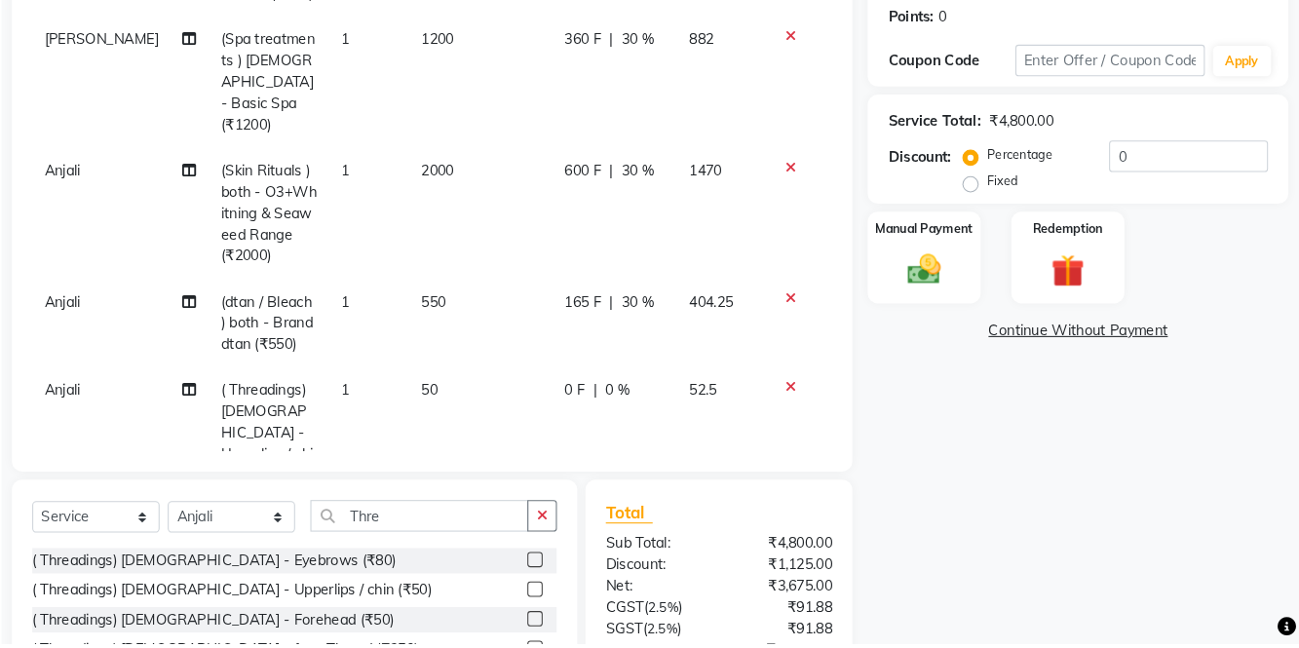
scroll to position [263, 0]
click at [385, 386] on td "1" at bounding box center [409, 449] width 76 height 126
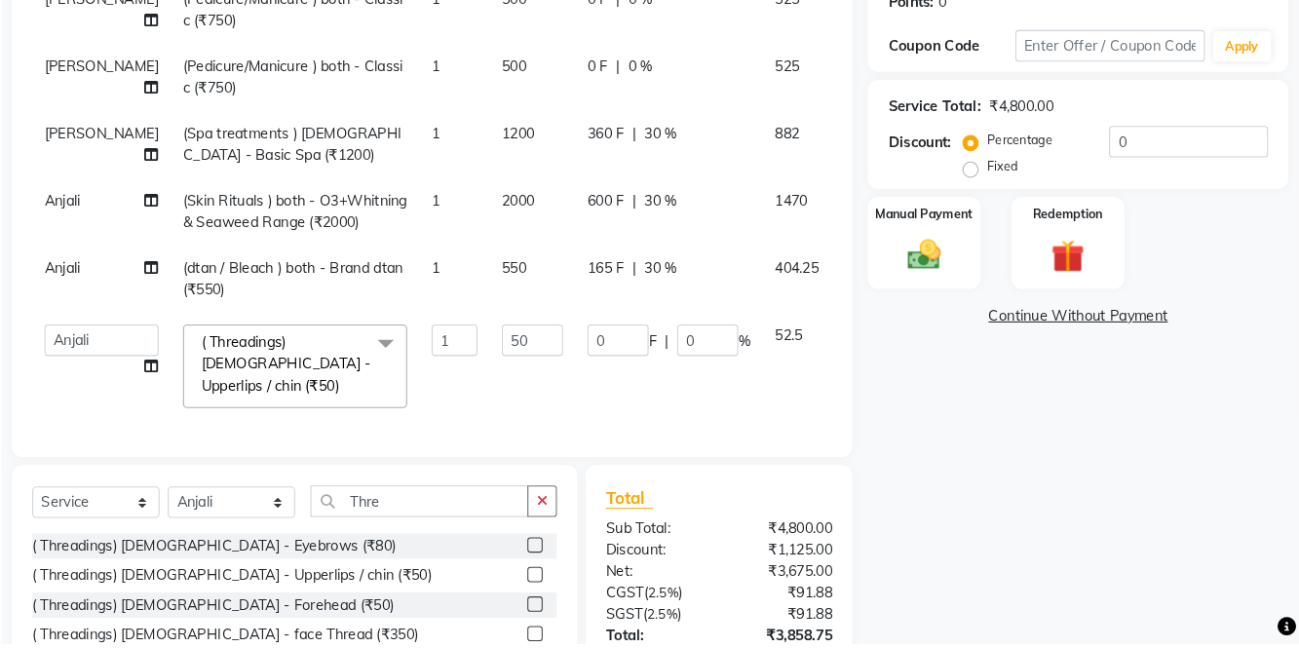
scroll to position [0, 0]
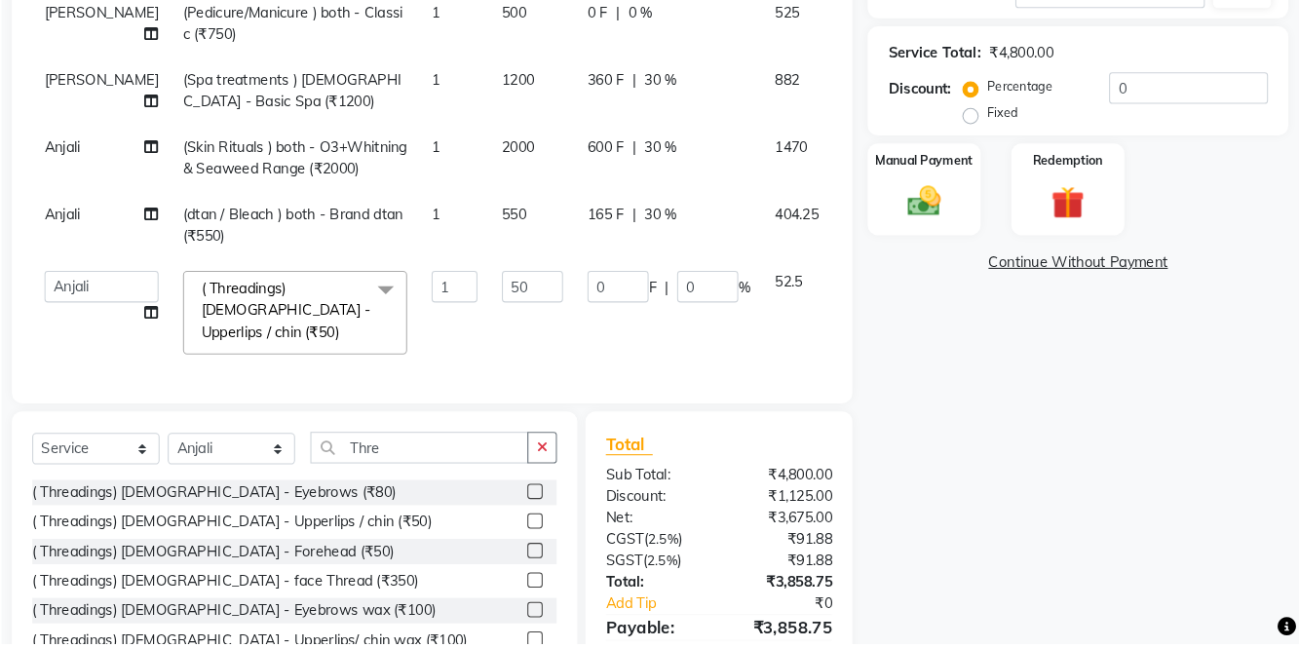
click at [931, 226] on img at bounding box center [941, 225] width 52 height 37
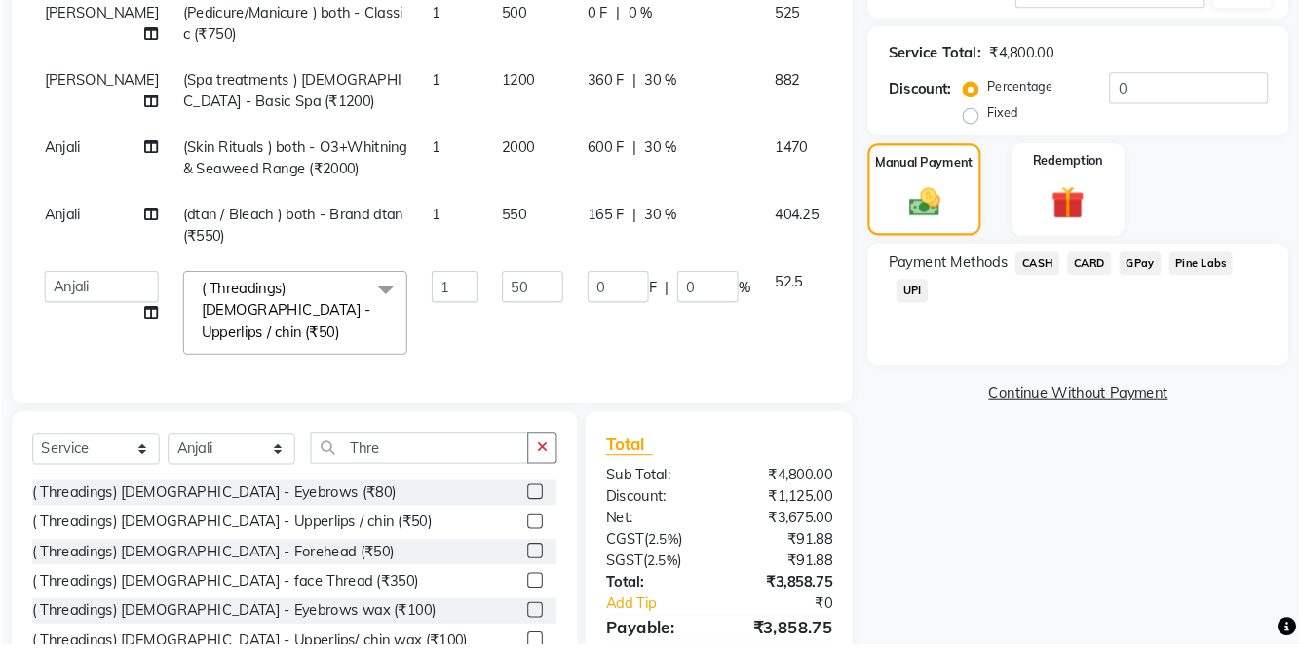
click at [934, 309] on span "UPI" at bounding box center [929, 310] width 30 height 22
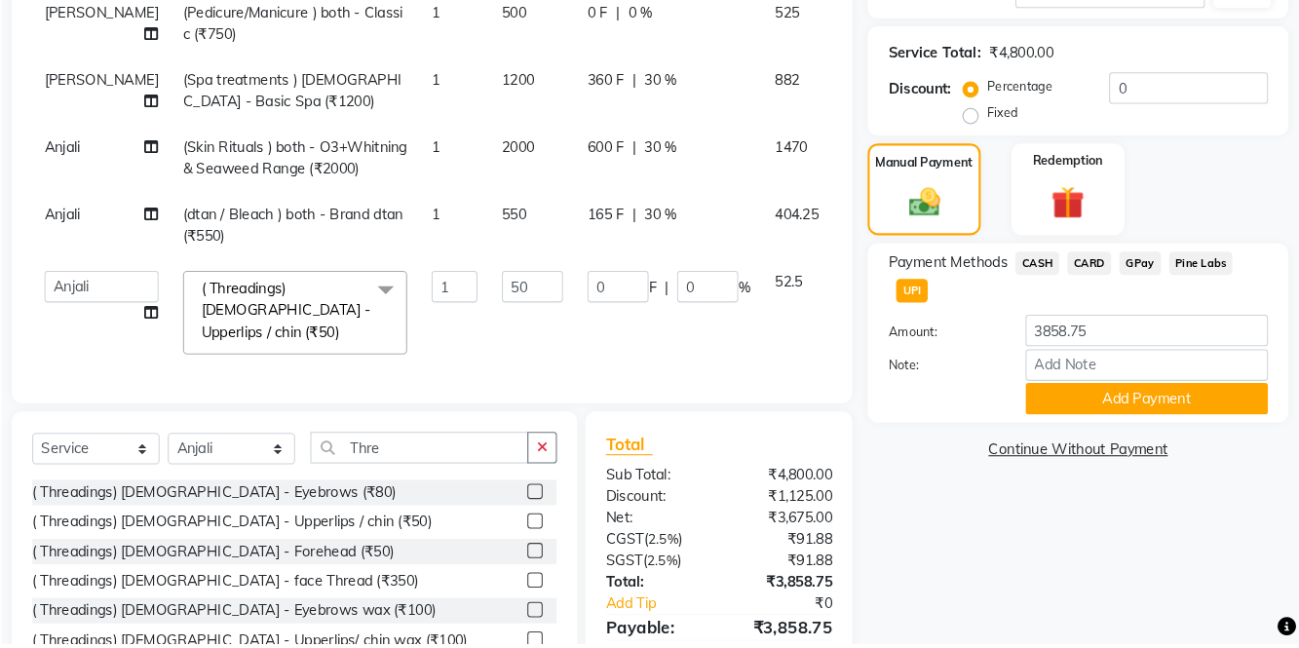
click at [1131, 421] on button "Add Payment" at bounding box center [1154, 414] width 232 height 30
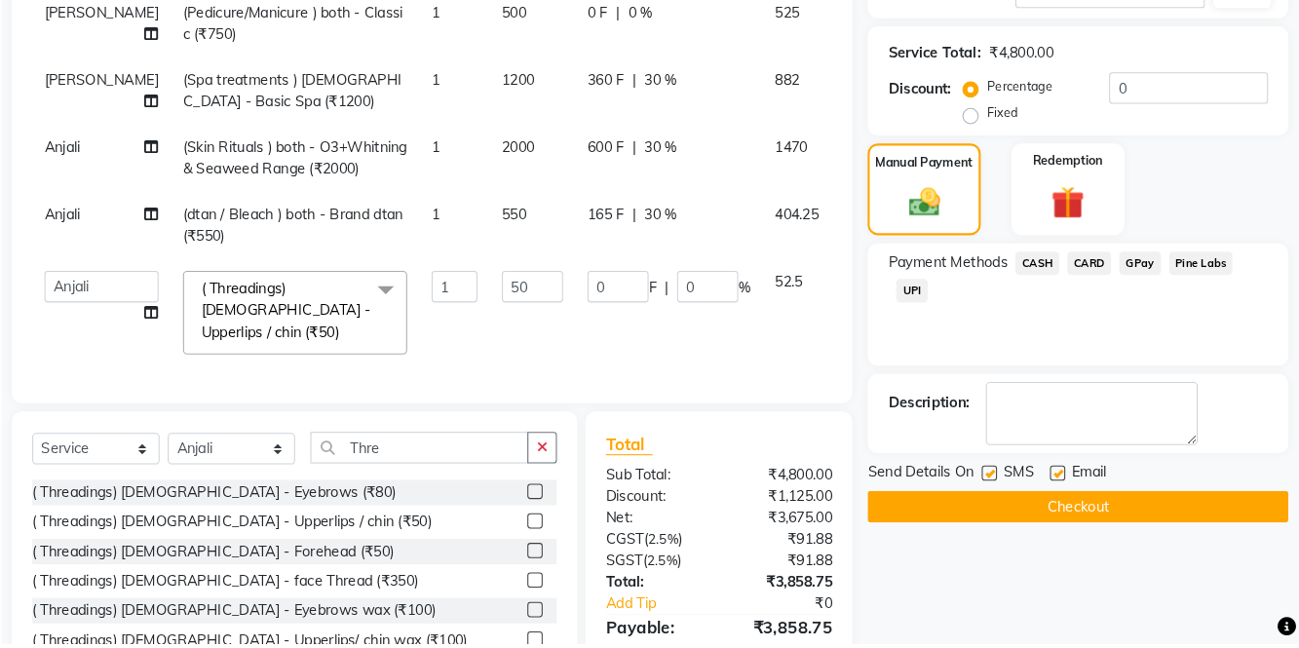
click at [967, 524] on button "Checkout" at bounding box center [1088, 517] width 403 height 30
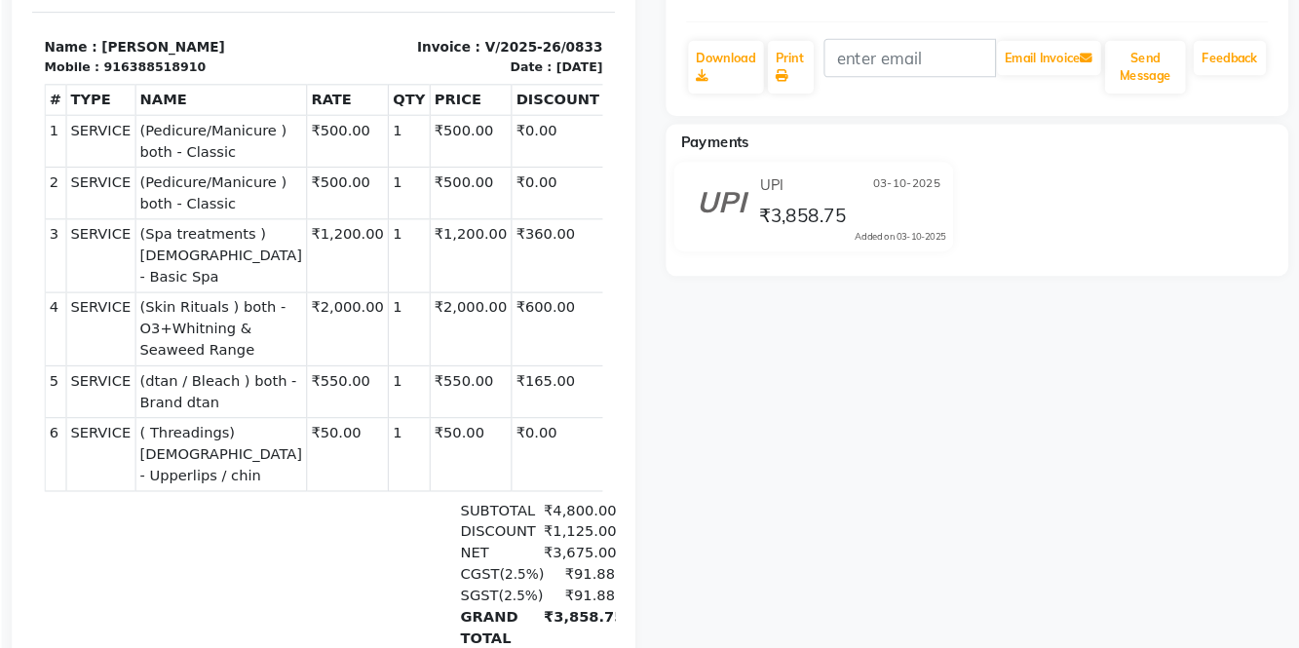
scroll to position [383, 0]
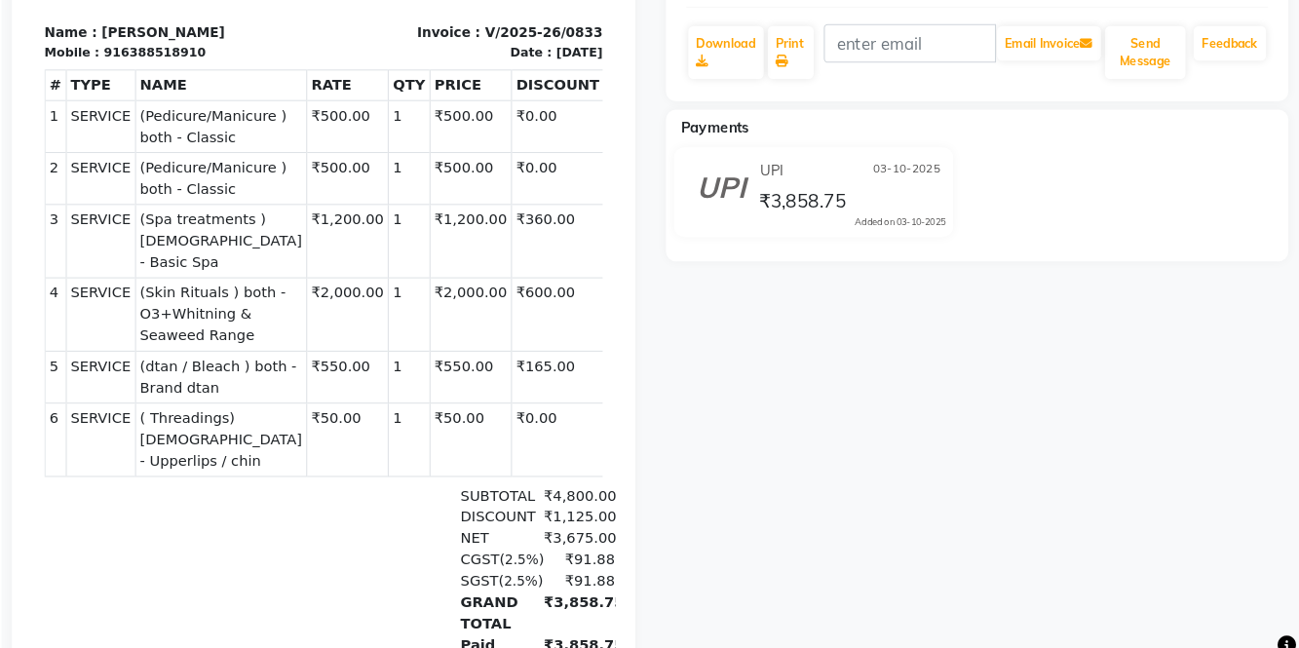
select select "8341"
select select "service"
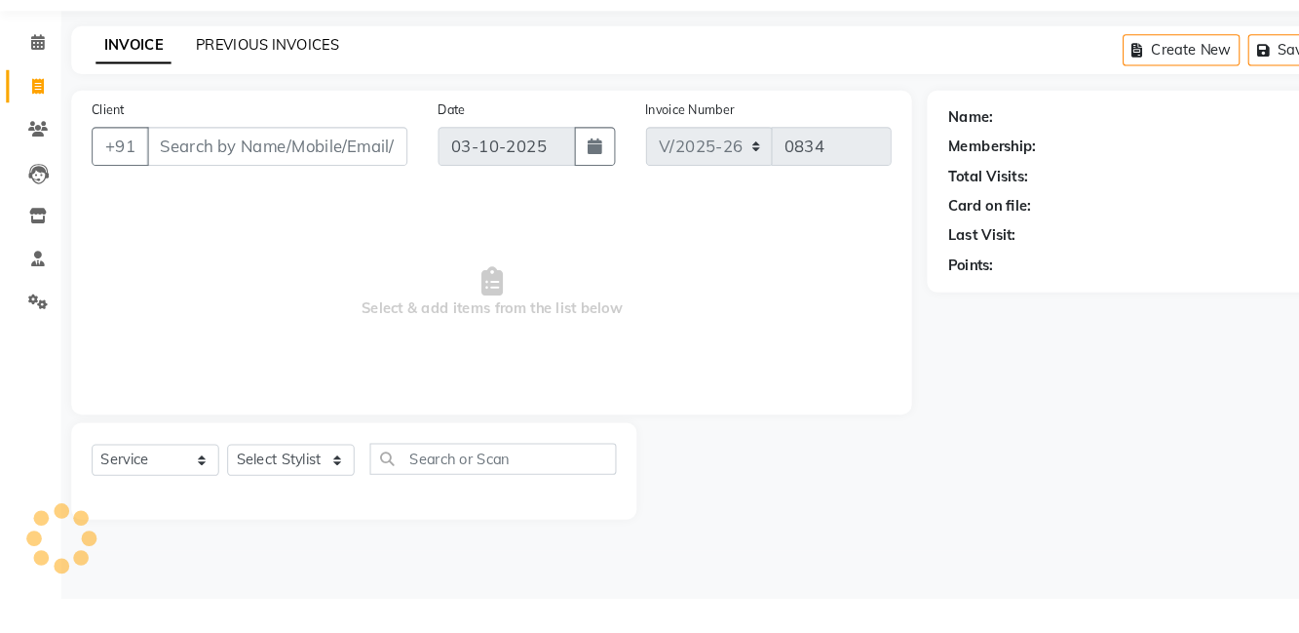
click at [283, 94] on link "PREVIOUS INVOICES" at bounding box center [255, 103] width 137 height 18
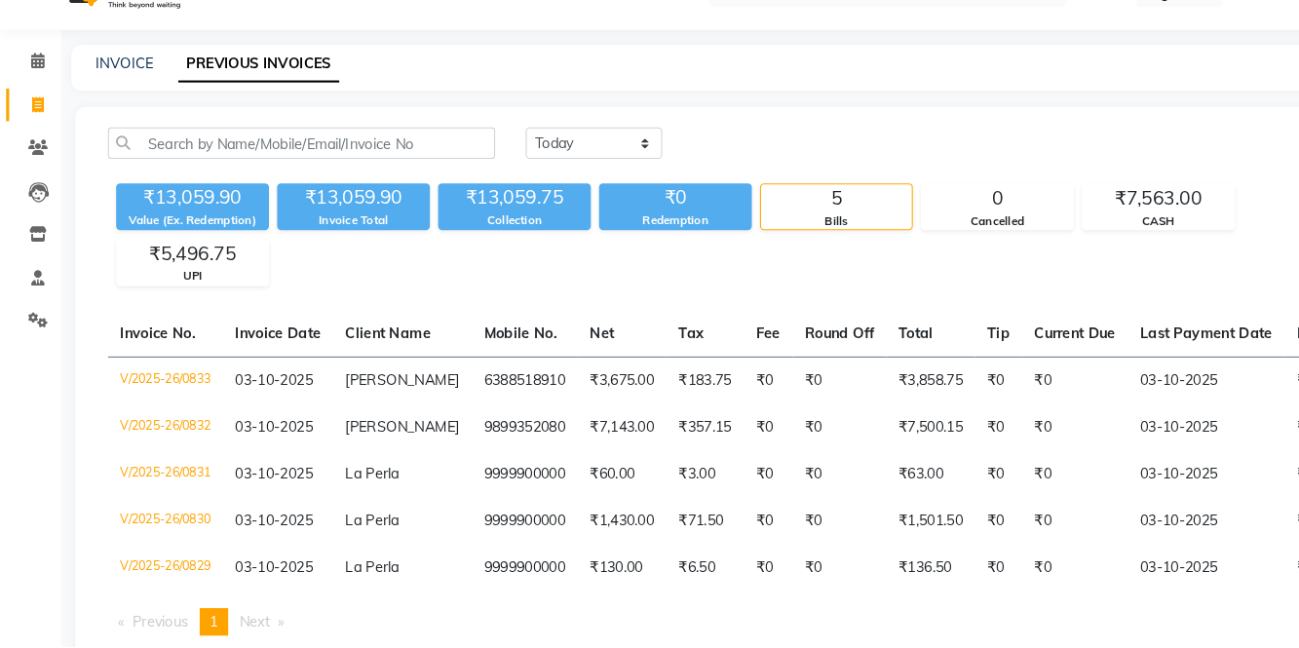
scroll to position [55, 0]
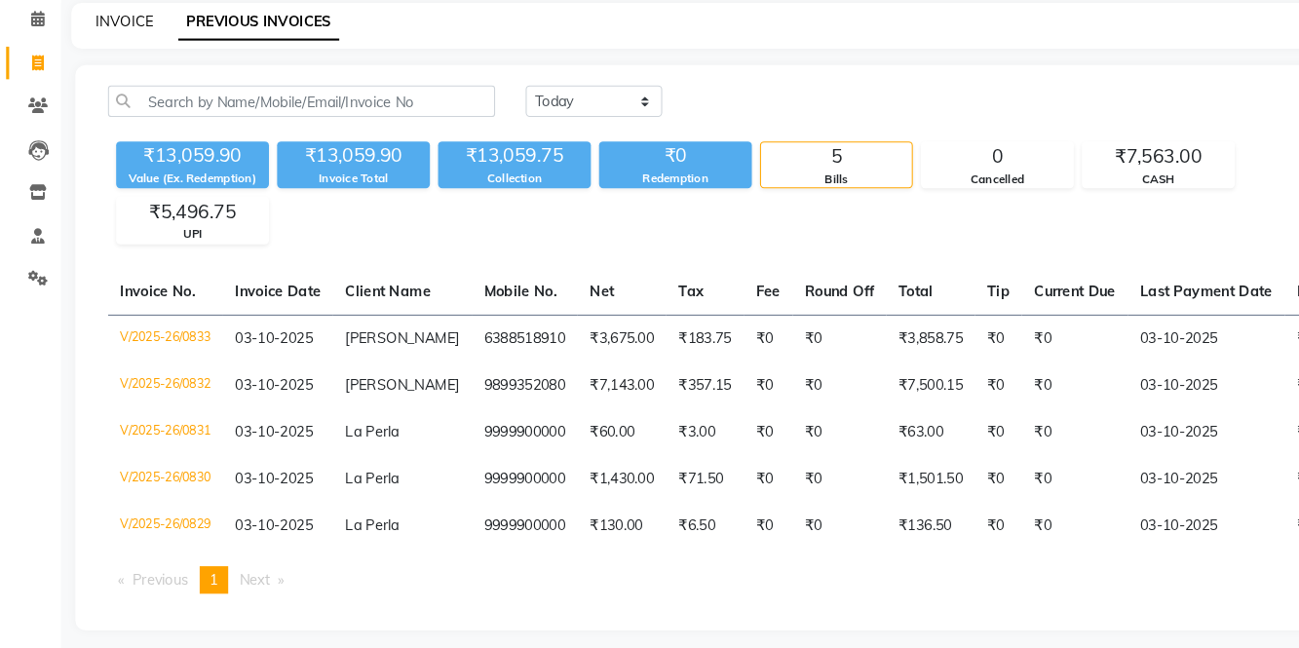
click at [92, 50] on link "INVOICE" at bounding box center [120, 48] width 56 height 18
select select "service"
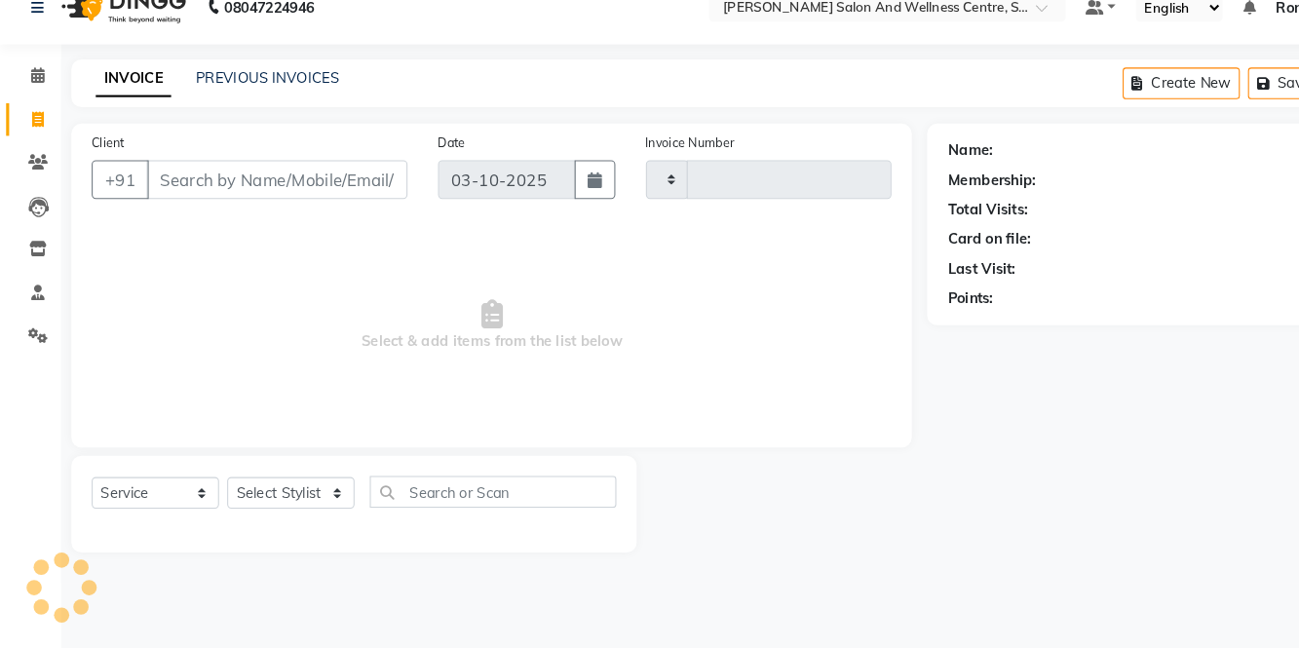
type input "0834"
select select "8341"
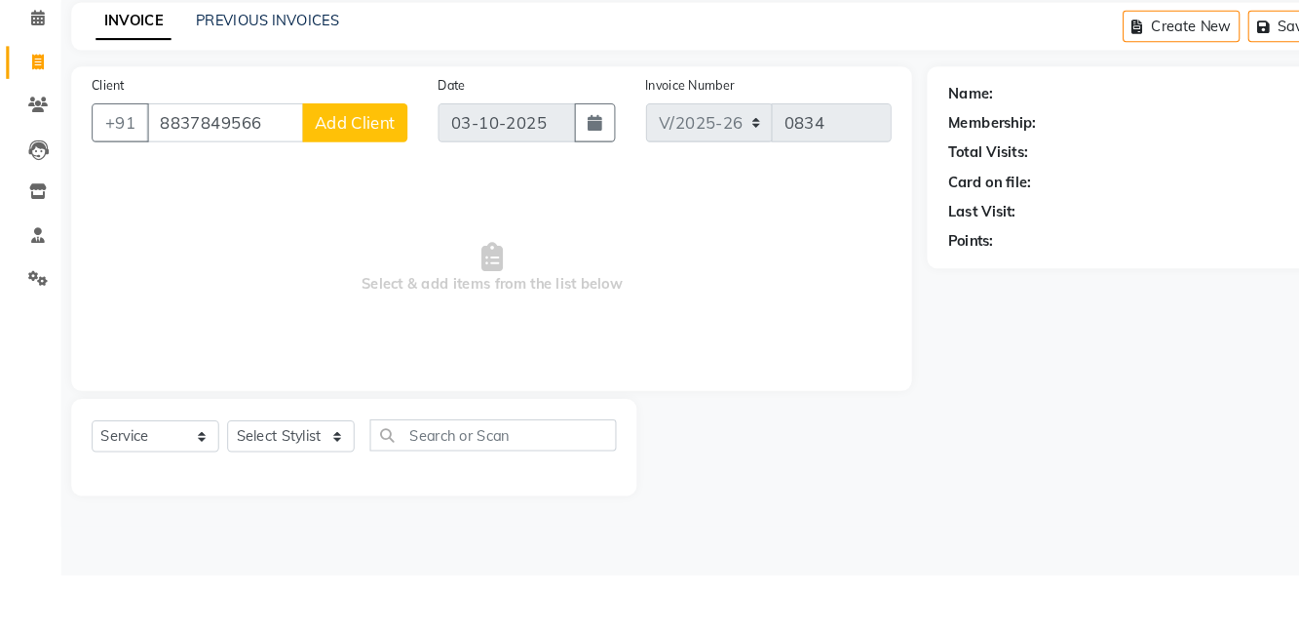
type input "8837849566"
click at [355, 193] on span "Add Client" at bounding box center [339, 199] width 77 height 19
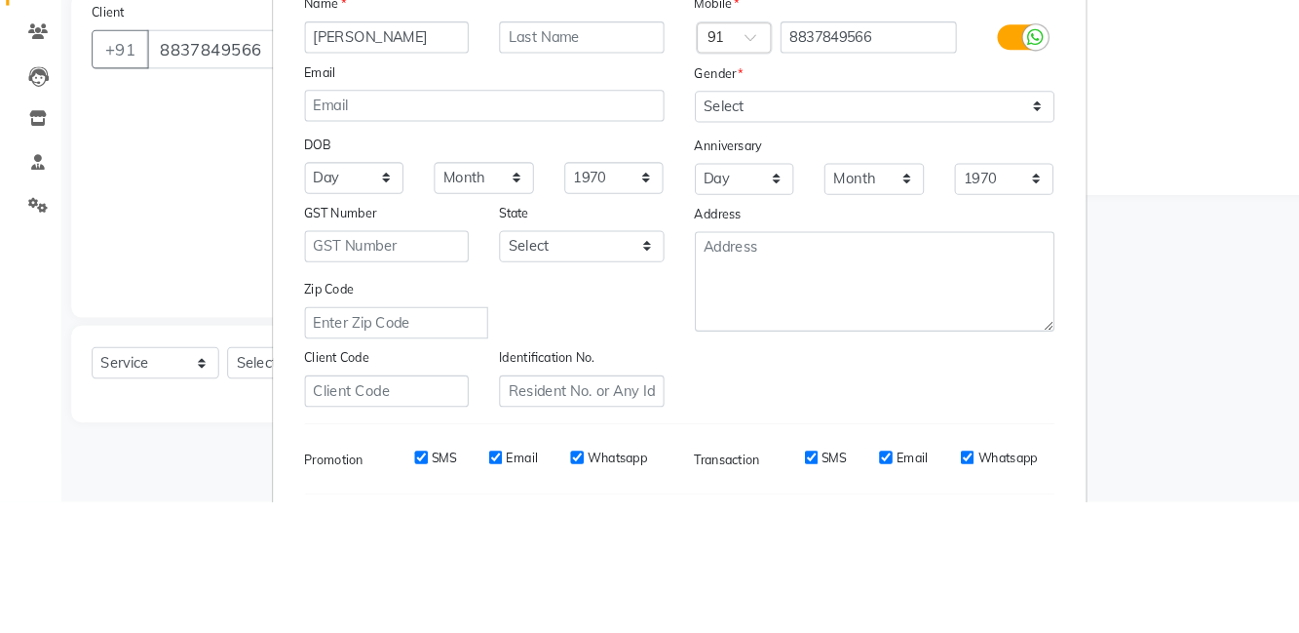
type input "[PERSON_NAME]"
click at [848, 252] on select "Select [DEMOGRAPHIC_DATA] [DEMOGRAPHIC_DATA] Other Prefer Not To Say" at bounding box center [837, 255] width 344 height 30
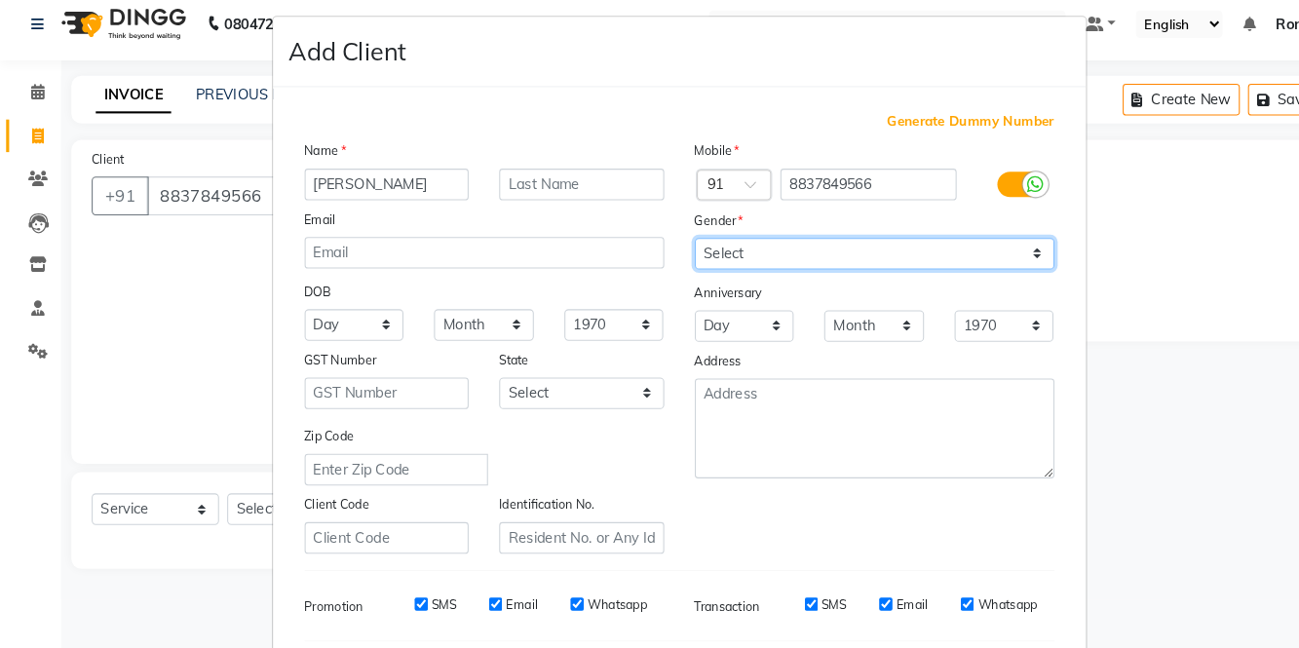
scroll to position [1, 0]
select select "[DEMOGRAPHIC_DATA]"
click at [665, 239] on select "Select [DEMOGRAPHIC_DATA] [DEMOGRAPHIC_DATA] Other Prefer Not To Say" at bounding box center [837, 254] width 344 height 30
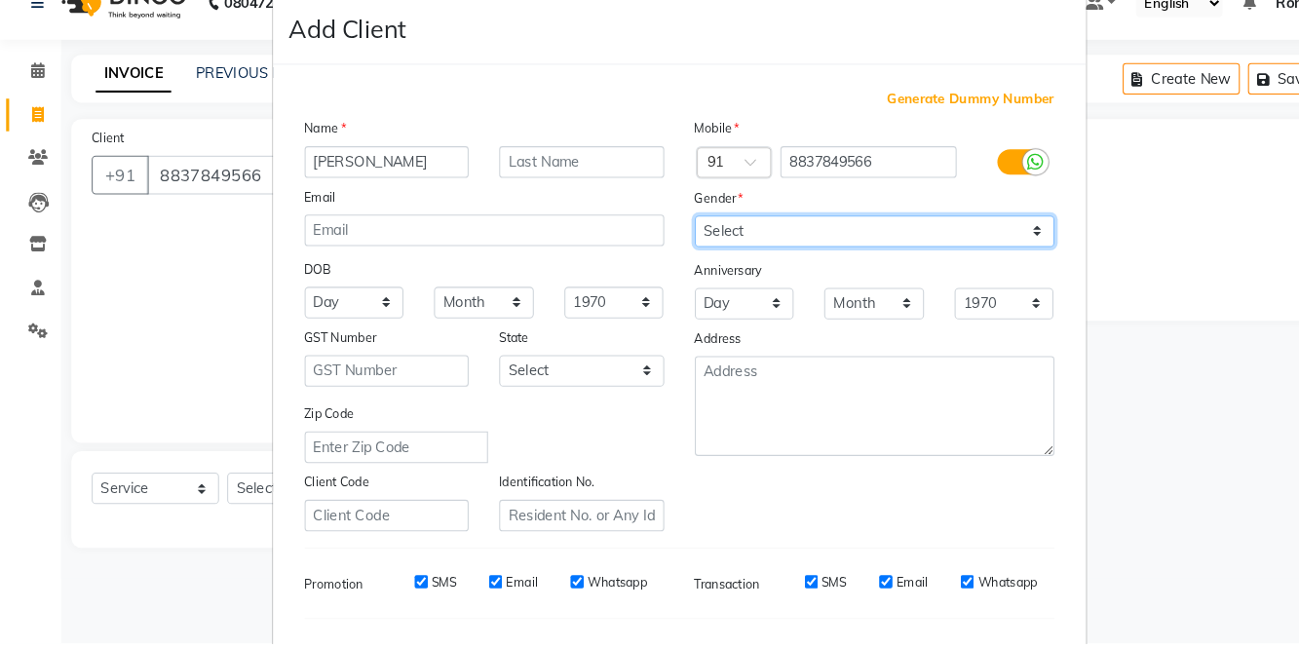
scroll to position [148, 0]
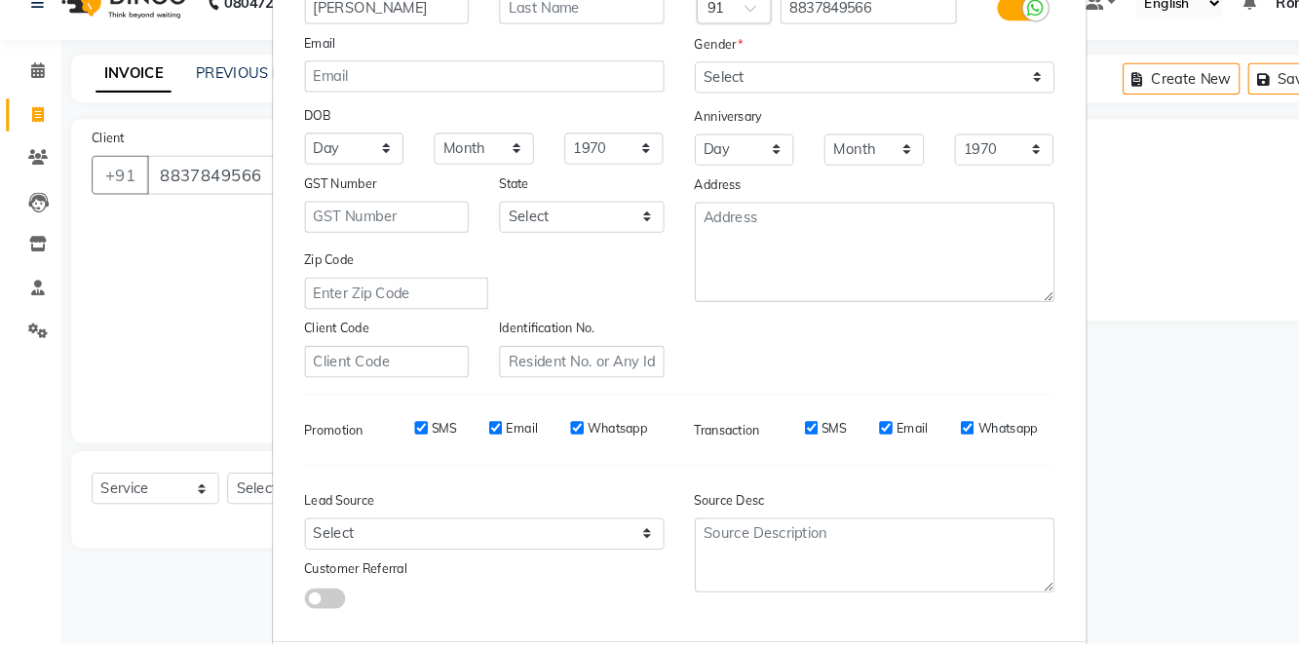
select select
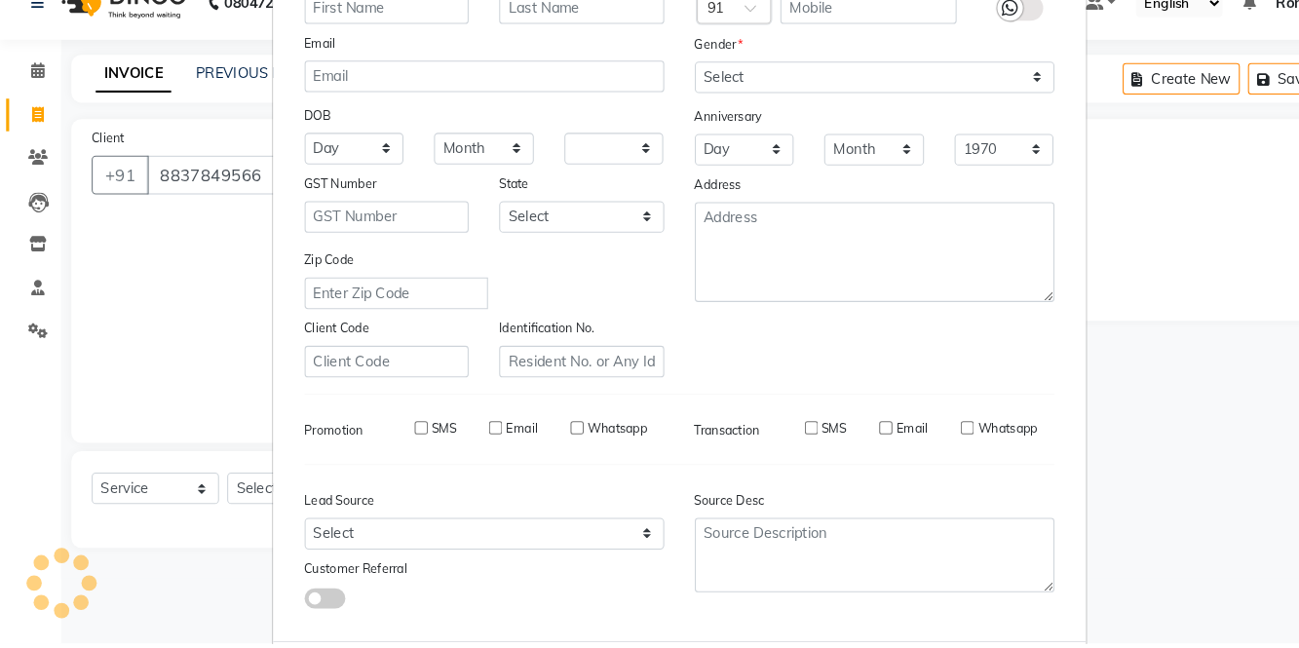
select select
checkbox input "false"
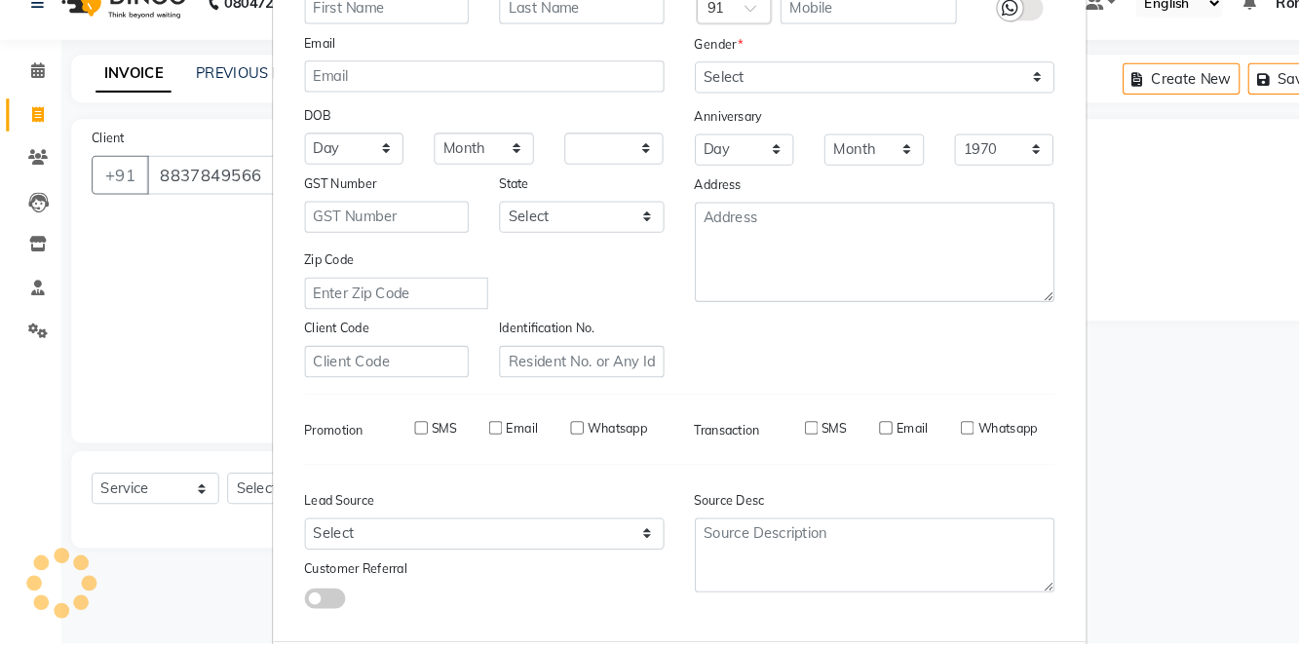
checkbox input "false"
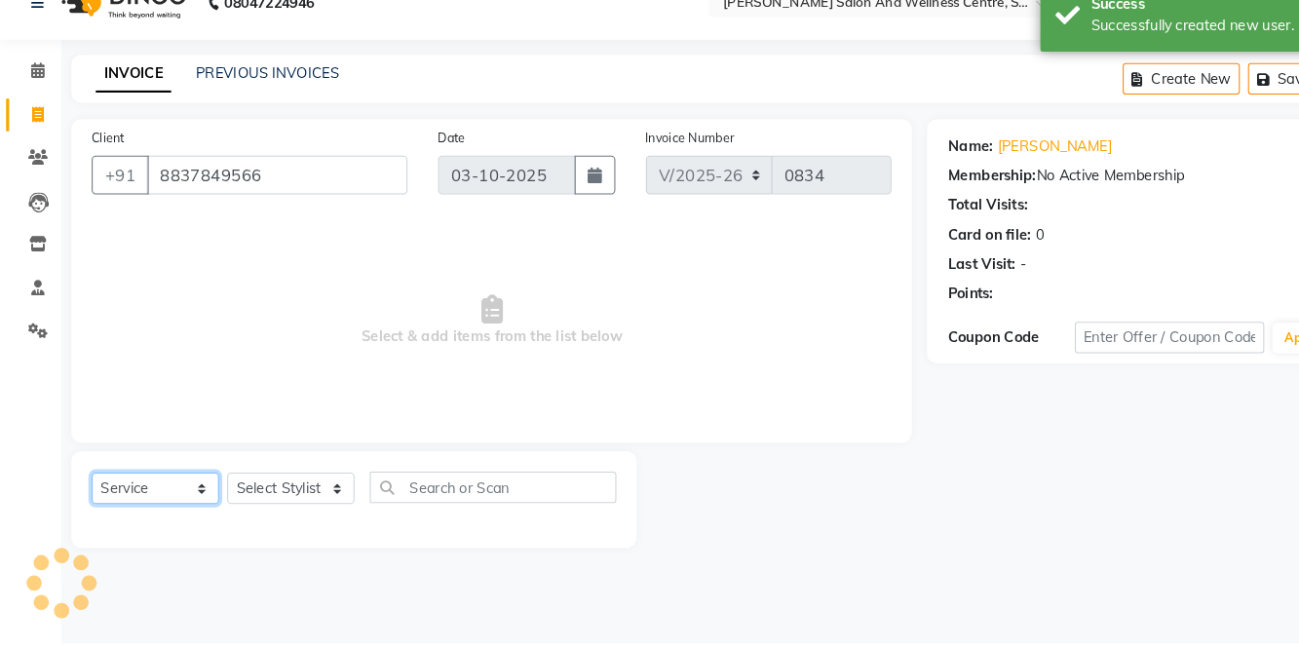
click at [142, 484] on select "Select Service Product Membership Package Voucher Prepaid Gift Card" at bounding box center [149, 499] width 122 height 30
click at [88, 484] on select "Select Service Product Membership Package Voucher Prepaid Gift Card" at bounding box center [149, 499] width 122 height 30
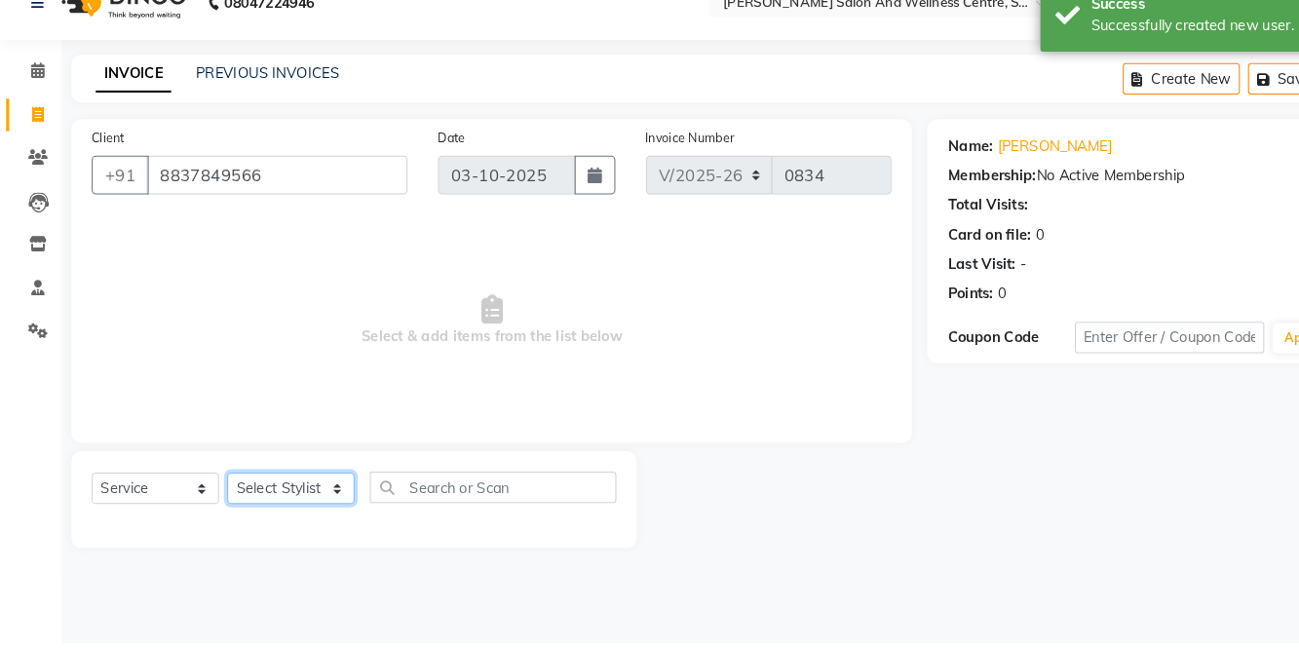
click at [302, 500] on select "Select Stylist [PERSON_NAME] [PERSON_NAME] [PERSON_NAME] [PERSON_NAME] La perle…" at bounding box center [278, 499] width 122 height 30
select select "84213"
click at [217, 484] on select "Select Stylist [PERSON_NAME] [PERSON_NAME] [PERSON_NAME] [PERSON_NAME] La perle…" at bounding box center [278, 499] width 122 height 30
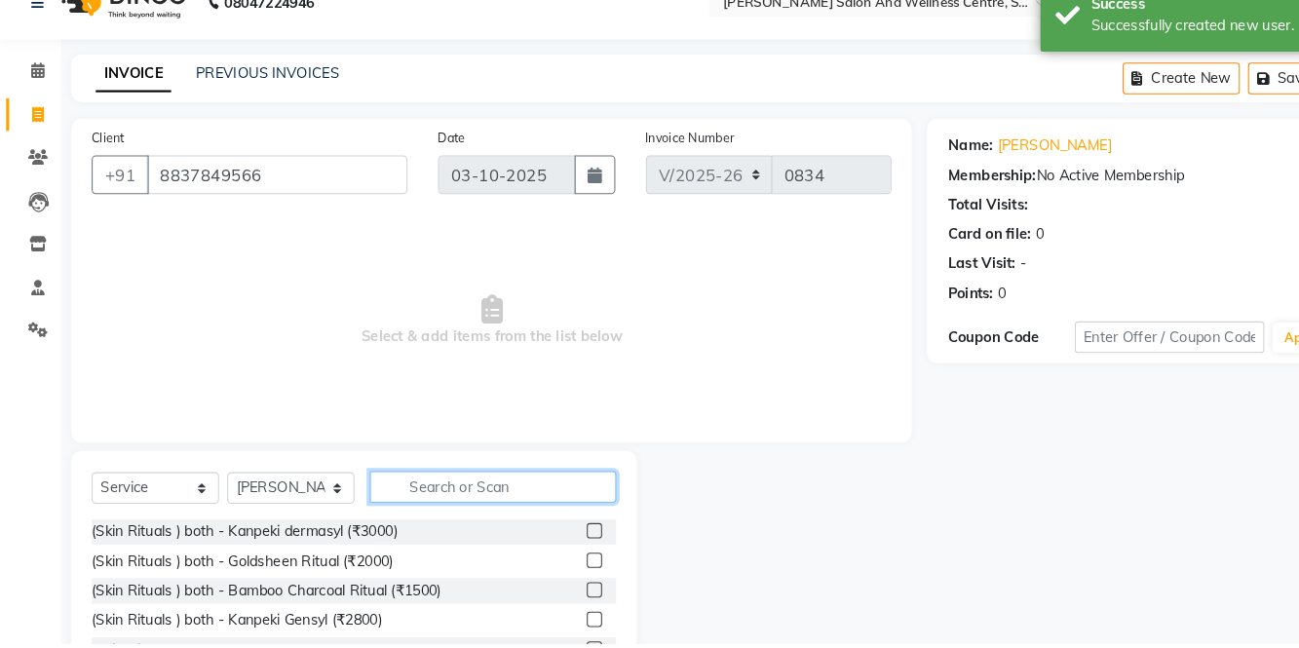
click at [468, 505] on input "text" at bounding box center [472, 499] width 236 height 30
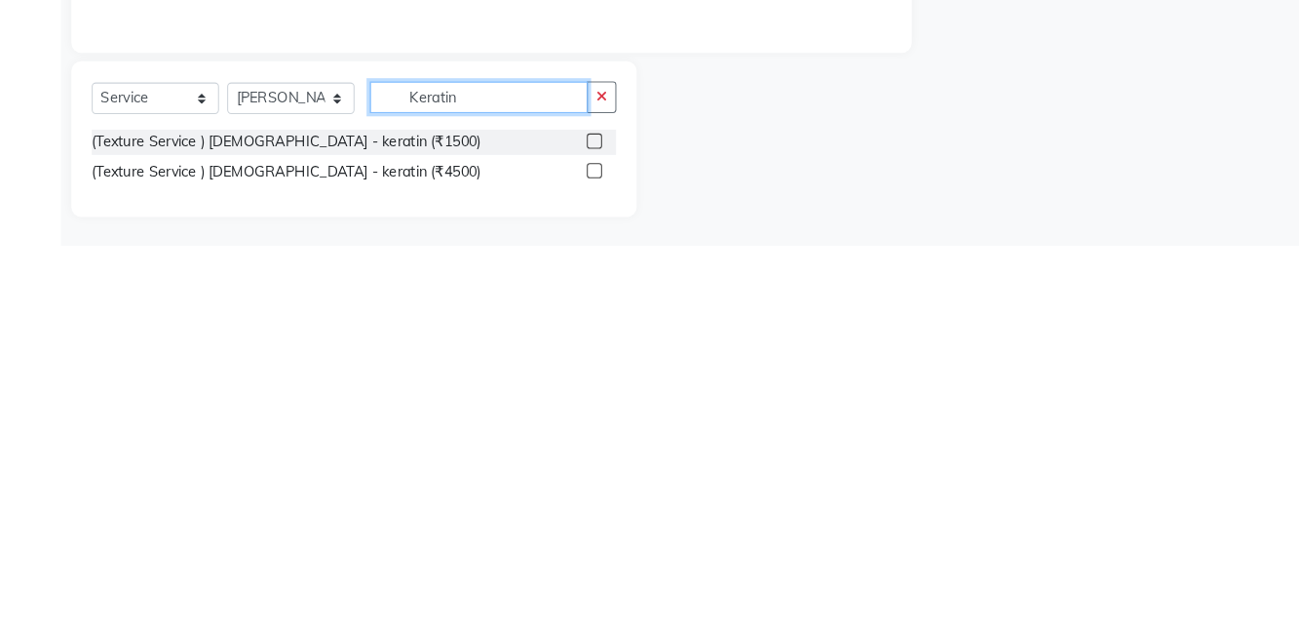
scroll to position [8, 0]
type input "Keratin"
click at [566, 560] on label at bounding box center [568, 561] width 15 height 15
click at [566, 560] on input "checkbox" at bounding box center [567, 562] width 13 height 13
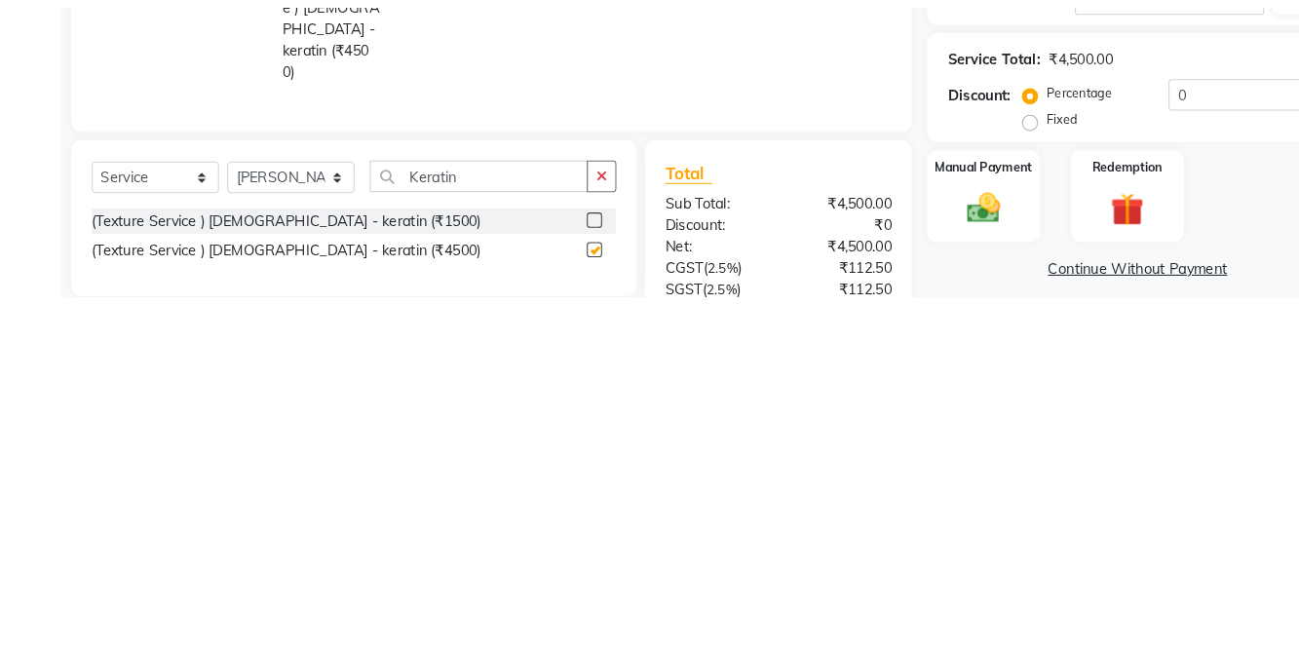
scroll to position [9, 0]
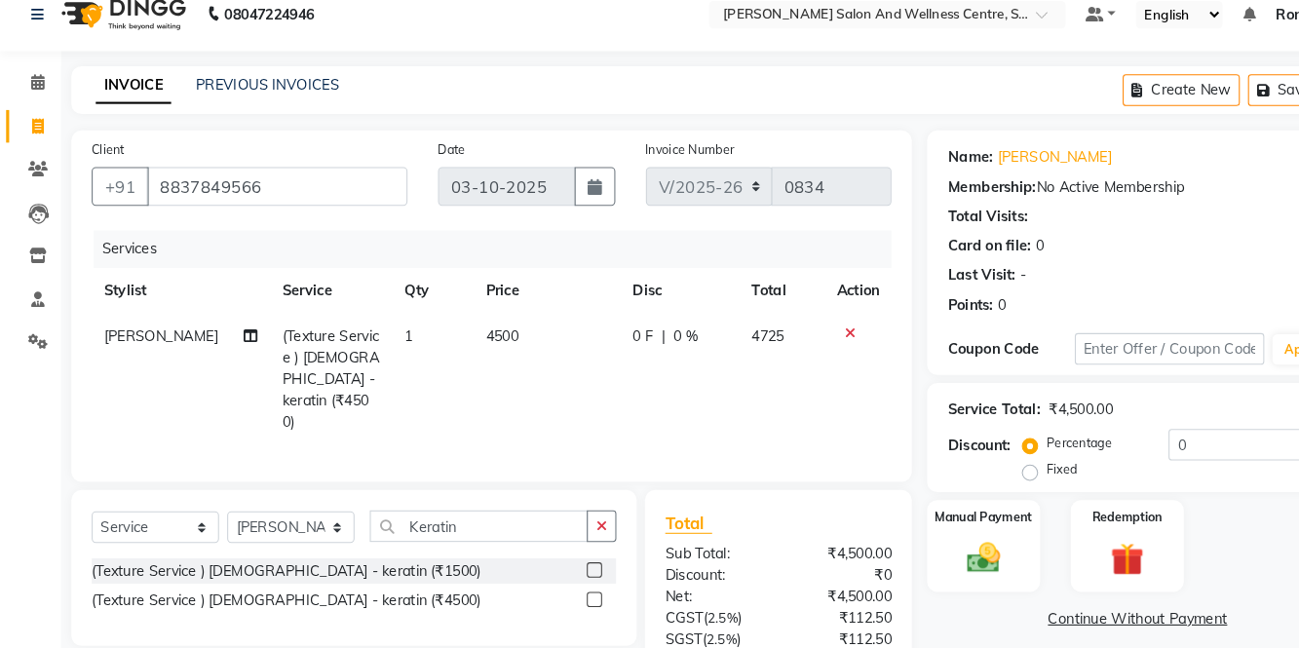
checkbox input "false"
click at [509, 501] on input "Keratin" at bounding box center [458, 516] width 209 height 30
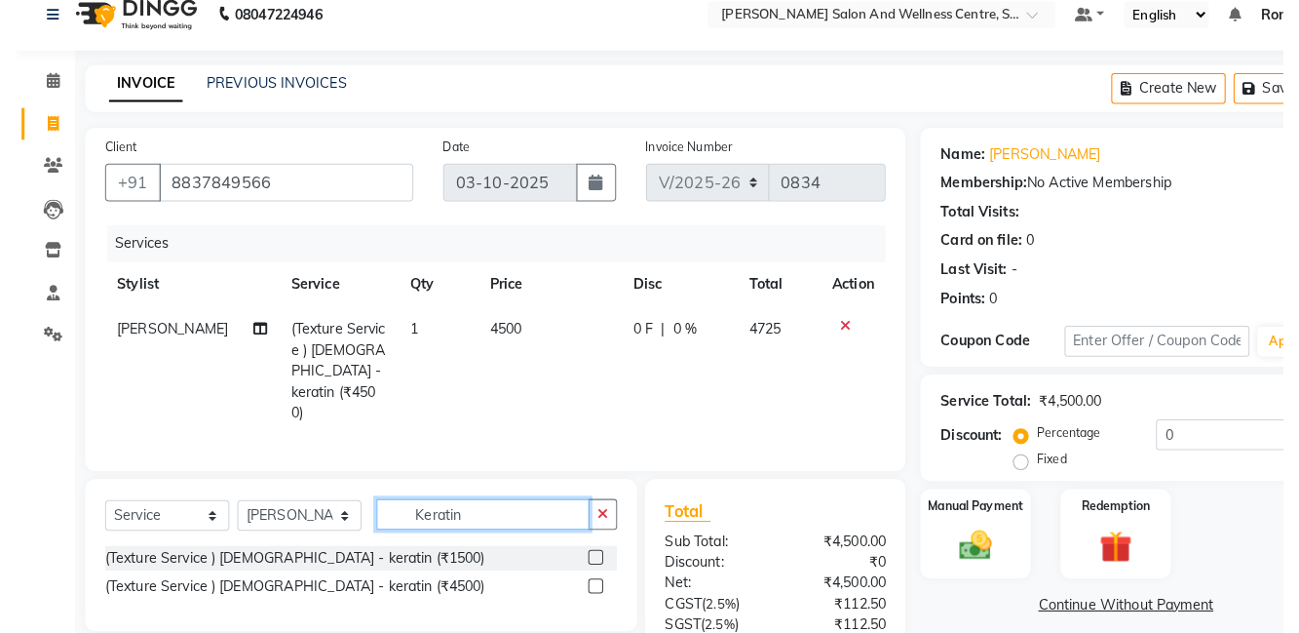
scroll to position [10, 0]
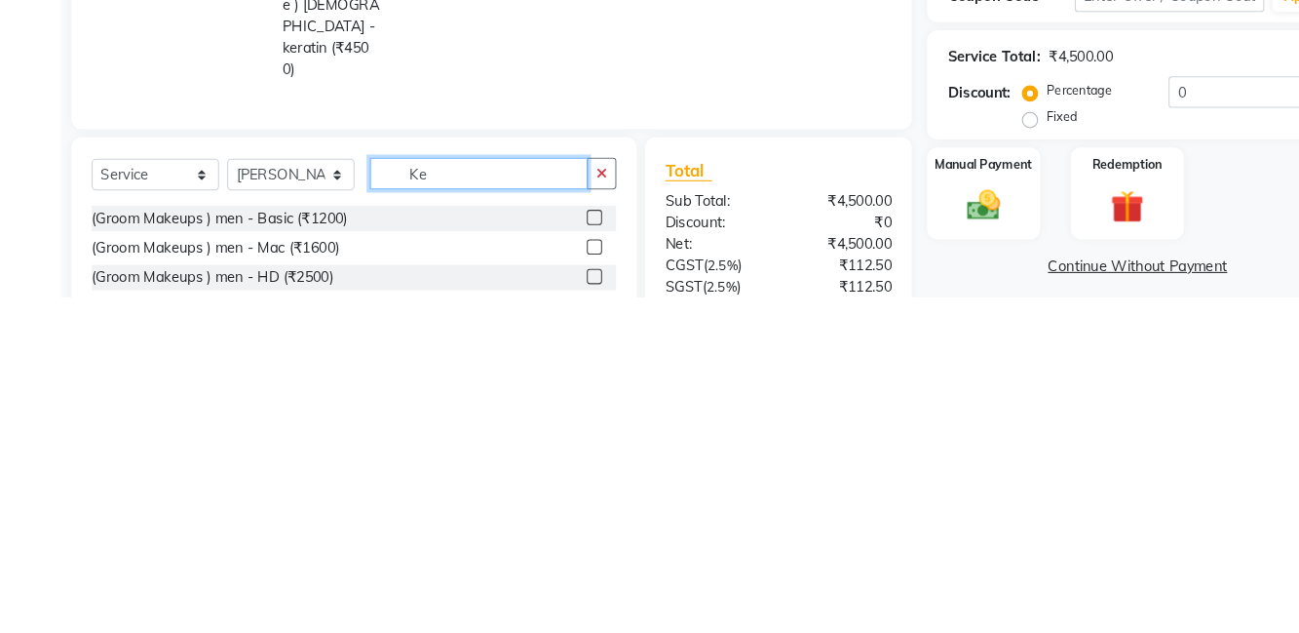
type input "K"
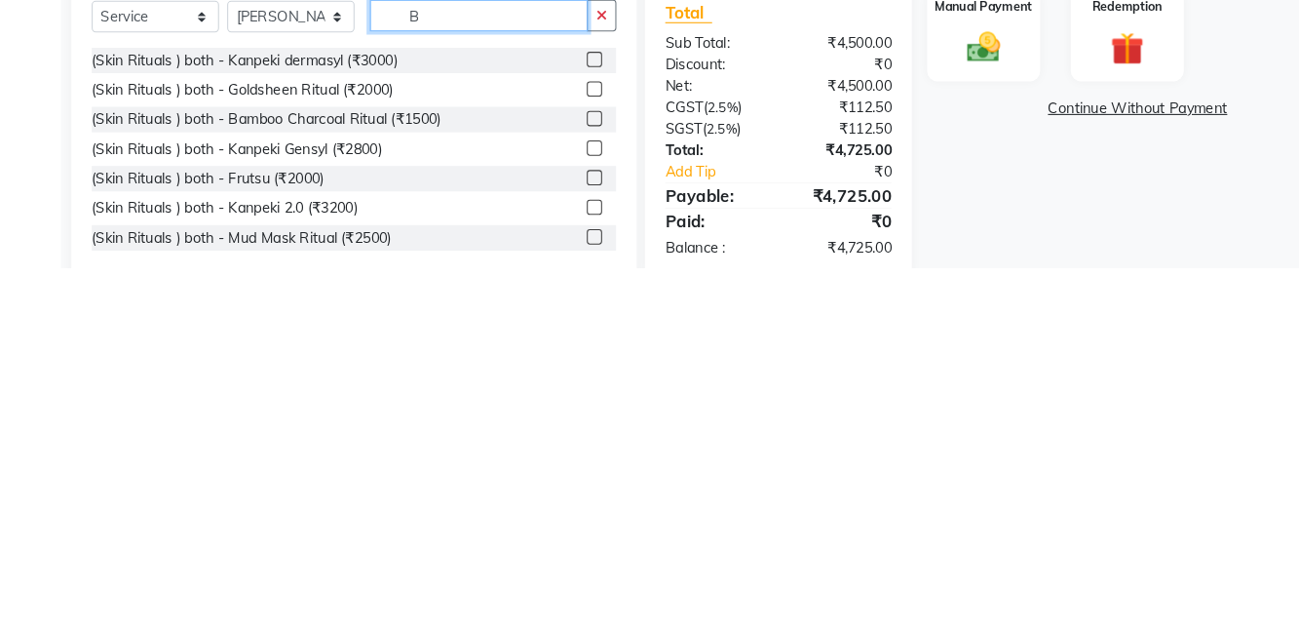
scroll to position [134, 0]
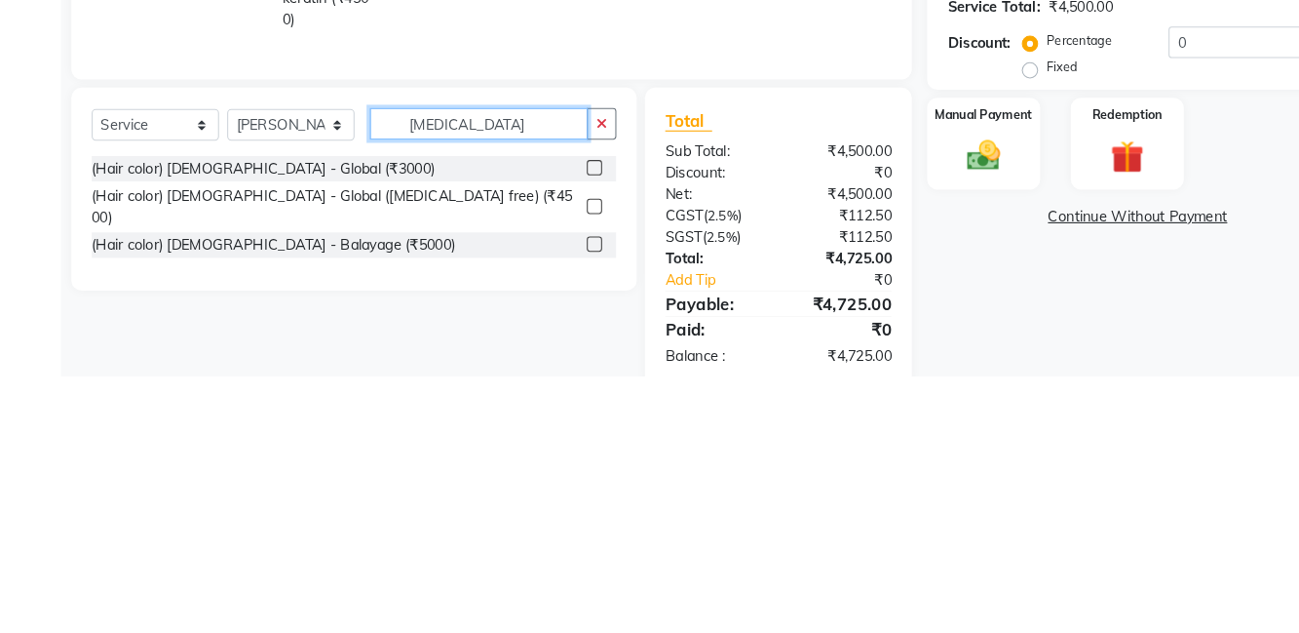
type input "[MEDICAL_DATA]"
click at [569, 499] on label at bounding box center [568, 506] width 15 height 15
click at [569, 501] on input "checkbox" at bounding box center [567, 507] width 13 height 13
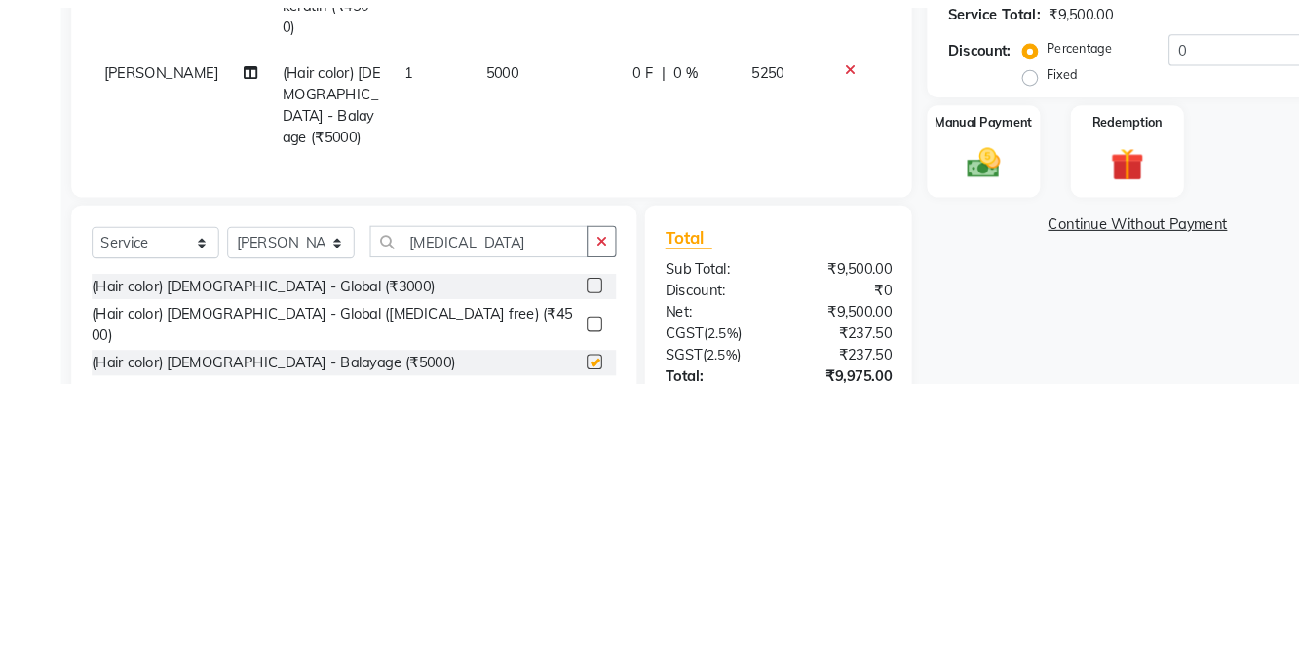
scroll to position [135, 0]
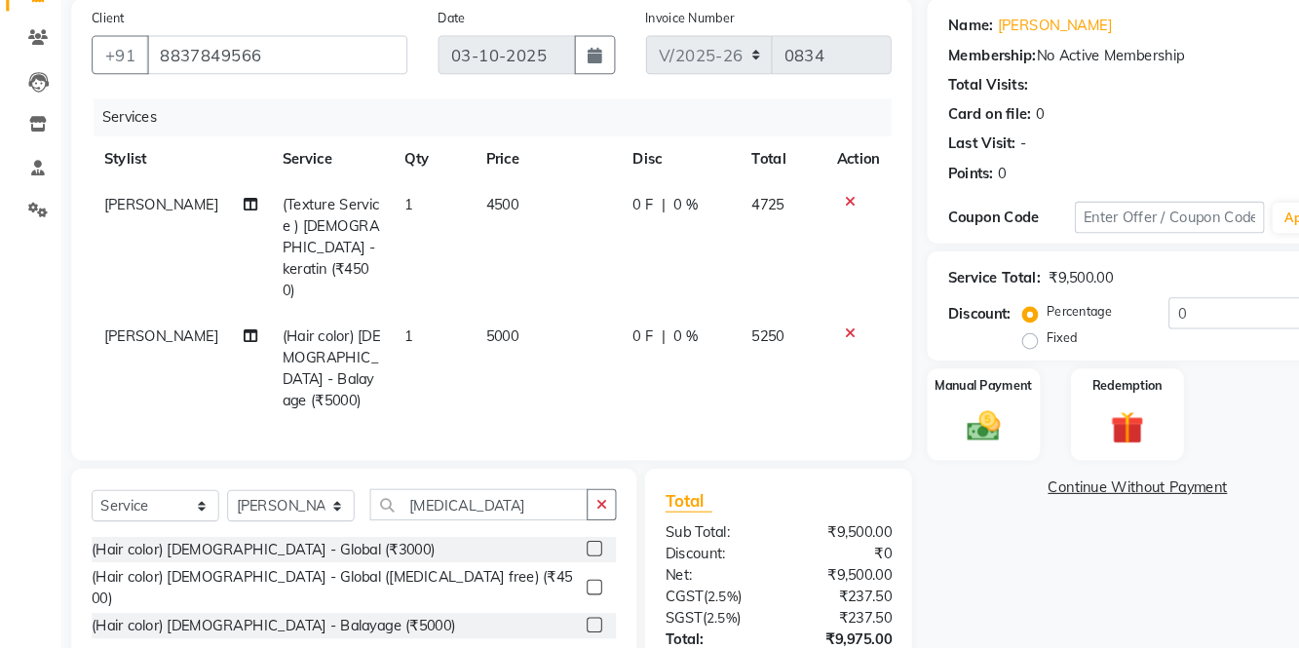
checkbox input "false"
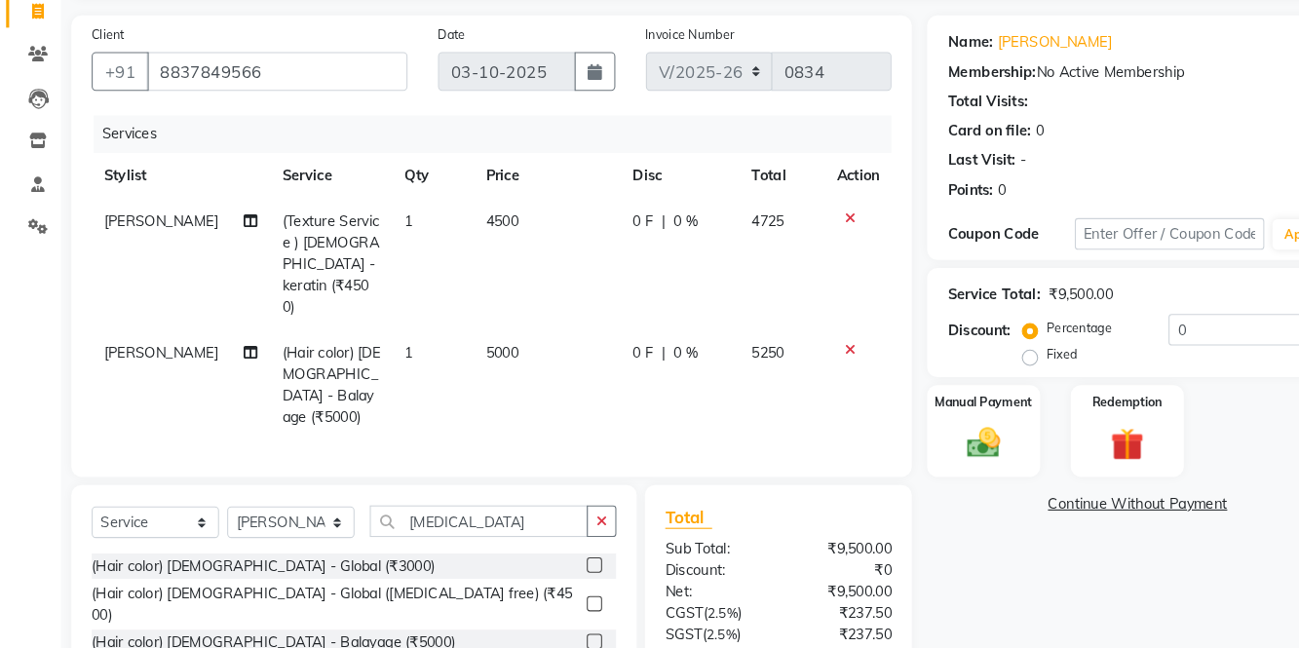
scroll to position [105, 0]
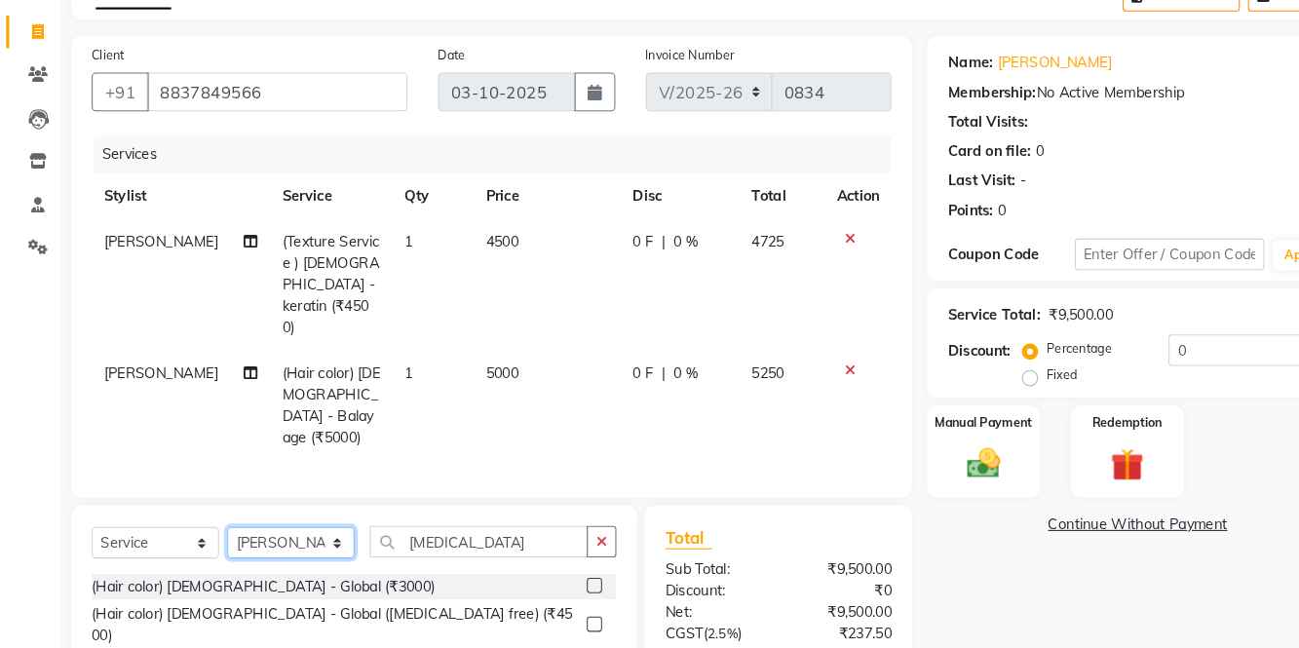
click at [261, 511] on select "Select Stylist [PERSON_NAME] [PERSON_NAME] [PERSON_NAME] [PERSON_NAME] La perle…" at bounding box center [278, 526] width 122 height 30
select select "83266"
click at [217, 511] on select "Select Stylist [PERSON_NAME] [PERSON_NAME] [PERSON_NAME] [PERSON_NAME] La perle…" at bounding box center [278, 526] width 122 height 30
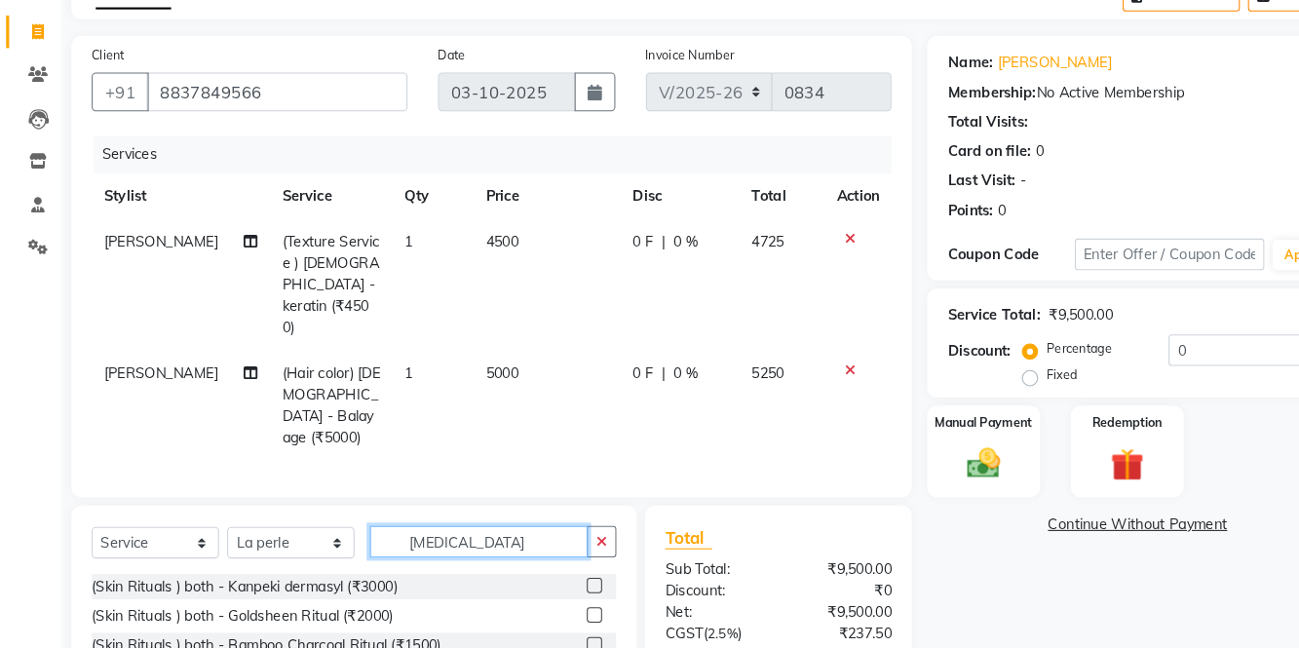
click at [528, 510] on input "[MEDICAL_DATA]" at bounding box center [458, 525] width 209 height 30
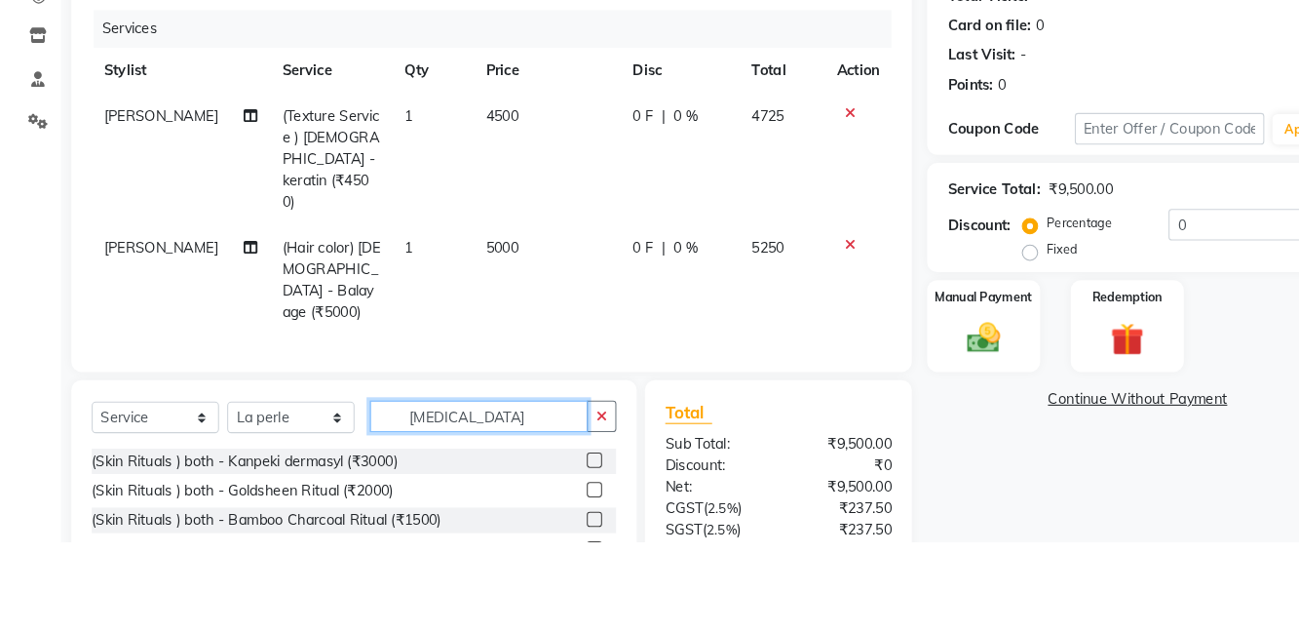
scroll to position [118, 0]
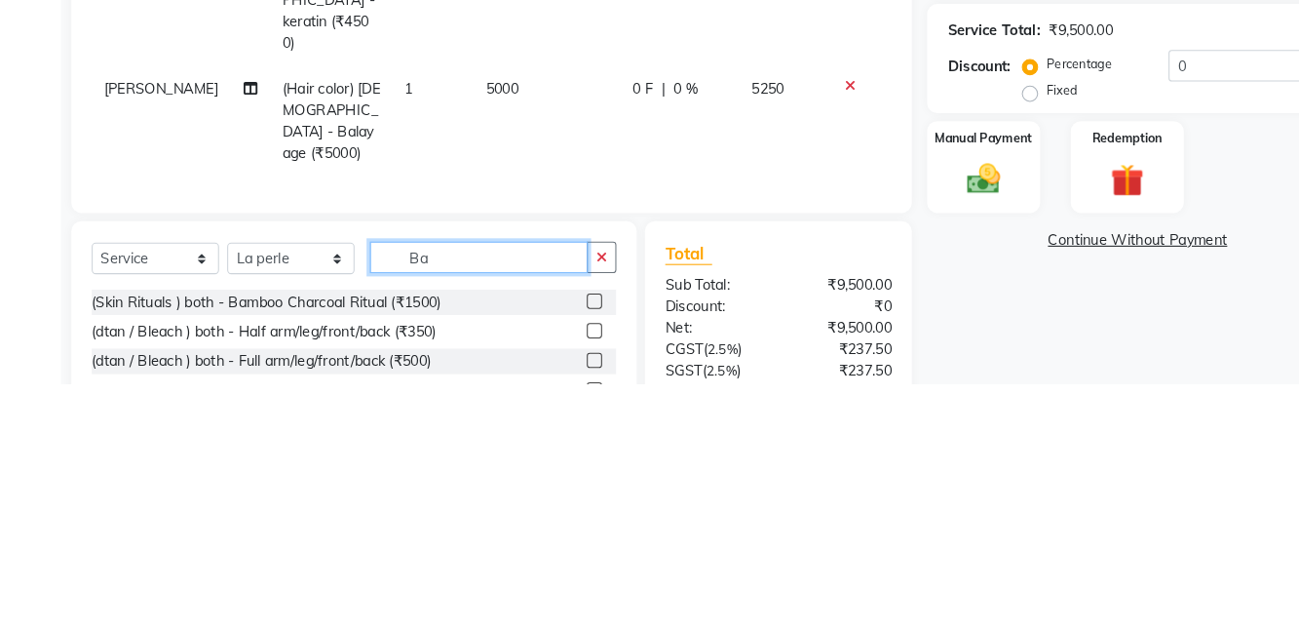
type input "B"
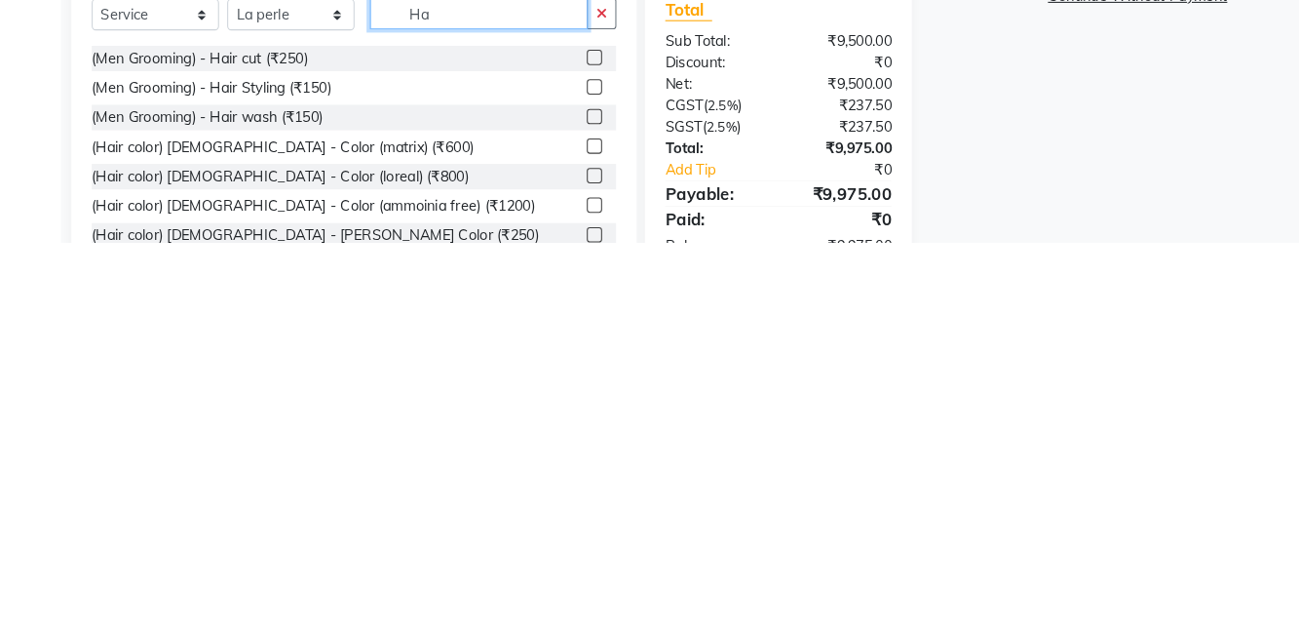
scroll to position [215, 0]
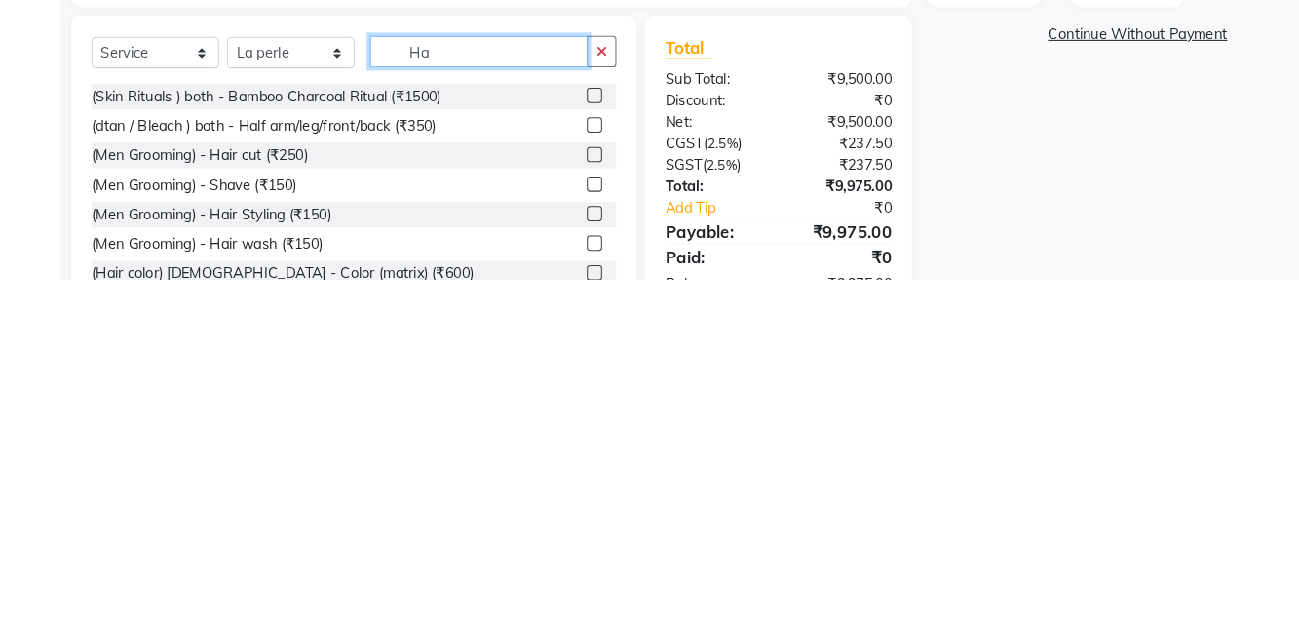
type input "H"
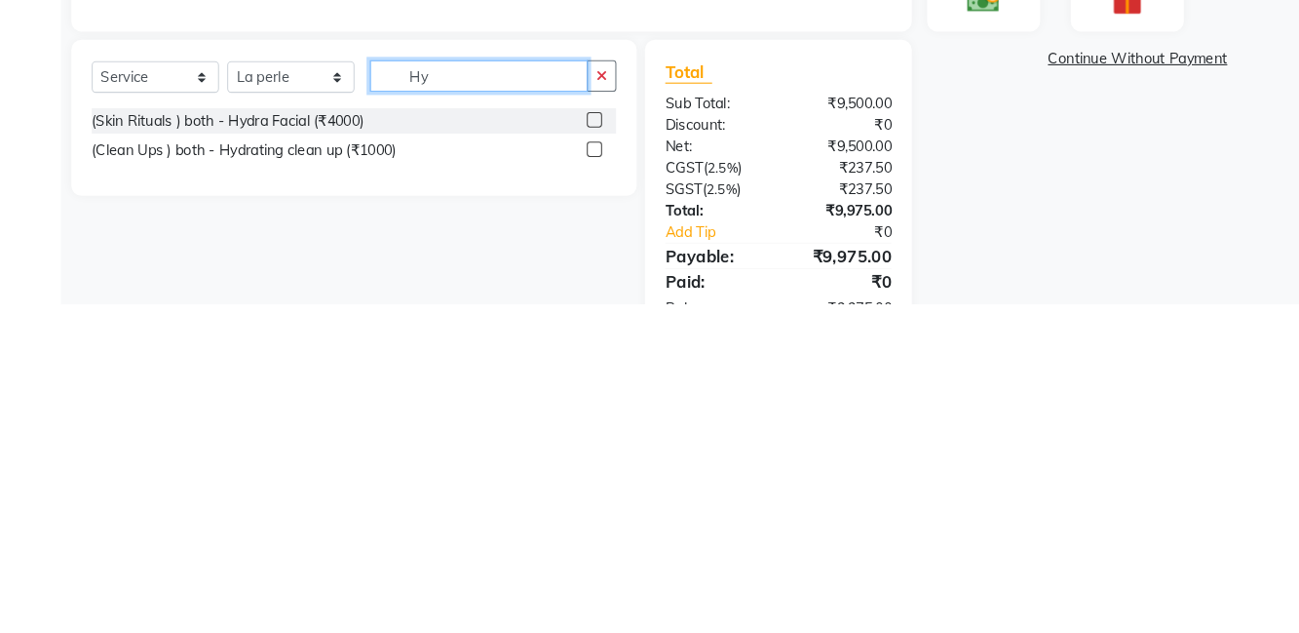
type input "Hy"
click at [571, 449] on label at bounding box center [568, 456] width 15 height 15
click at [571, 451] on input "checkbox" at bounding box center [567, 457] width 13 height 13
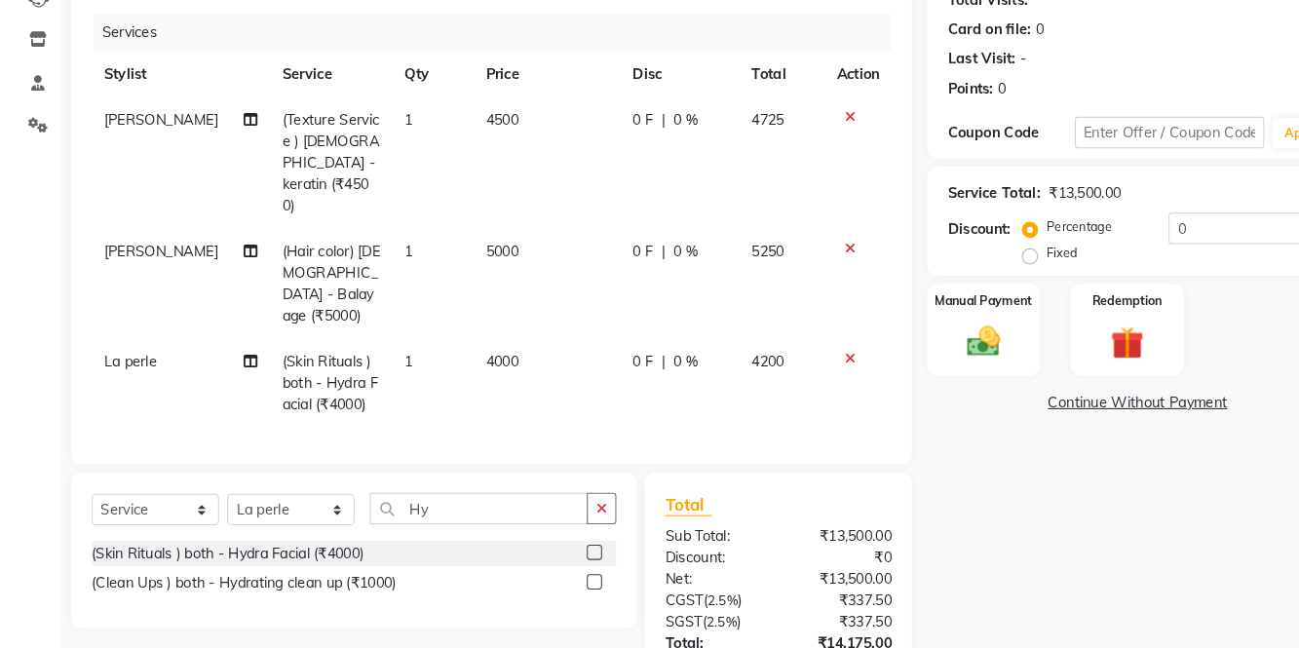
checkbox input "false"
click at [653, 348] on span "0 %" at bounding box center [655, 358] width 23 height 20
select select "83266"
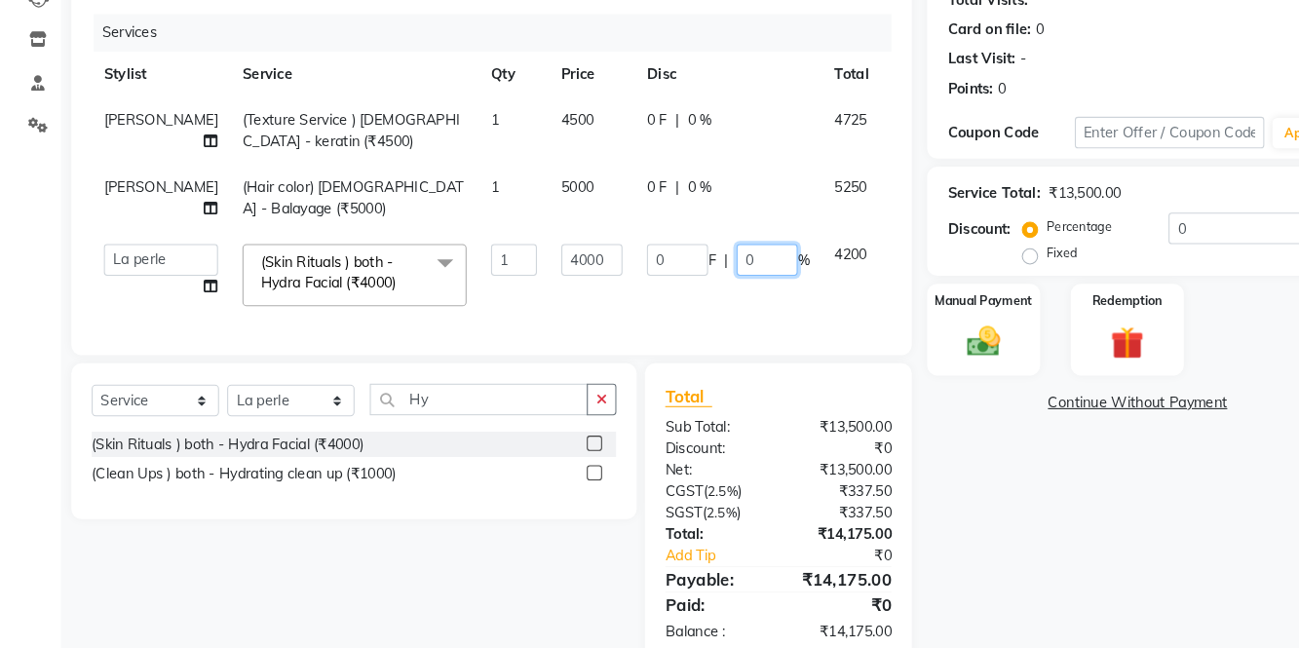
click at [705, 263] on input "0" at bounding box center [734, 261] width 58 height 30
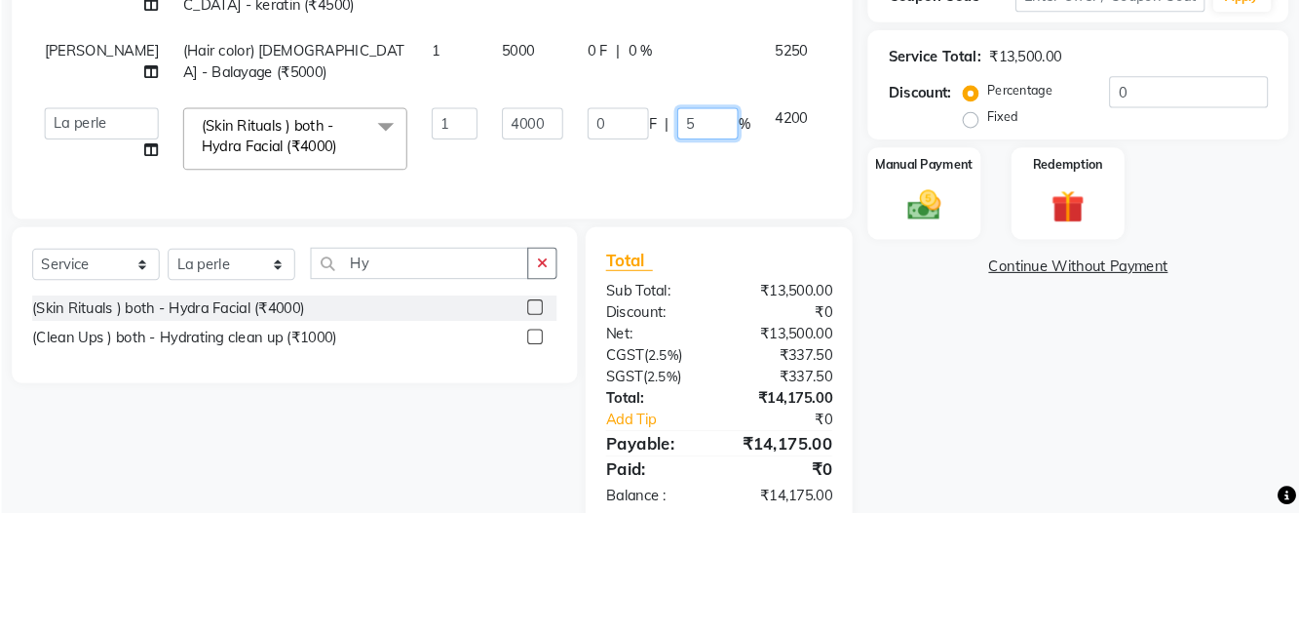
type input "50"
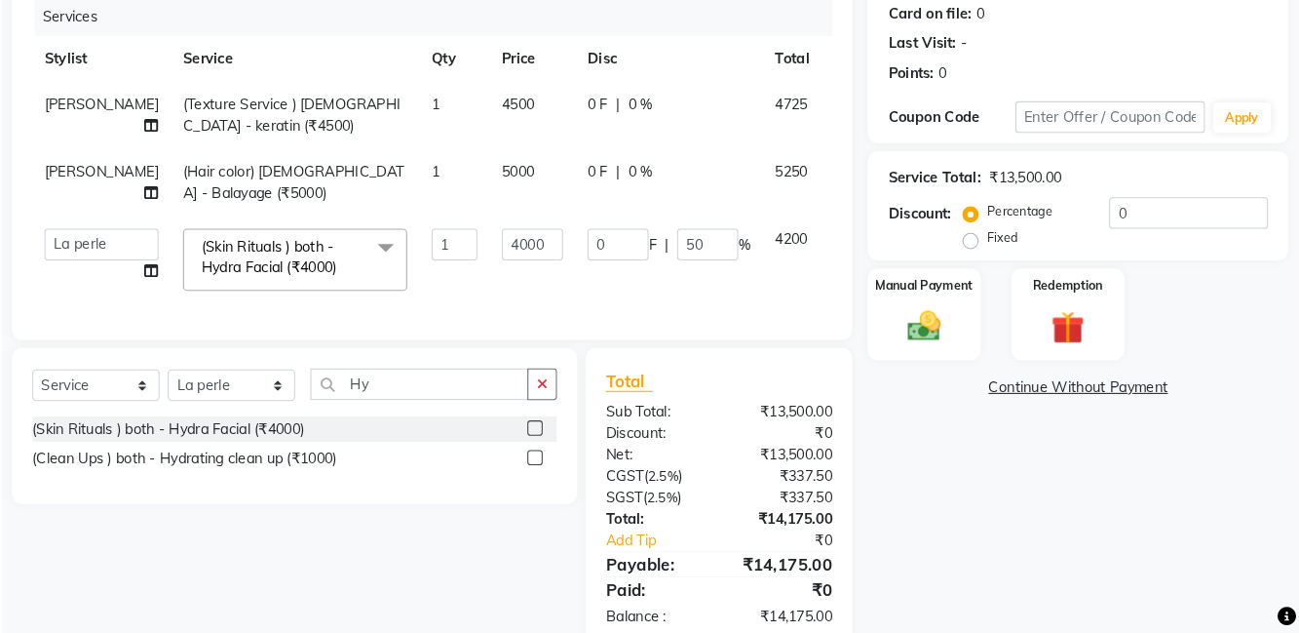
click at [645, 179] on tbody "[PERSON_NAME] (Texture Service ) [DEMOGRAPHIC_DATA] - keratin (₹4500) 1 4500 0 …" at bounding box center [498, 211] width 820 height 212
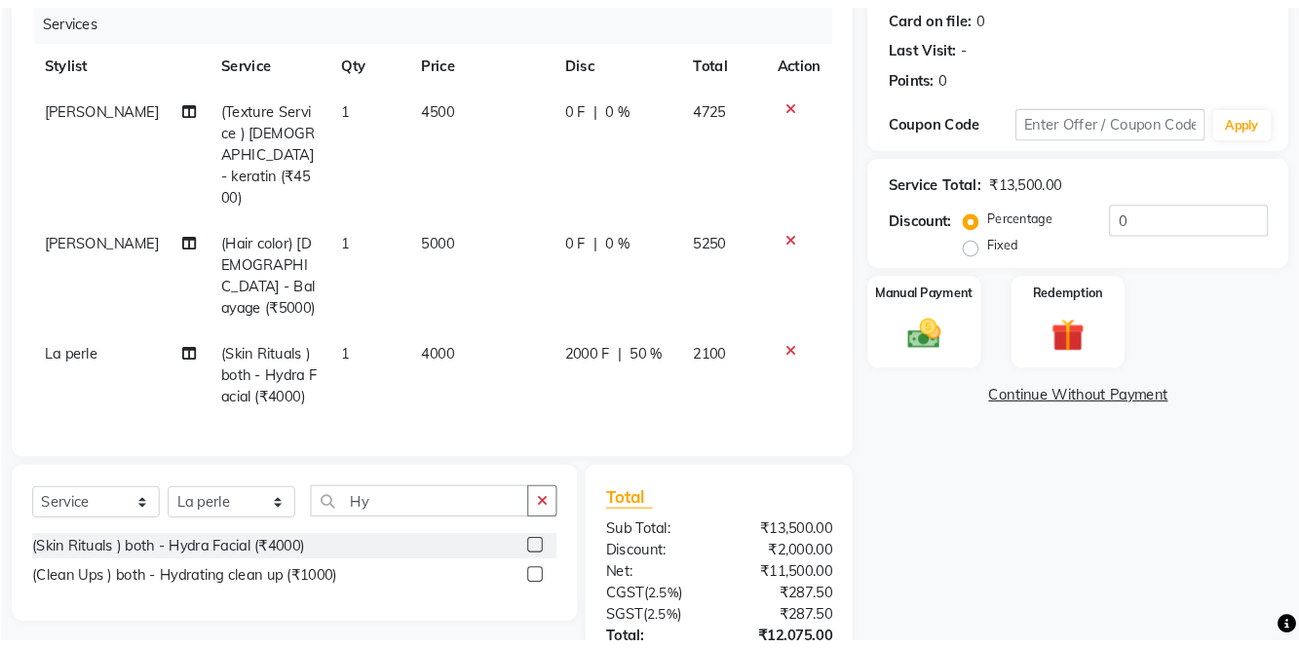
scroll to position [217, 0]
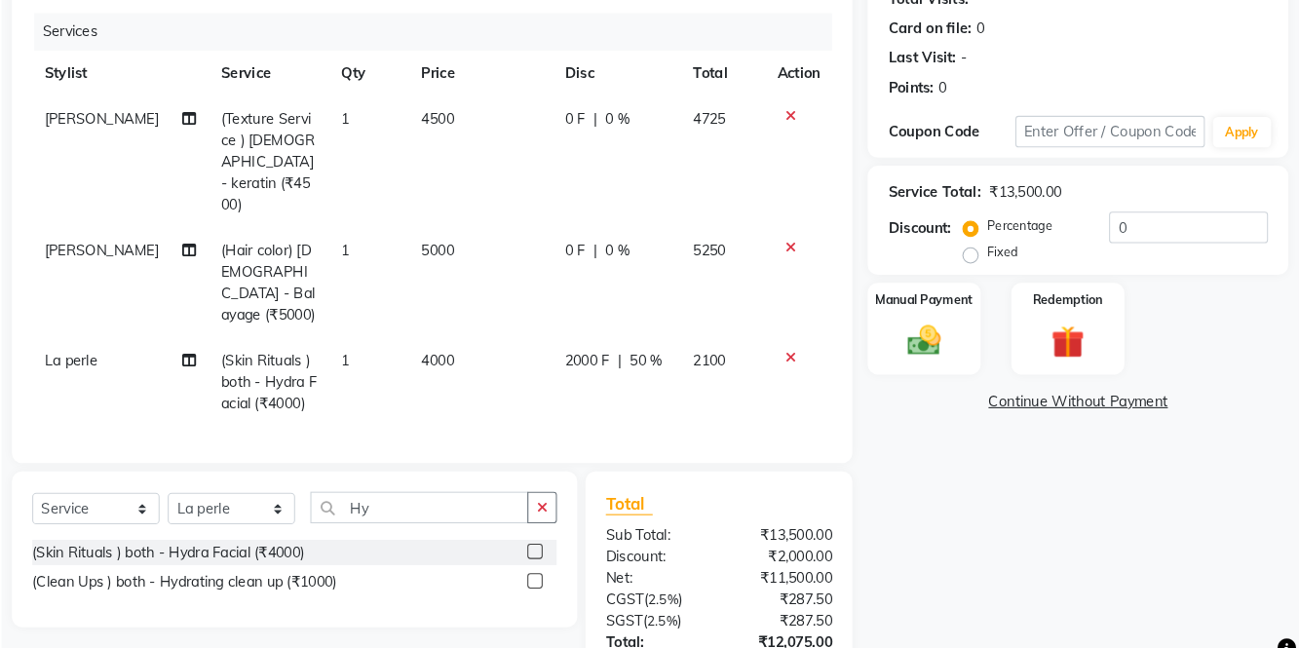
click at [704, 230] on td "0 F | 0 %" at bounding box center [647, 282] width 123 height 105
select select "84213"
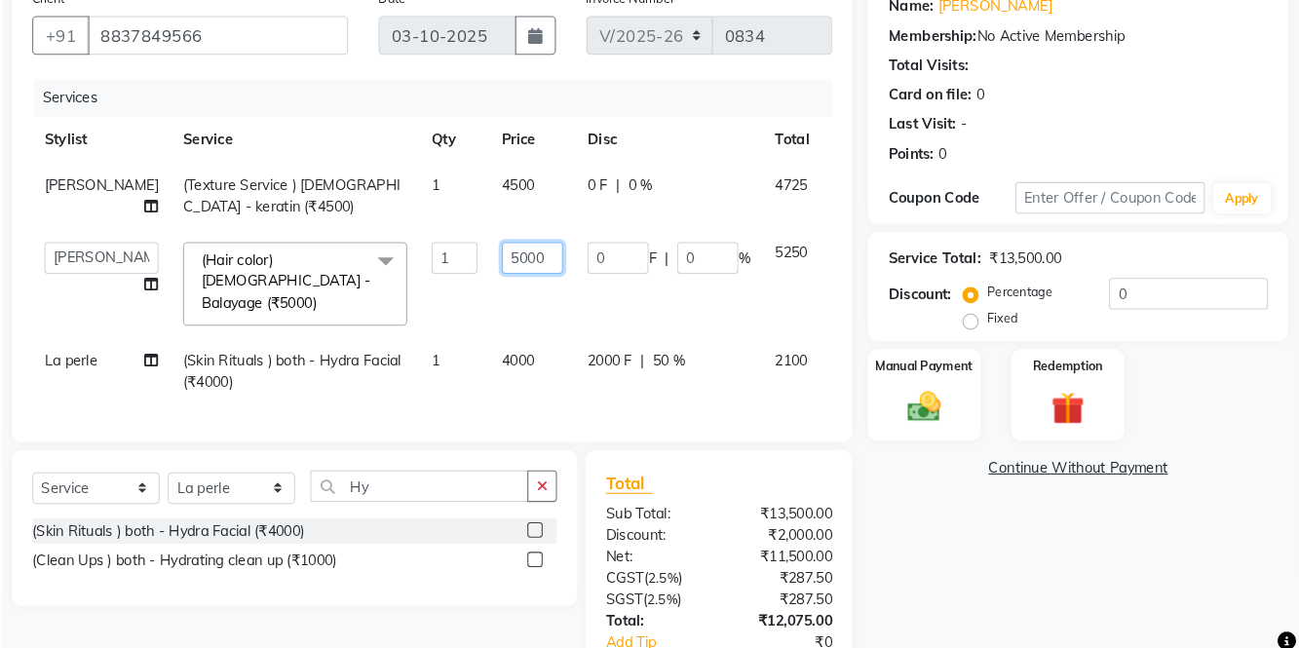
click at [540, 262] on input "5000" at bounding box center [566, 265] width 58 height 30
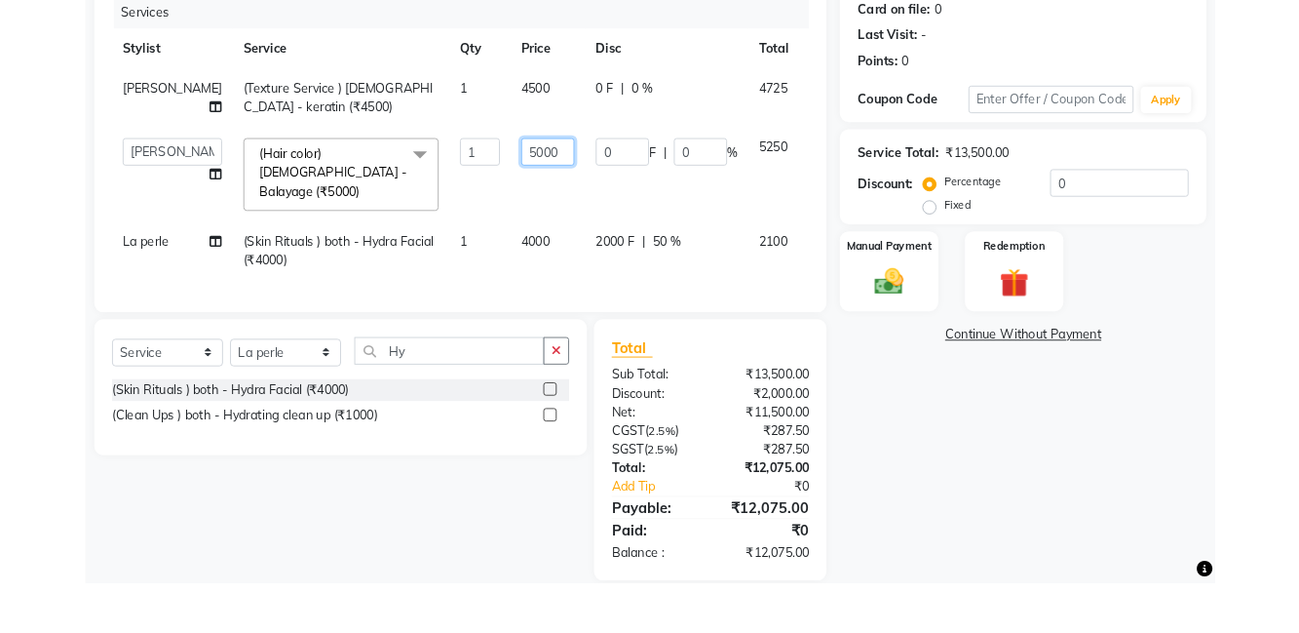
scroll to position [159, 0]
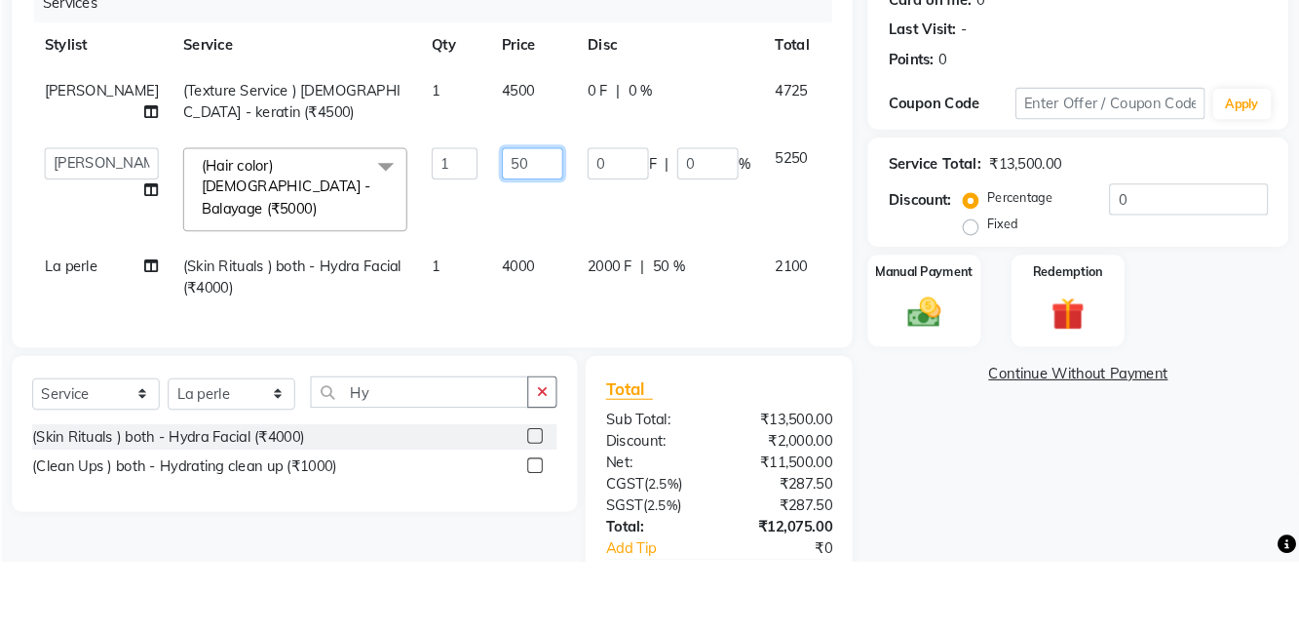
type input "5"
type input "7000"
click at [541, 188] on td "4500" at bounding box center [566, 194] width 82 height 64
select select "84213"
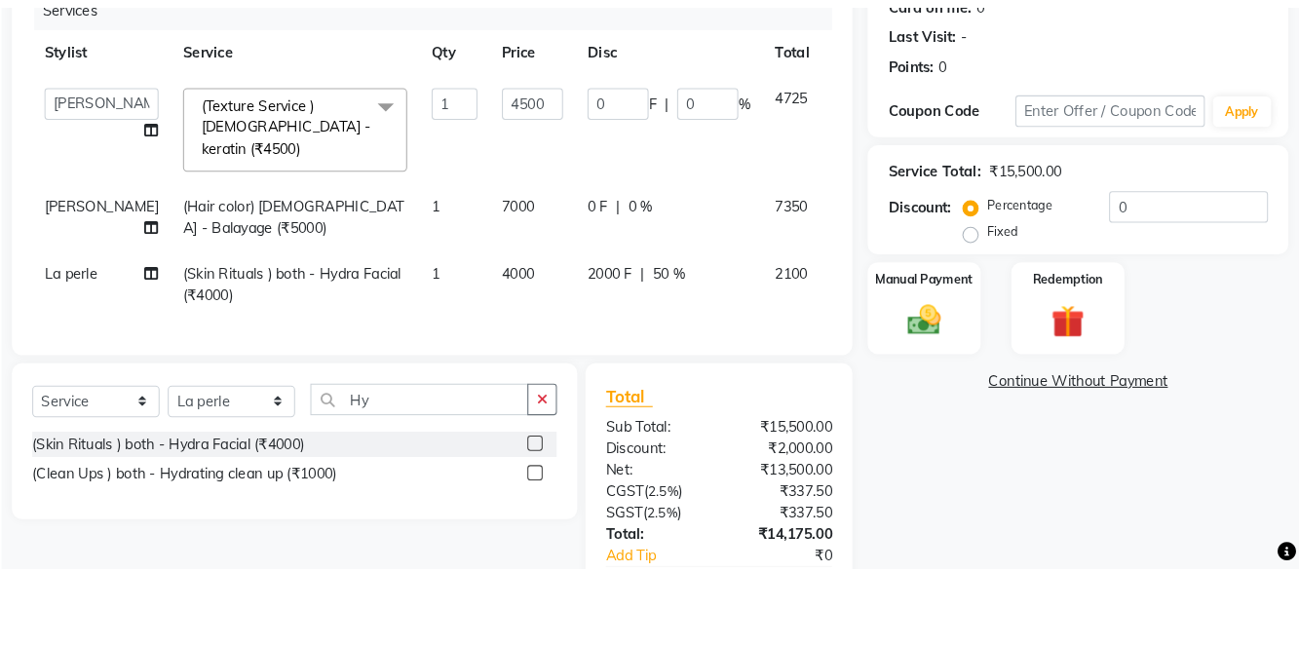
scroll to position [161, 0]
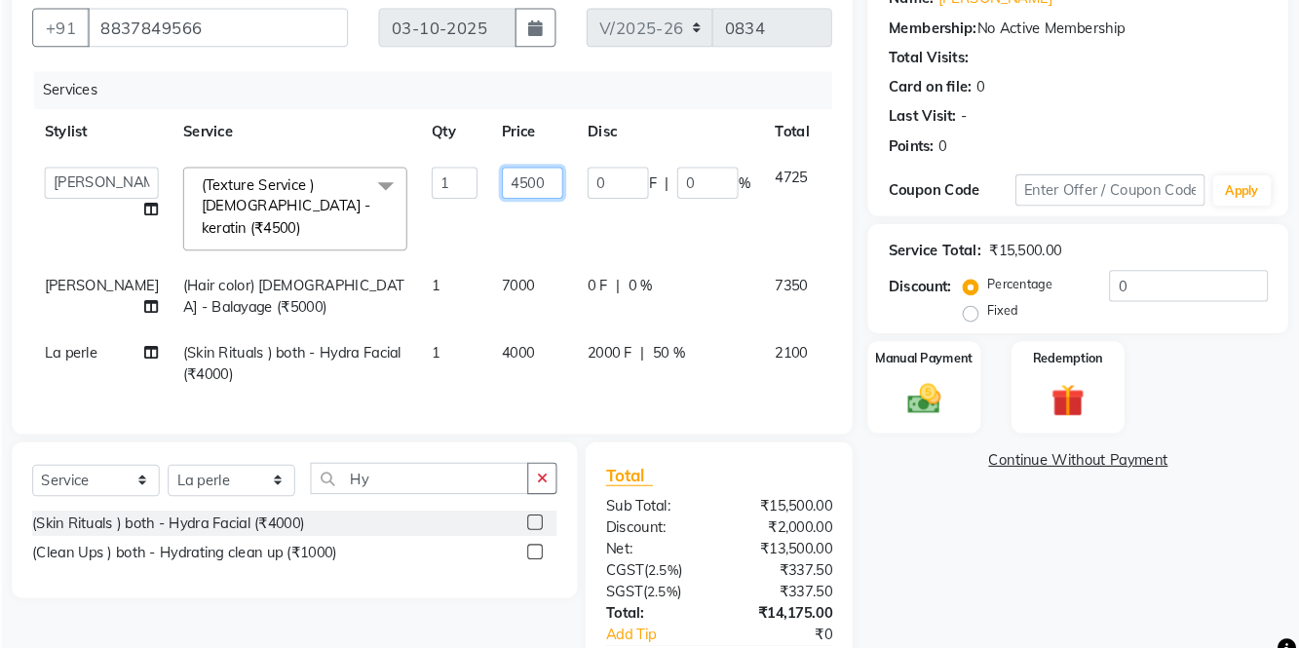
click at [538, 180] on input "4500" at bounding box center [566, 188] width 58 height 30
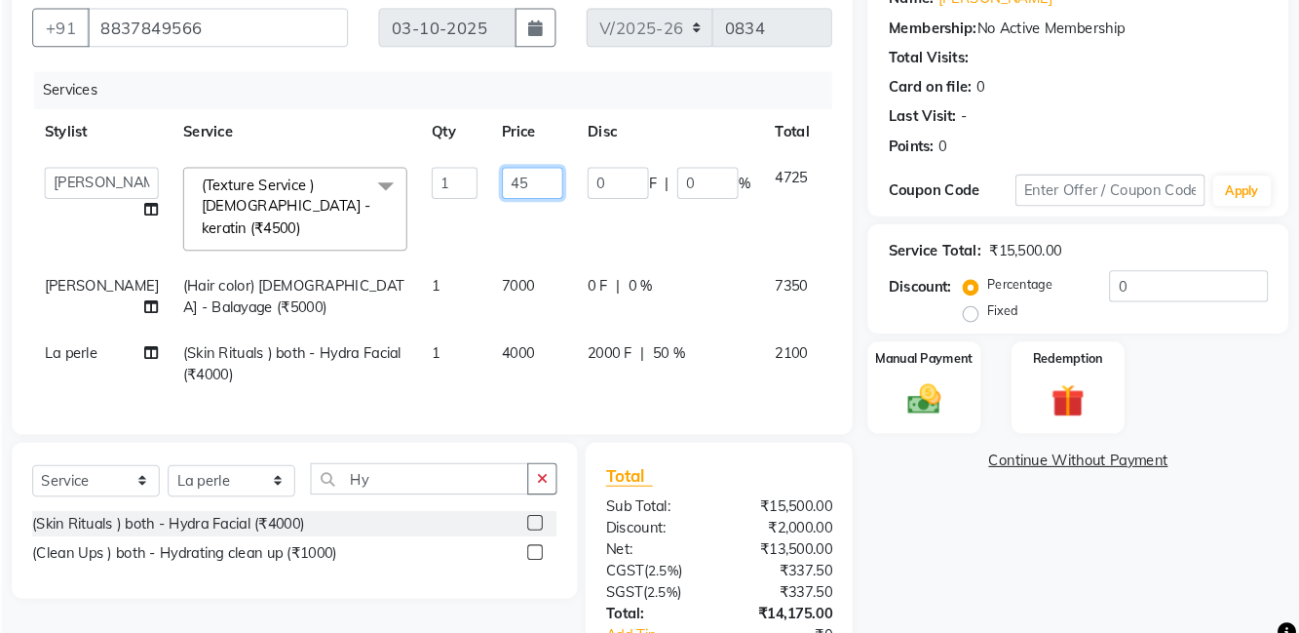
type input "4"
type input "5000"
click at [895, 176] on div "Name: [PERSON_NAME] Membership: No Active Membership Total Visits: Card on file…" at bounding box center [1088, 102] width 403 height 234
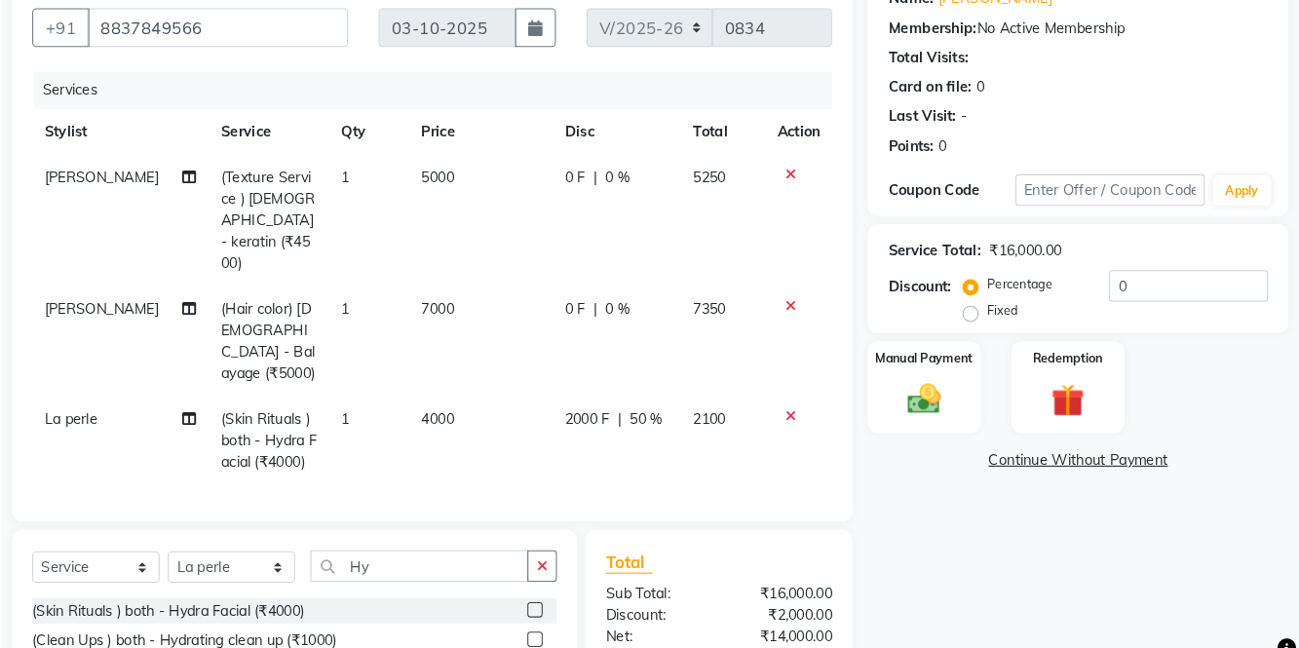
scroll to position [191, 0]
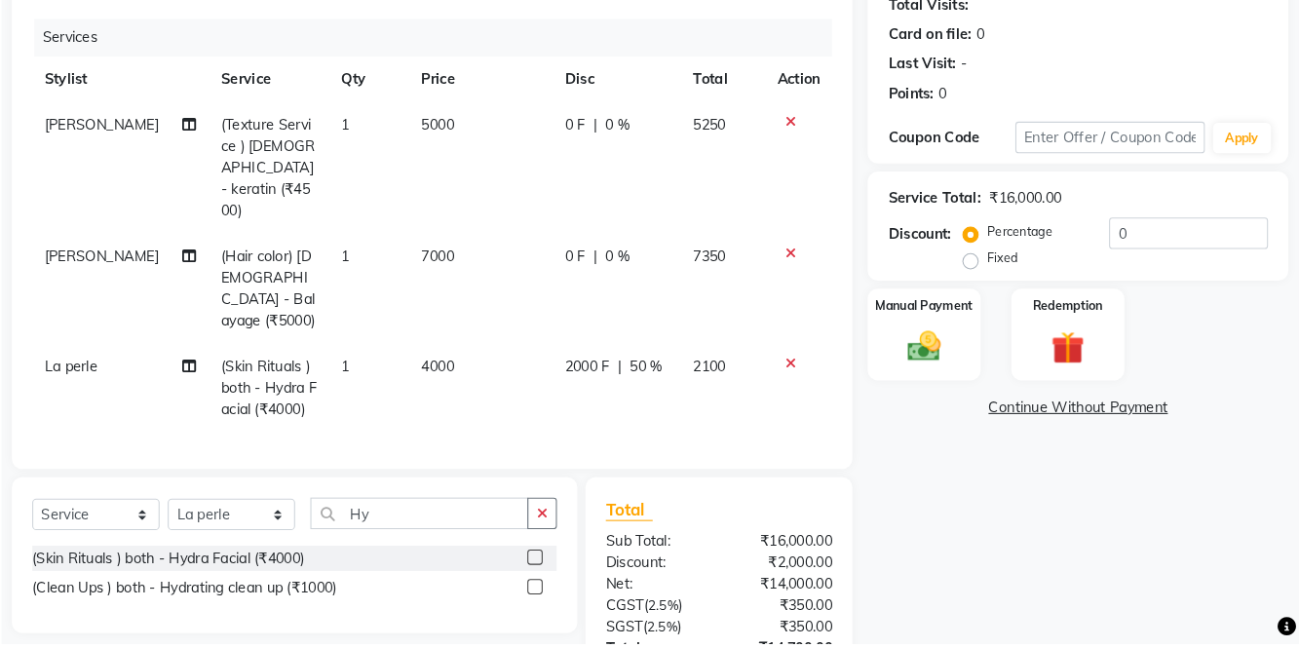
click at [643, 161] on td "0 F | 0 %" at bounding box center [647, 194] width 123 height 126
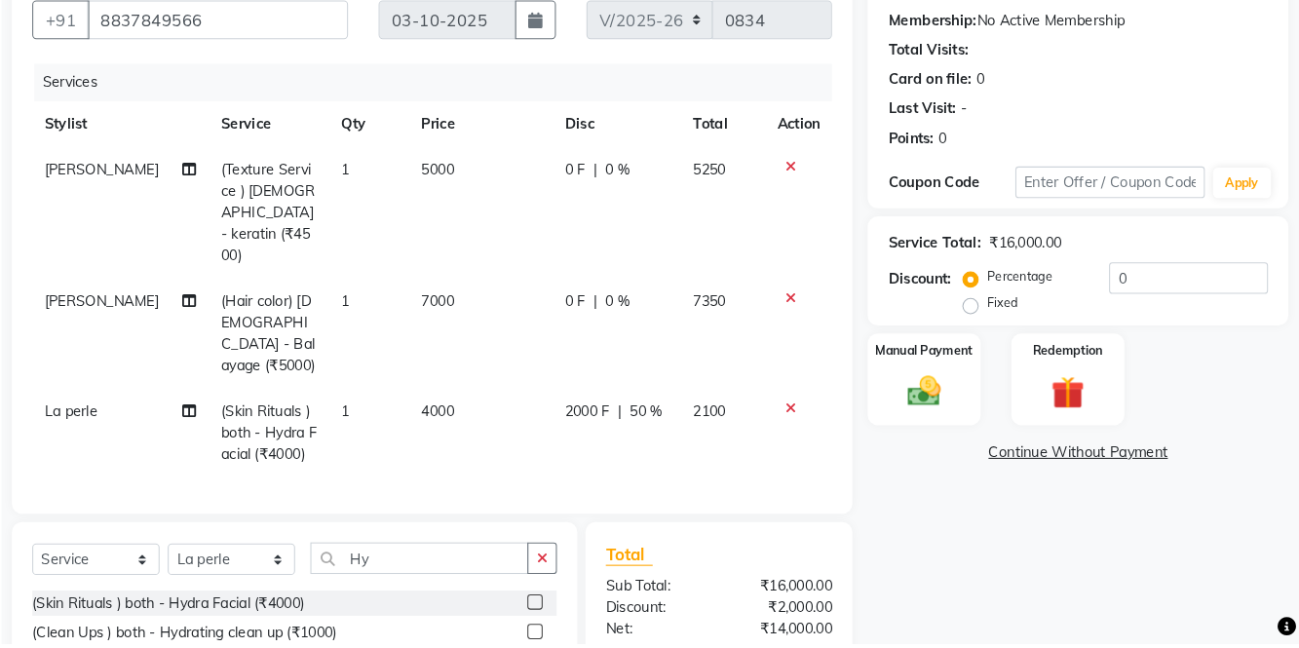
select select "84213"
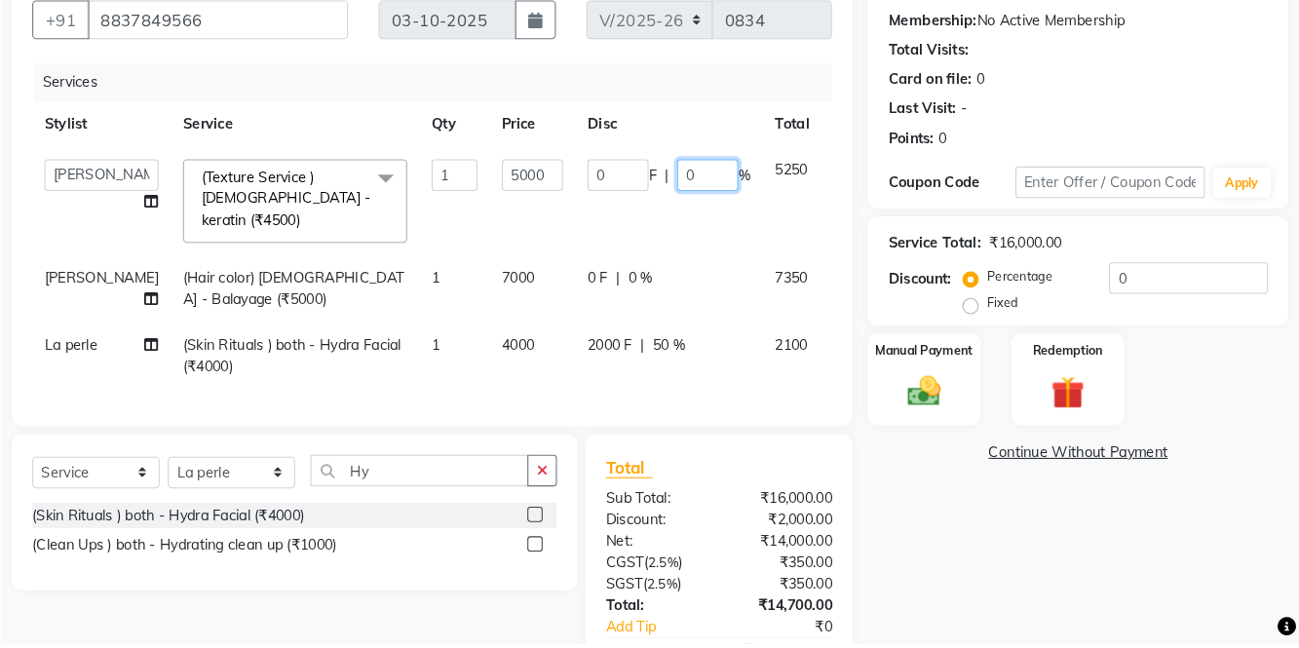
click at [705, 202] on input "0" at bounding box center [734, 200] width 58 height 30
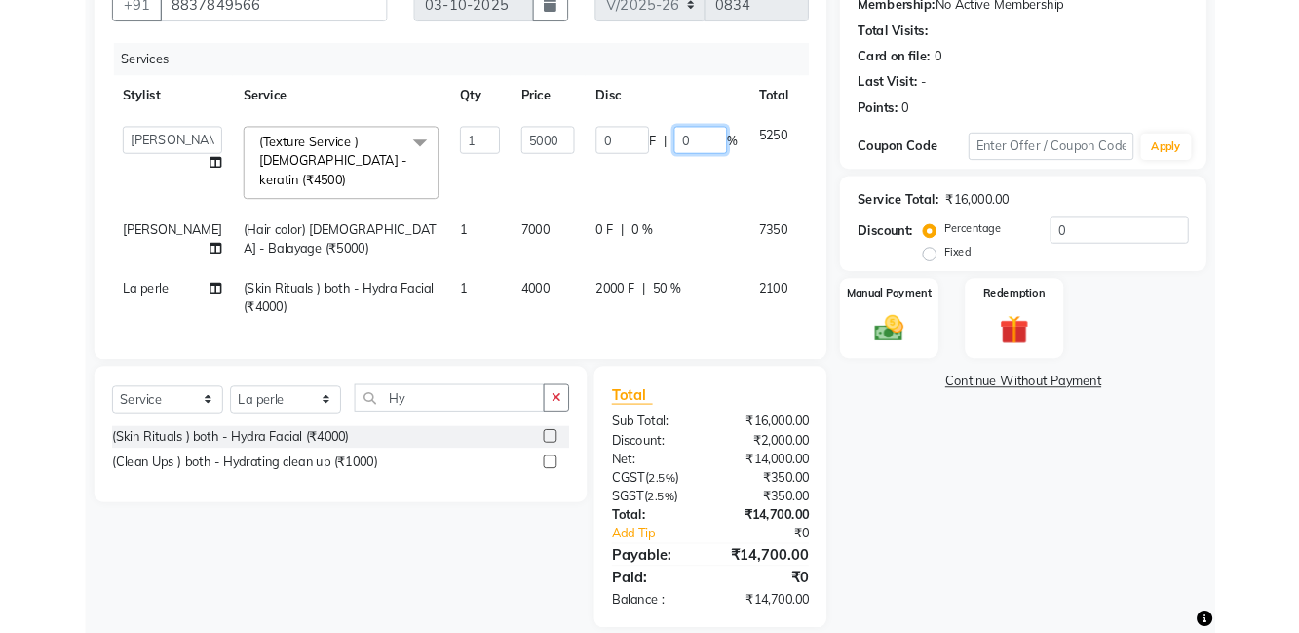
scroll to position [163, 0]
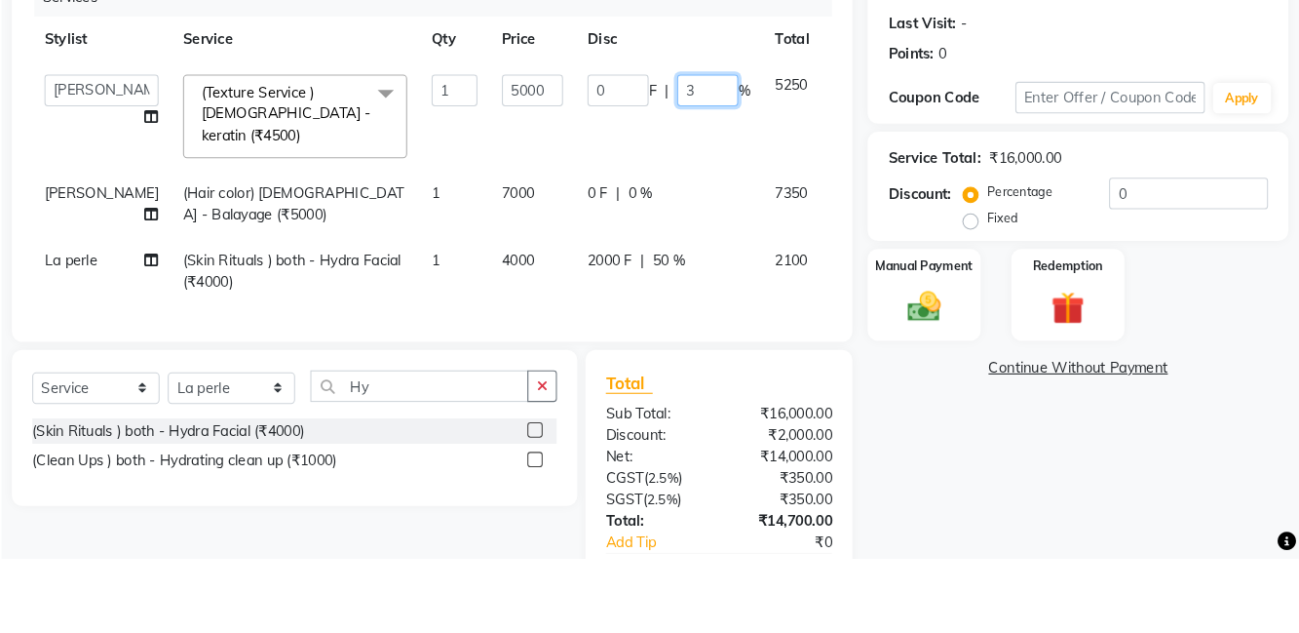
type input "30"
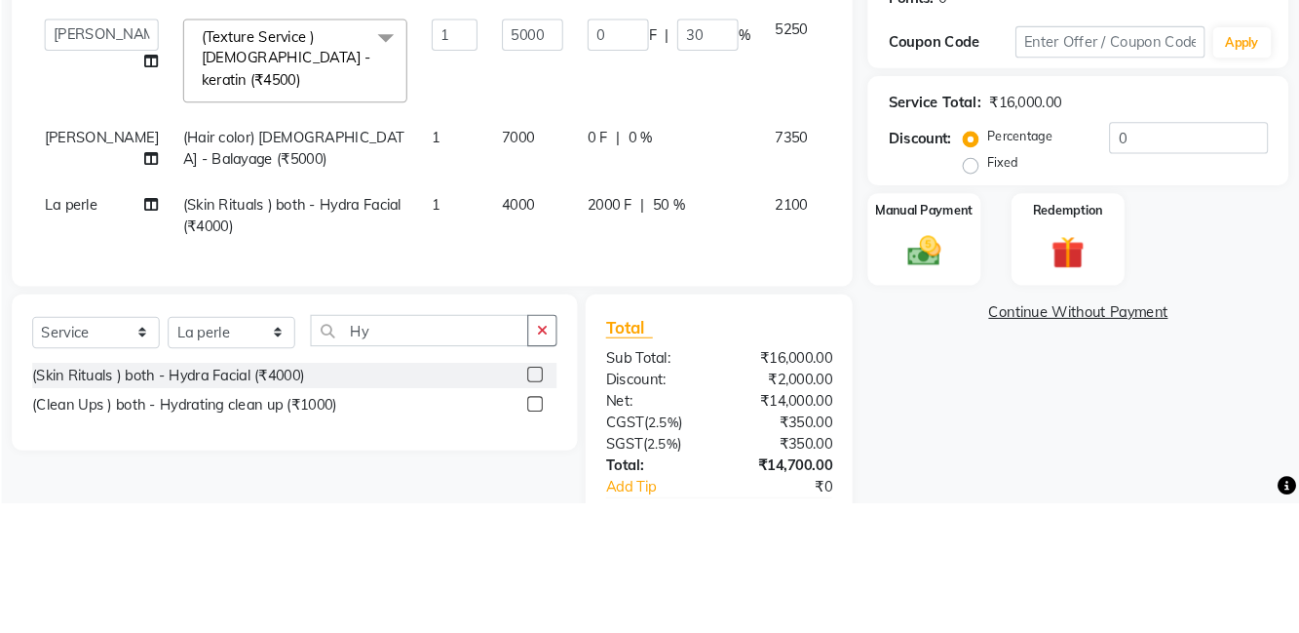
click at [667, 274] on div "0 F | 0 %" at bounding box center [697, 284] width 156 height 20
select select "84213"
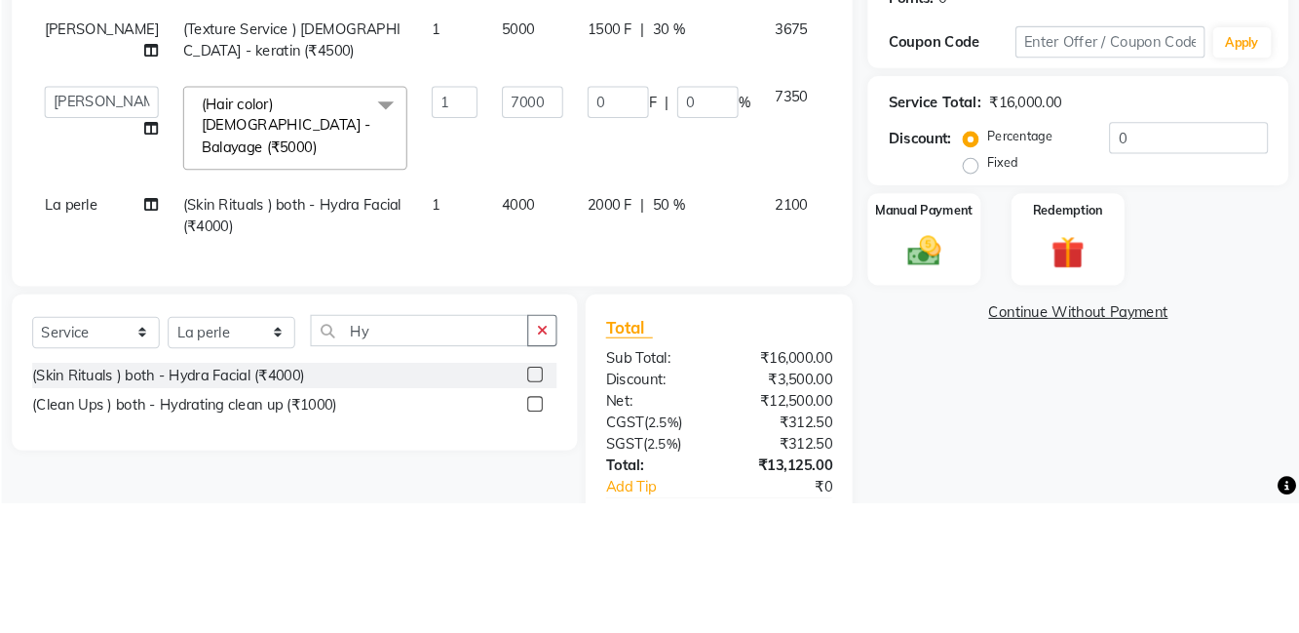
scroll to position [165, 0]
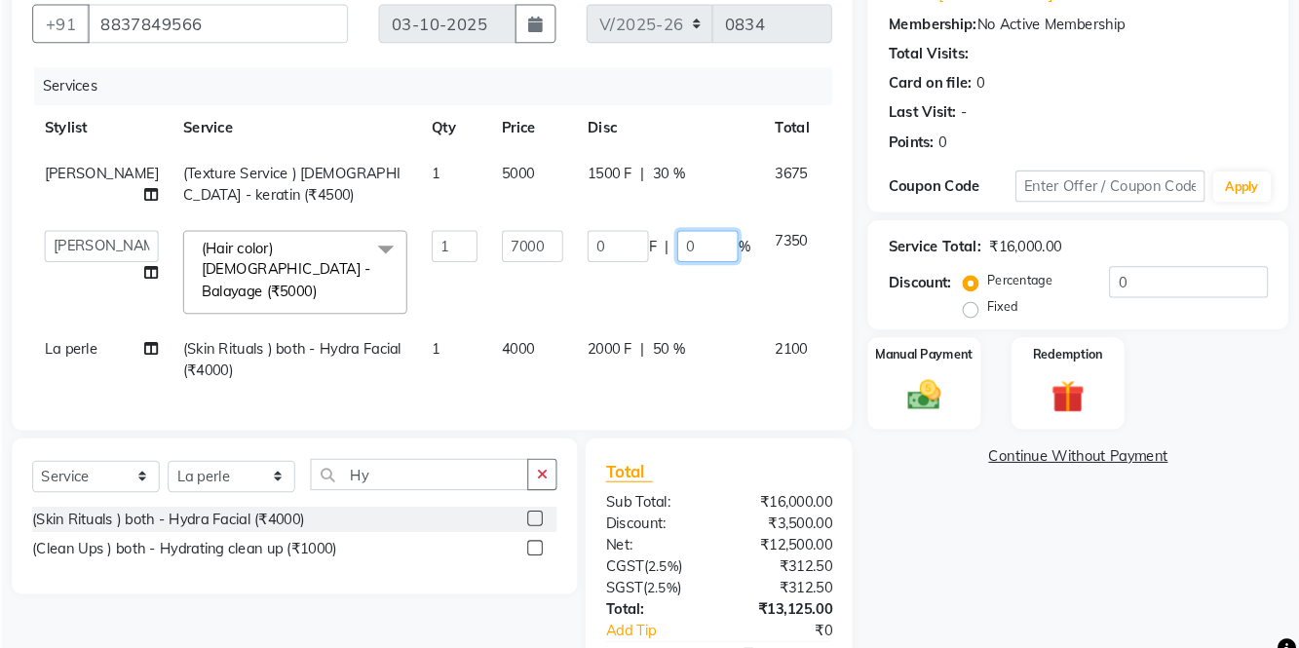
click at [710, 244] on input "0" at bounding box center [734, 248] width 58 height 30
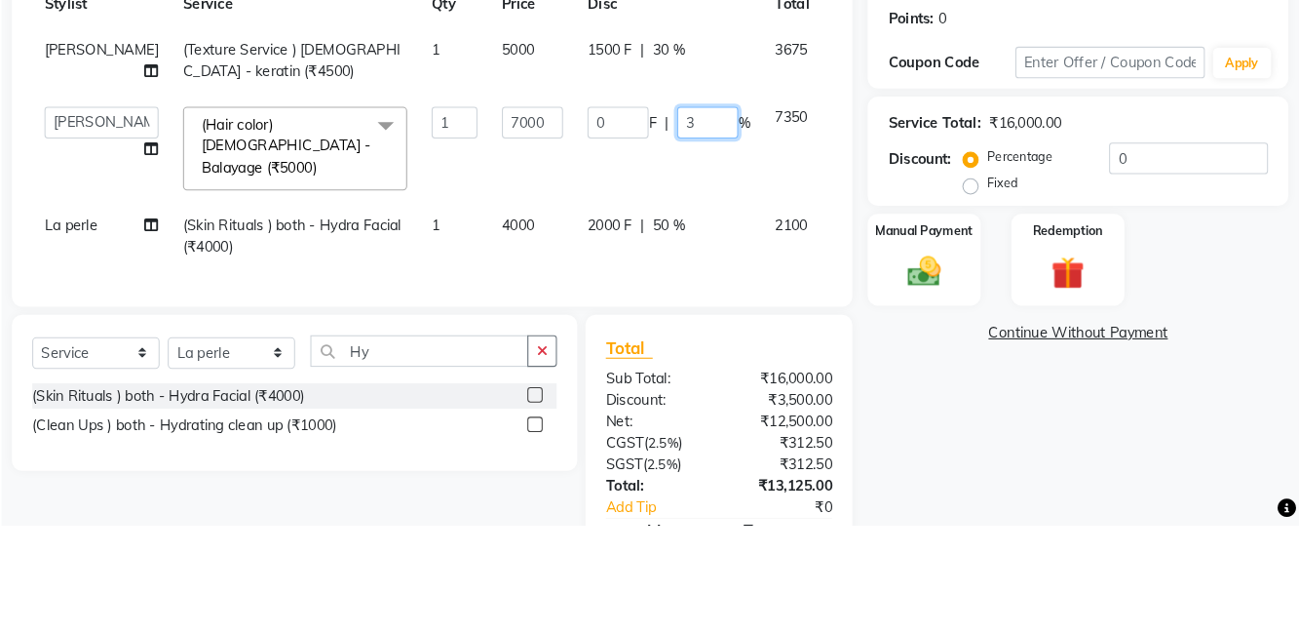
type input "30"
click at [864, 302] on div "Client [PHONE_NUMBER] Date [DATE] Invoice Number V/2025 V/[PHONE_NUMBER] Servic…" at bounding box center [470, 202] width 804 height 443
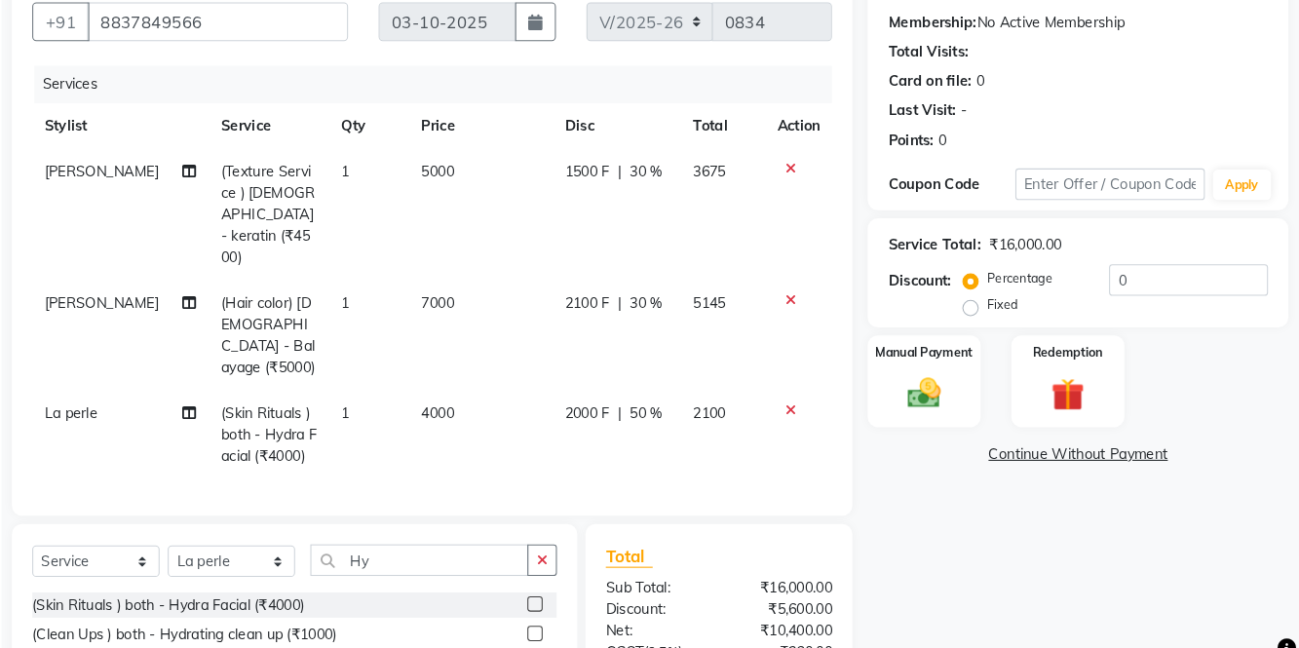
scroll to position [191, 0]
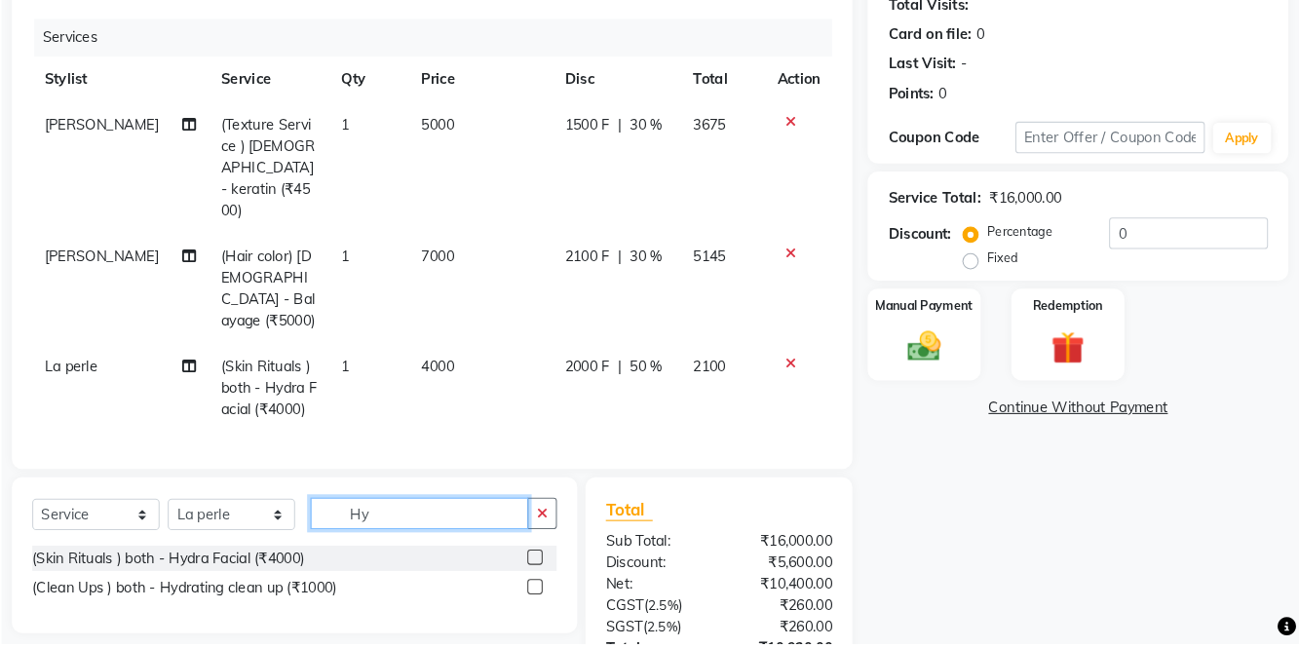
click at [492, 509] on input "Hy" at bounding box center [458, 524] width 209 height 30
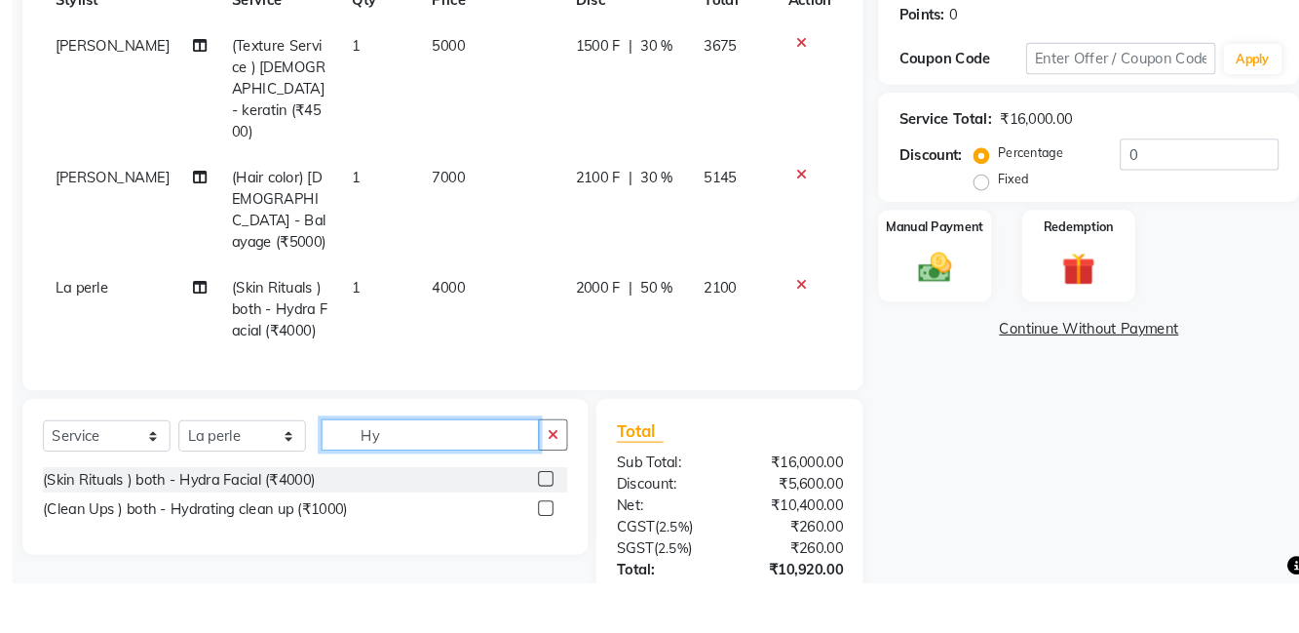
scroll to position [223, 0]
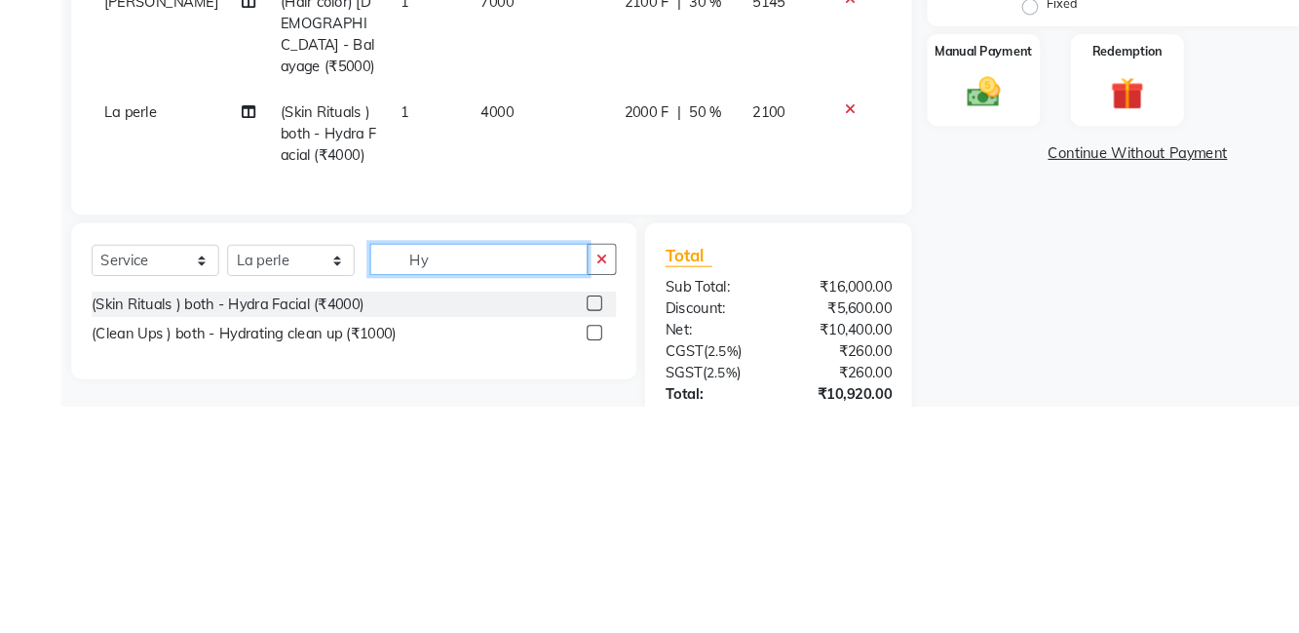
type input "H"
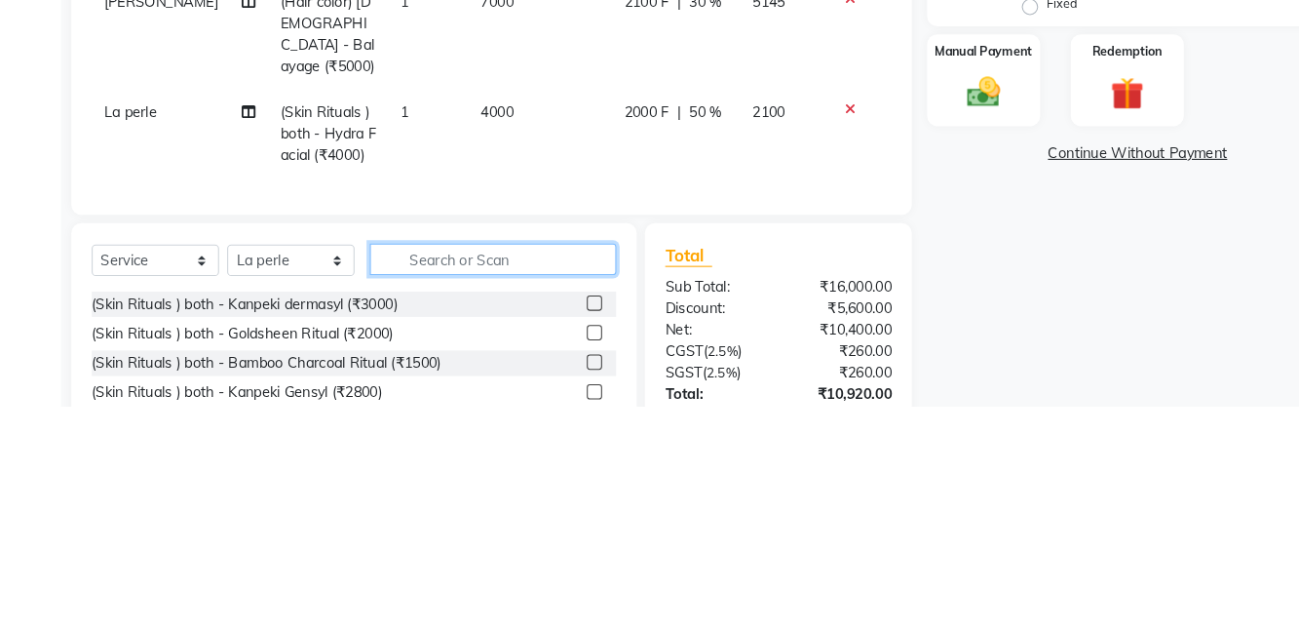
type input "D"
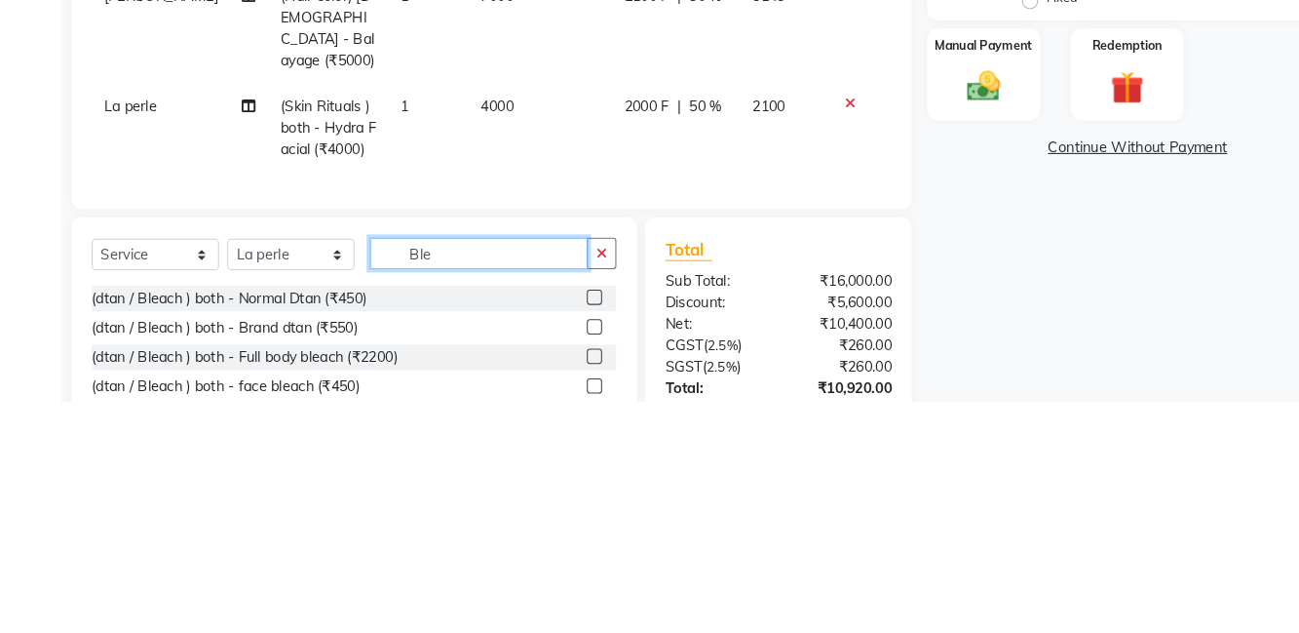
scroll to position [224, 0]
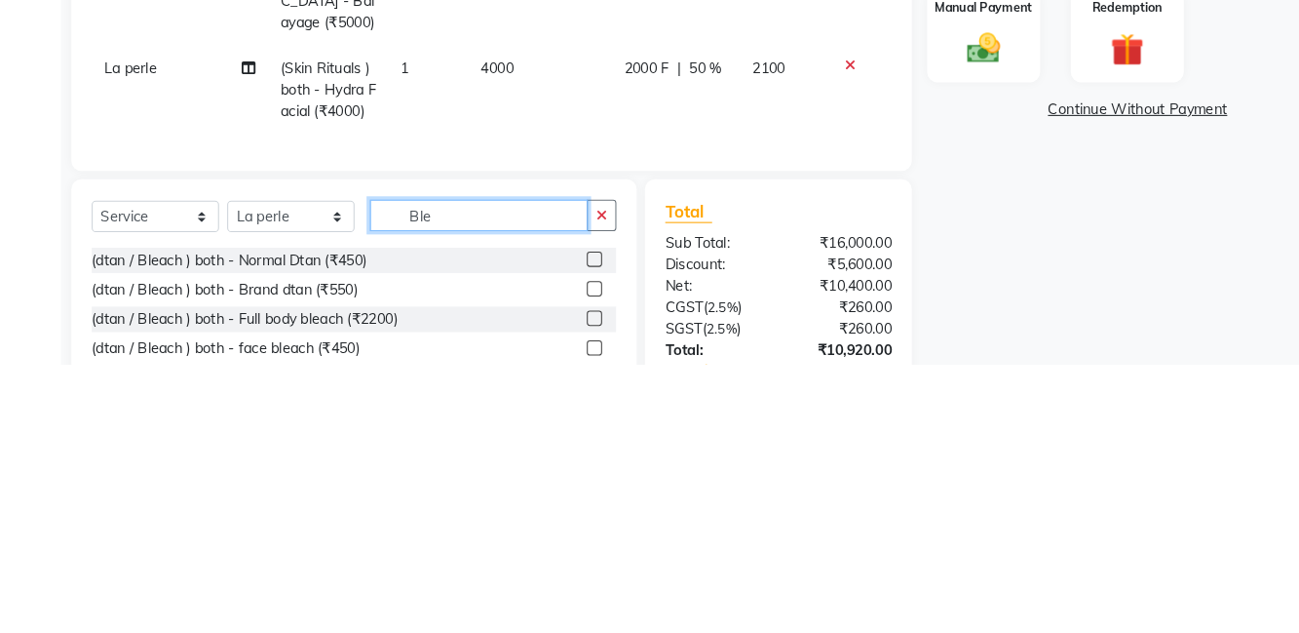
type input "Ble"
click at [581, 550] on div at bounding box center [575, 562] width 28 height 24
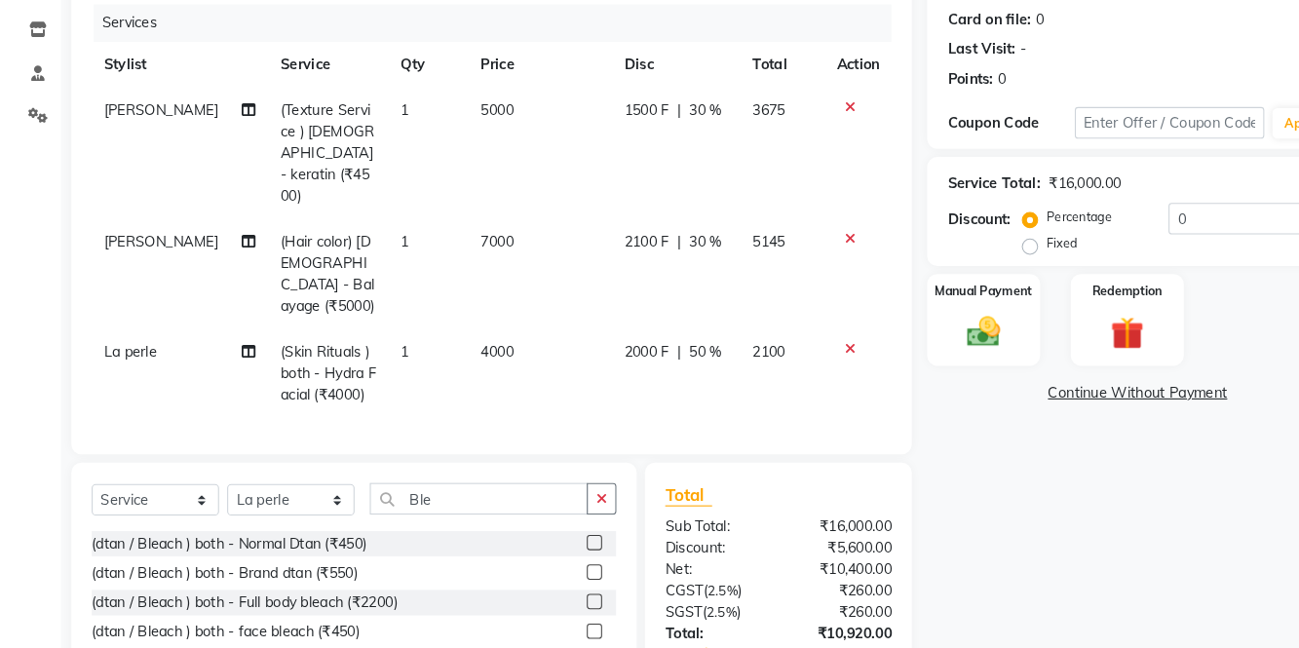
scroll to position [193, 0]
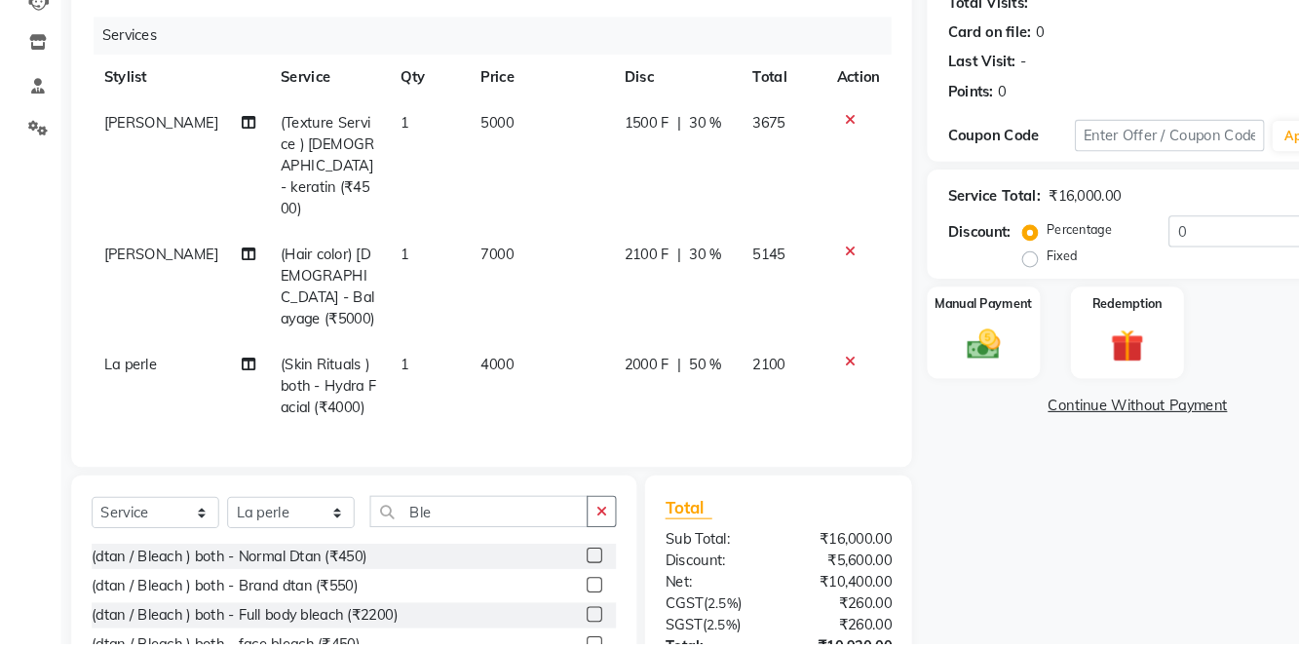
click at [566, 585] on label at bounding box center [568, 592] width 15 height 15
click at [566, 587] on input "checkbox" at bounding box center [567, 593] width 13 height 13
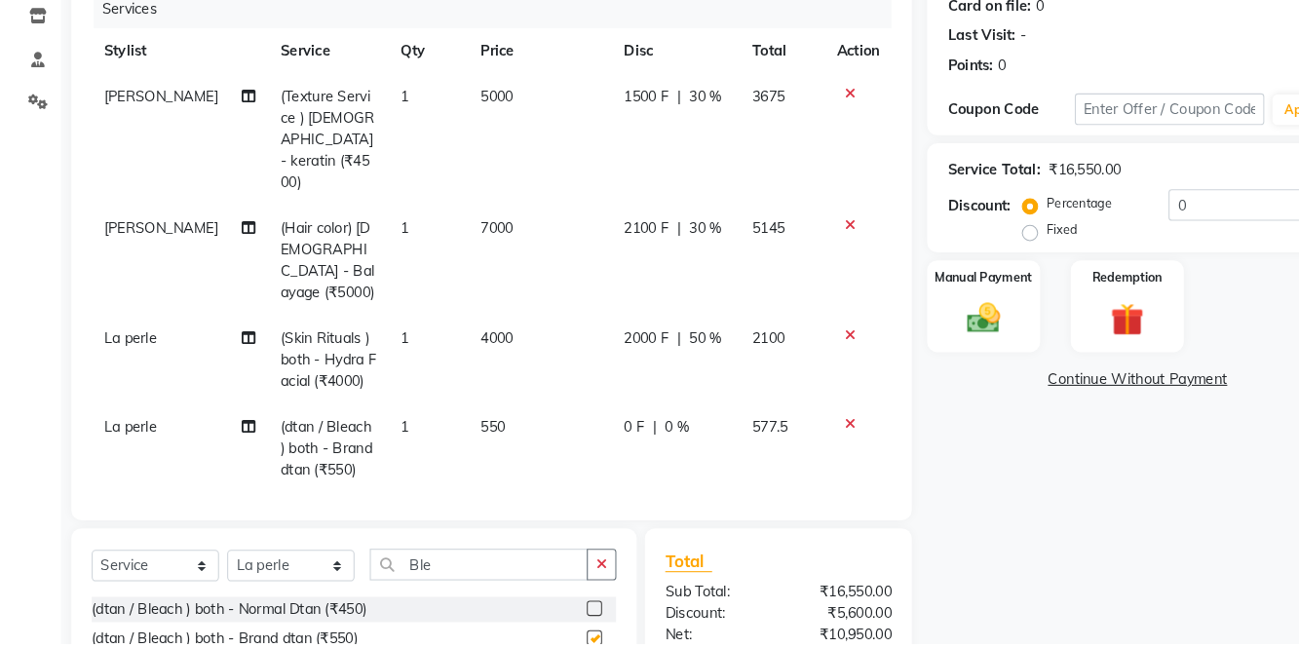
checkbox input "false"
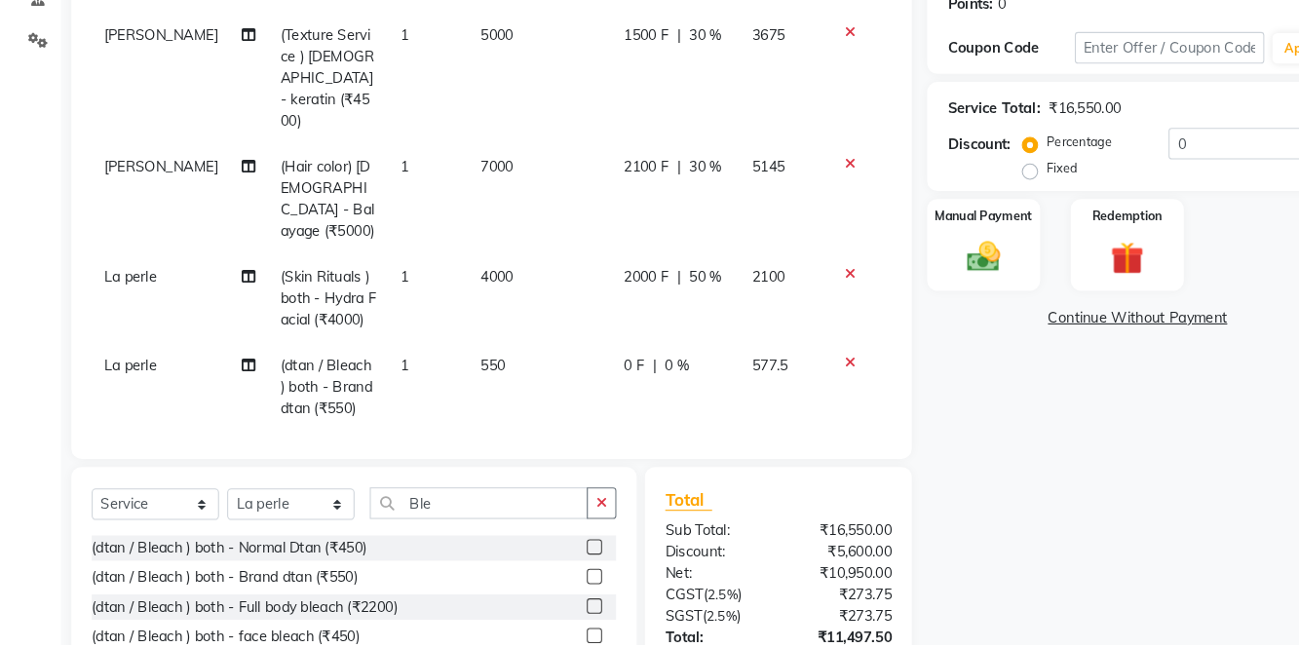
scroll to position [277, 0]
click at [579, 507] on icon "button" at bounding box center [575, 514] width 11 height 14
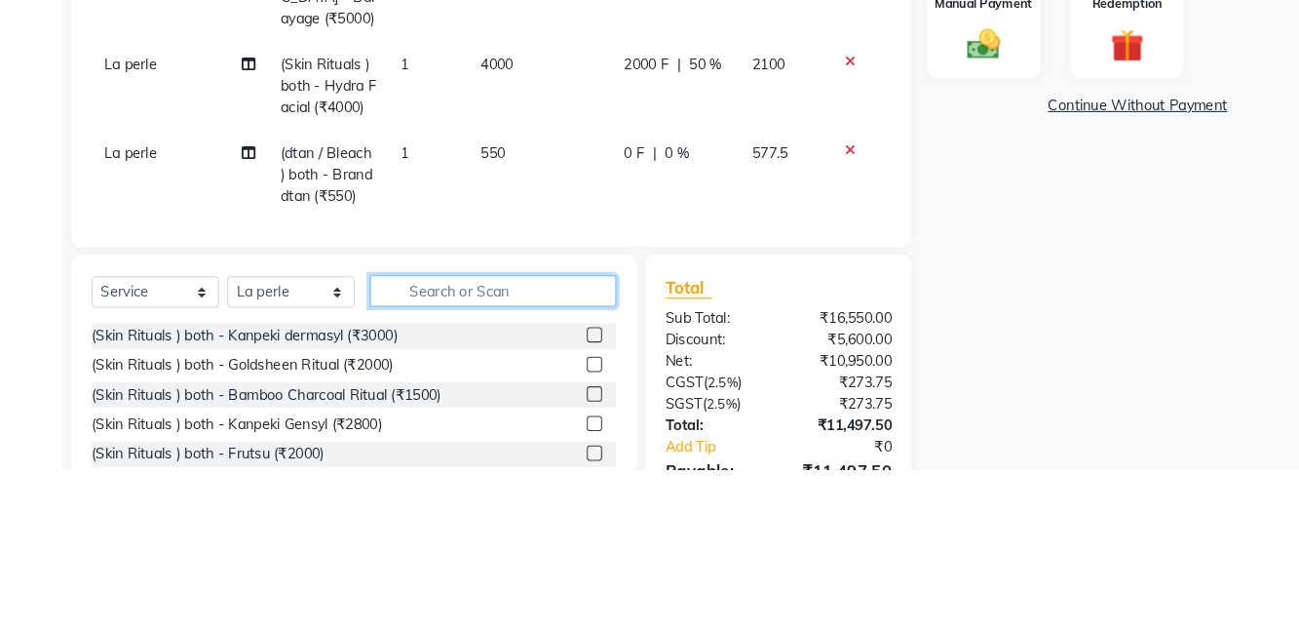
scroll to position [329, 0]
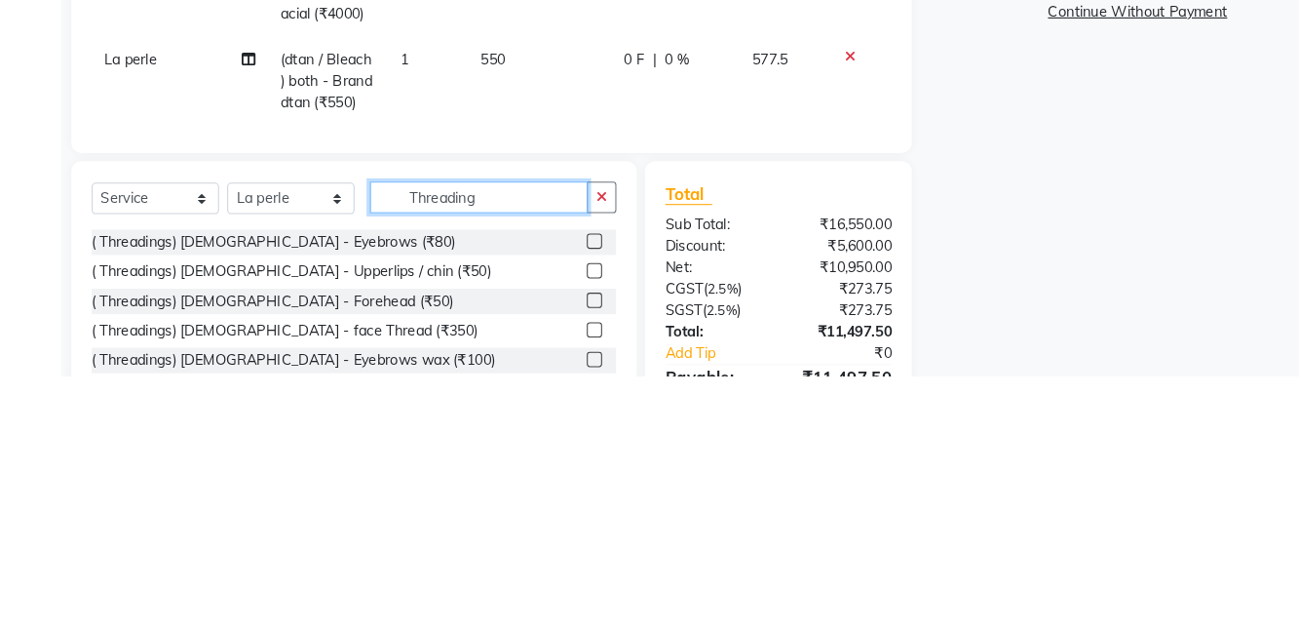
type input "Threading"
click at [566, 496] on label at bounding box center [568, 503] width 15 height 15
click at [566, 498] on input "checkbox" at bounding box center [567, 504] width 13 height 13
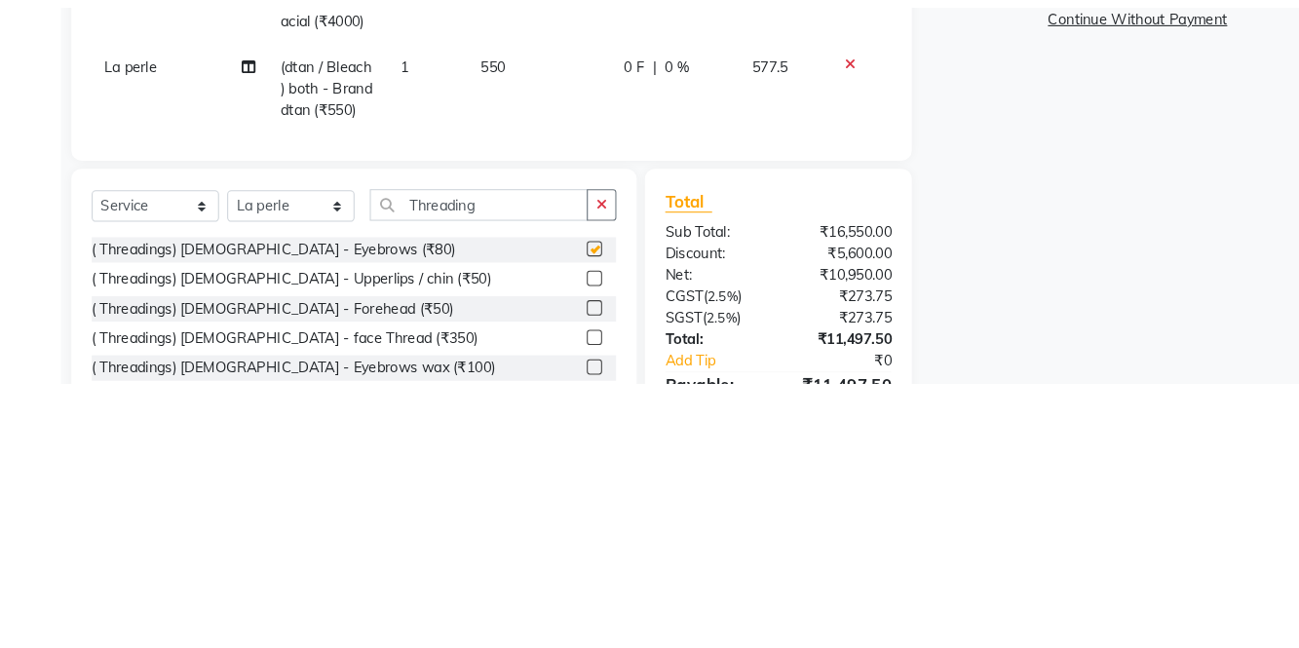
scroll to position [330, 0]
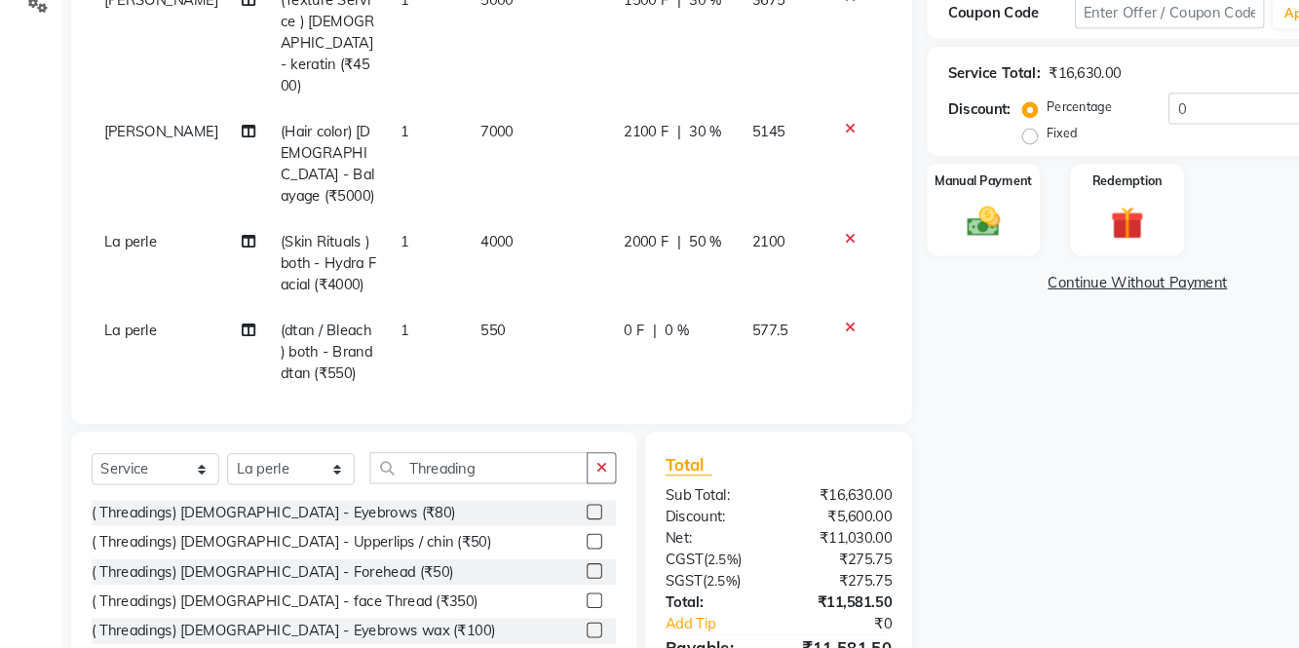
checkbox input "false"
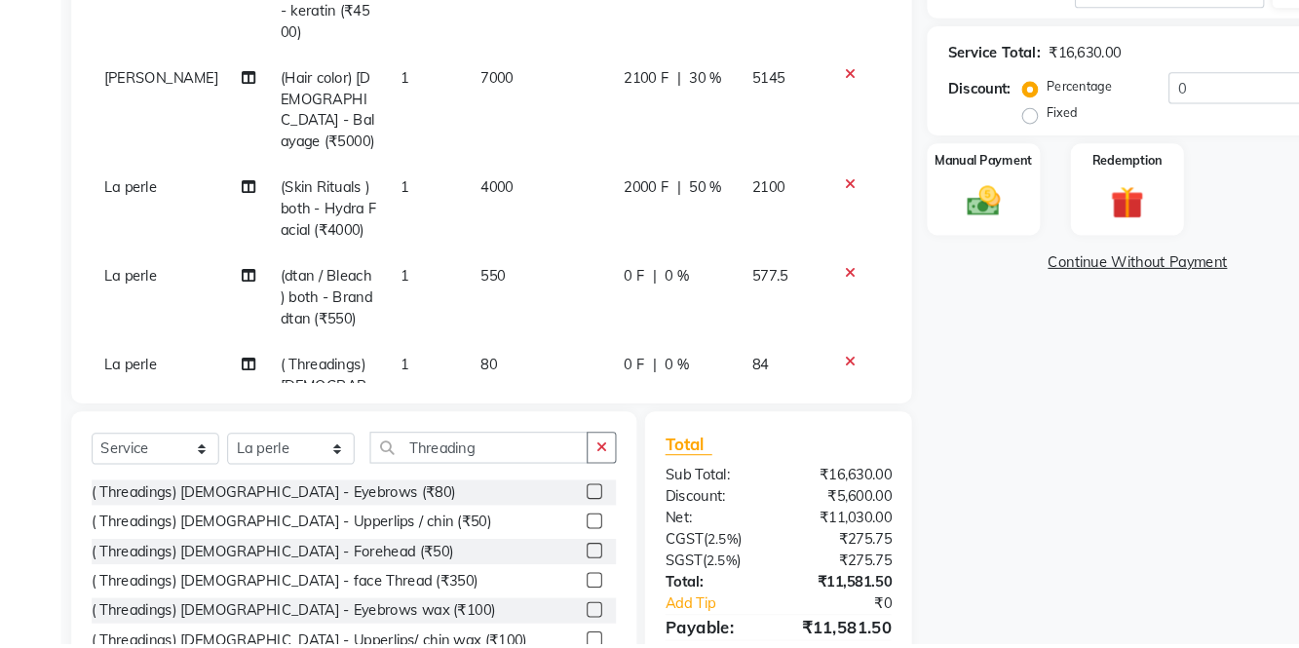
click at [482, 360] on td "80" at bounding box center [516, 412] width 137 height 105
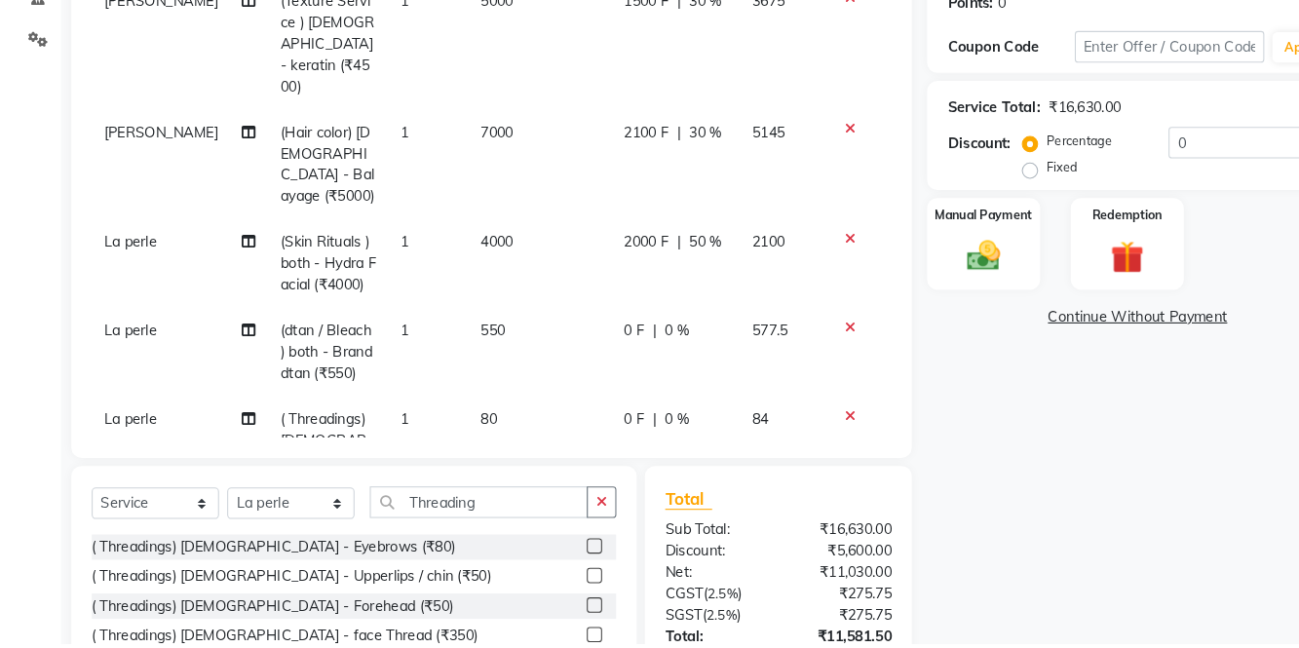
scroll to position [0, 0]
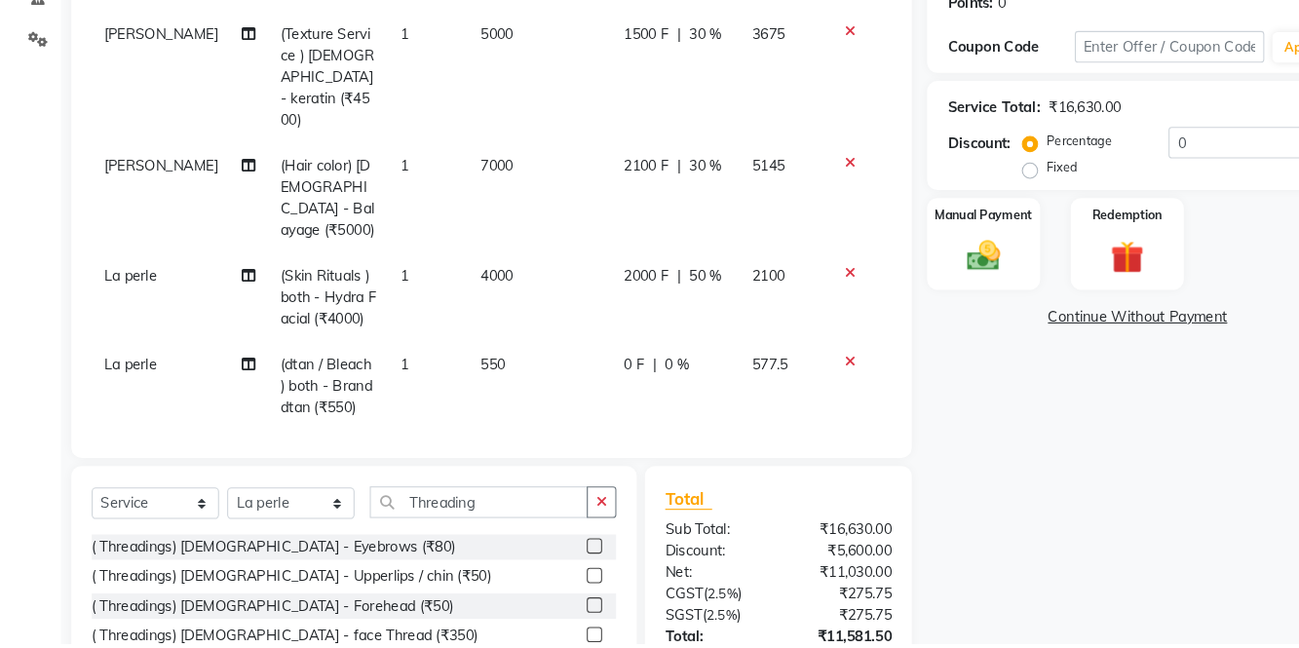
select select "83266"
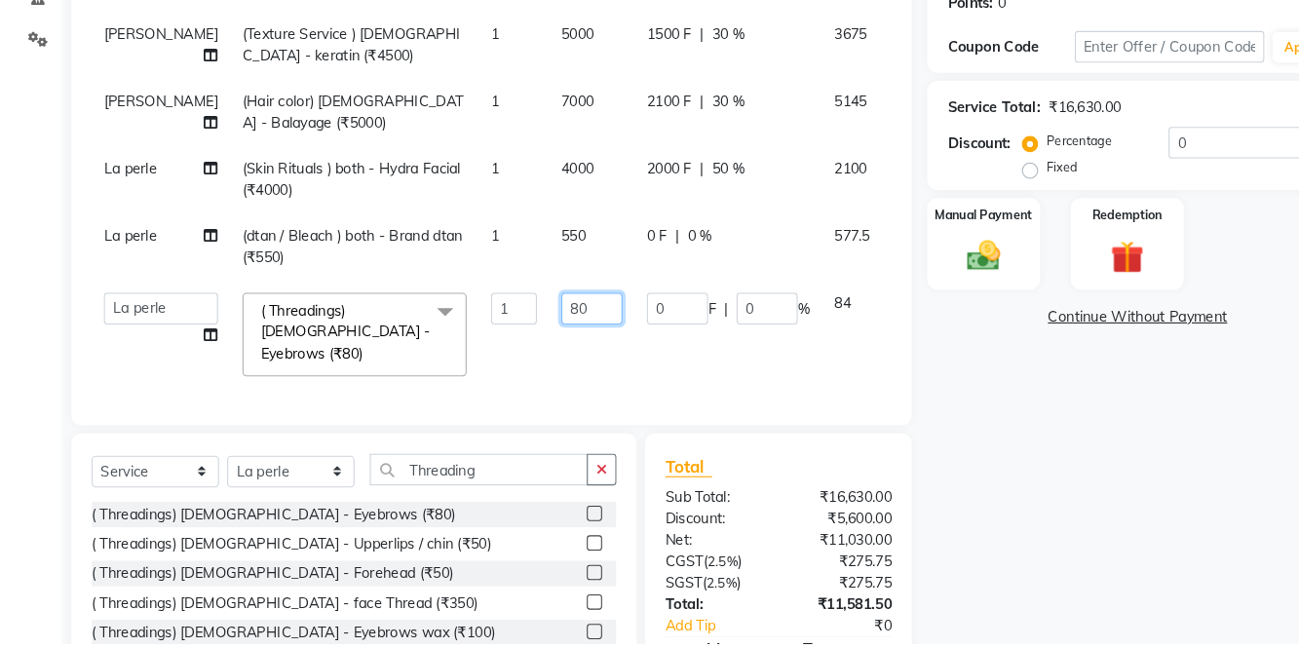
click at [539, 326] on input "80" at bounding box center [566, 328] width 58 height 30
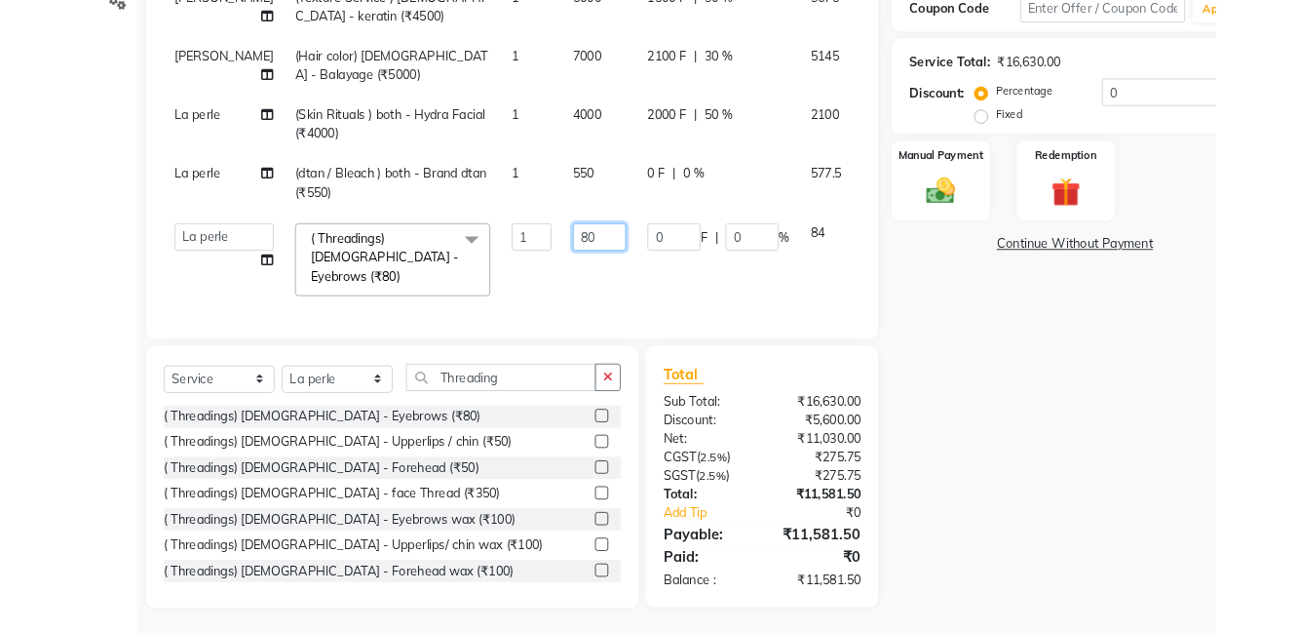
scroll to position [315, 0]
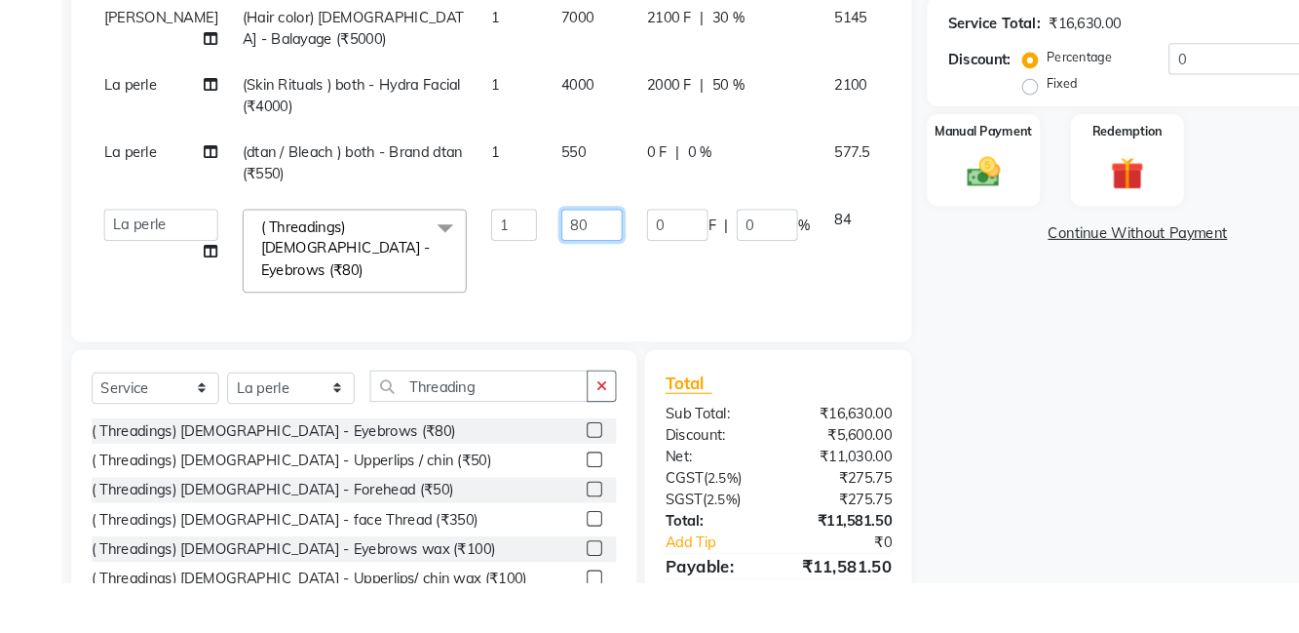
type input "8"
type input "50"
click at [893, 267] on div "Manual Payment" at bounding box center [941, 229] width 108 height 89
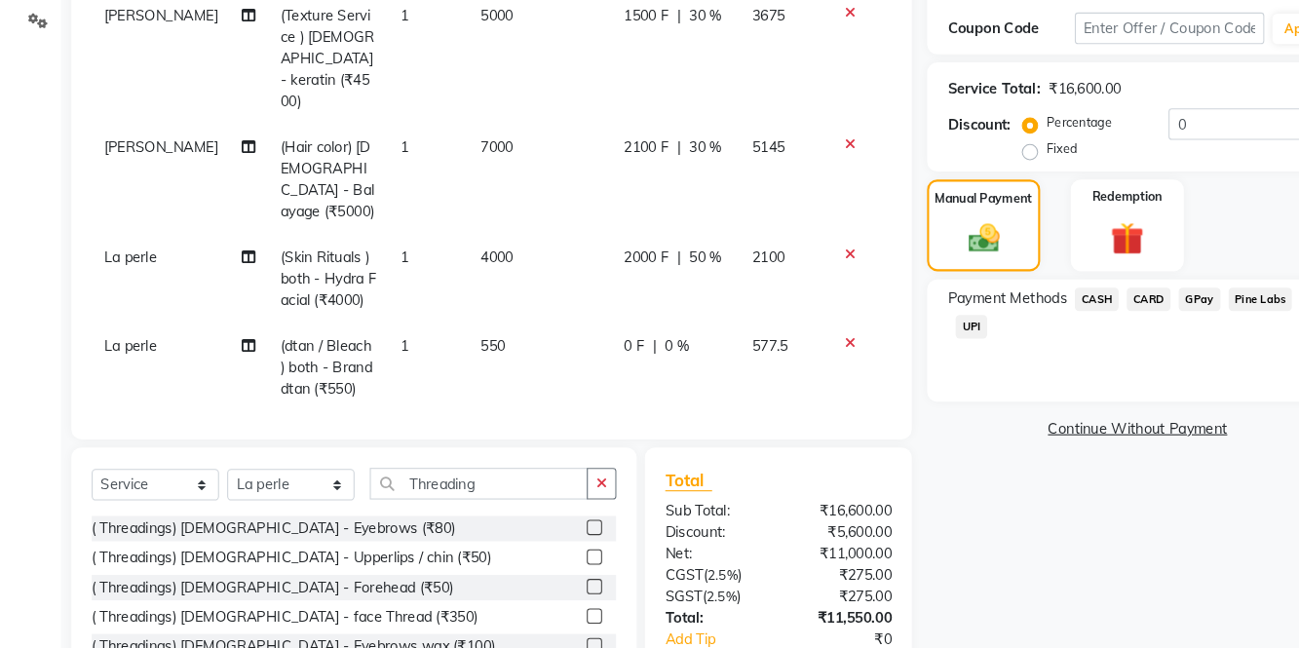
scroll to position [330, 0]
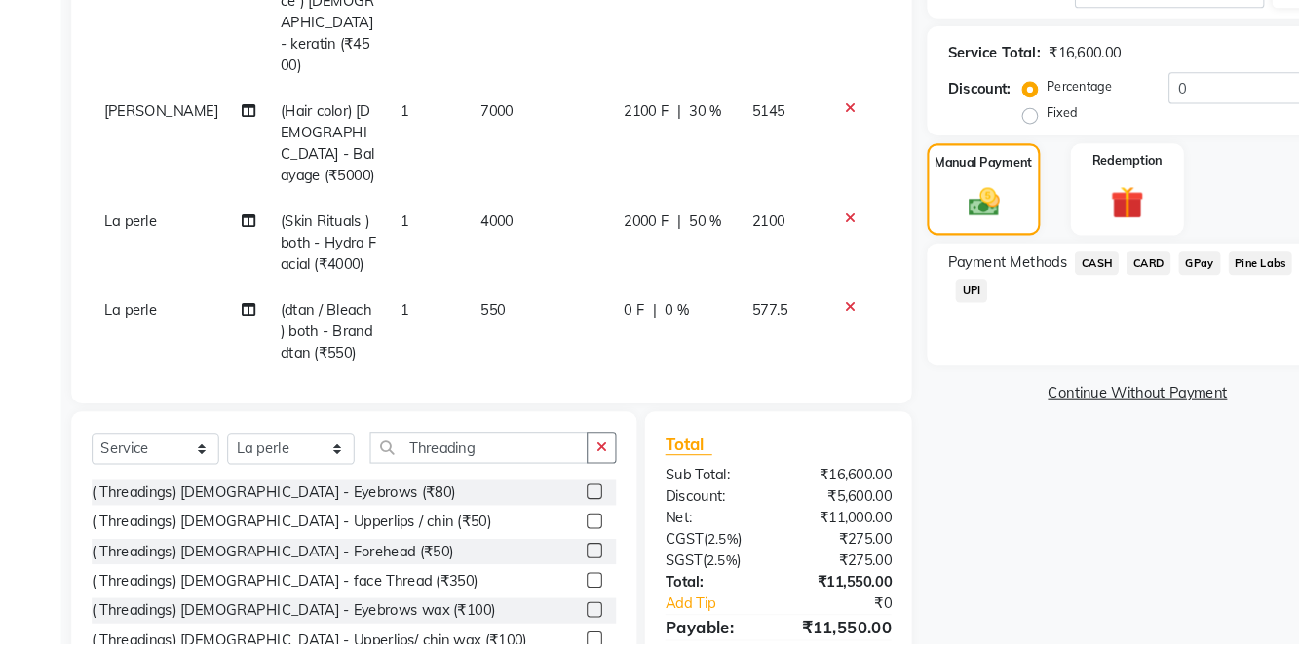
click at [944, 299] on div "UPI" at bounding box center [926, 312] width 38 height 26
click at [932, 306] on span "UPI" at bounding box center [929, 310] width 30 height 22
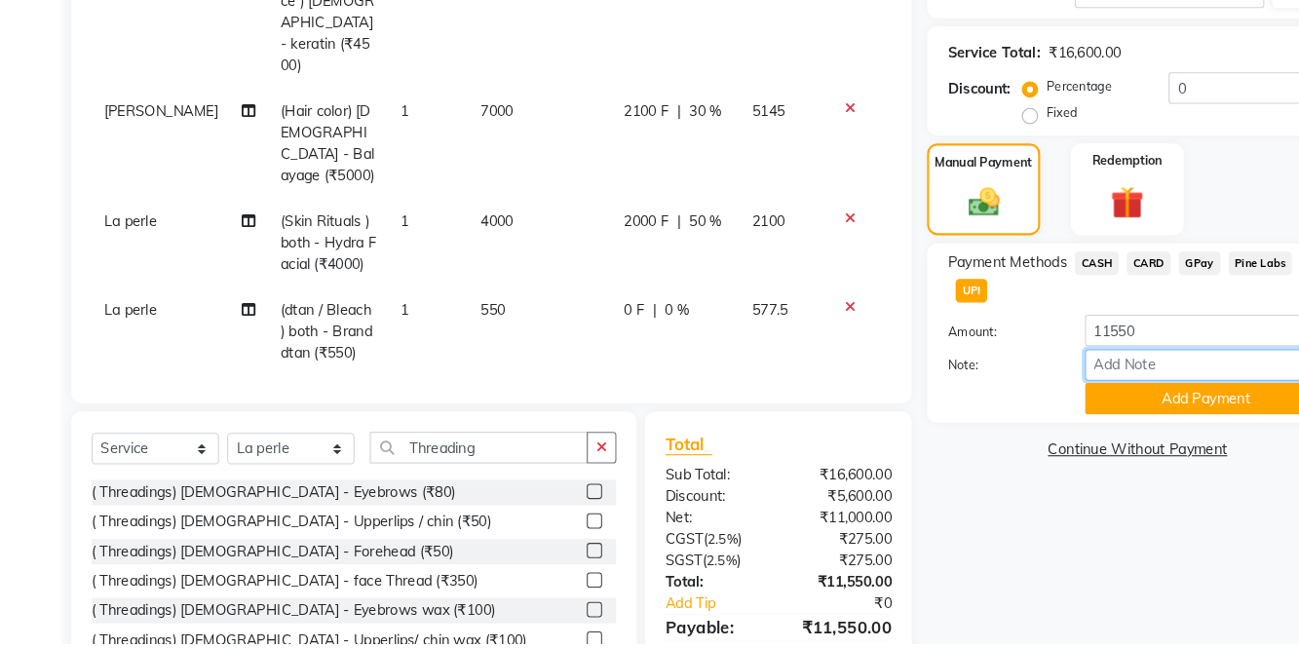
click at [1133, 367] on input "Note:" at bounding box center [1154, 382] width 232 height 30
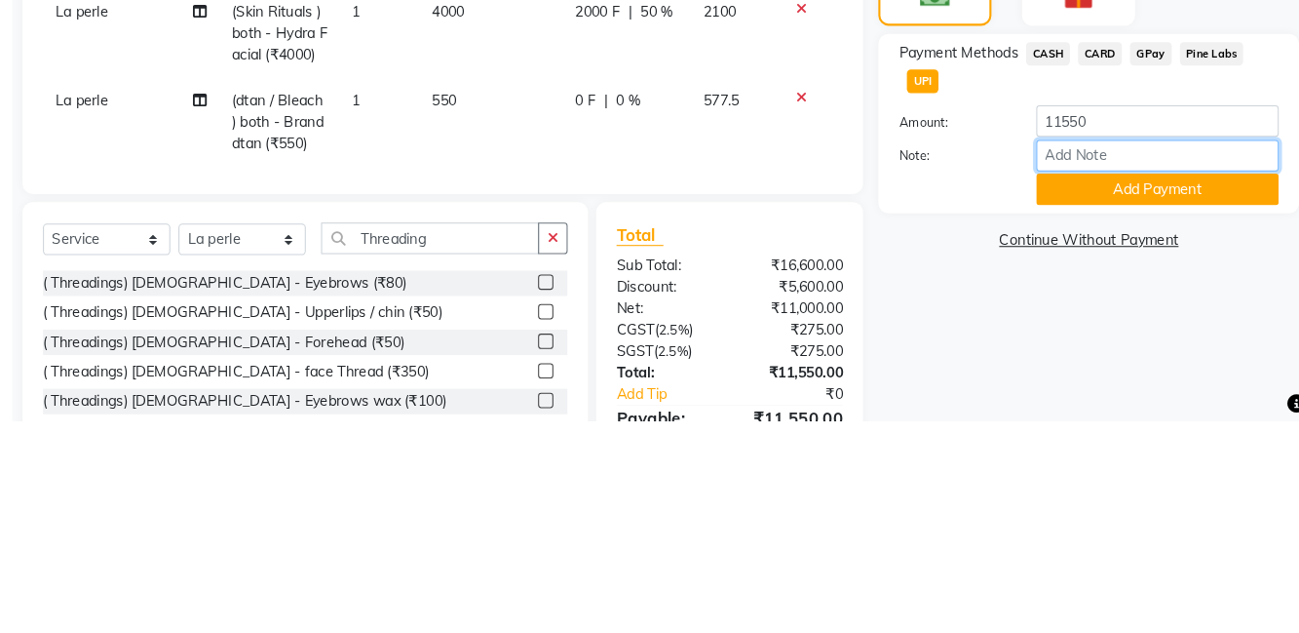
scroll to position [332, 0]
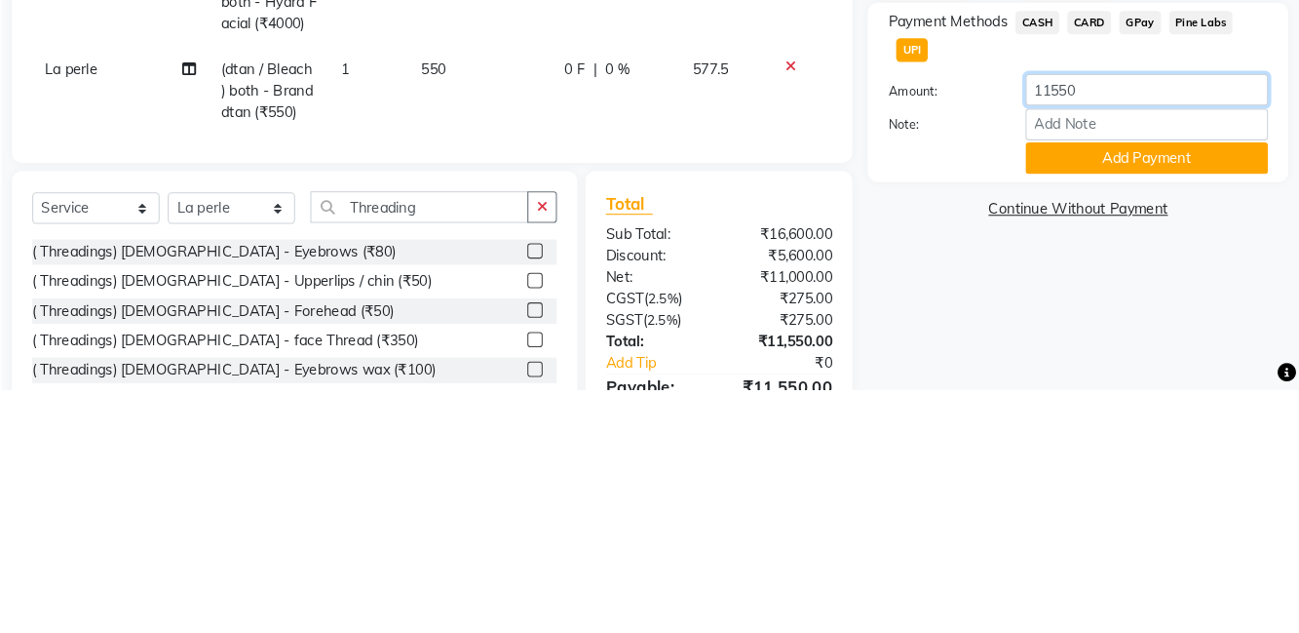
click at [1148, 335] on input "11550" at bounding box center [1154, 346] width 232 height 30
type input "11050"
click at [1197, 416] on button "Add Payment" at bounding box center [1154, 412] width 232 height 30
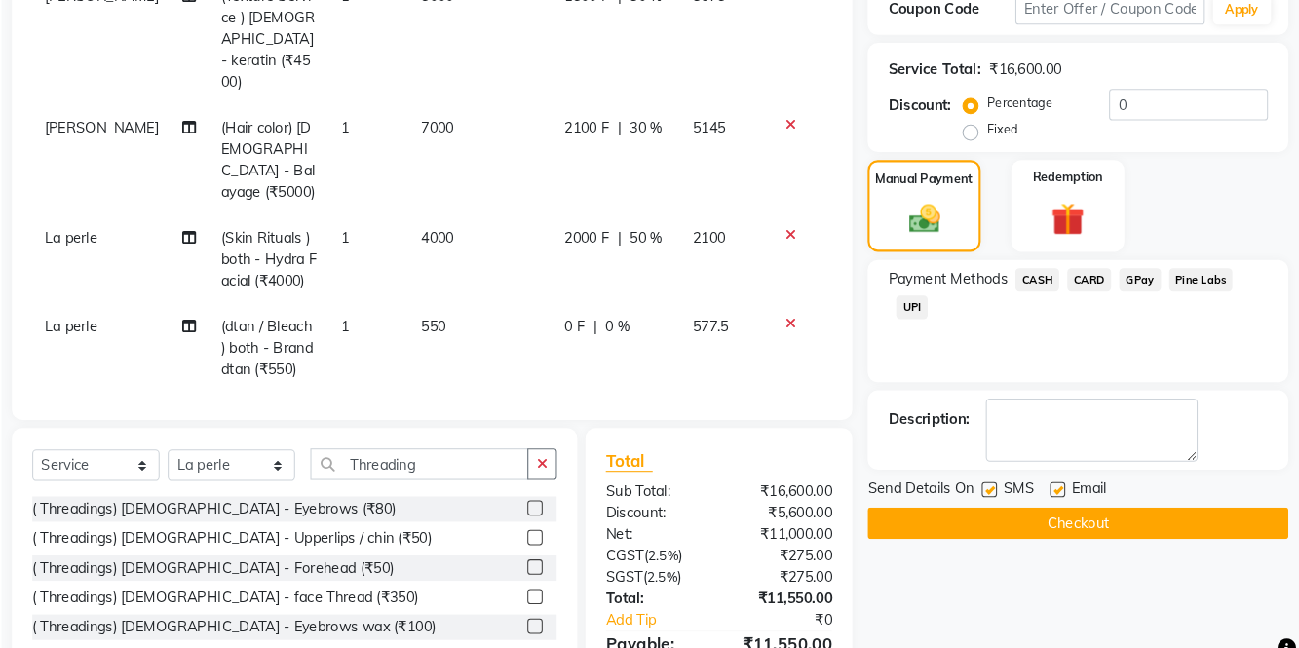
scroll to position [369, 0]
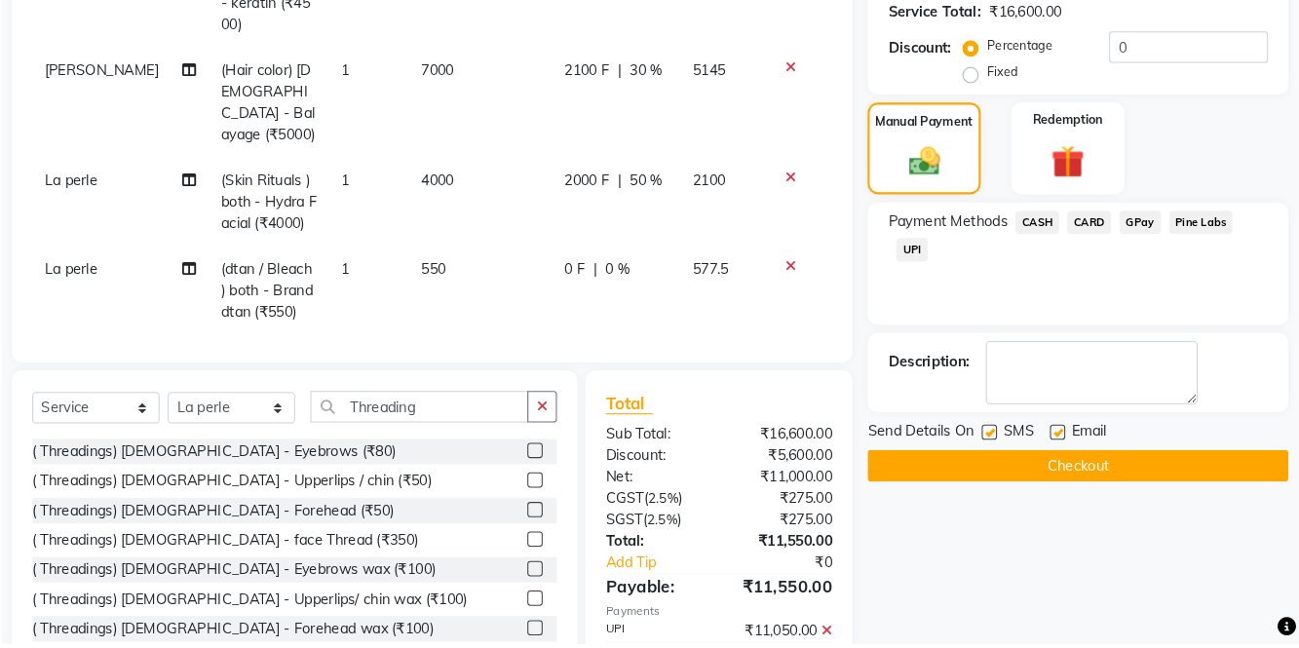
click at [1049, 240] on span "CASH" at bounding box center [1049, 245] width 42 height 22
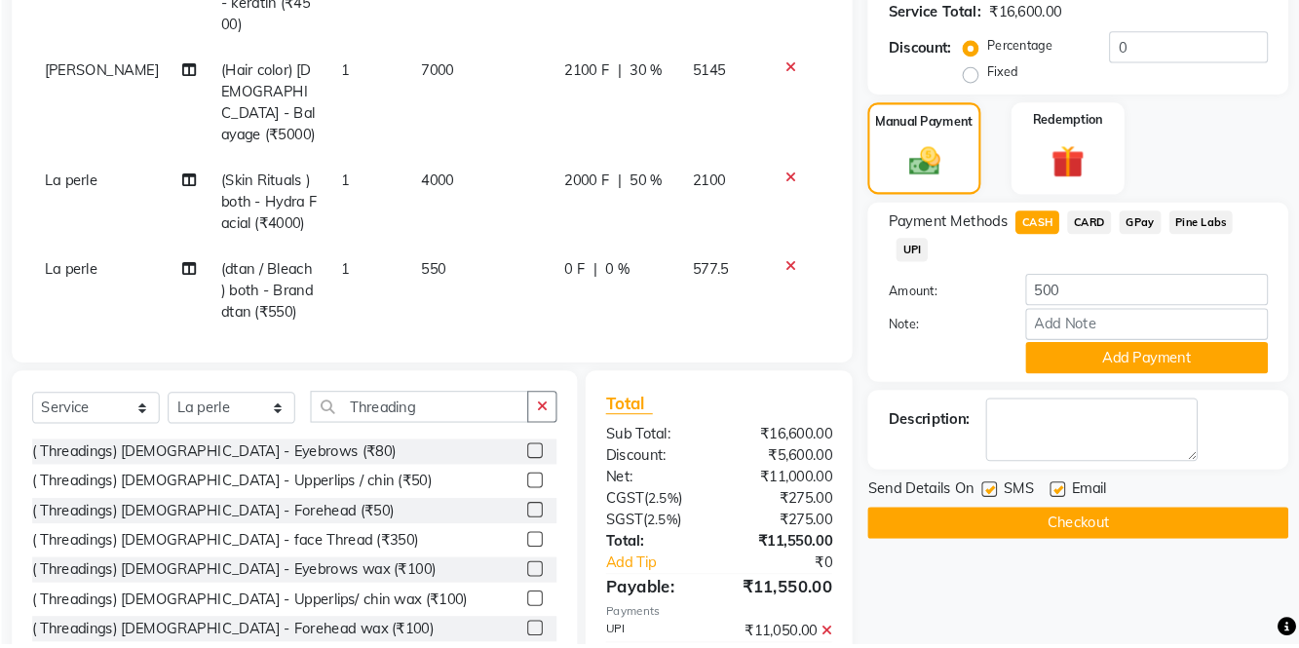
click at [1226, 368] on button "Add Payment" at bounding box center [1154, 375] width 232 height 30
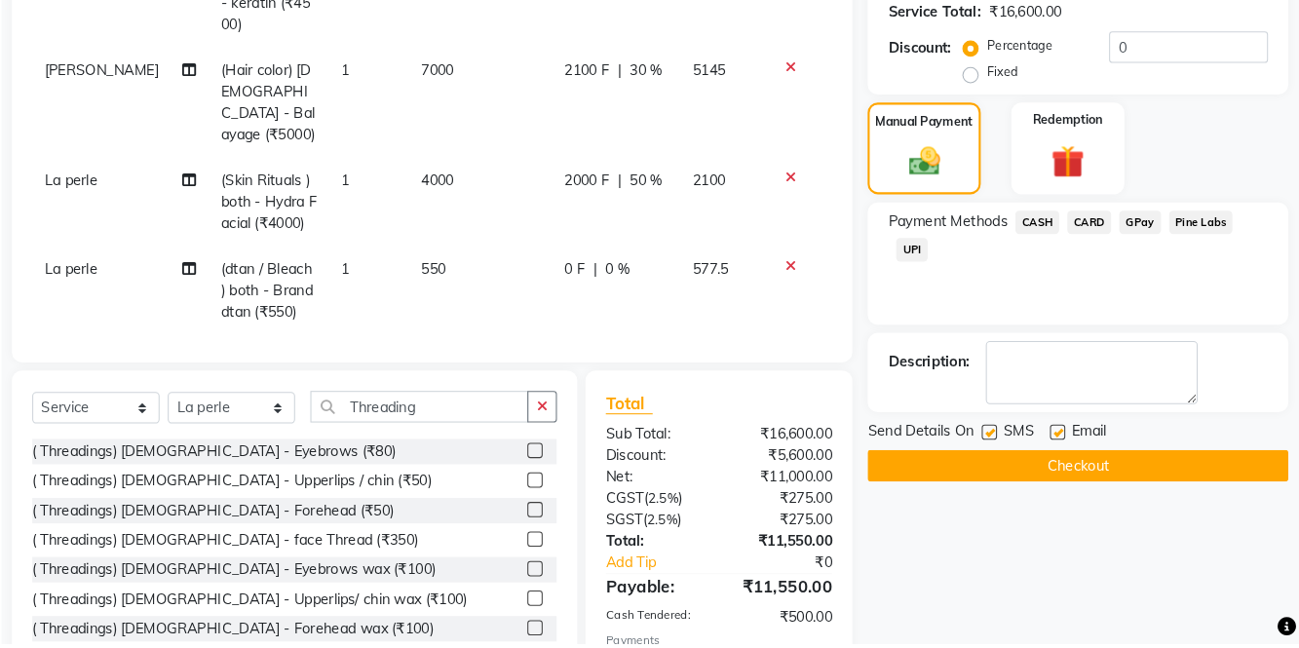
scroll to position [418, 0]
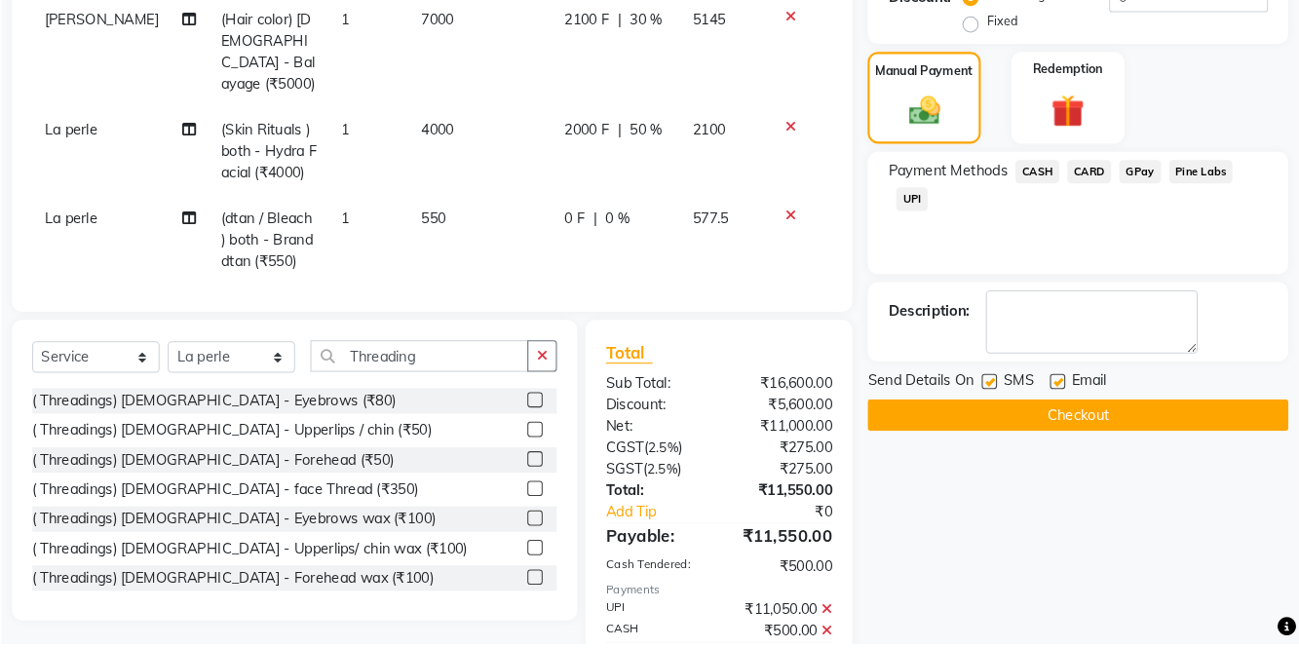
click at [1179, 441] on button "Checkout" at bounding box center [1088, 429] width 403 height 30
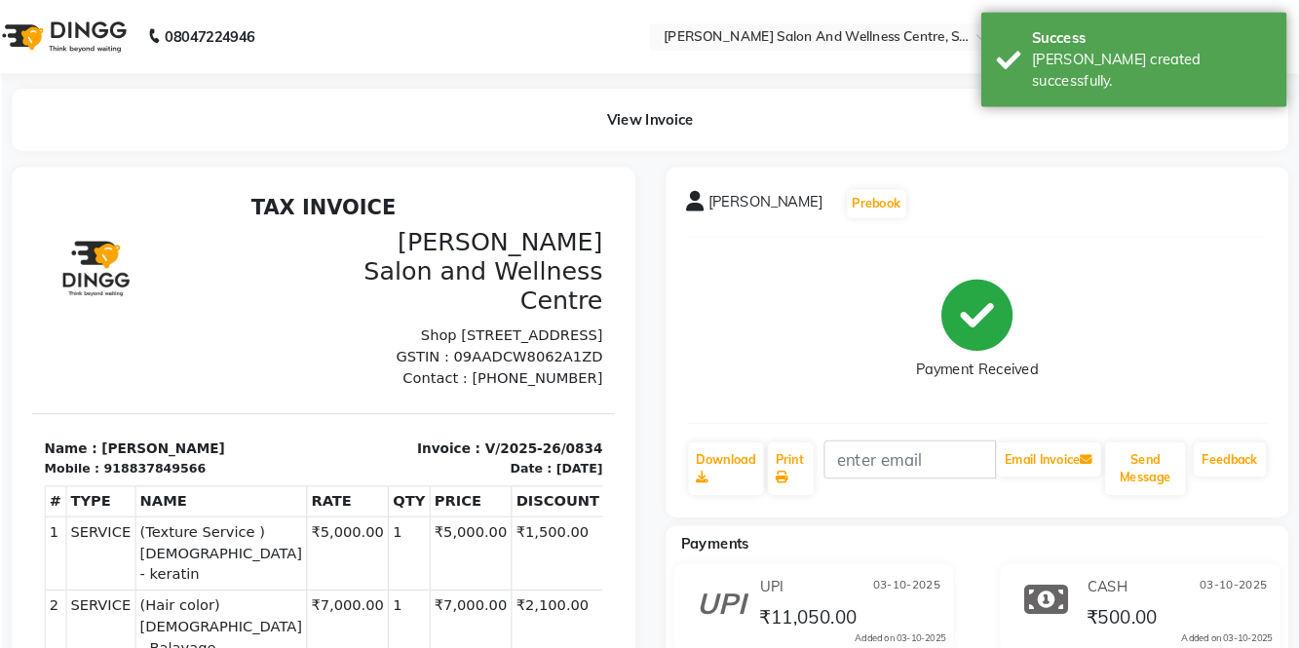
select select "8341"
select select "service"
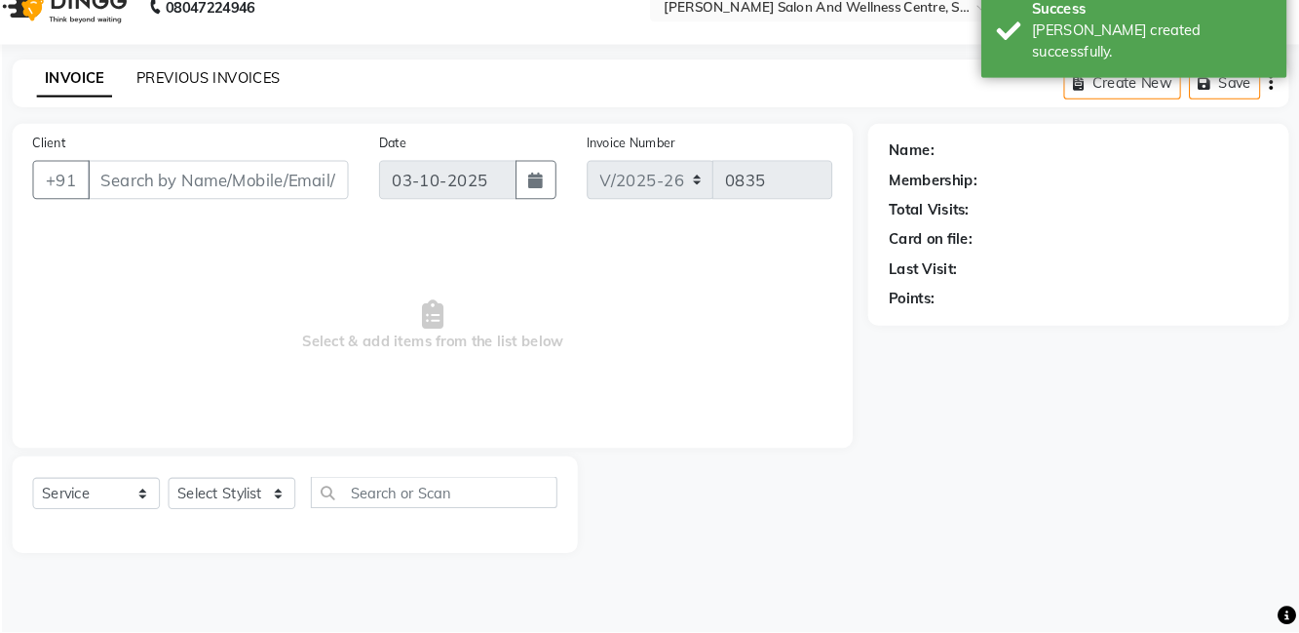
click at [283, 97] on link "PREVIOUS INVOICES" at bounding box center [255, 103] width 137 height 18
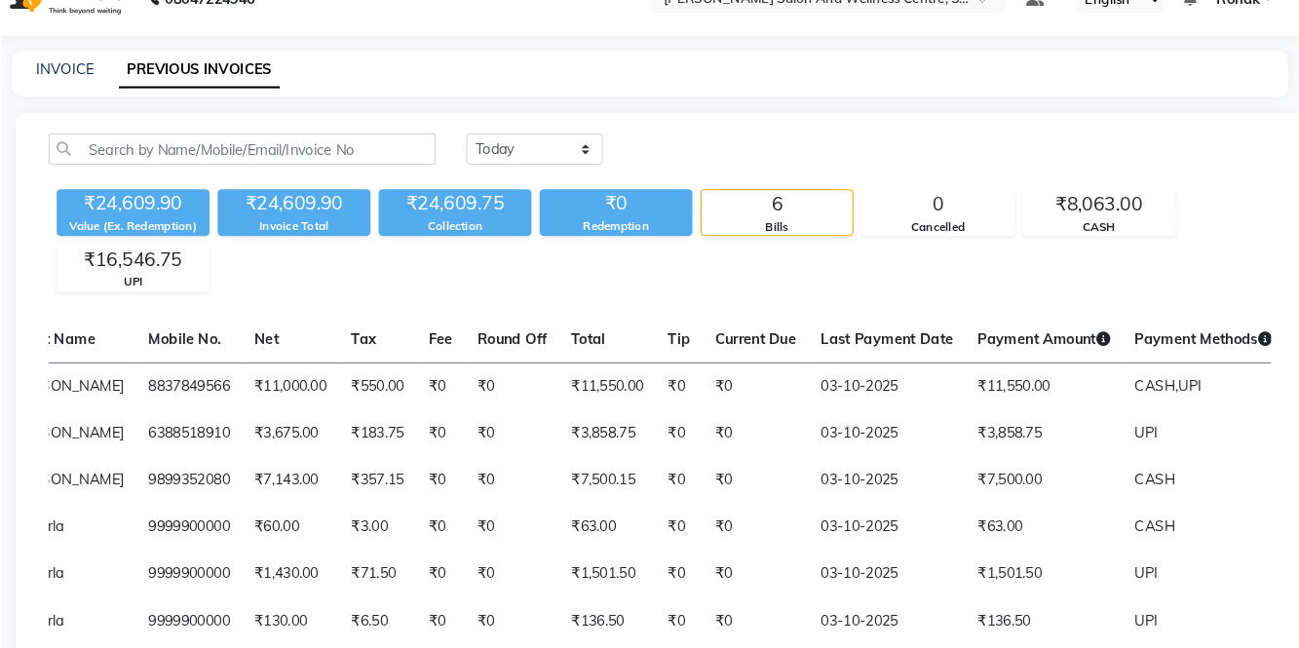
scroll to position [14, 0]
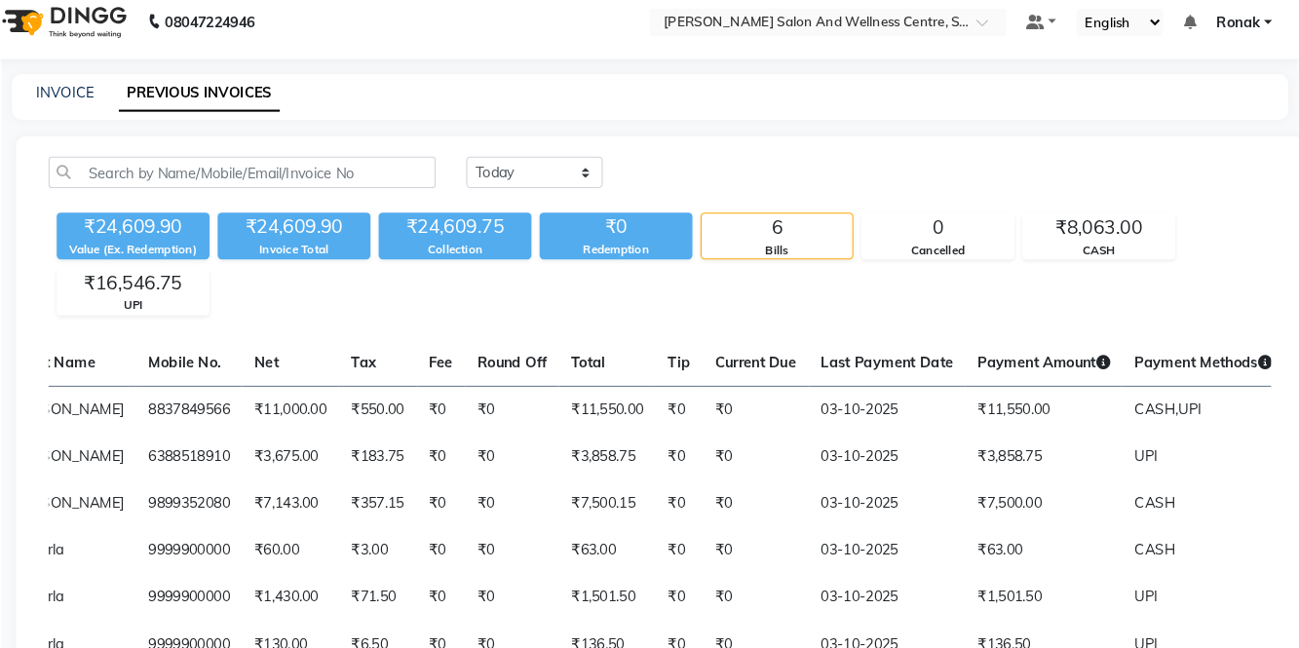
select select "service"
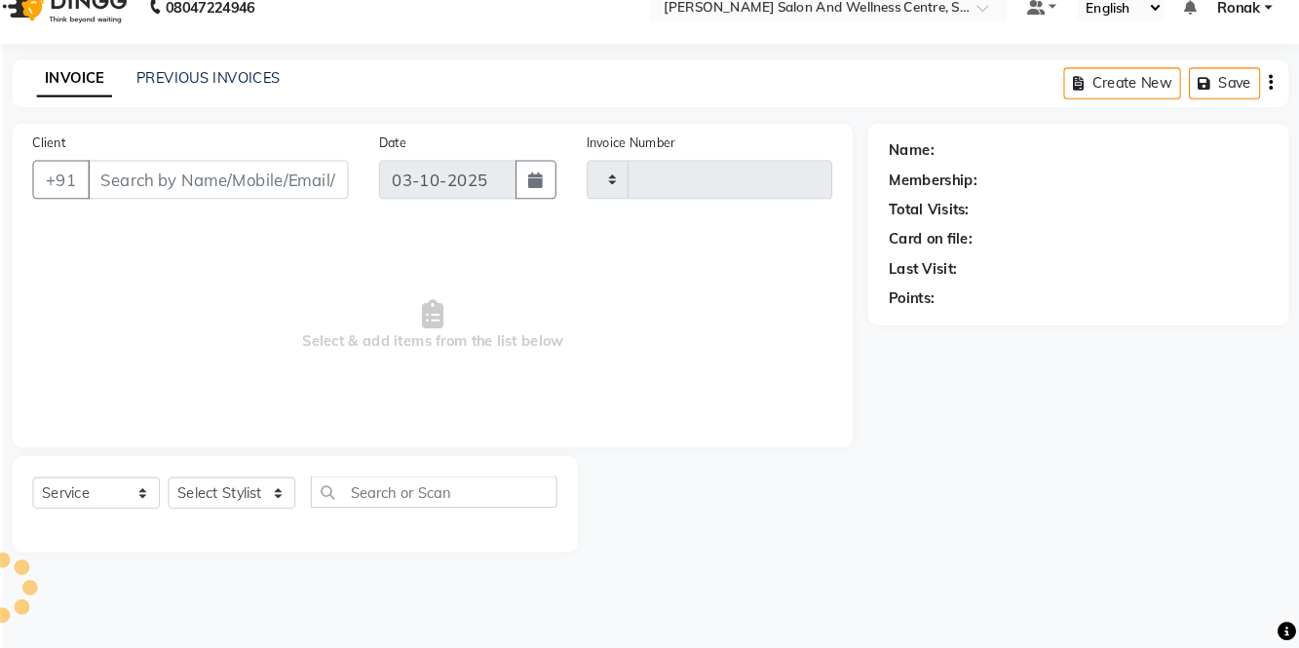
type input "0835"
select select "8341"
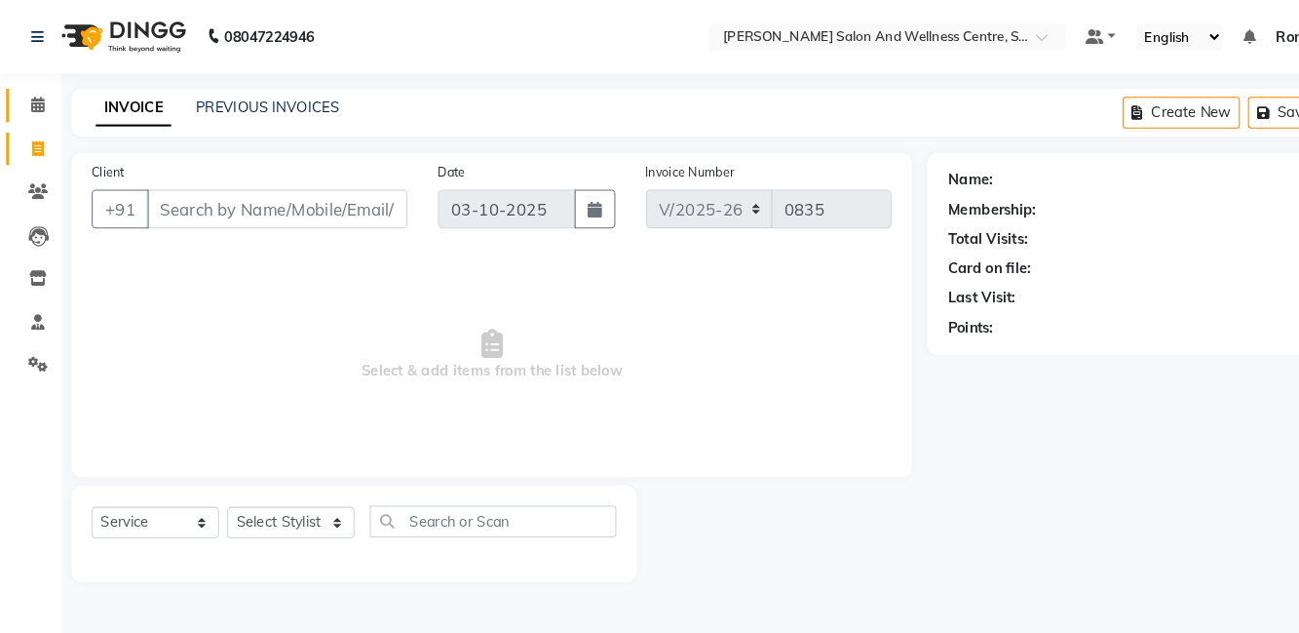
click at [43, 104] on span at bounding box center [36, 101] width 34 height 22
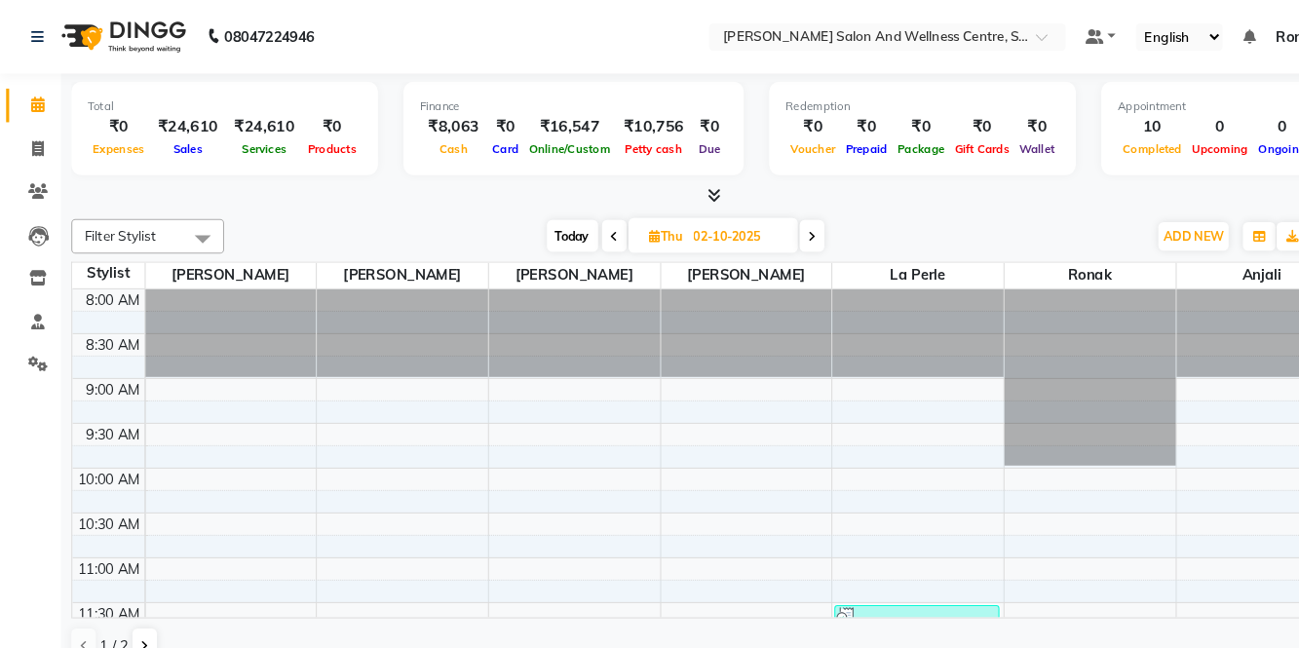
click at [682, 182] on icon at bounding box center [683, 186] width 13 height 15
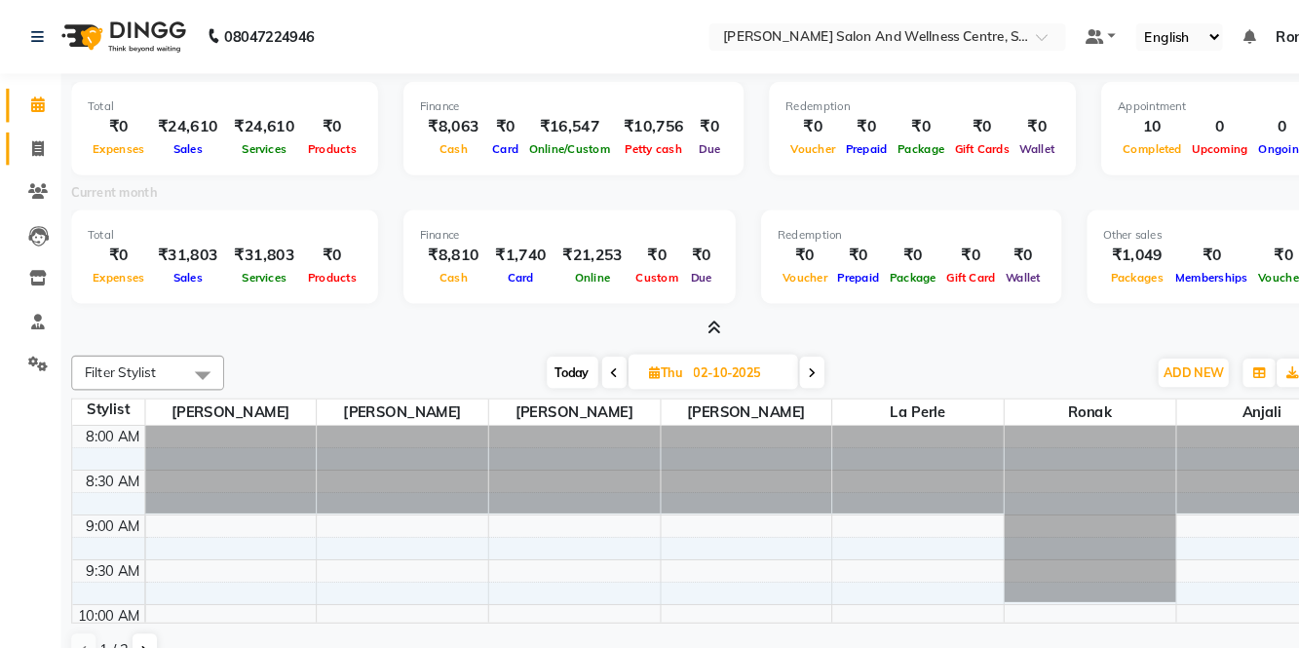
click at [43, 134] on span at bounding box center [36, 143] width 34 height 22
select select "service"
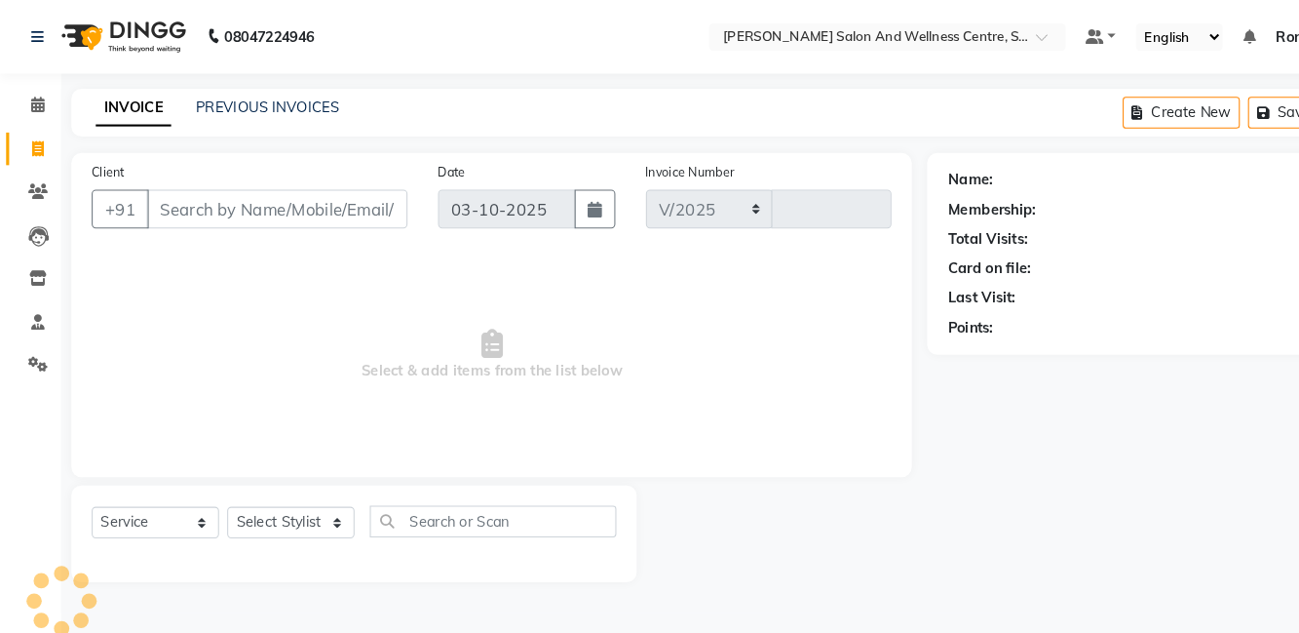
select select "8341"
type input "0835"
click at [213, 96] on link "PREVIOUS INVOICES" at bounding box center [255, 103] width 137 height 18
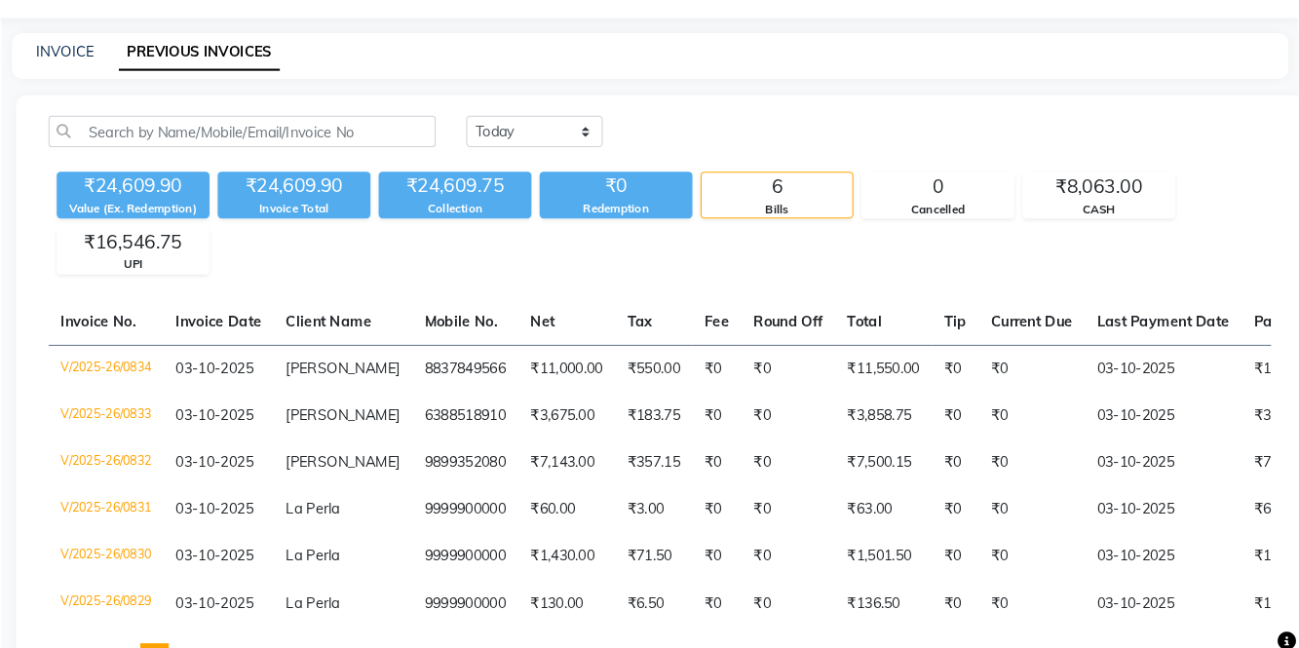
scroll to position [34, 0]
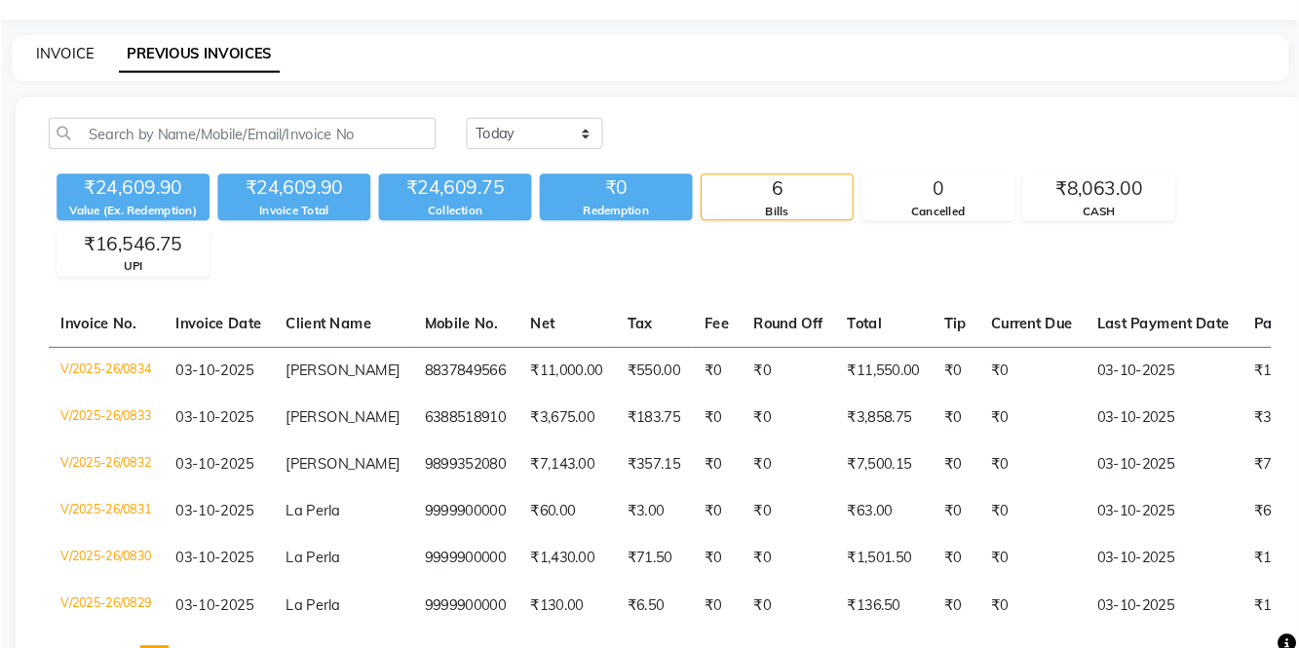
click at [102, 71] on link "INVOICE" at bounding box center [120, 68] width 56 height 18
select select "service"
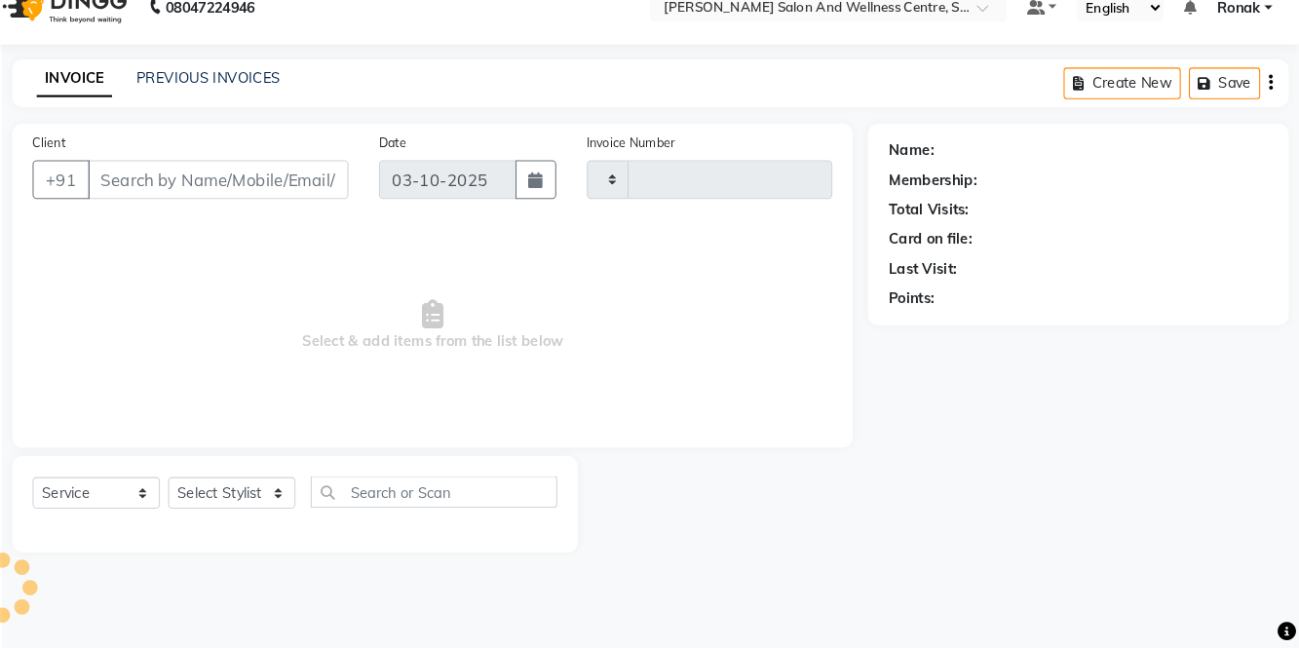
type input "0835"
select select "8341"
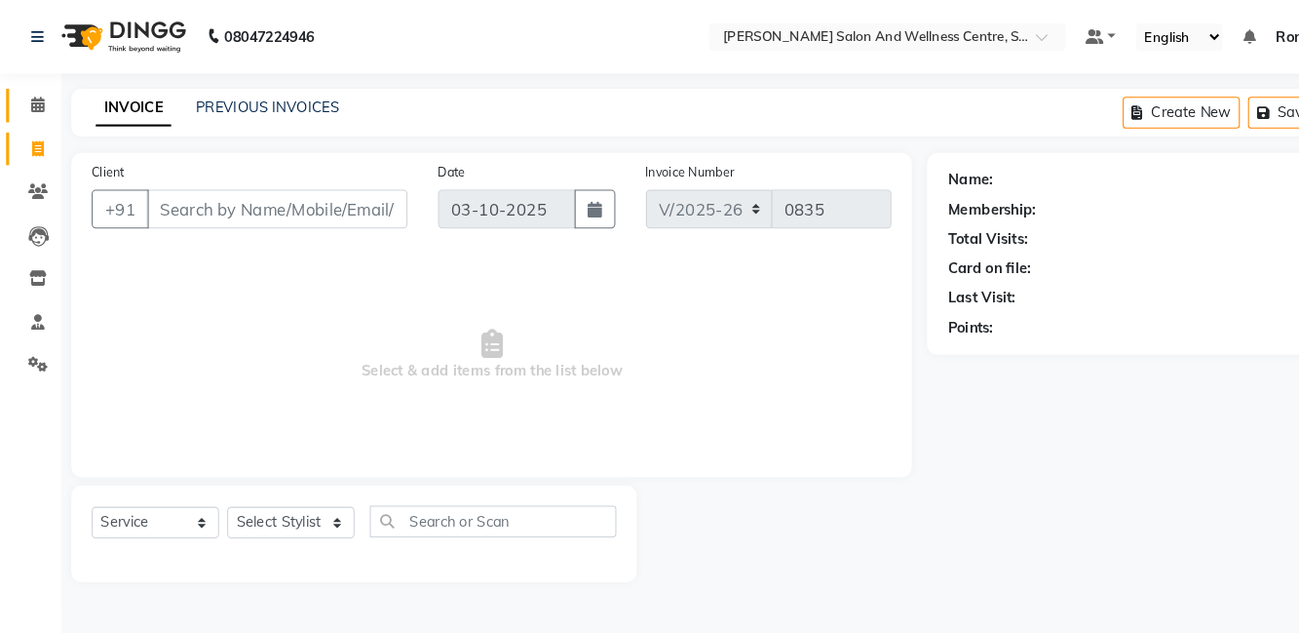
click at [25, 104] on span at bounding box center [36, 101] width 34 height 22
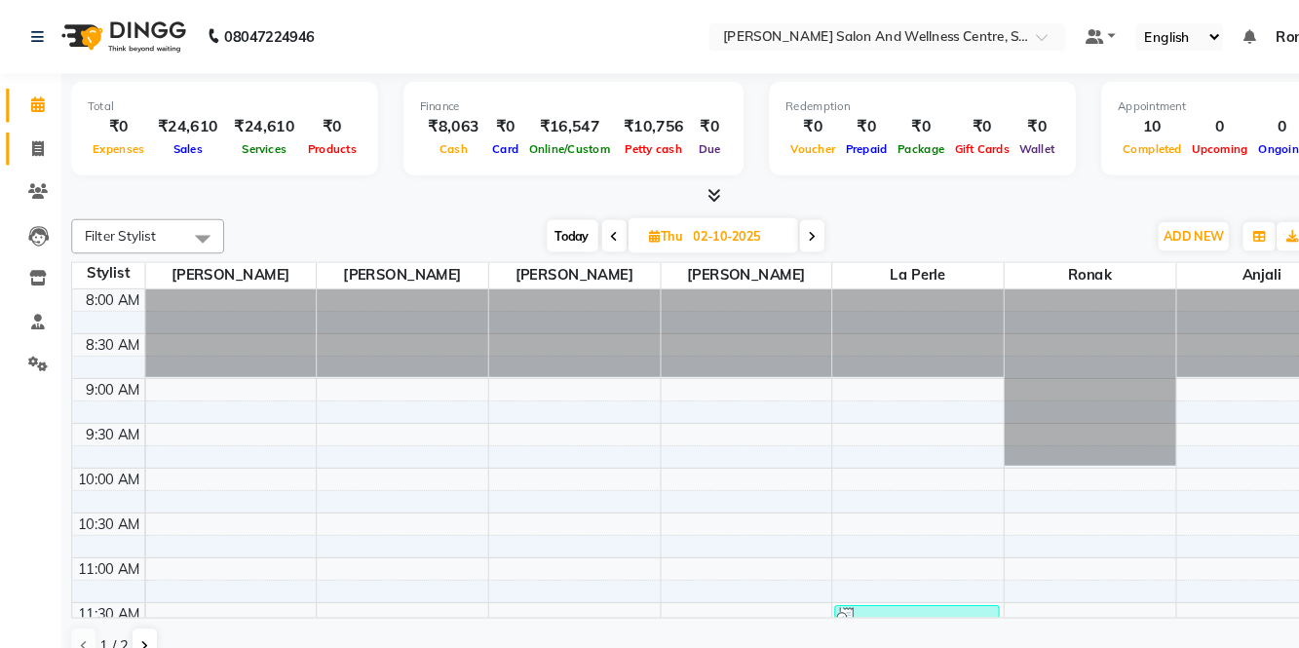
click at [31, 149] on icon at bounding box center [36, 142] width 11 height 15
select select "8341"
select select "service"
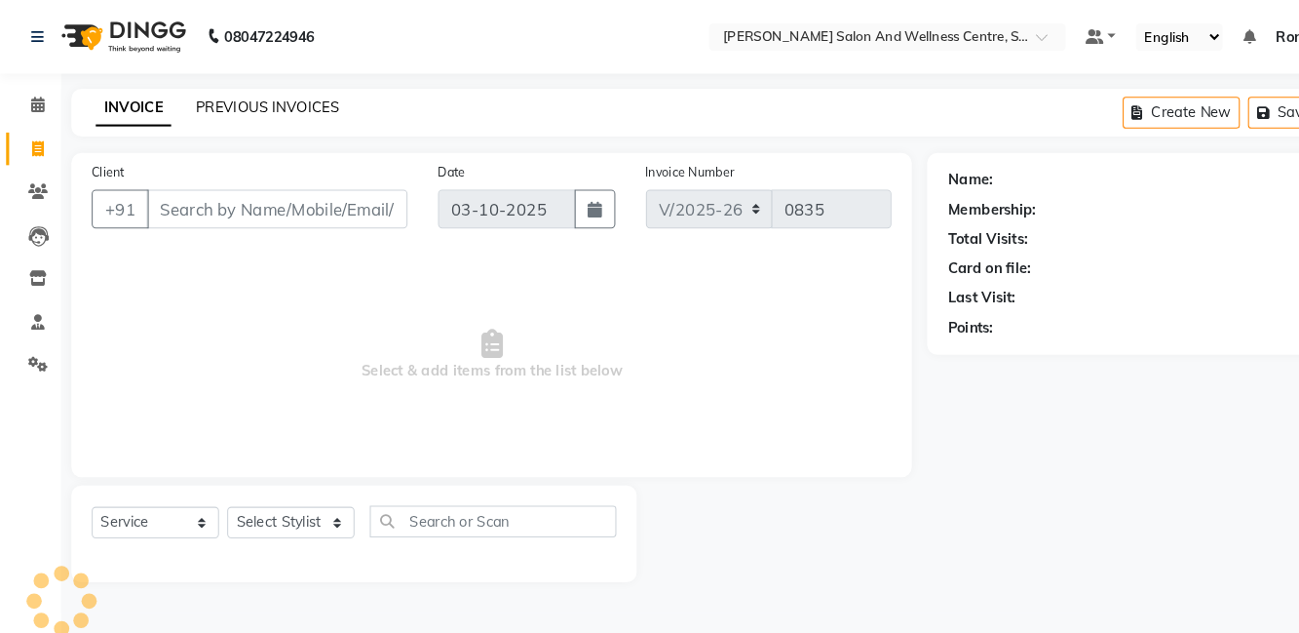
click at [212, 97] on link "PREVIOUS INVOICES" at bounding box center [255, 103] width 137 height 18
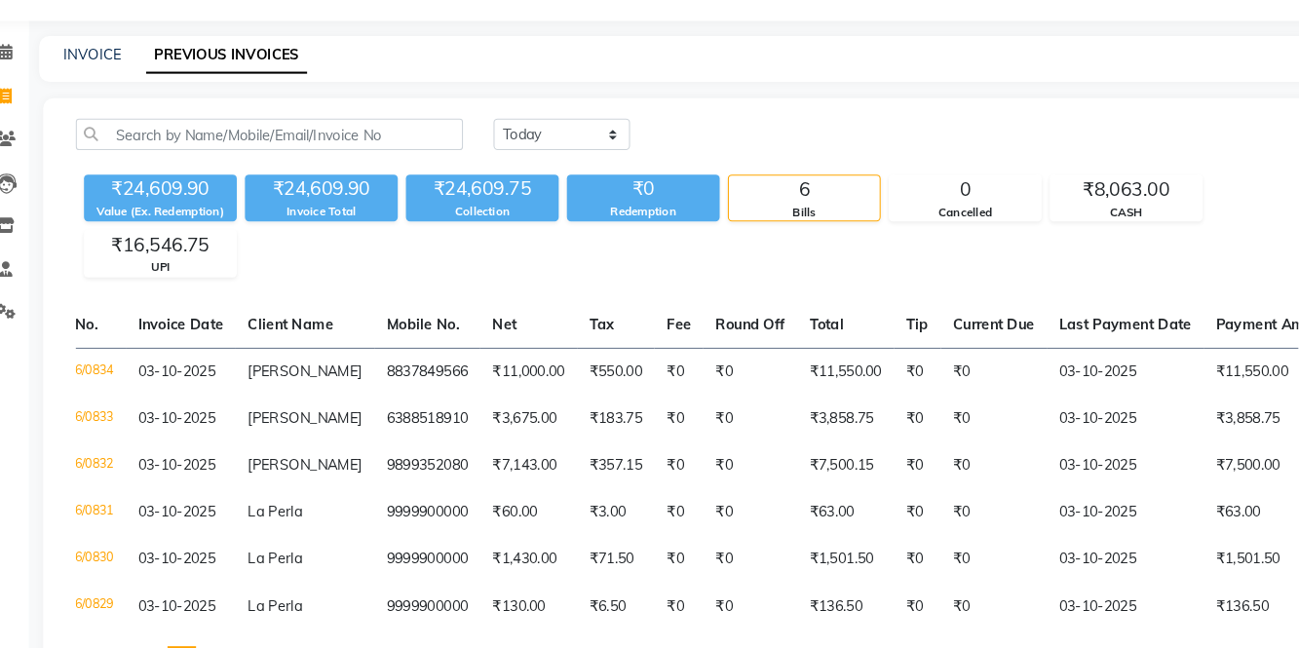
scroll to position [0, 128]
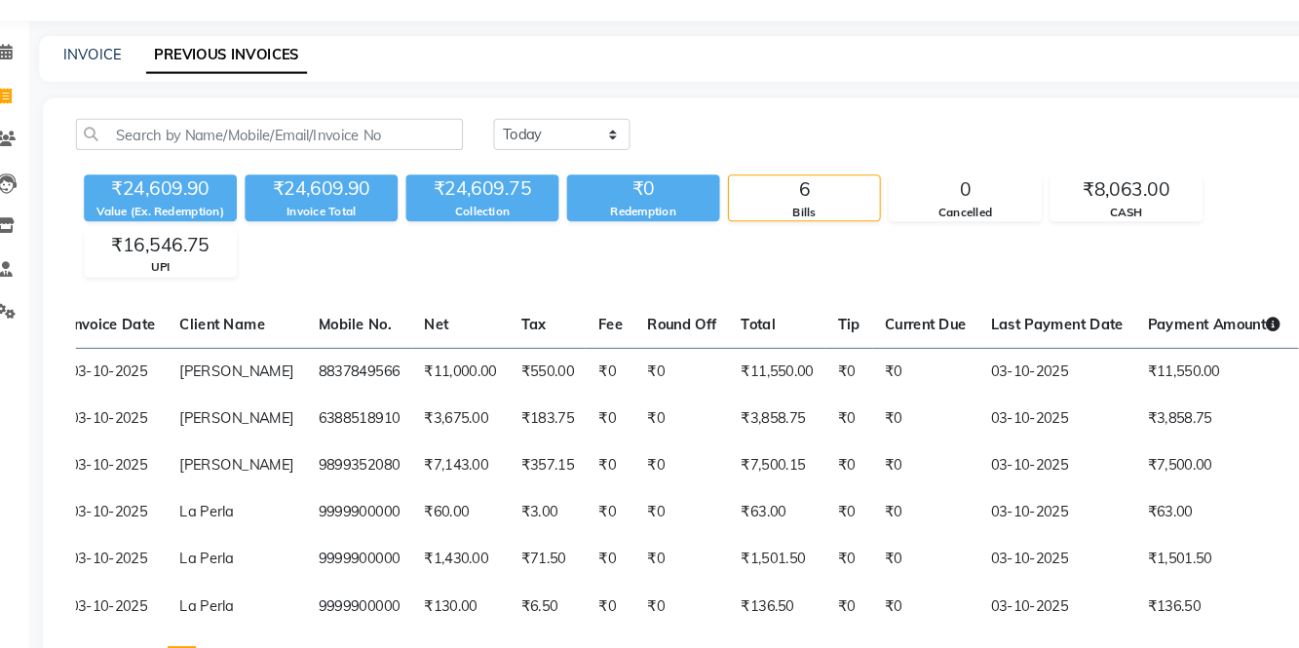
select select "8341"
select select "service"
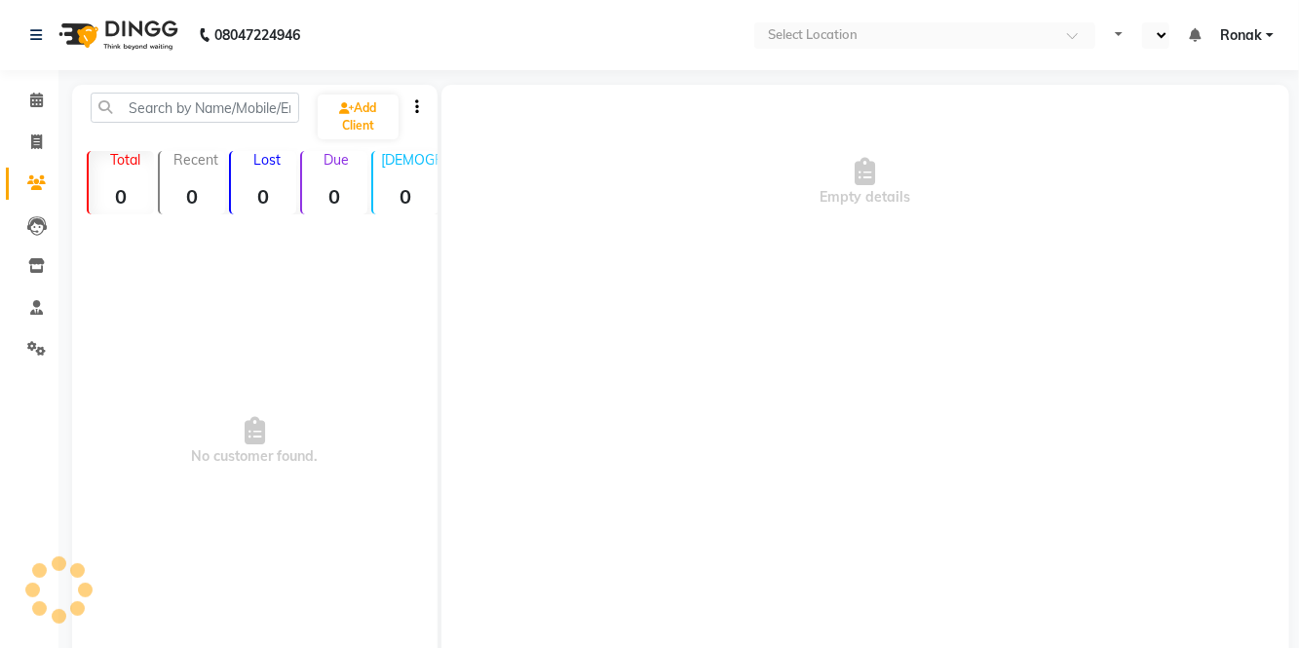
select select "en"
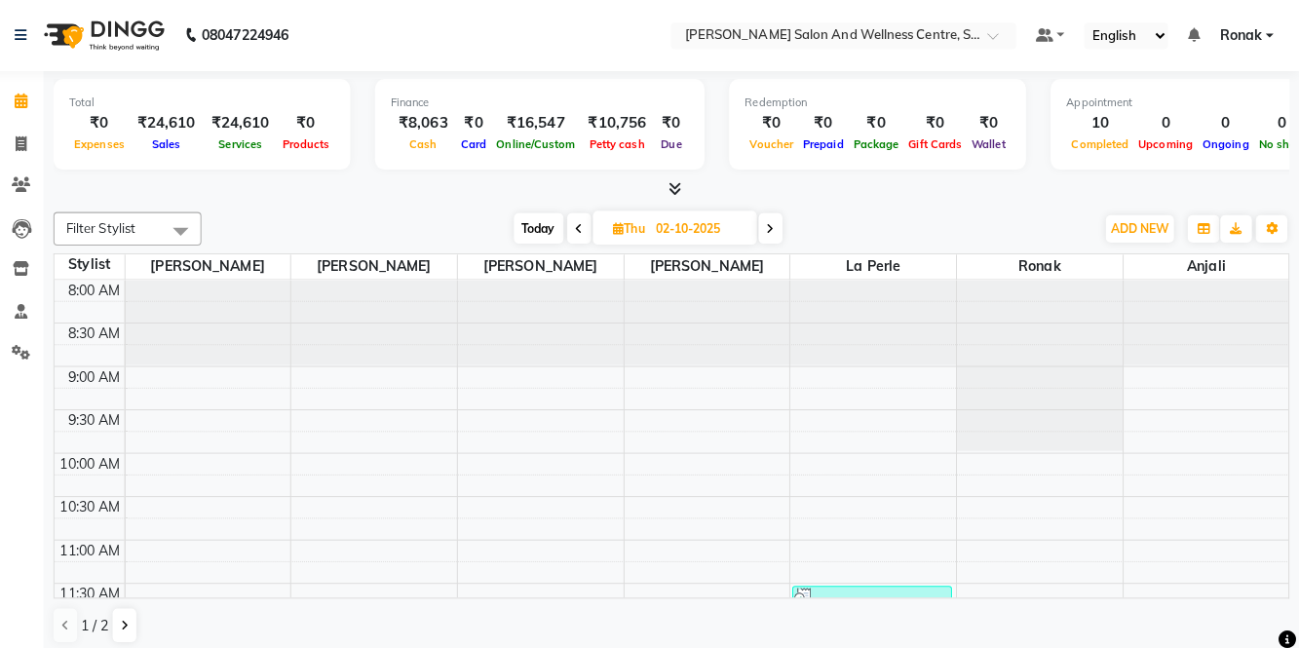
click at [47, 144] on span at bounding box center [36, 143] width 34 height 22
select select "service"
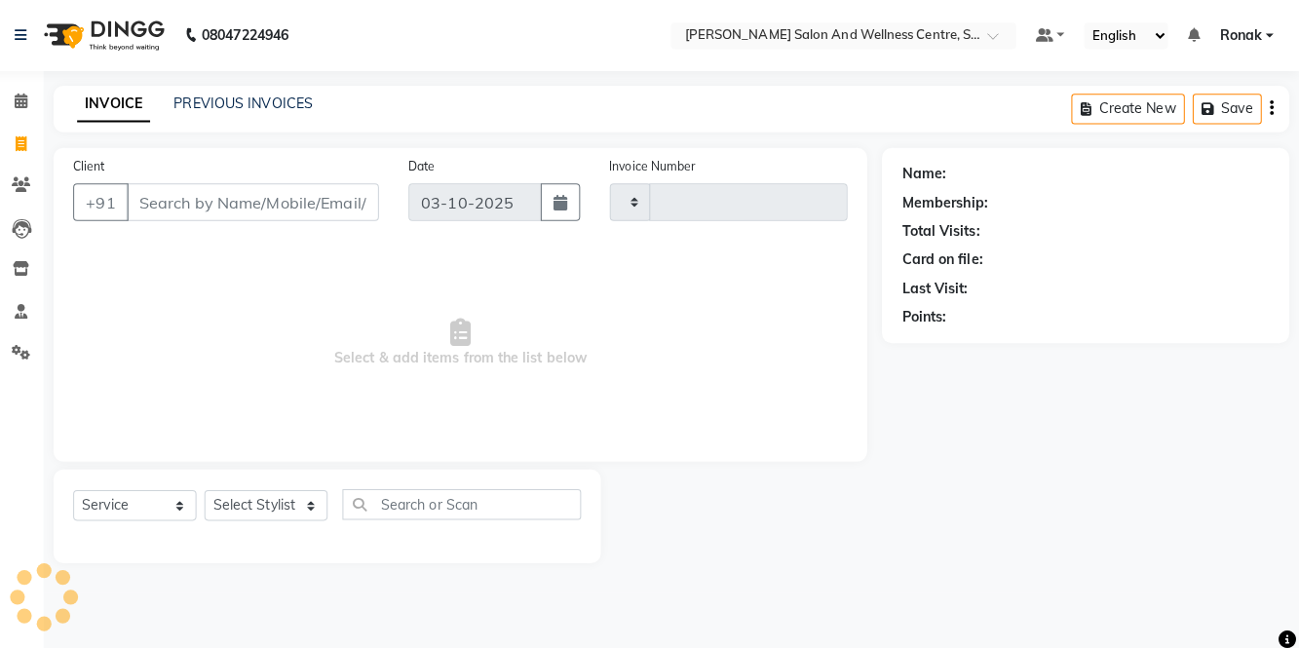
type input "0835"
select select "8341"
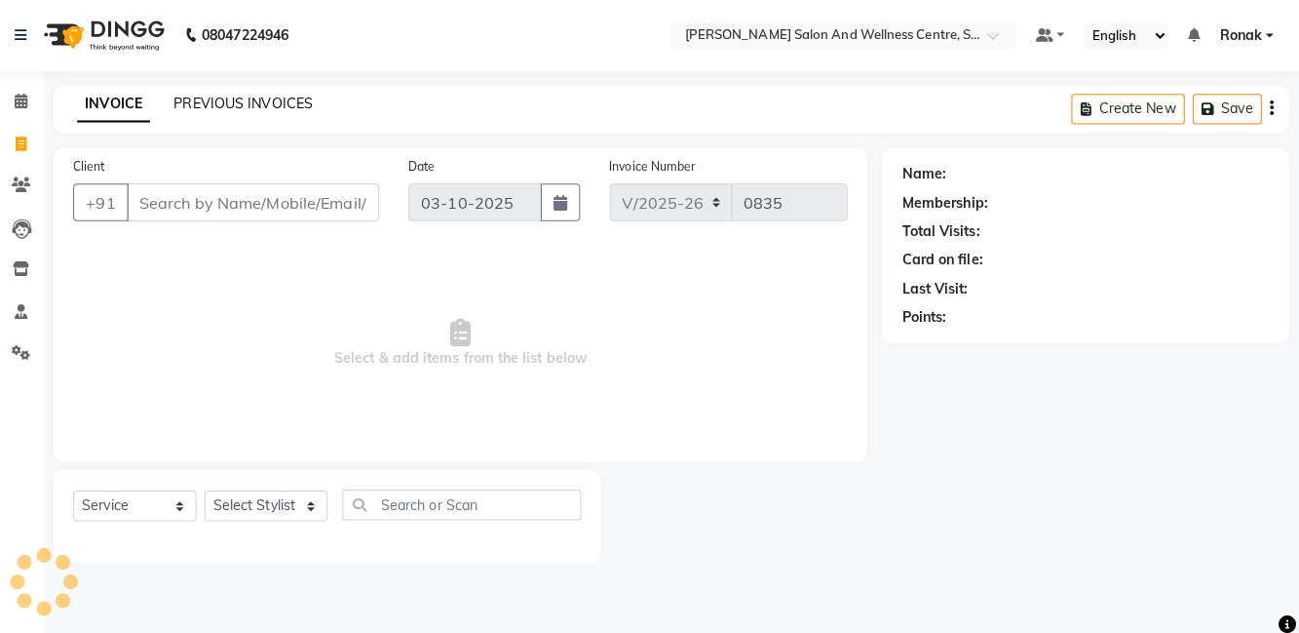
click at [301, 103] on link "PREVIOUS INVOICES" at bounding box center [255, 103] width 137 height 18
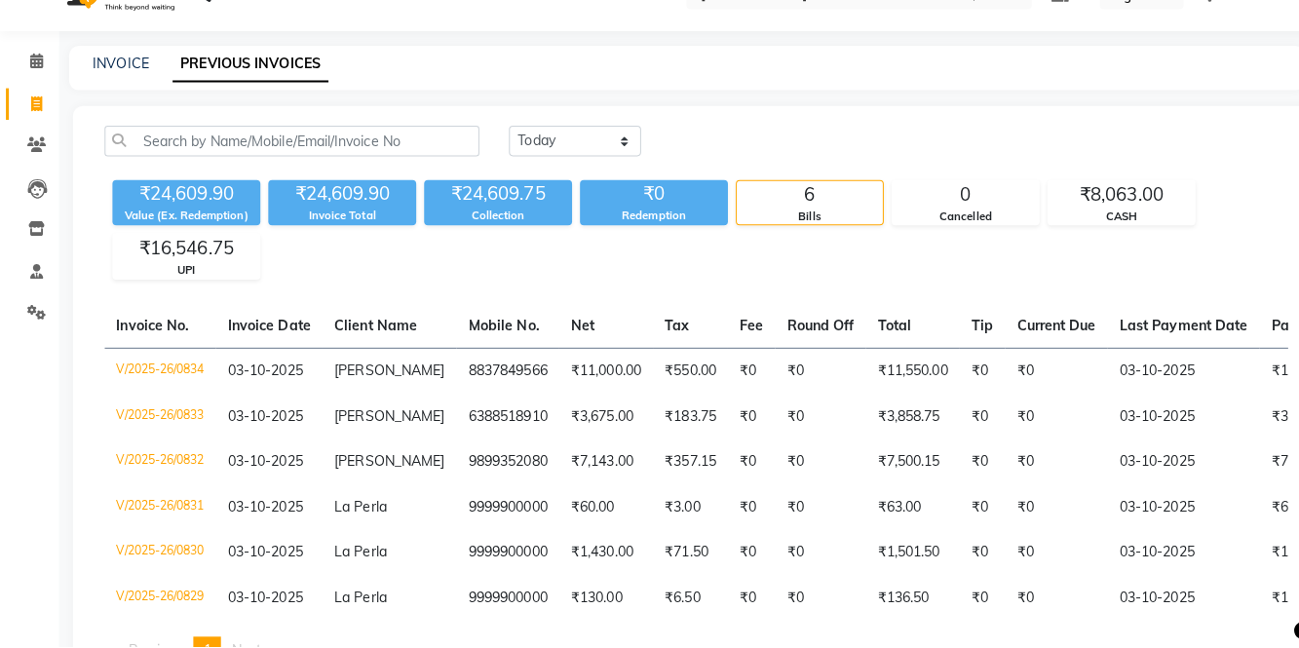
scroll to position [0, 1]
select select "service"
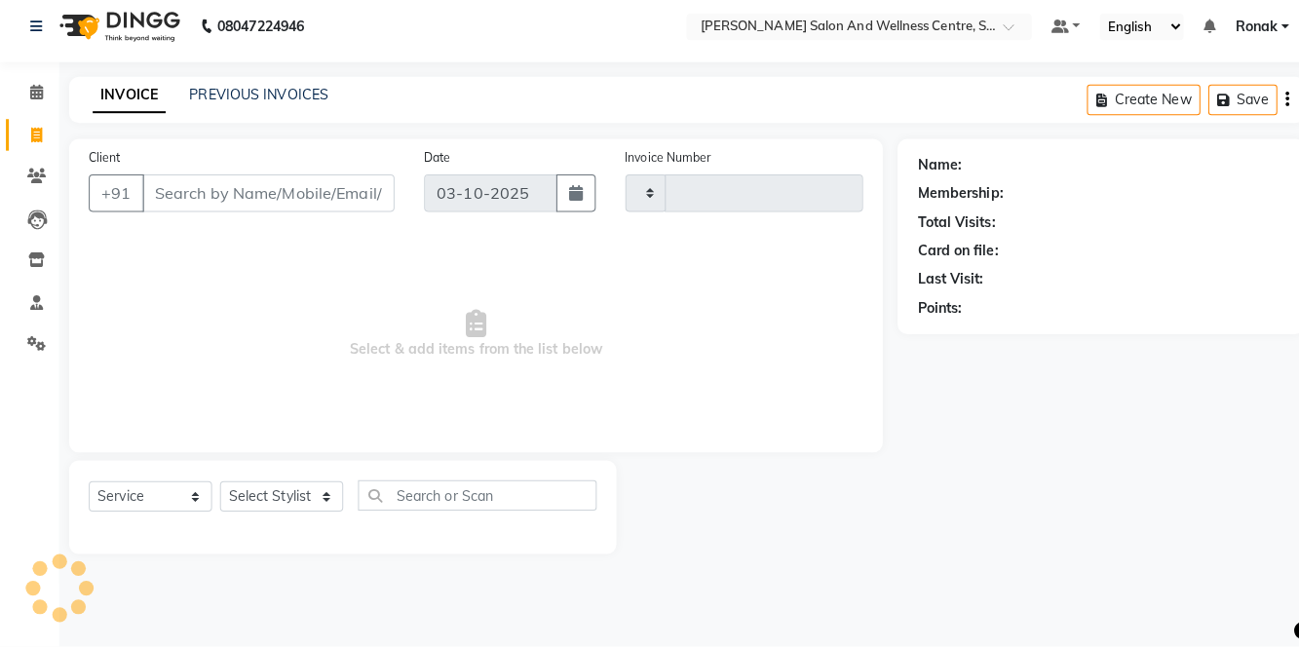
type input "0835"
select select "8341"
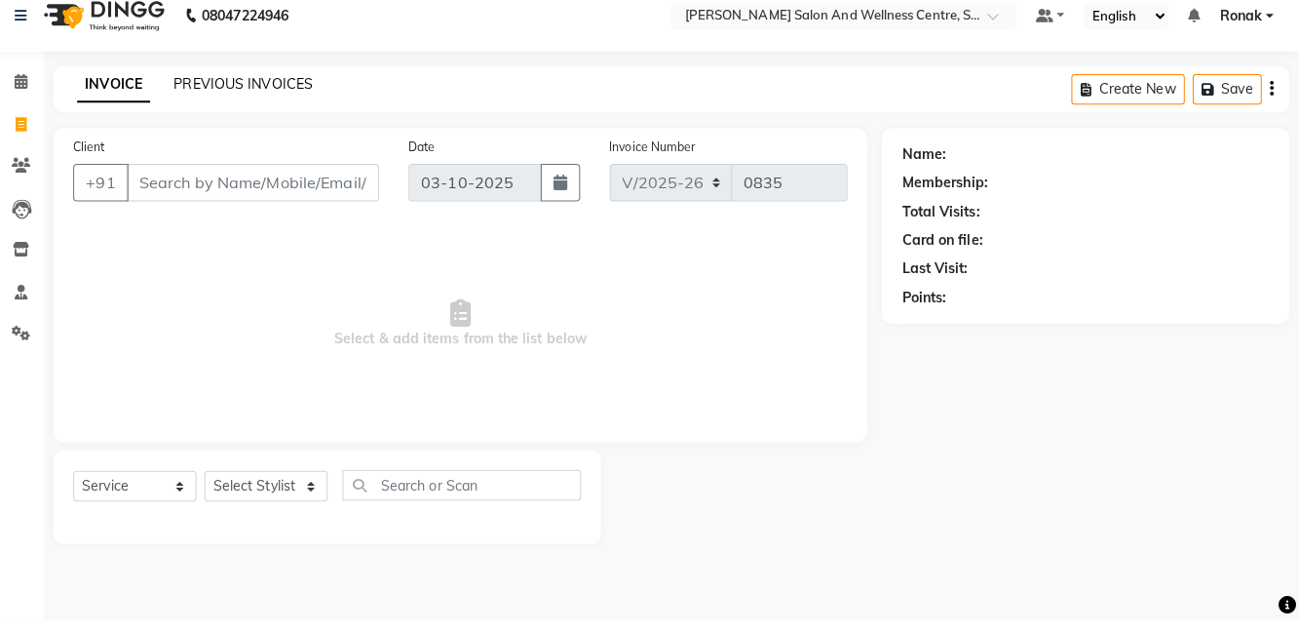
click at [258, 107] on link "PREVIOUS INVOICES" at bounding box center [255, 103] width 137 height 18
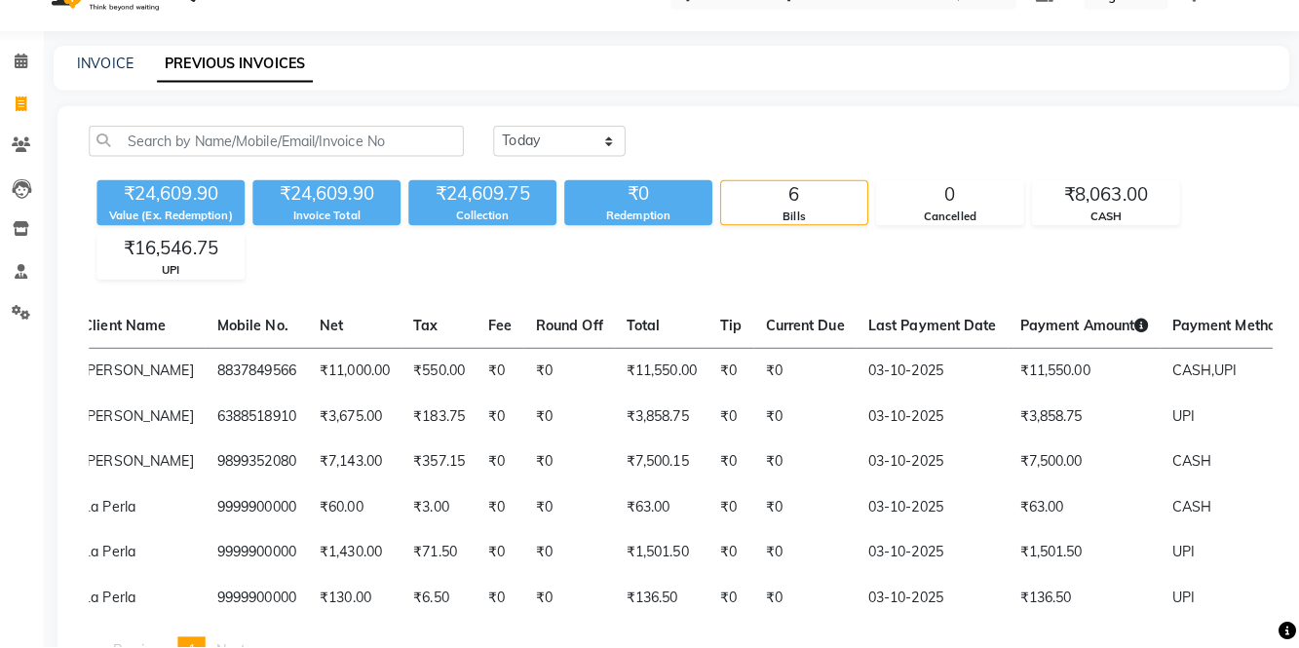
scroll to position [0, 242]
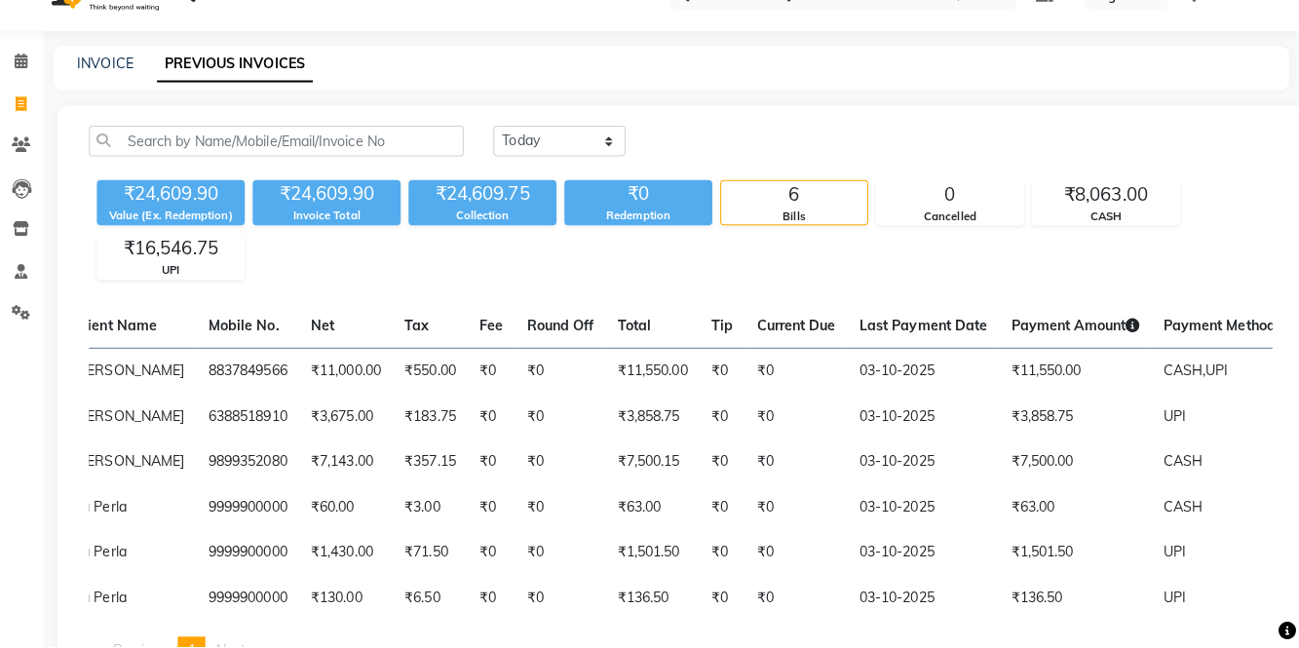
select select "service"
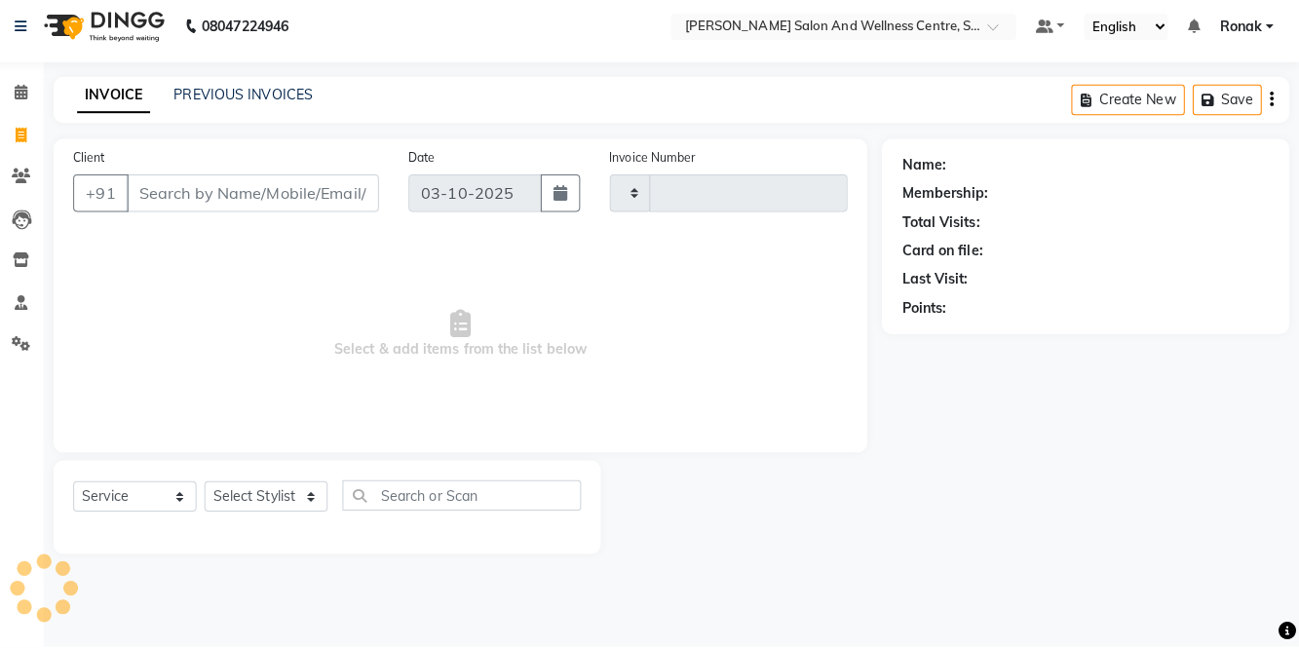
type input "0835"
select select "8341"
